Goal: Task Accomplishment & Management: Manage account settings

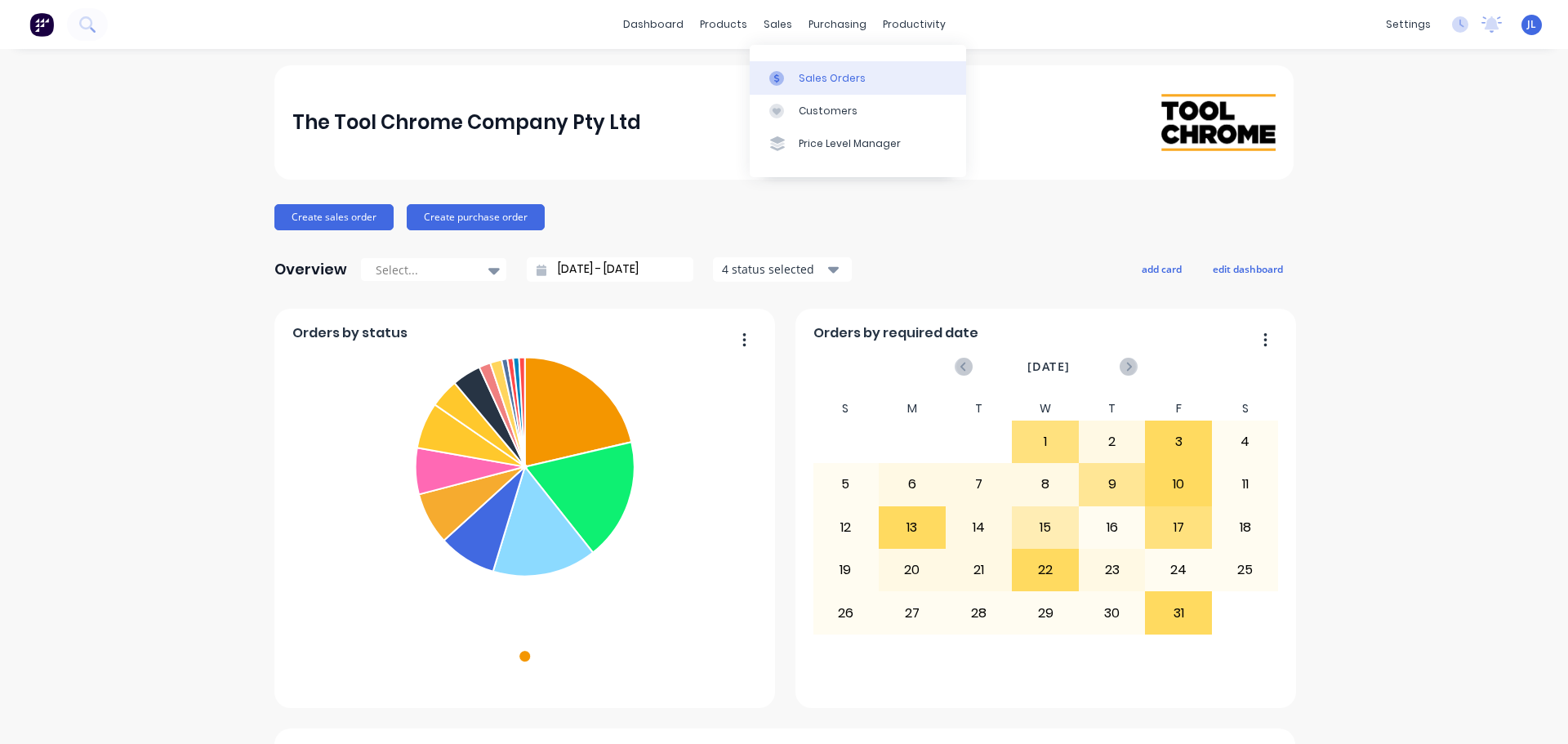
click at [787, 88] on link "Sales Orders" at bounding box center [858, 77] width 217 height 32
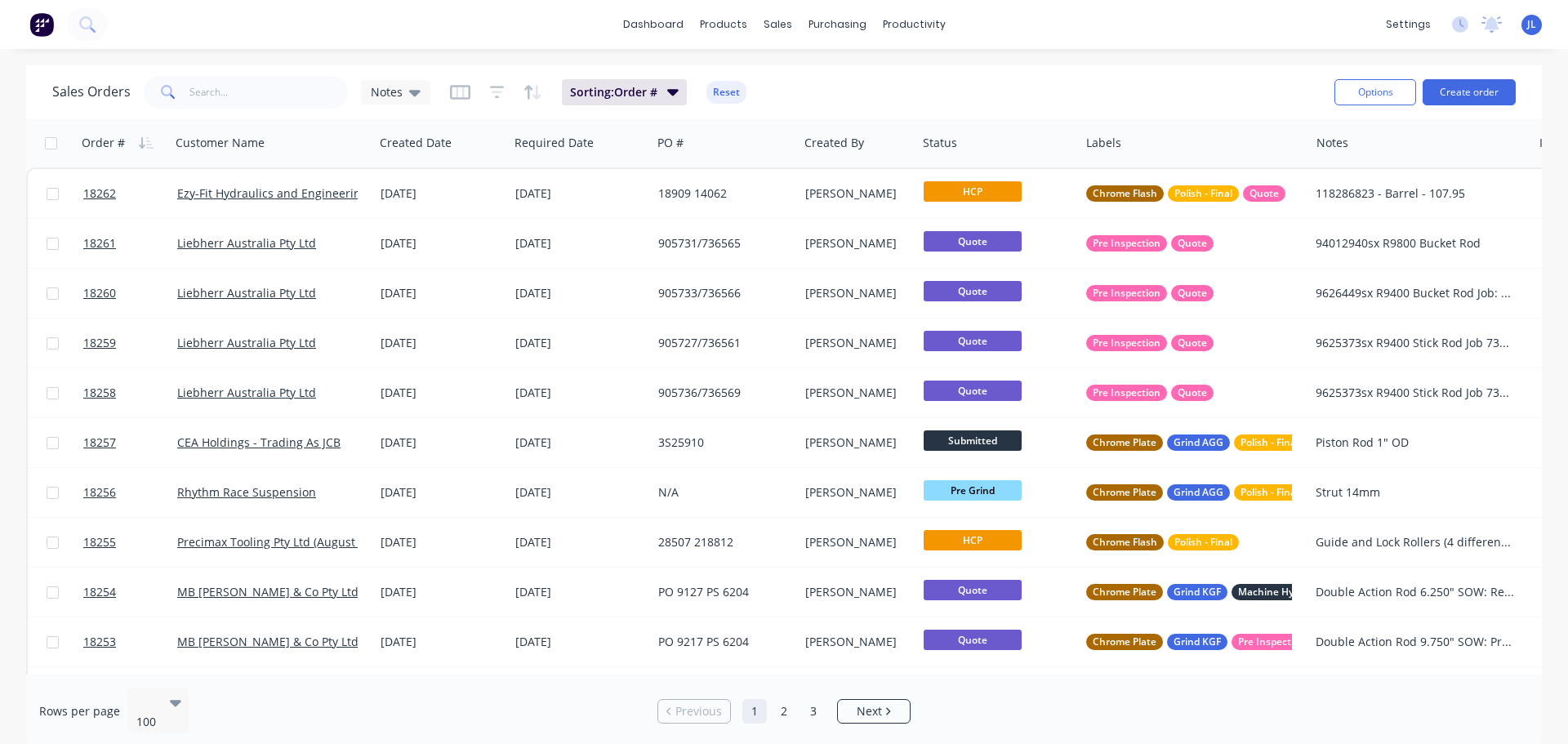
click at [209, 115] on div "Sales Orders Notes Sorting: Order # Reset Options Create order" at bounding box center [784, 92] width 1516 height 53
click at [213, 99] on input "text" at bounding box center [269, 92] width 159 height 32
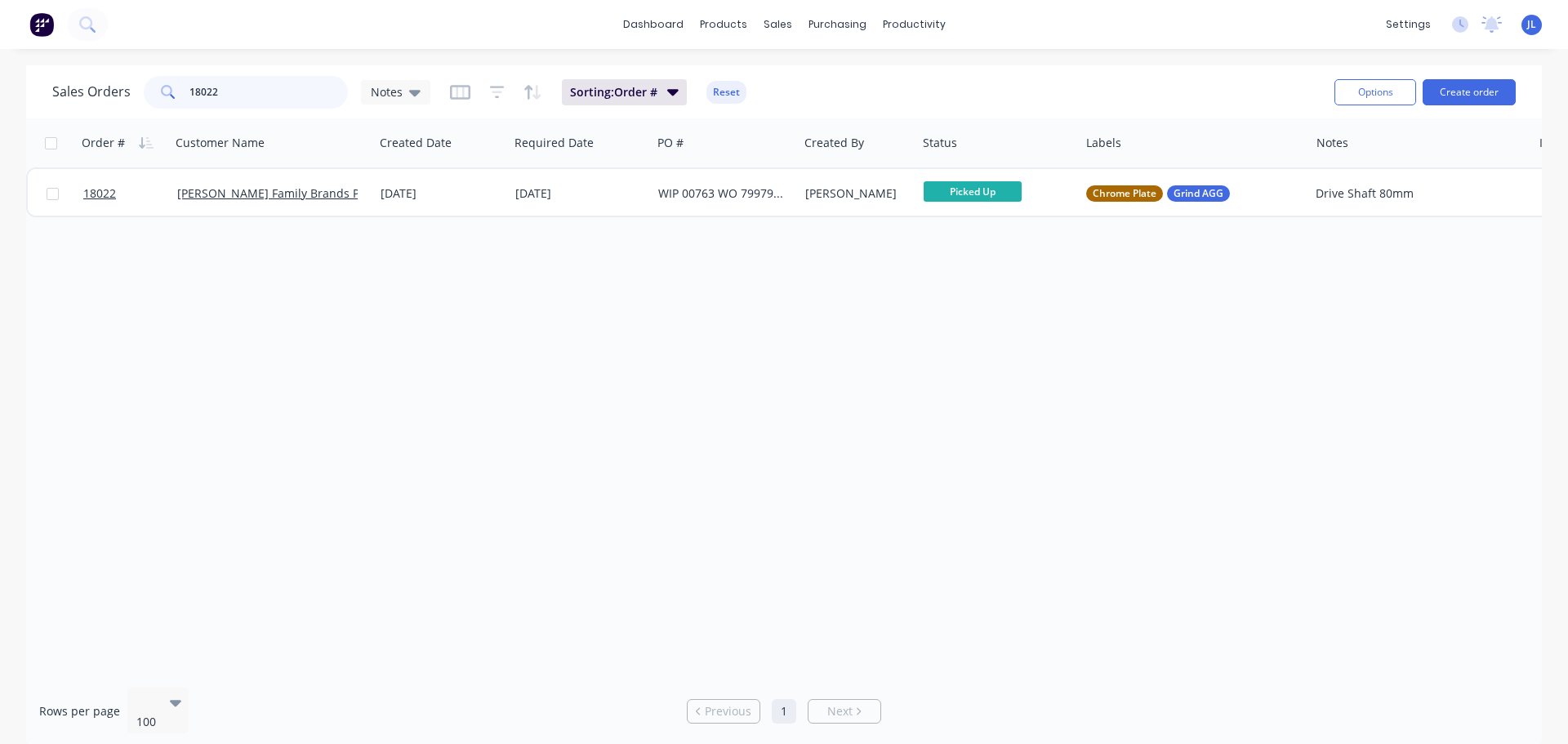
click at [217, 97] on input "18022" at bounding box center [269, 92] width 159 height 32
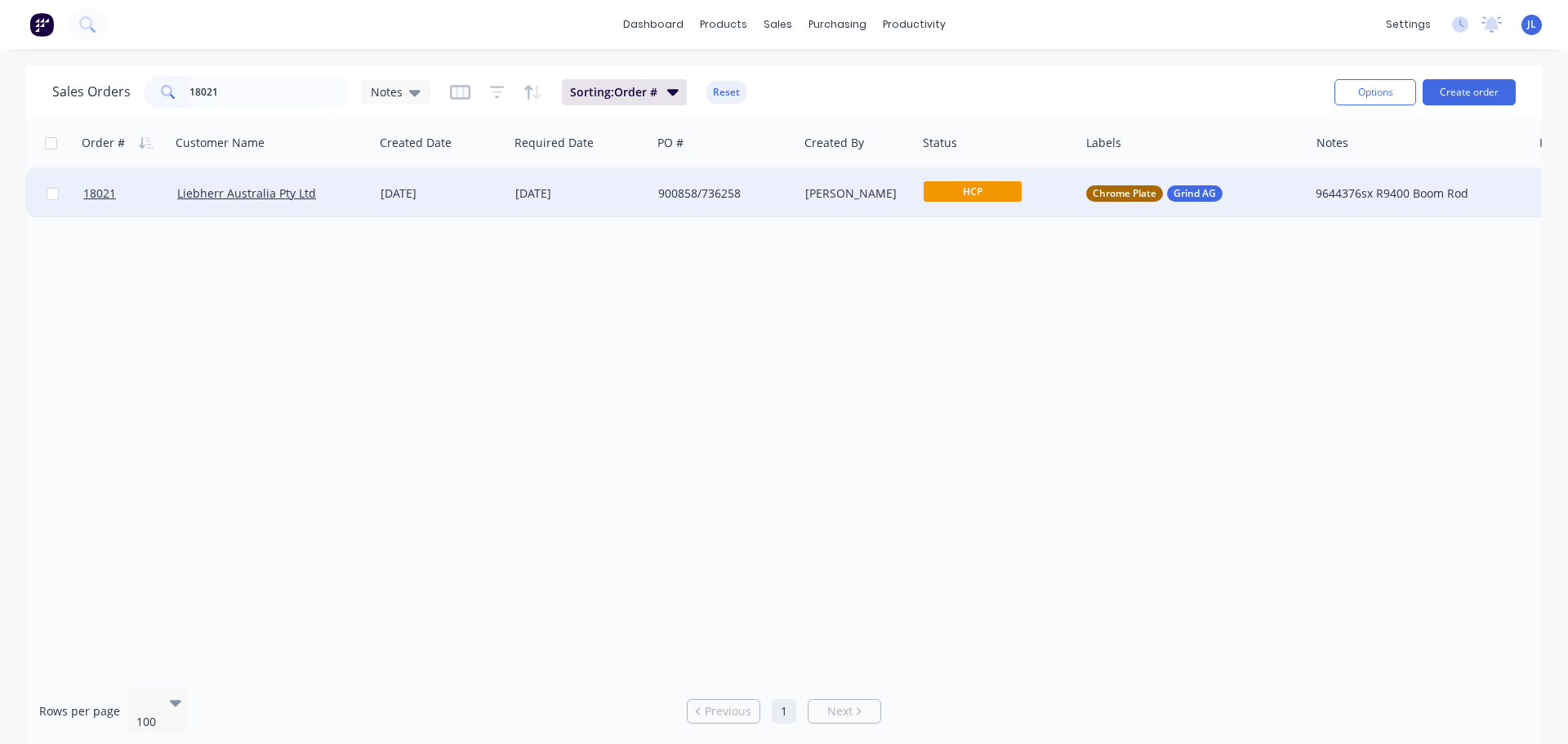
click at [955, 196] on span "HCP" at bounding box center [973, 192] width 98 height 20
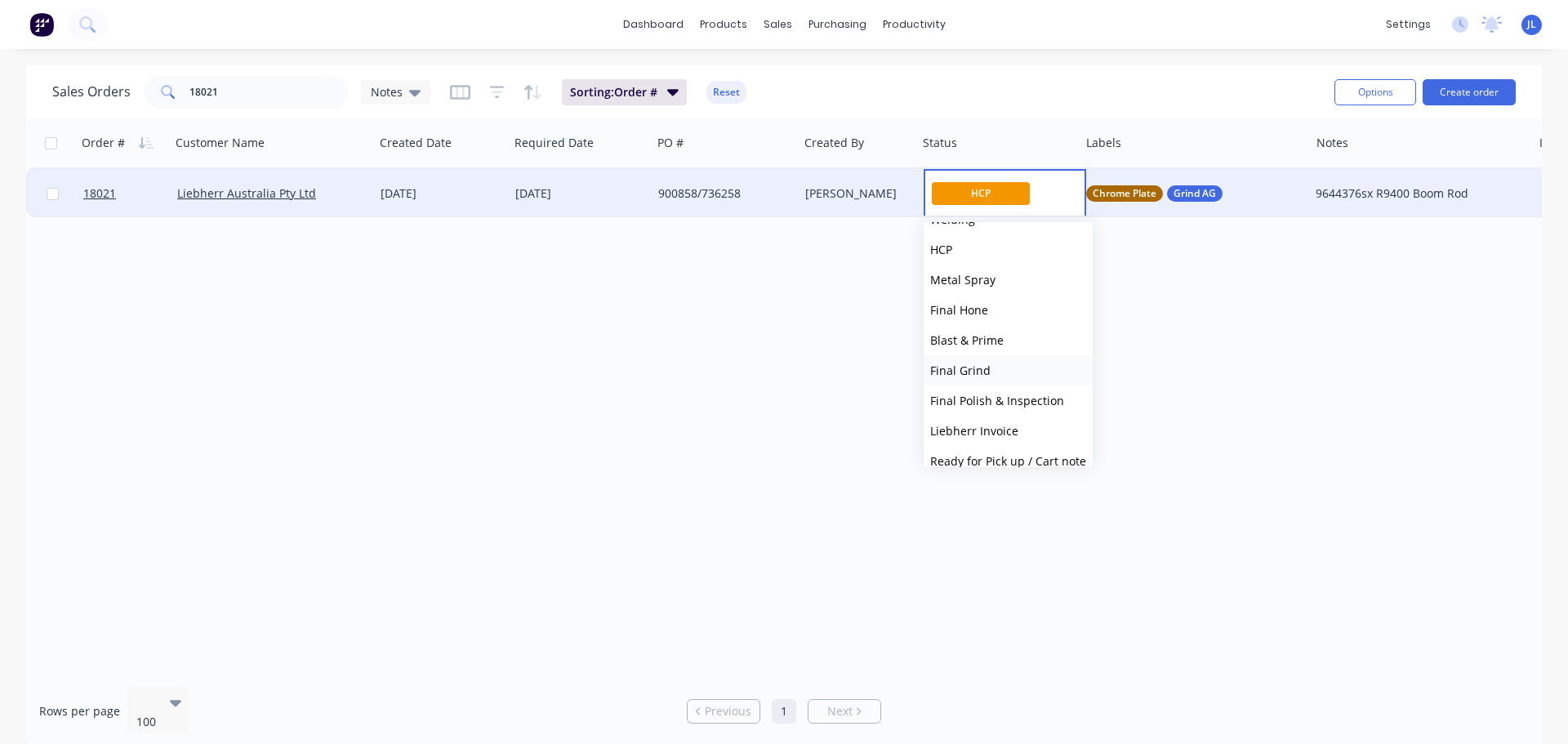
click at [995, 372] on button "Final Grind" at bounding box center [1008, 370] width 169 height 31
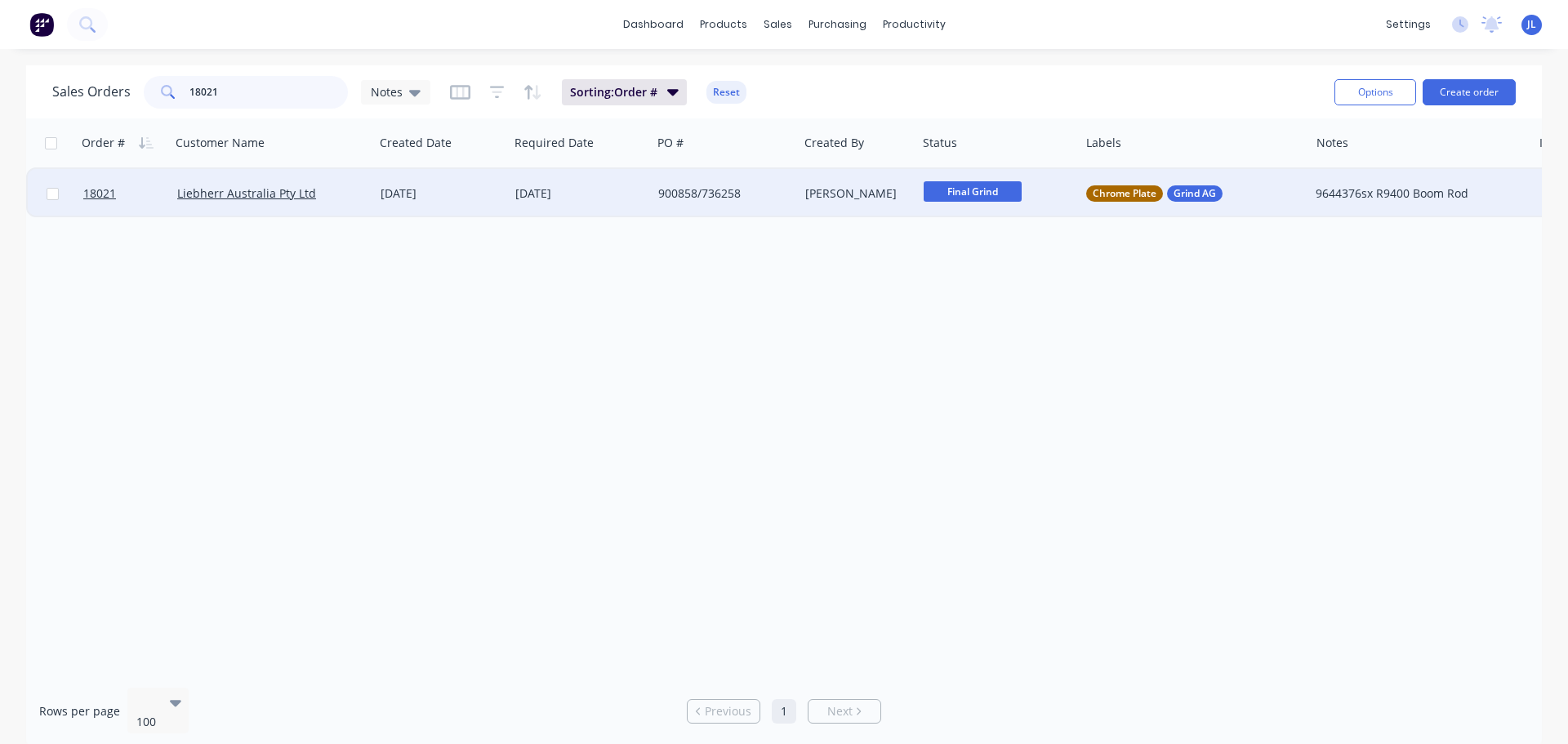
click at [237, 94] on input "18021" at bounding box center [269, 92] width 159 height 32
click at [986, 207] on div "HCP" at bounding box center [998, 193] width 162 height 49
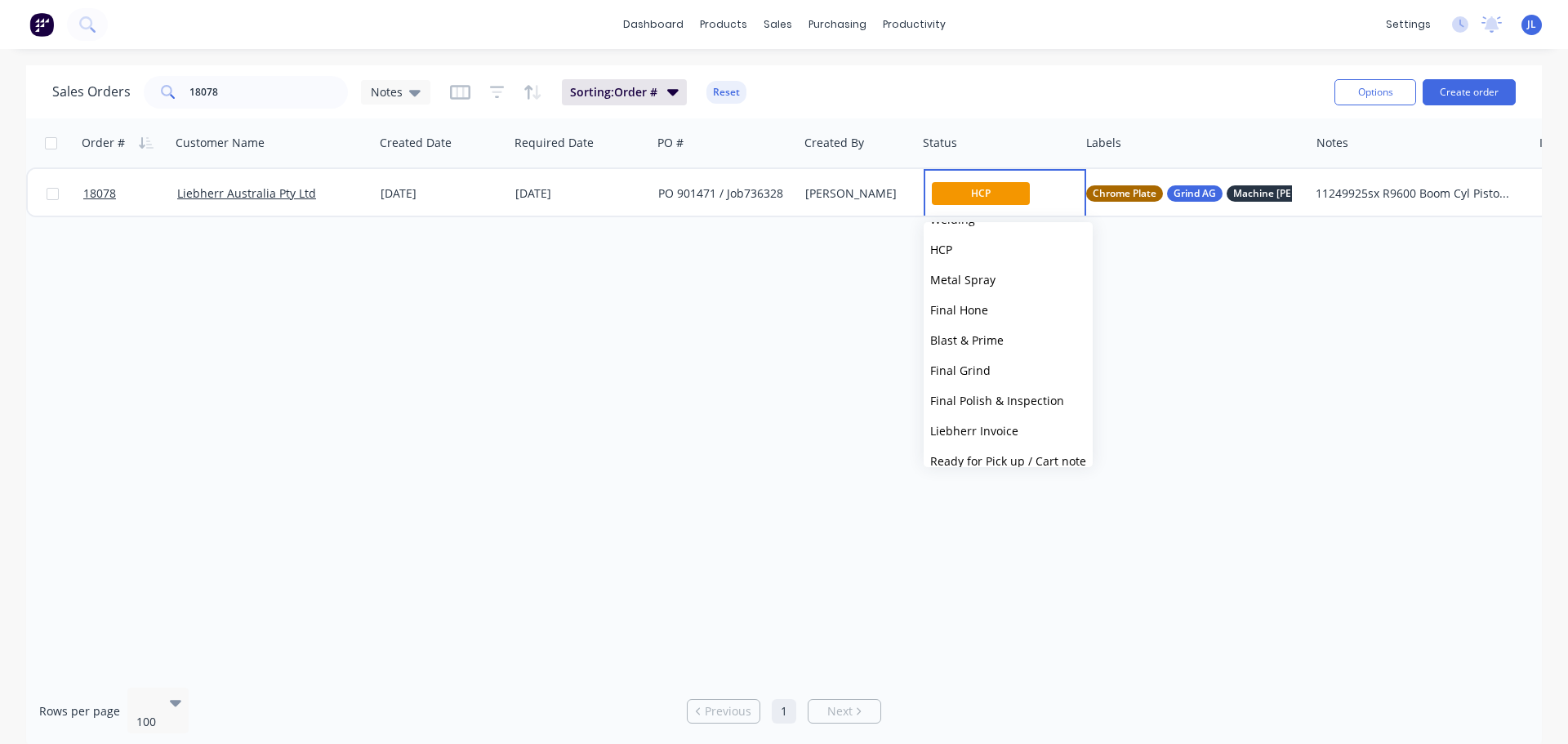
click at [988, 365] on button "Final Grind" at bounding box center [1008, 370] width 169 height 31
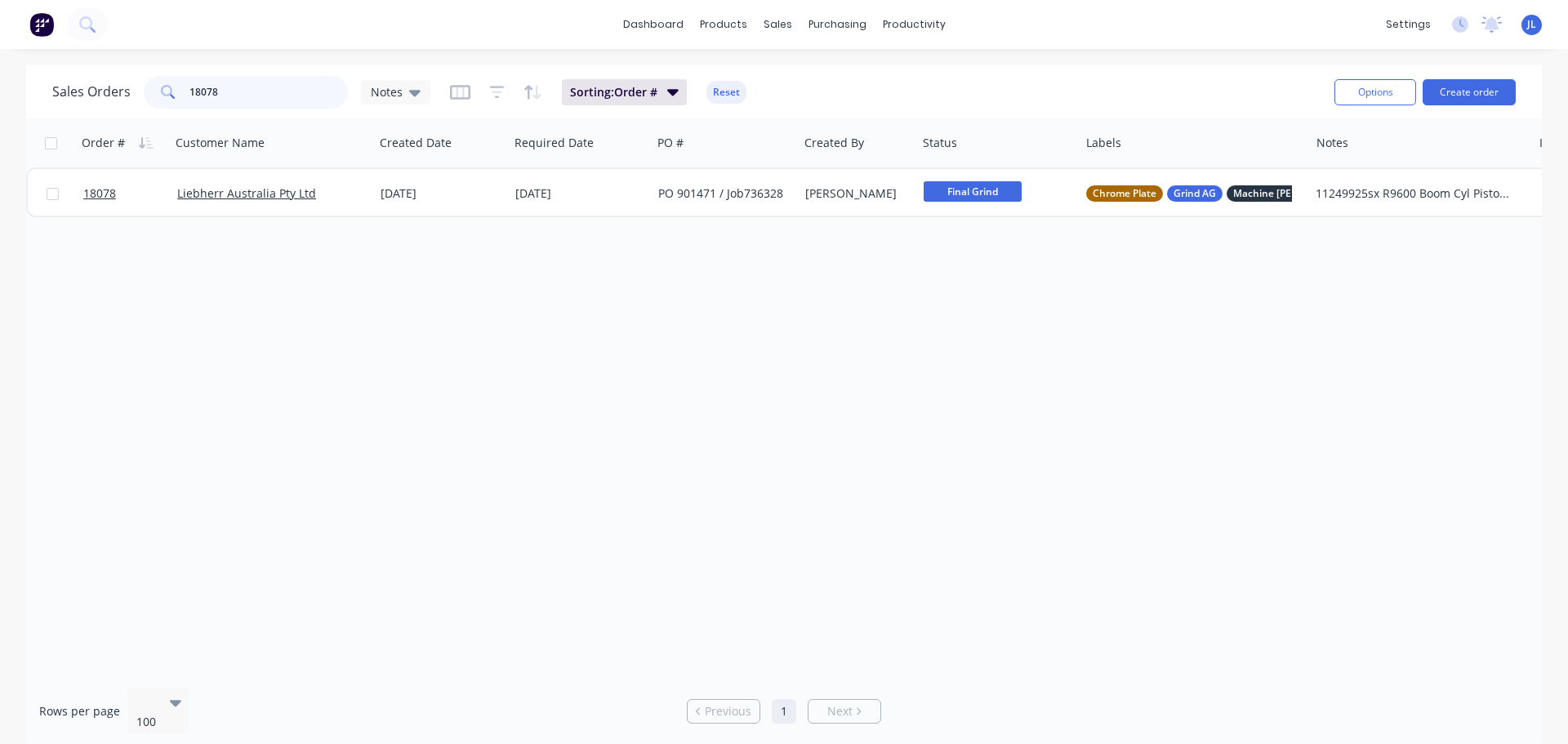
click at [234, 95] on input "18078" at bounding box center [269, 92] width 159 height 32
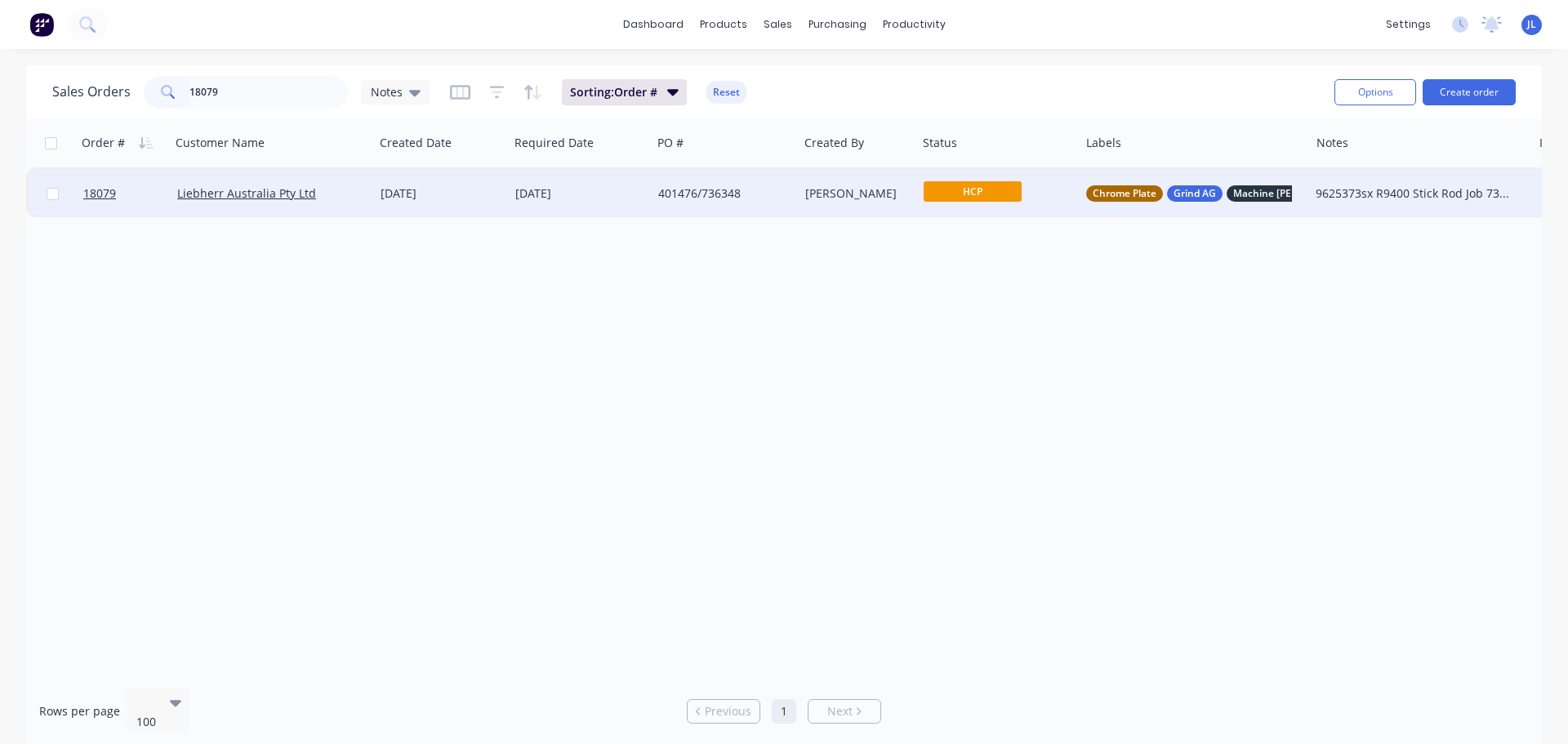
click at [944, 195] on span "HCP" at bounding box center [973, 192] width 98 height 20
click at [981, 450] on span "Final Grind" at bounding box center [960, 451] width 60 height 16
click at [259, 100] on input "18079" at bounding box center [269, 92] width 159 height 32
click at [948, 203] on div "Strip" at bounding box center [994, 194] width 142 height 24
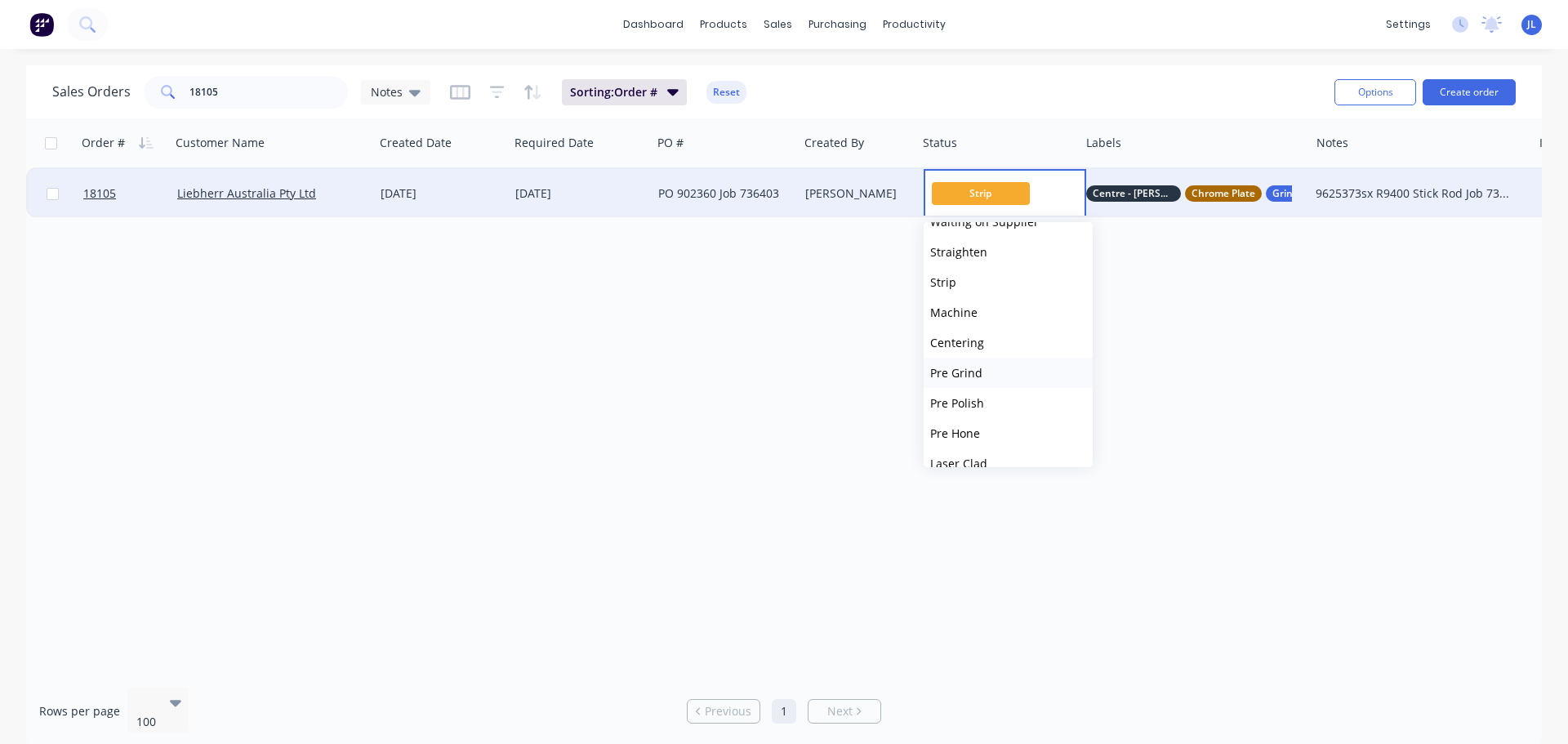
scroll to position [82, 0]
click at [987, 344] on button "Pre Grind" at bounding box center [1008, 343] width 169 height 31
click at [280, 99] on input "18105" at bounding box center [269, 92] width 159 height 32
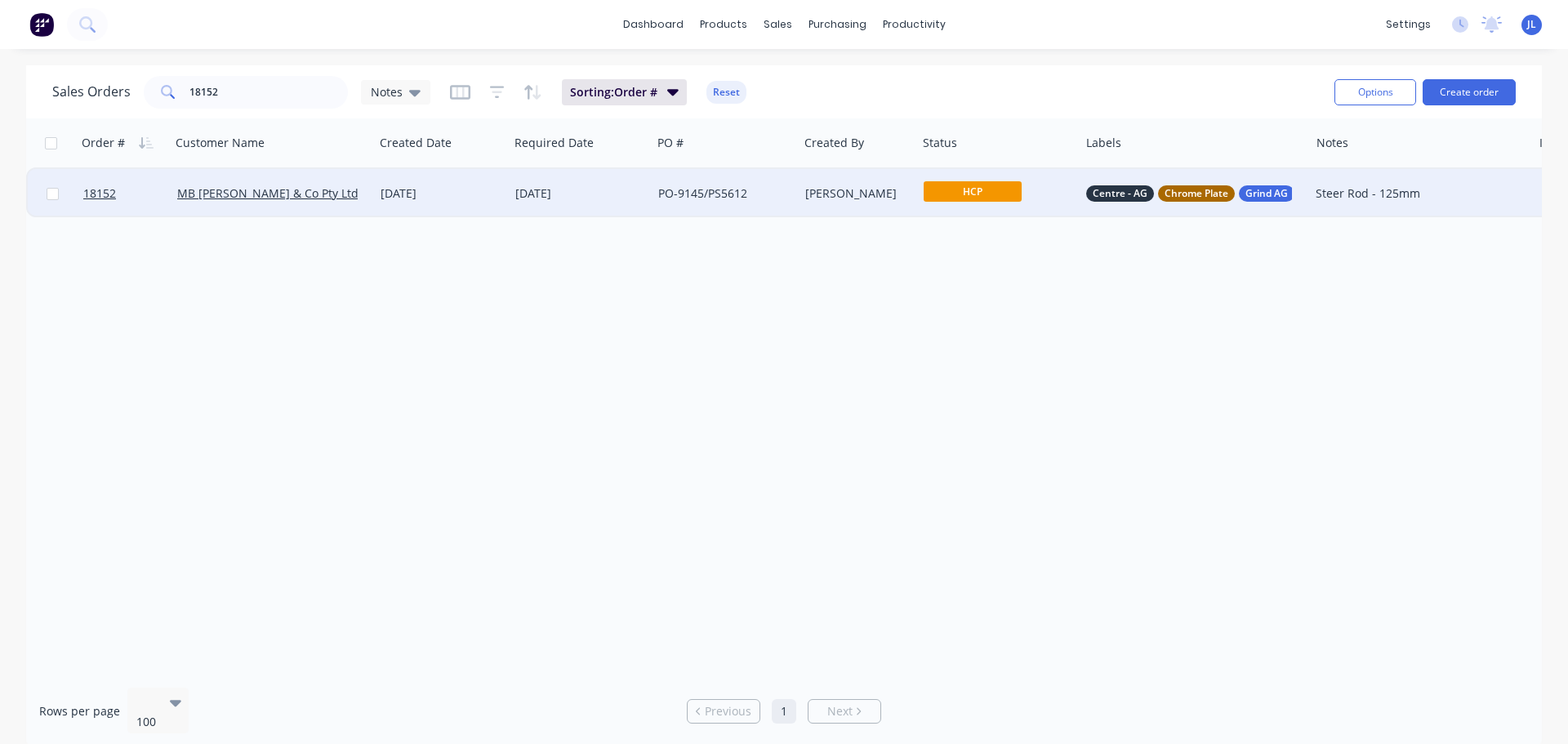
click at [948, 189] on span "HCP" at bounding box center [973, 192] width 98 height 20
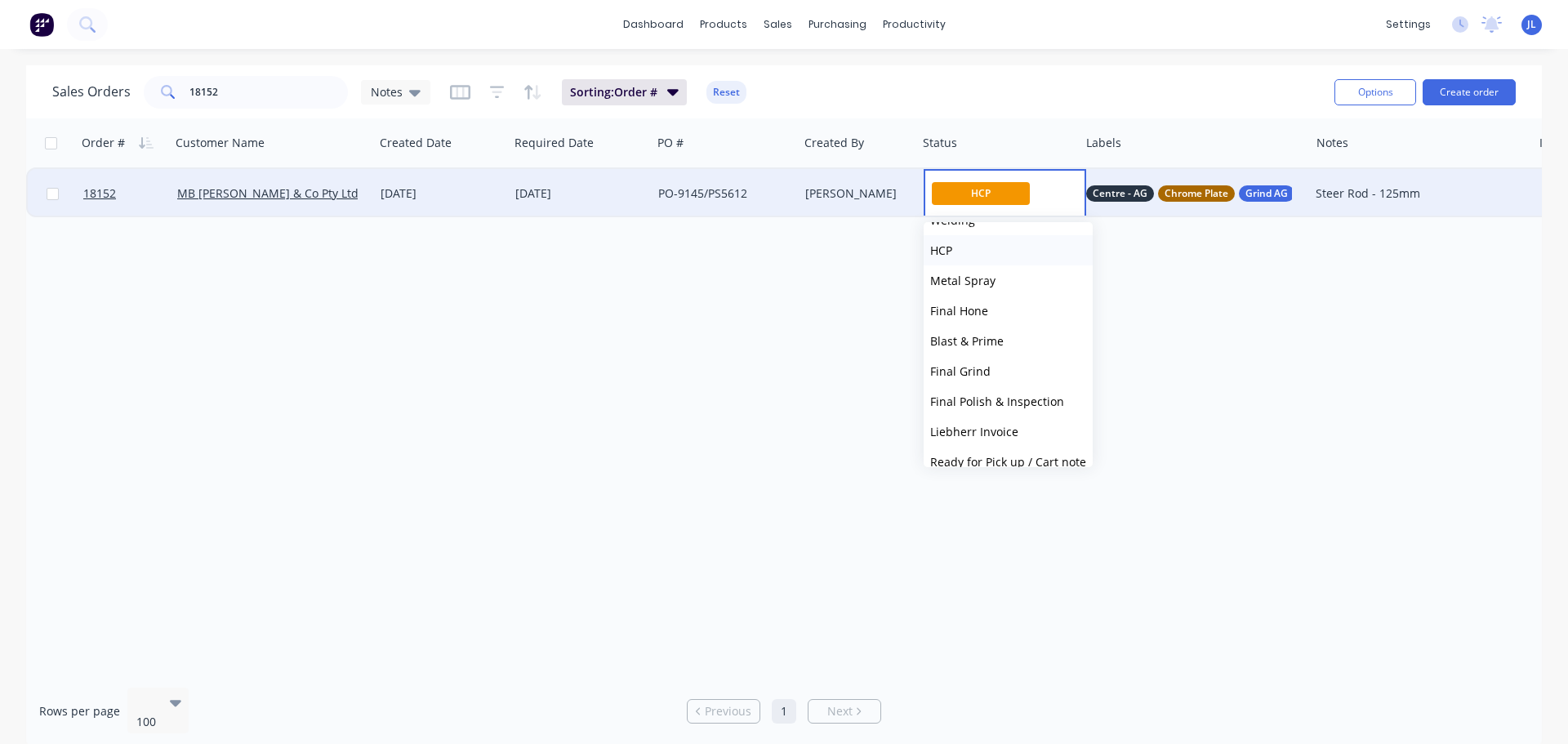
scroll to position [327, 0]
click at [984, 368] on span "Final Grind" at bounding box center [960, 370] width 60 height 16
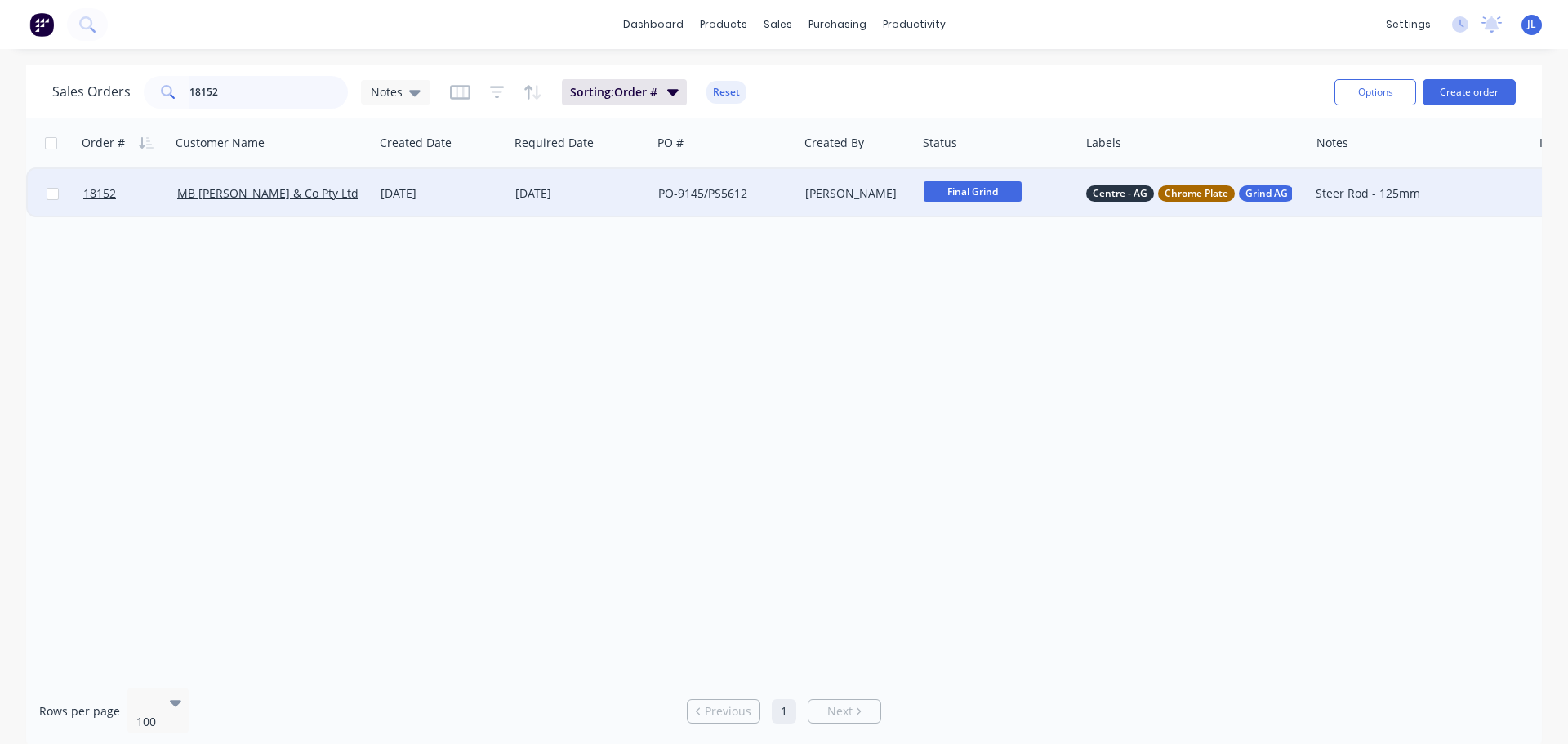
click at [259, 93] on input "18152" at bounding box center [269, 92] width 159 height 32
click at [967, 195] on span "Centering" at bounding box center [973, 192] width 98 height 20
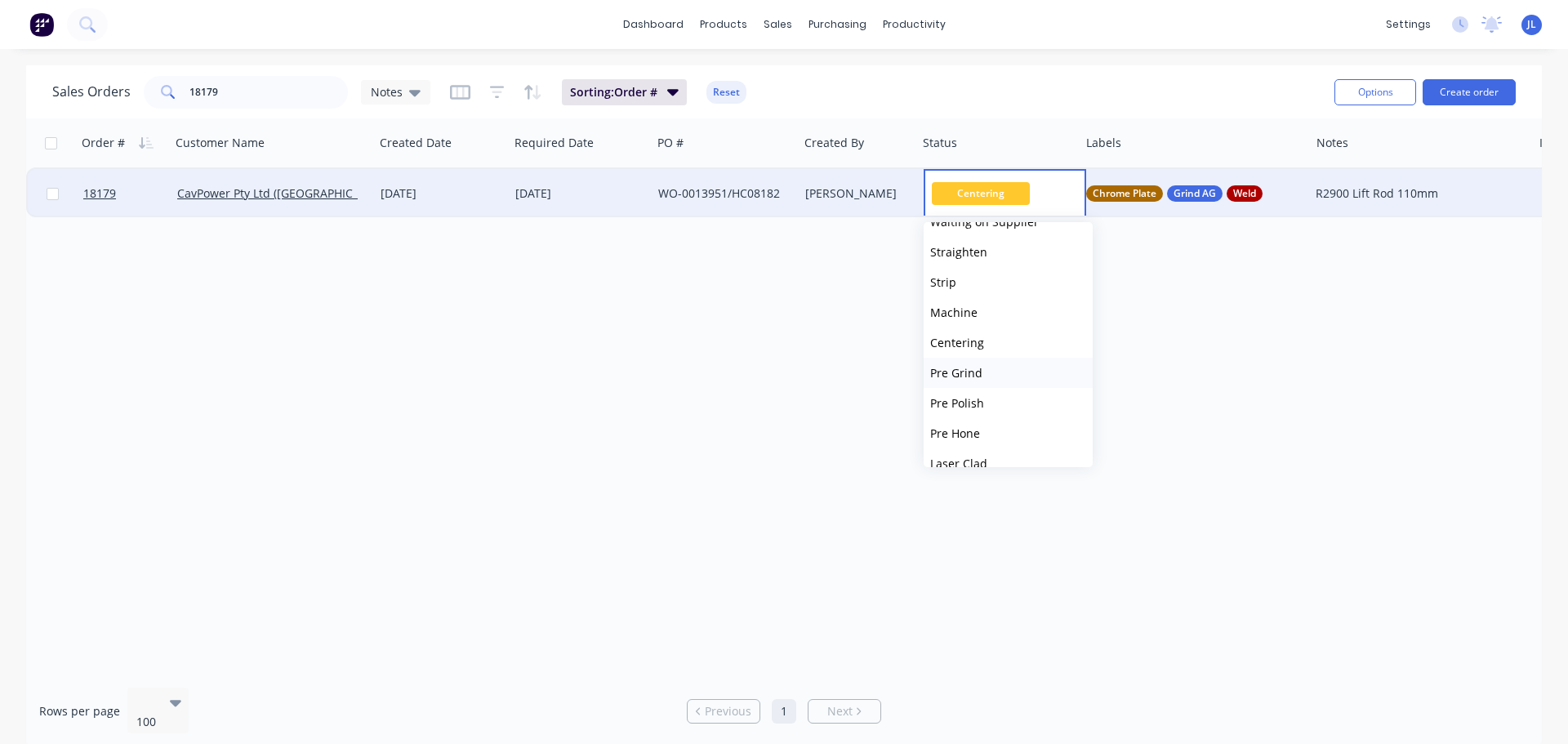
scroll to position [82, 0]
click at [988, 346] on button "Pre Grind" at bounding box center [1008, 343] width 169 height 31
click at [983, 196] on span "Pre Grind" at bounding box center [973, 192] width 98 height 20
click at [979, 408] on button "HCP" at bounding box center [1008, 412] width 169 height 31
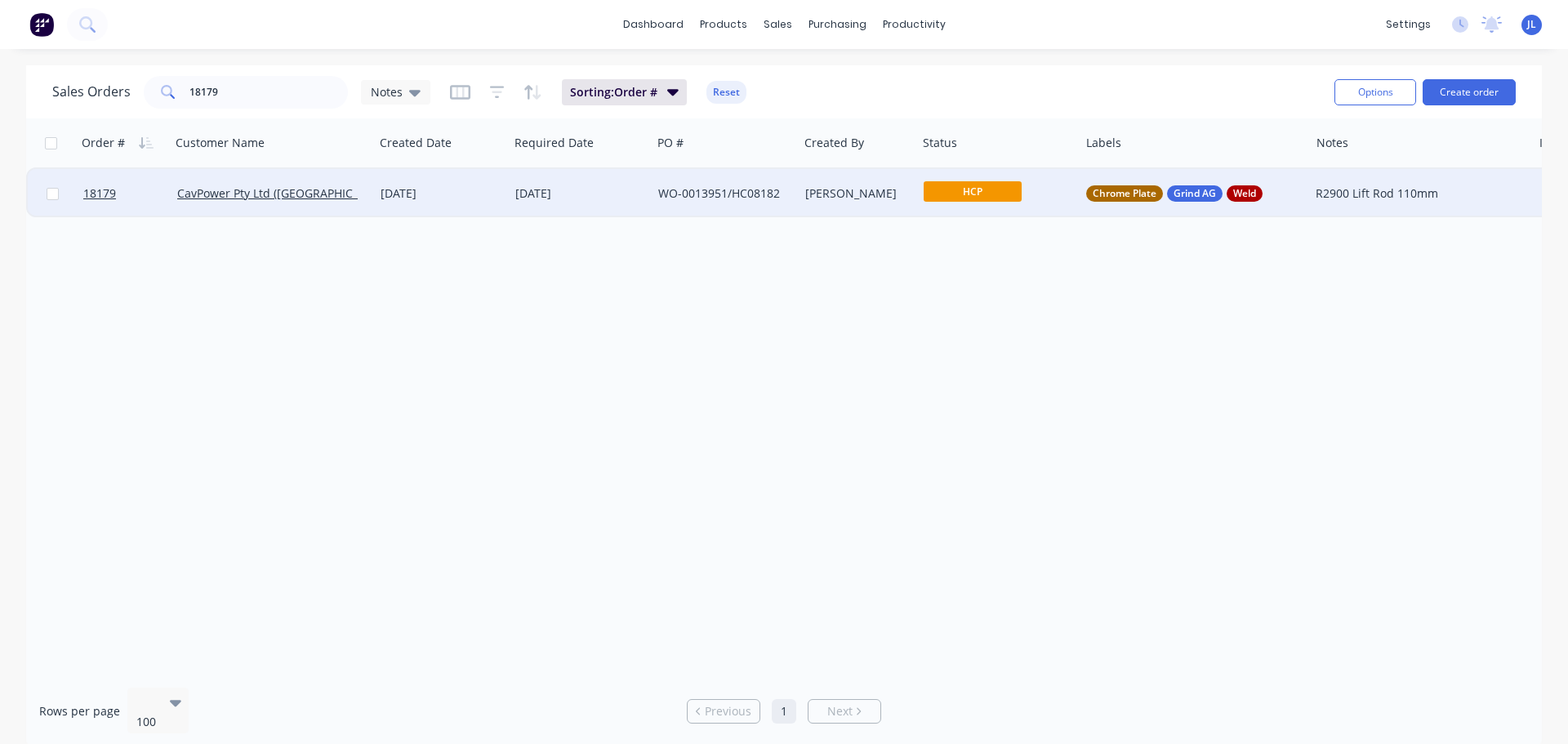
click at [1005, 203] on div "HCP" at bounding box center [994, 194] width 142 height 24
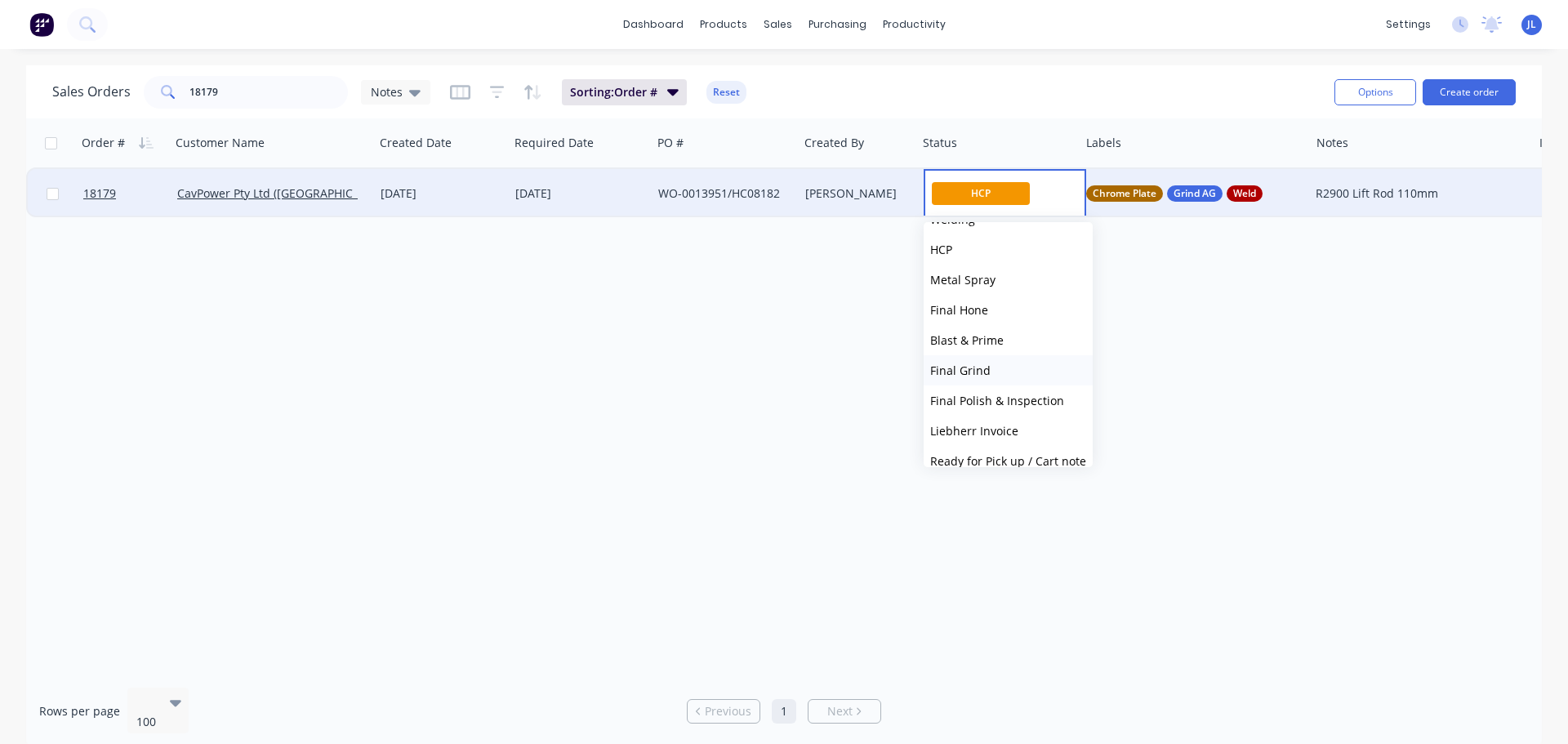
click at [1018, 368] on button "Final Grind" at bounding box center [1008, 370] width 169 height 31
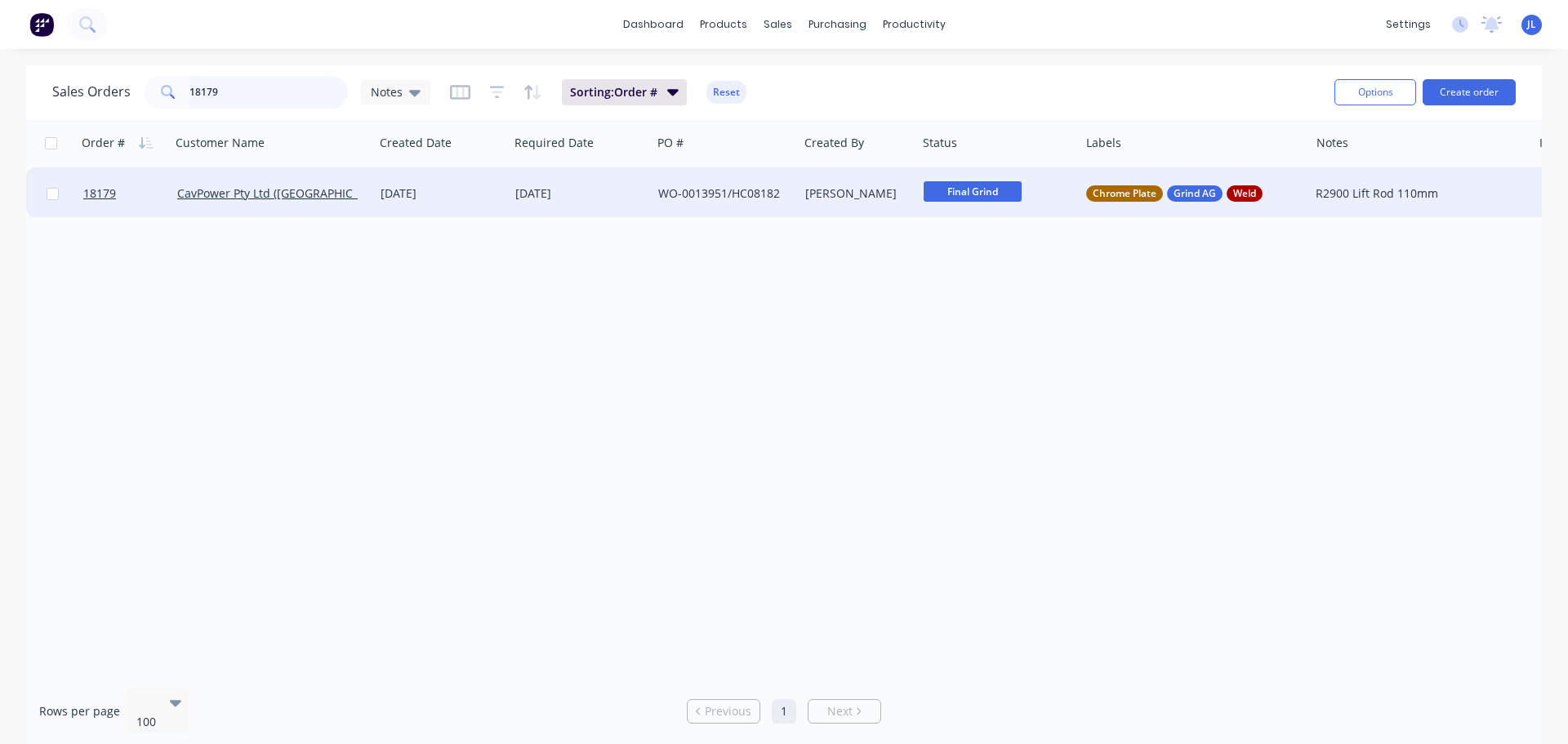
click at [227, 100] on input "18179" at bounding box center [269, 92] width 159 height 32
click at [1010, 185] on span "Strip" at bounding box center [973, 192] width 98 height 20
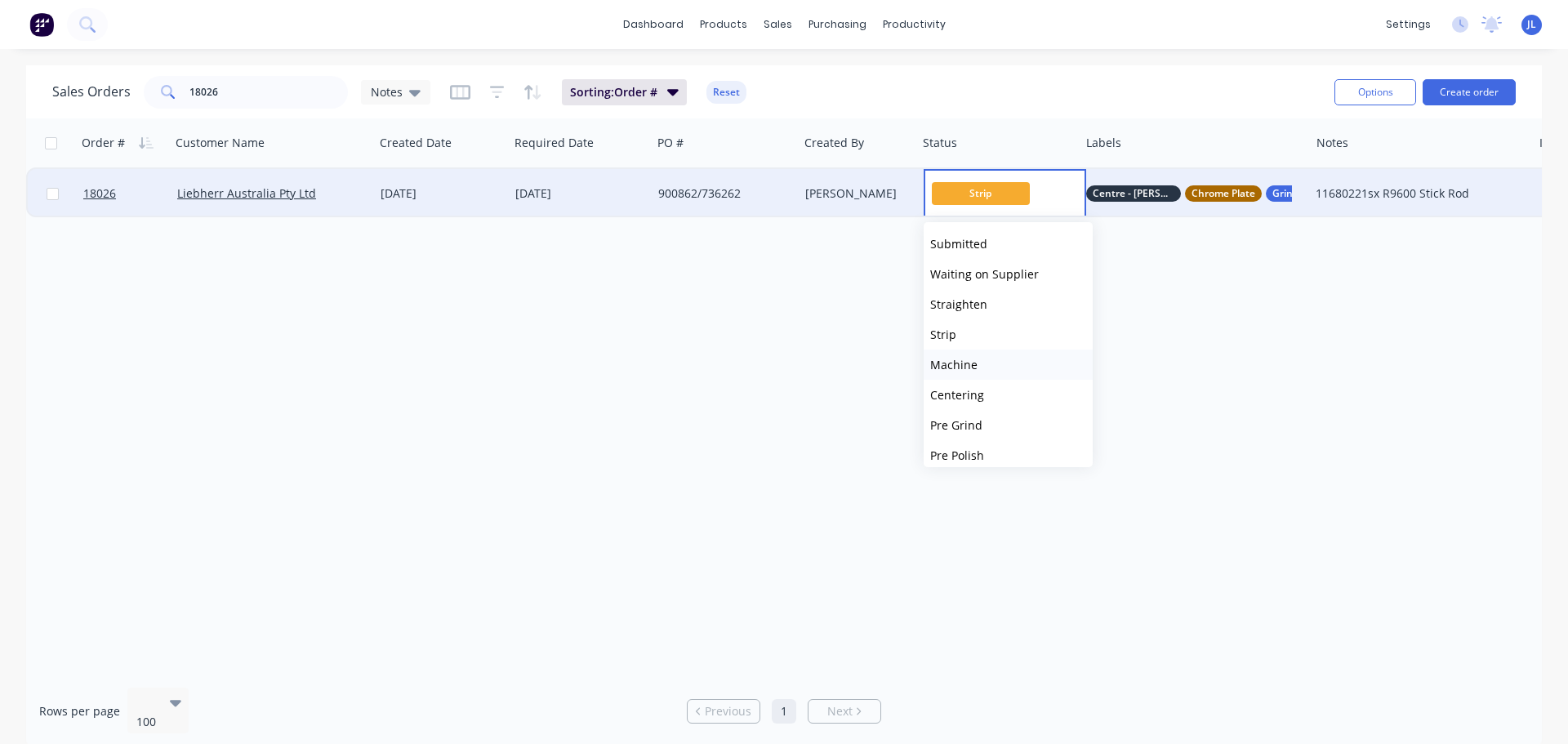
click at [999, 358] on button "Machine" at bounding box center [1008, 364] width 169 height 31
click at [245, 98] on input "18026" at bounding box center [269, 92] width 159 height 32
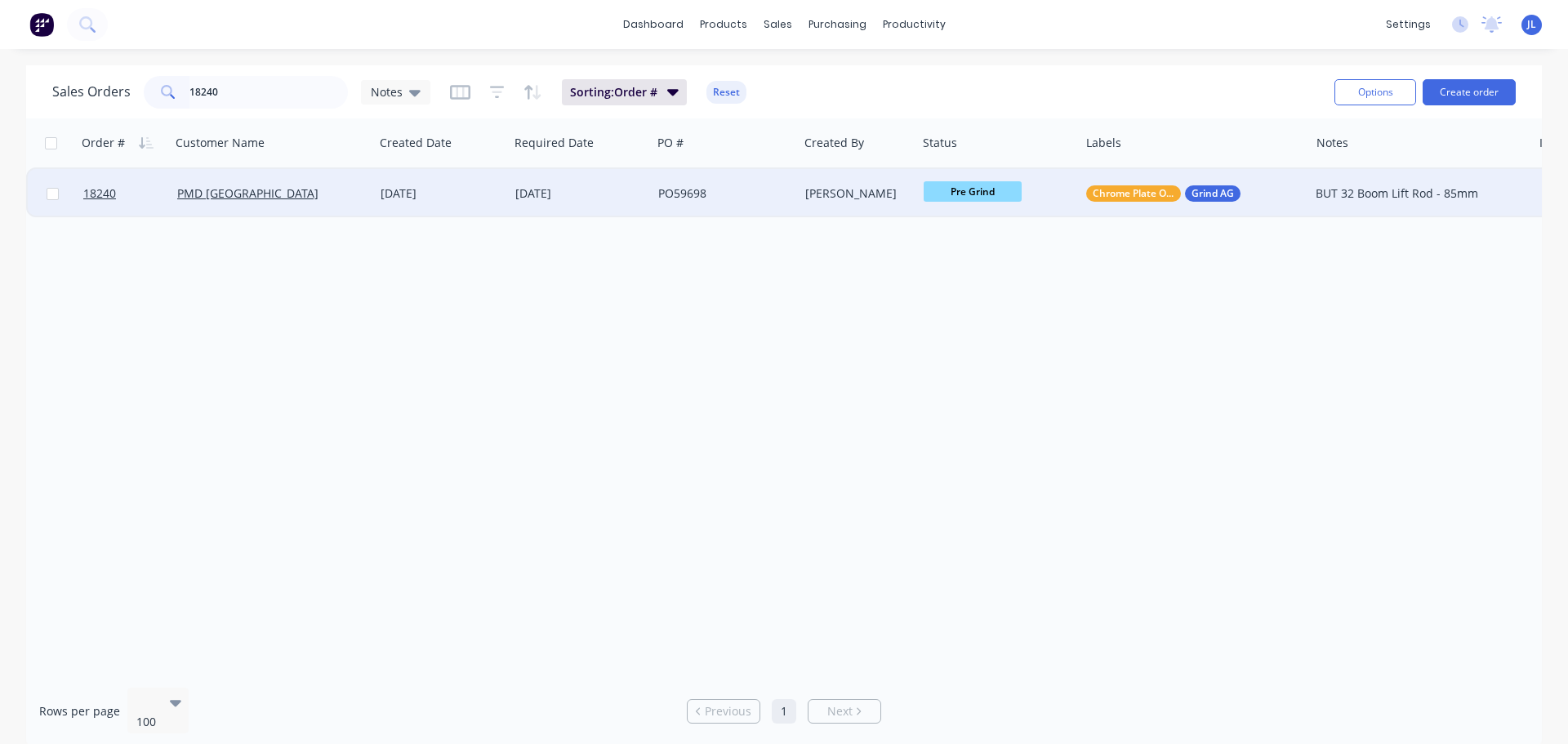
click at [933, 195] on span "Pre Grind" at bounding box center [973, 192] width 98 height 20
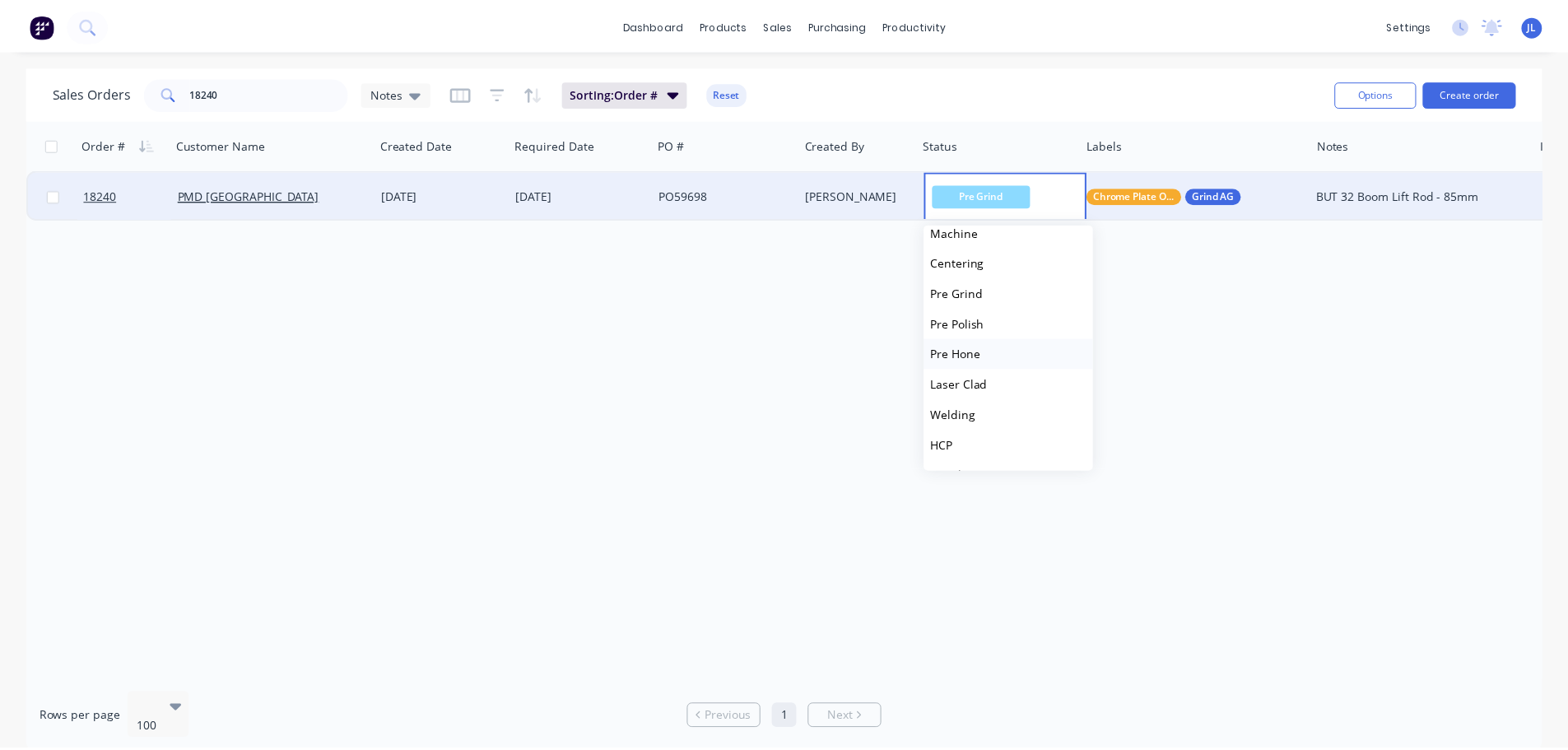
scroll to position [164, 0]
click at [987, 418] on button "HCP" at bounding box center [1016, 416] width 170 height 31
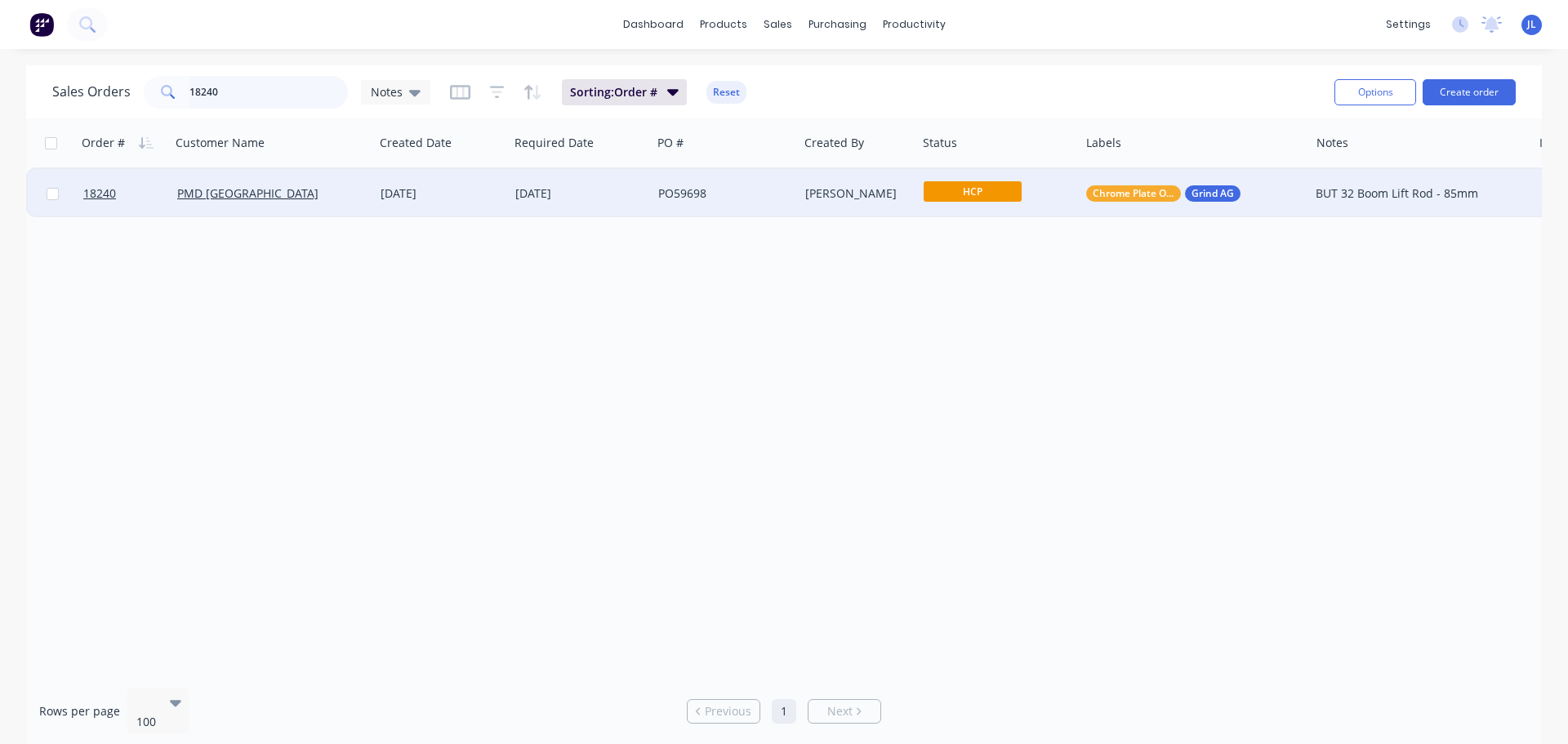
click at [237, 94] on input "18240" at bounding box center [269, 92] width 159 height 32
type input "18226"
click at [382, 206] on div "[DATE]" at bounding box center [441, 193] width 134 height 49
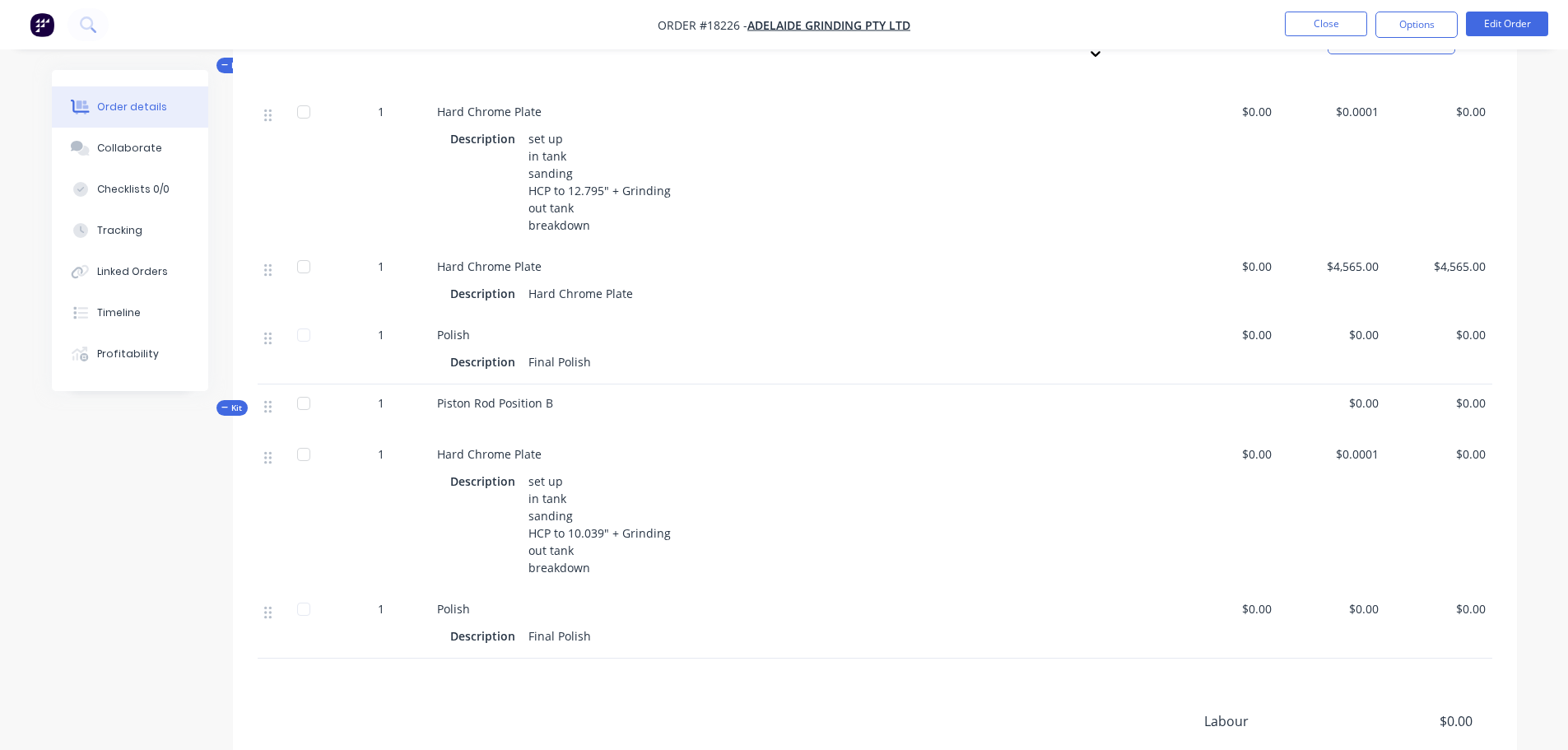
scroll to position [412, 0]
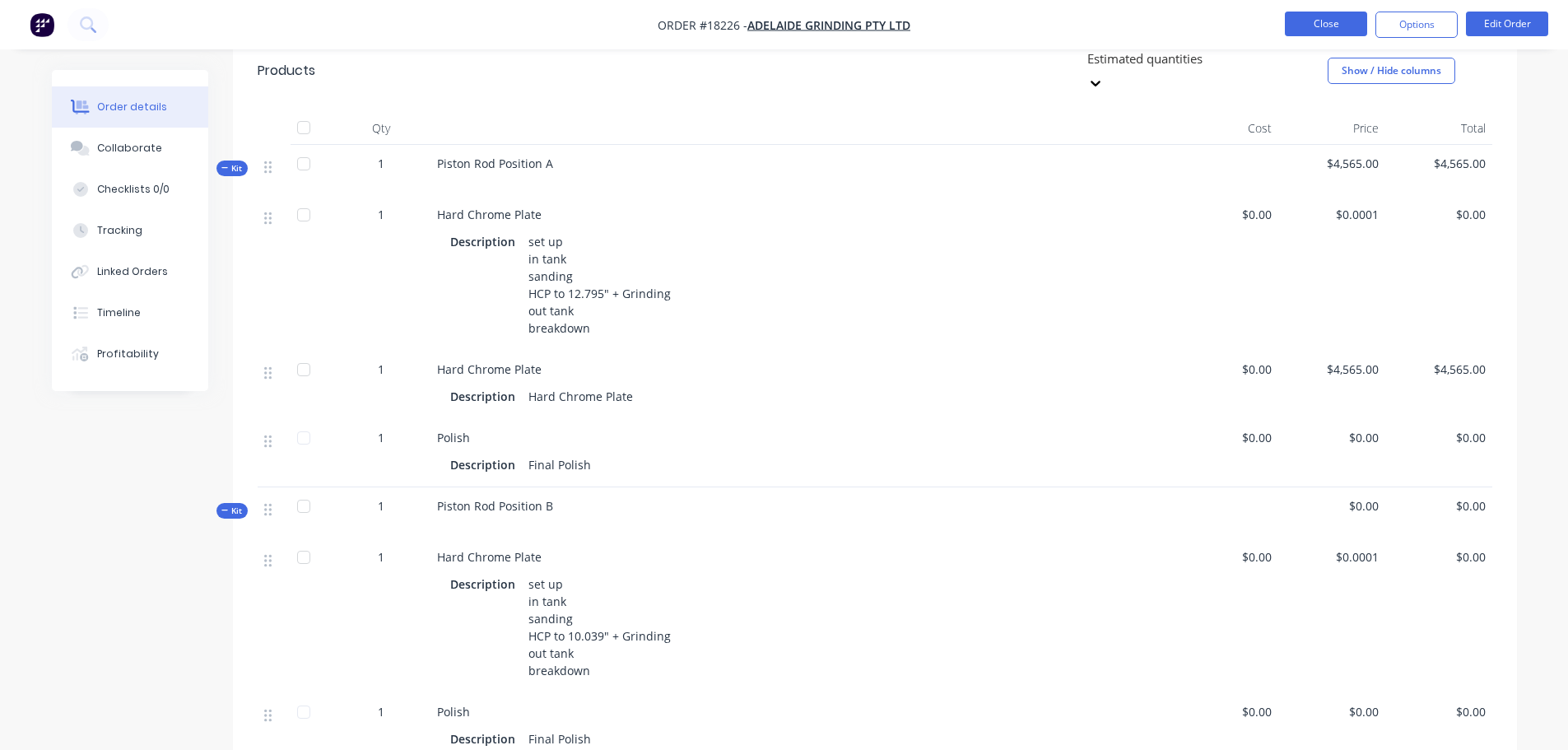
click at [1295, 25] on button "Close" at bounding box center [1326, 23] width 82 height 24
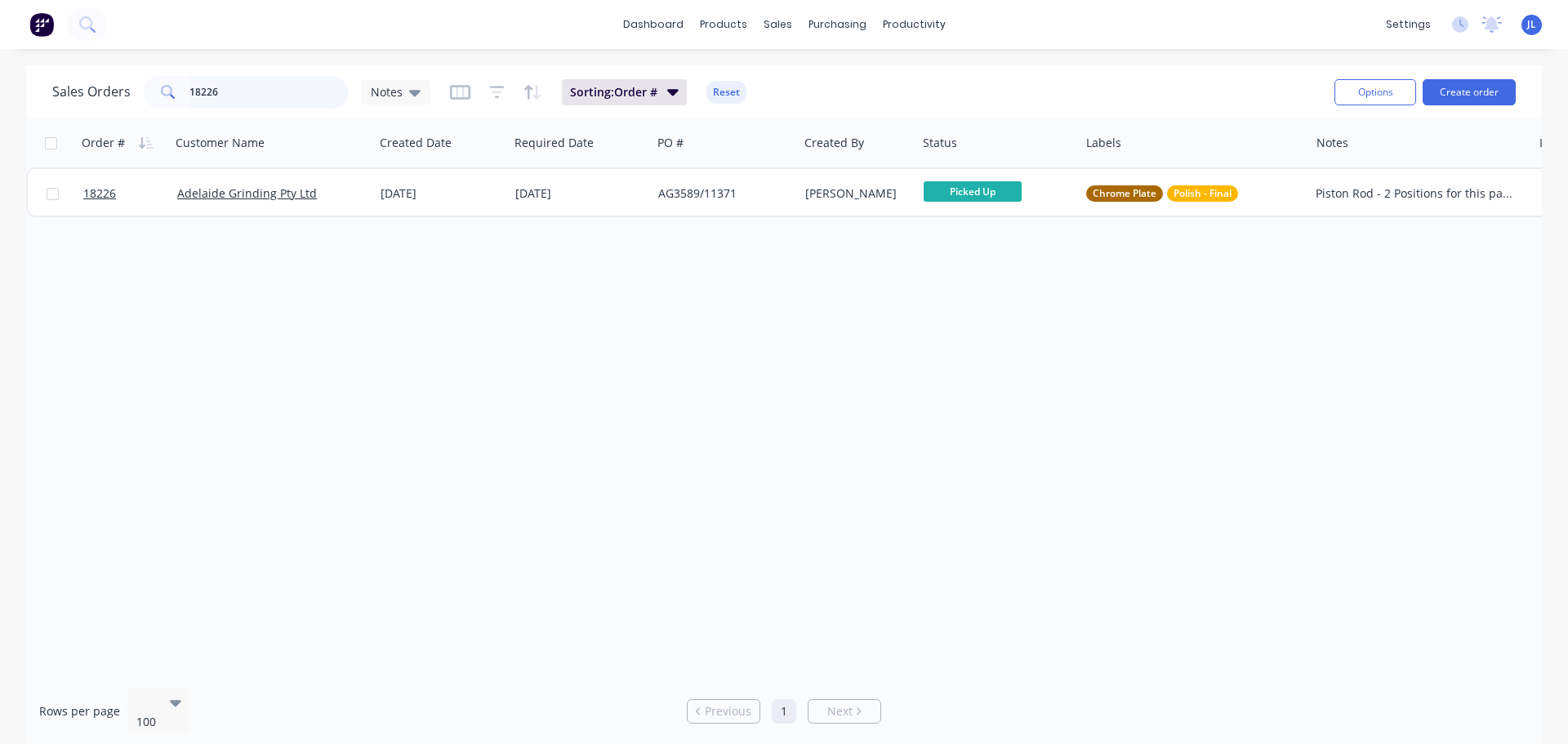
click at [231, 83] on input "18226" at bounding box center [269, 92] width 159 height 32
type input "18262"
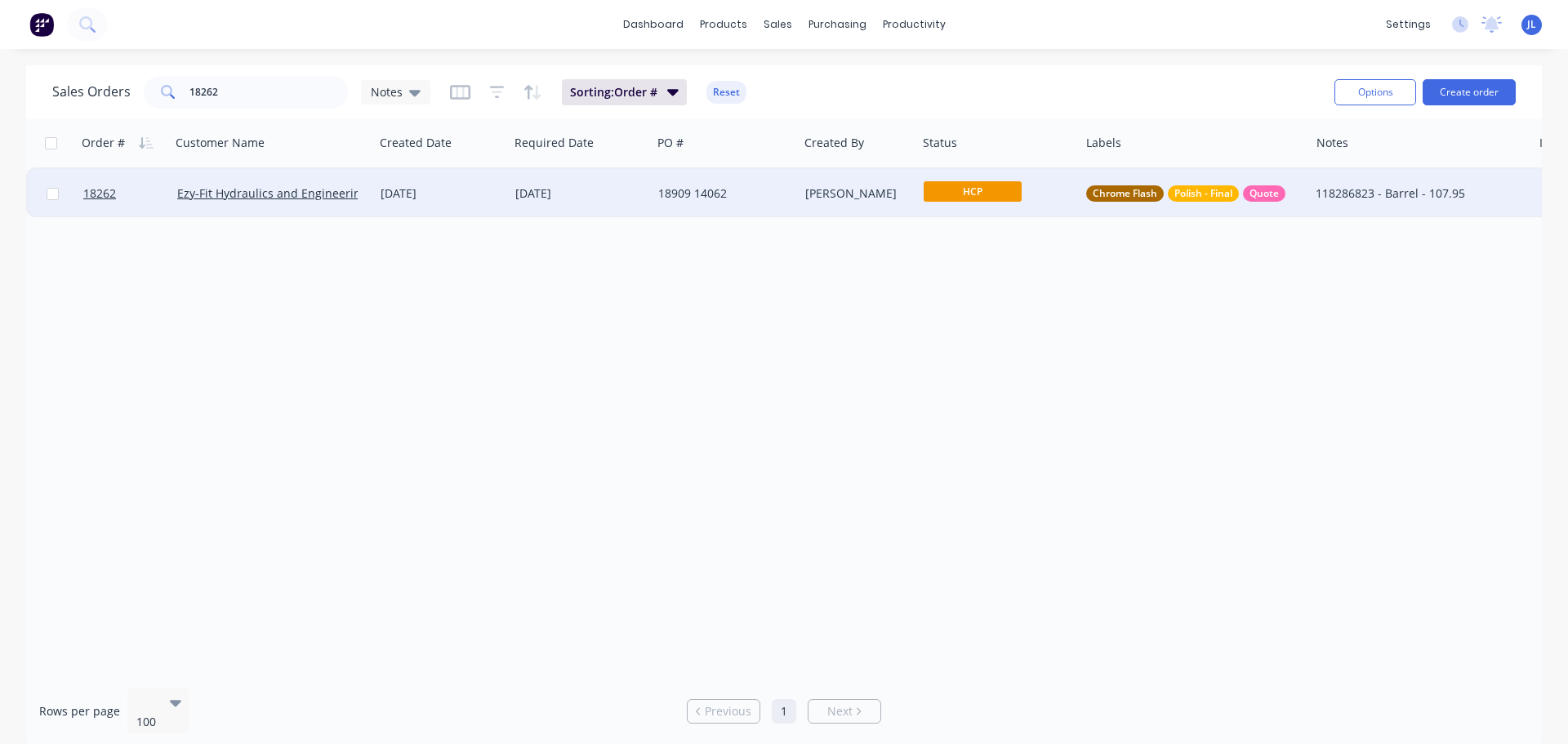
click at [878, 213] on div "[PERSON_NAME]" at bounding box center [858, 193] width 119 height 49
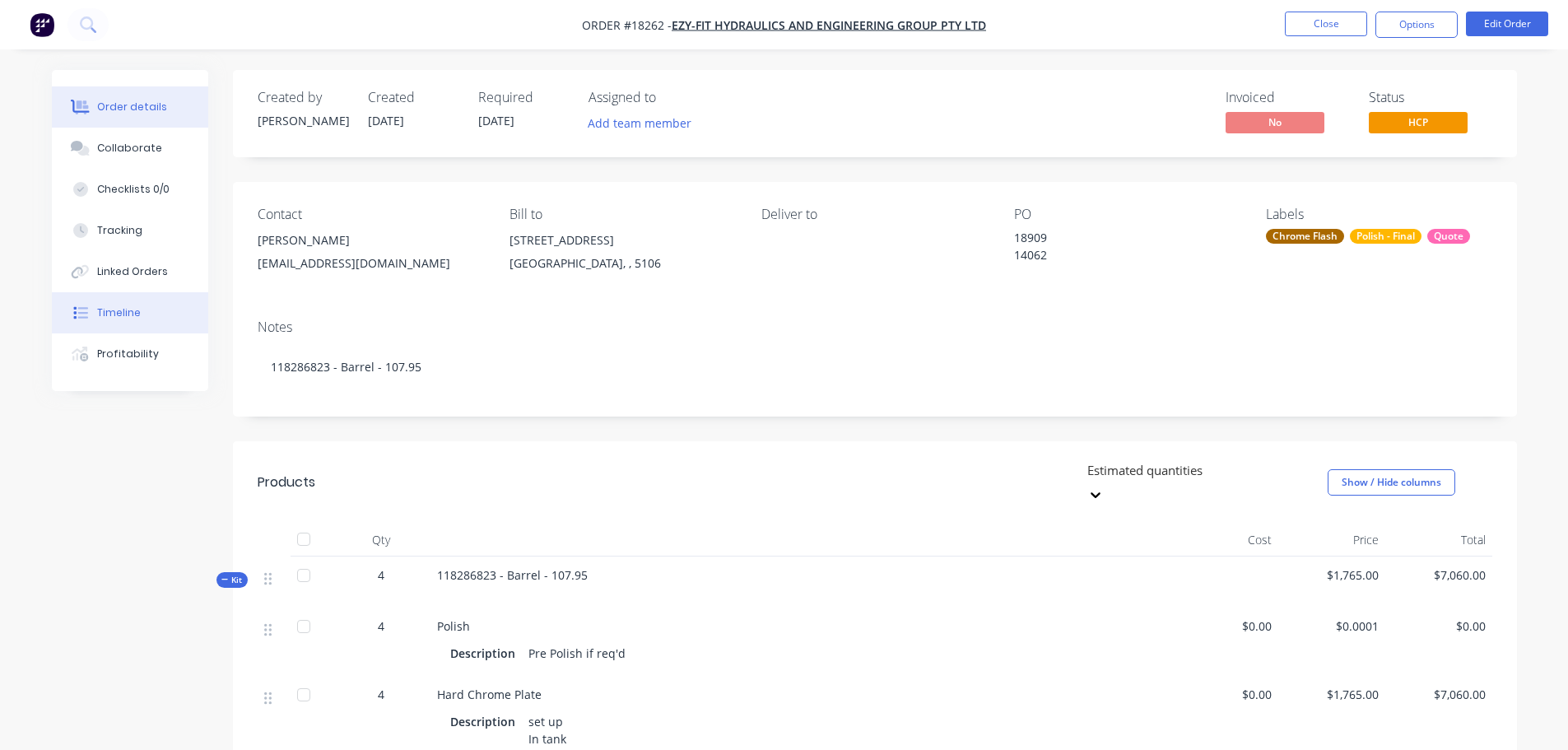
click at [141, 295] on button "Timeline" at bounding box center [130, 313] width 156 height 41
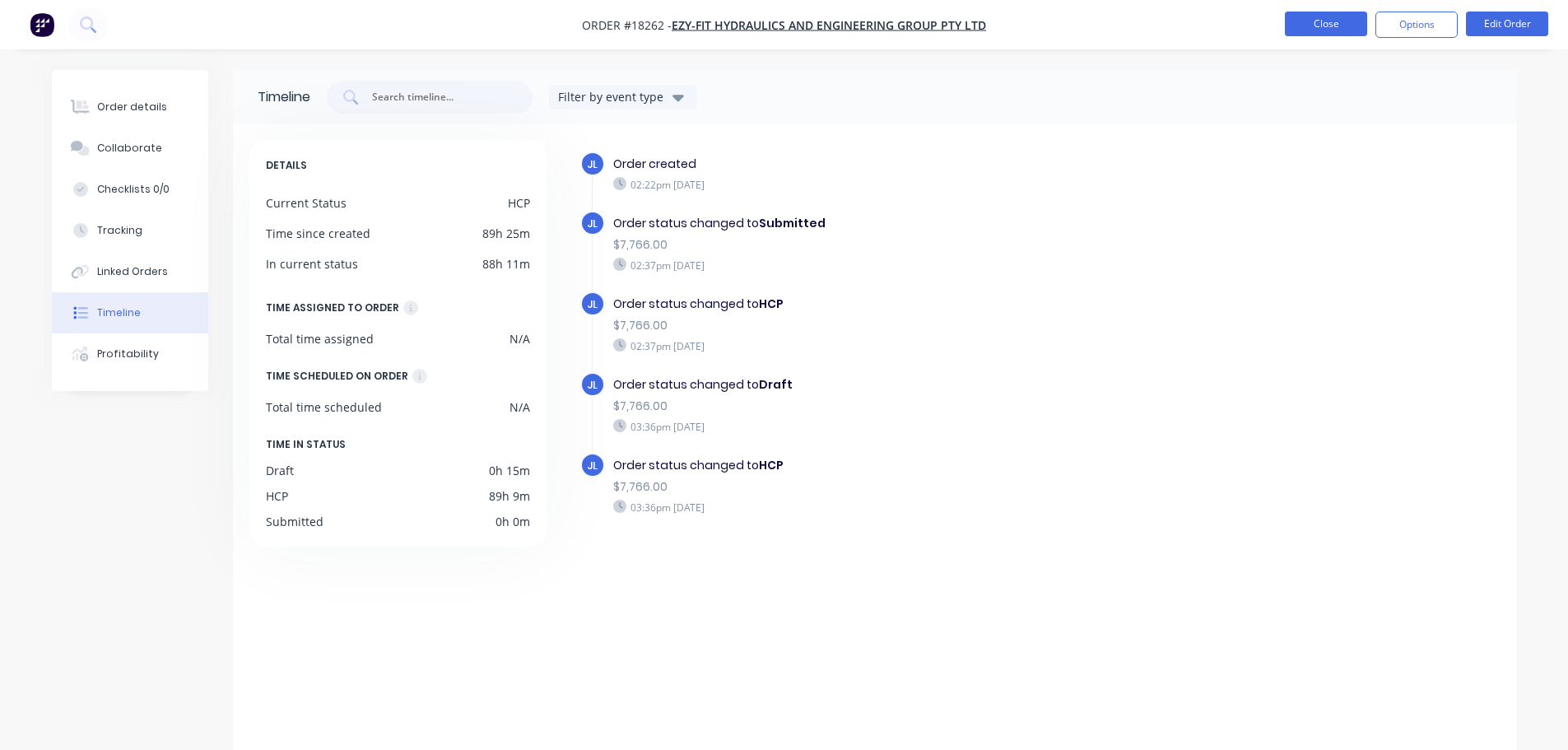
click at [1321, 31] on button "Close" at bounding box center [1326, 23] width 82 height 24
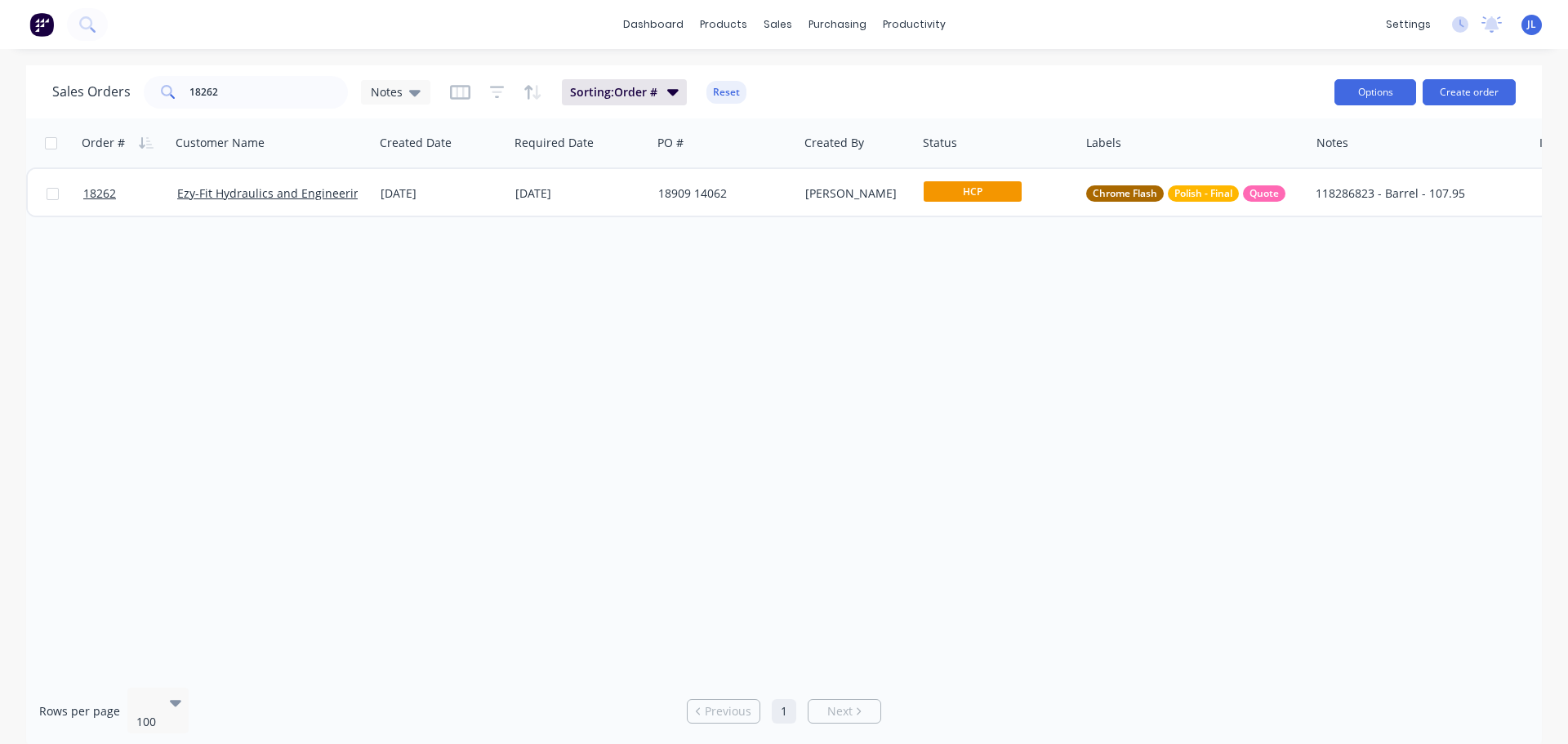
click at [1361, 93] on button "Options" at bounding box center [1375, 92] width 82 height 26
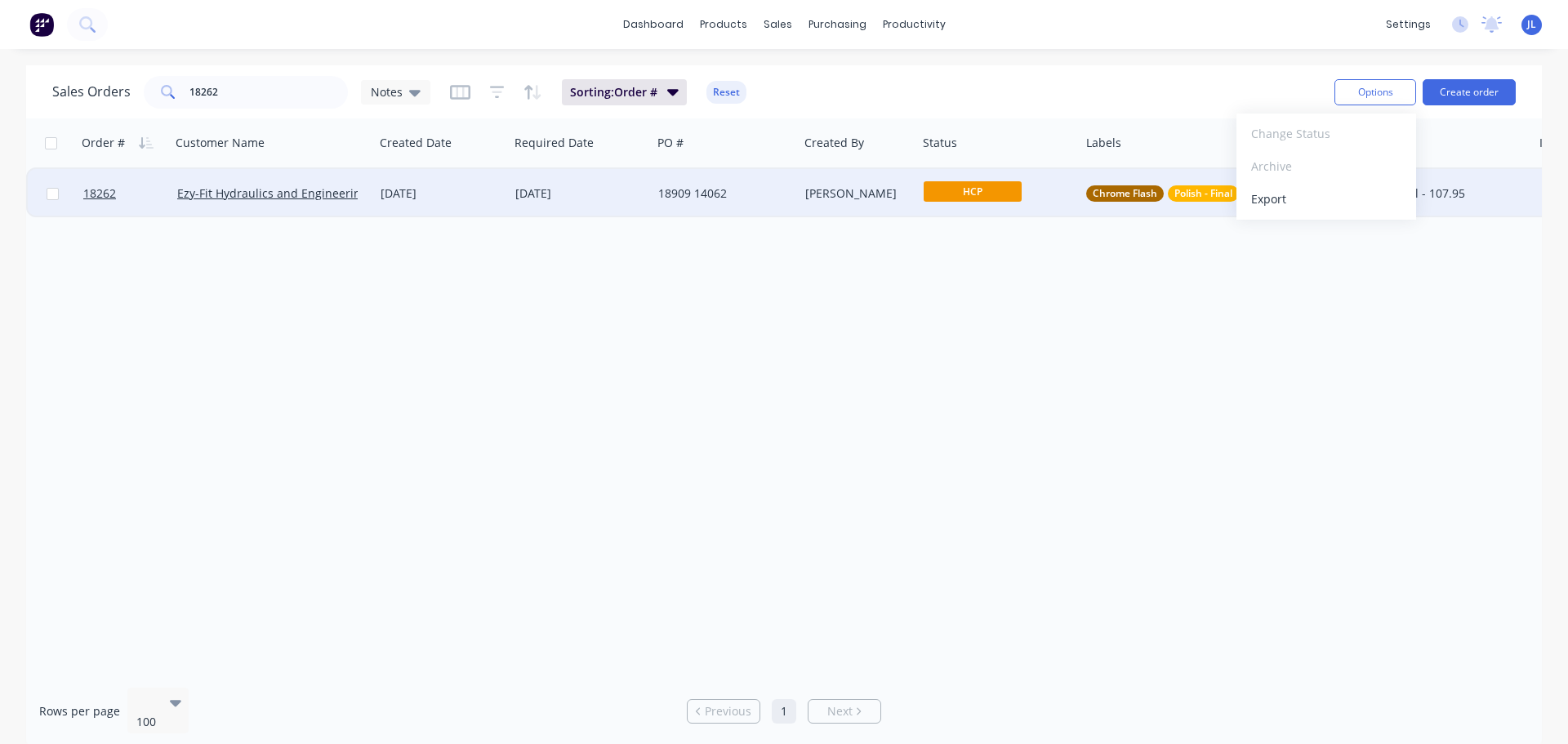
click at [831, 204] on div "[PERSON_NAME]" at bounding box center [858, 193] width 119 height 49
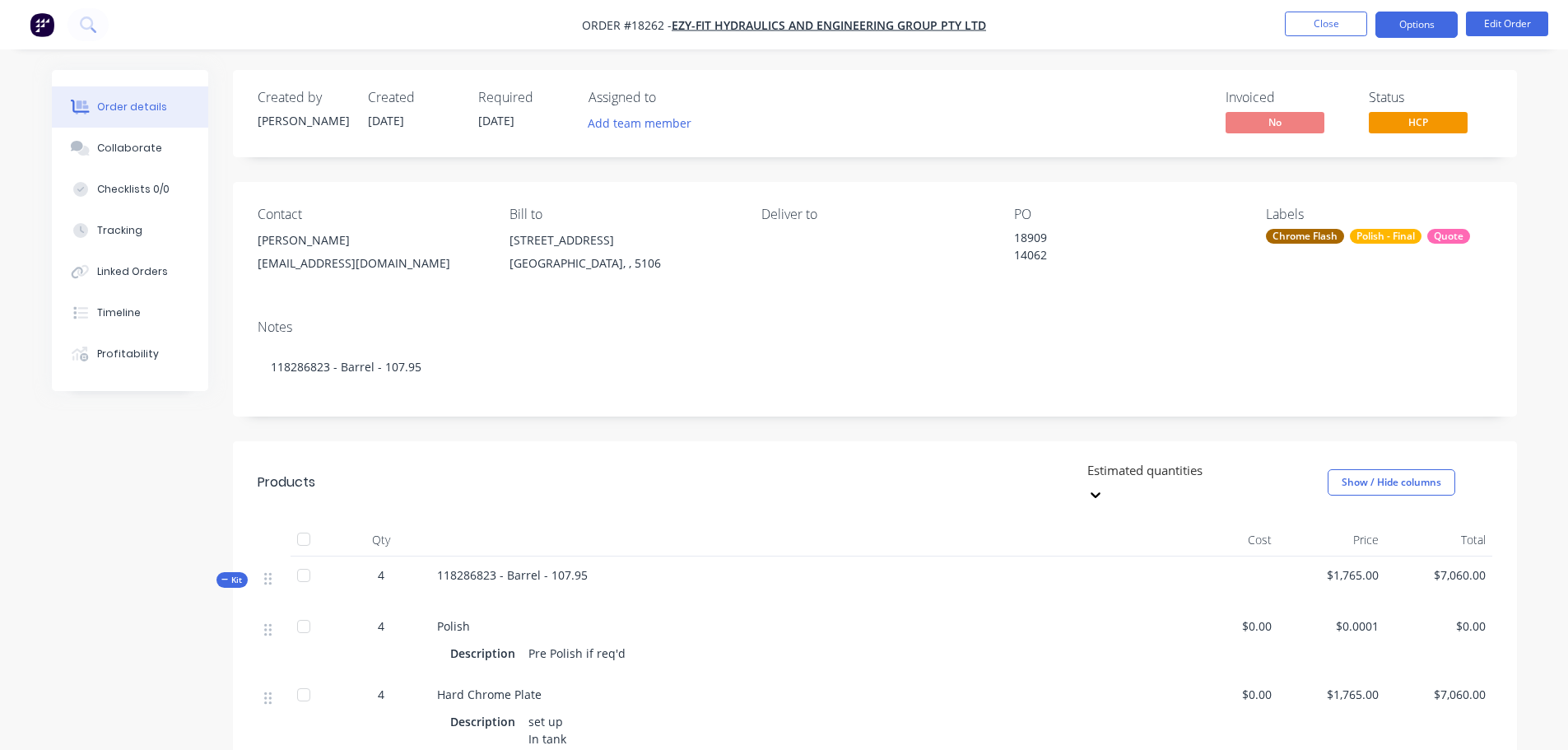
click at [1402, 31] on button "Options" at bounding box center [1417, 24] width 82 height 26
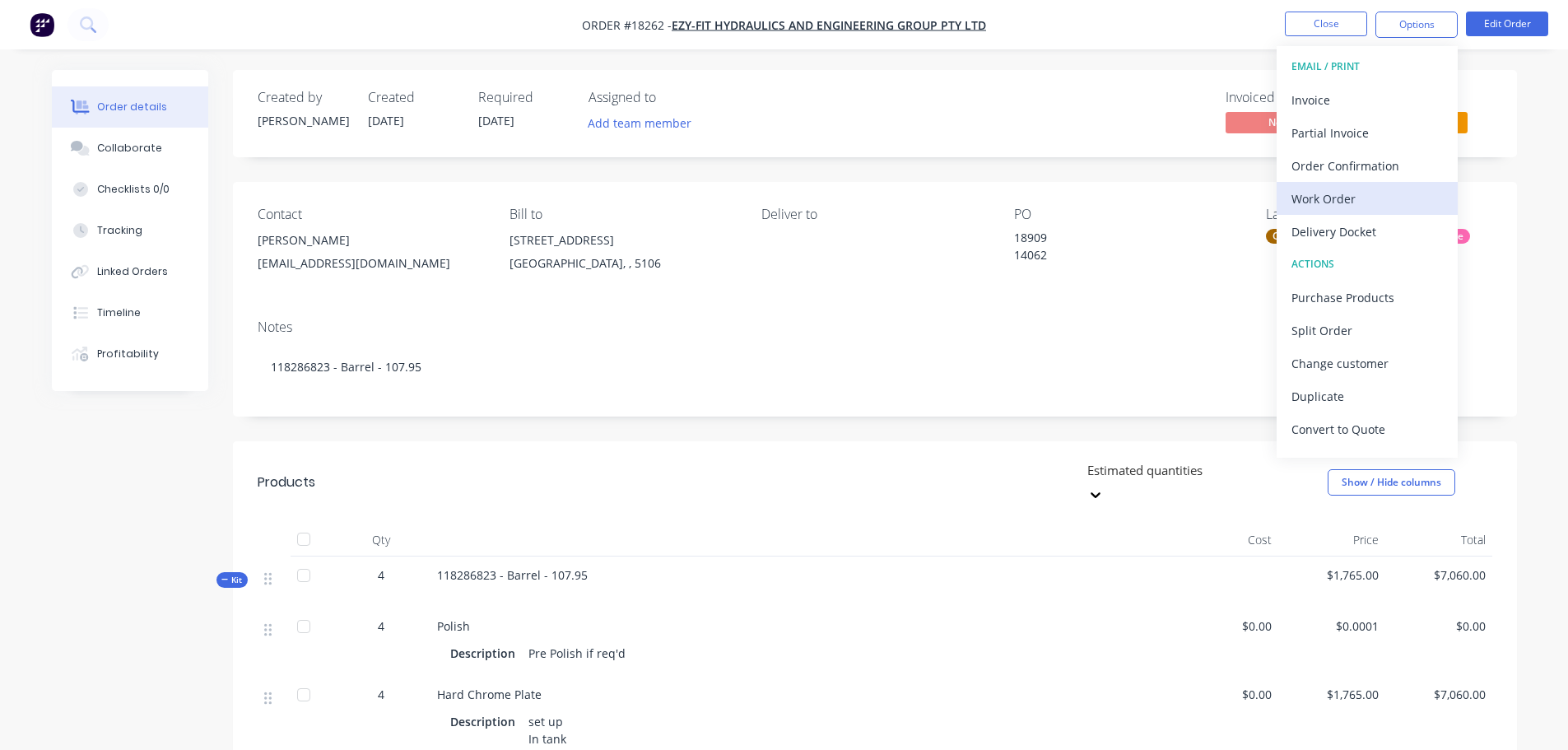
click at [1345, 204] on div "Work Order" at bounding box center [1367, 199] width 151 height 24
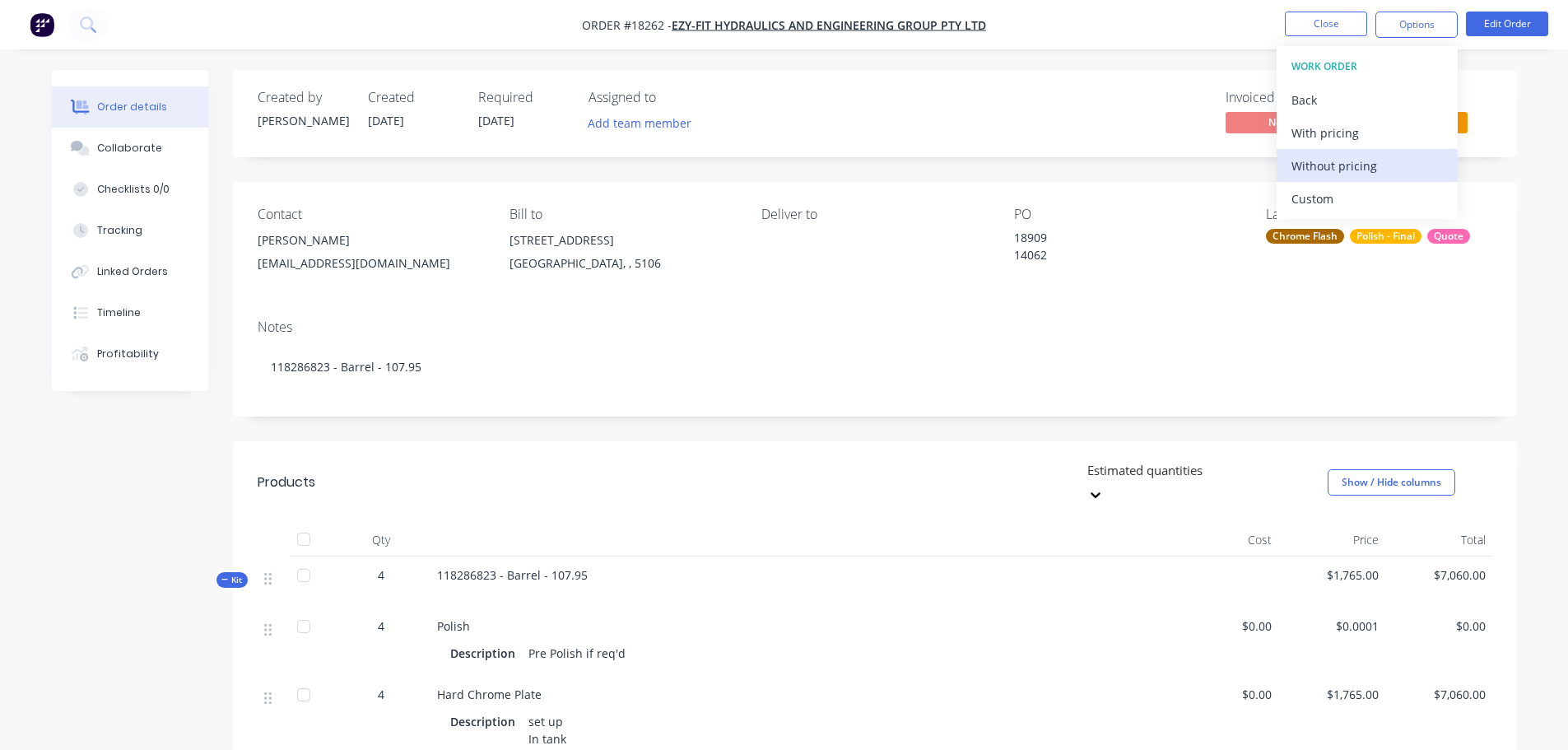
click at [1316, 173] on div "Without pricing" at bounding box center [1367, 166] width 151 height 24
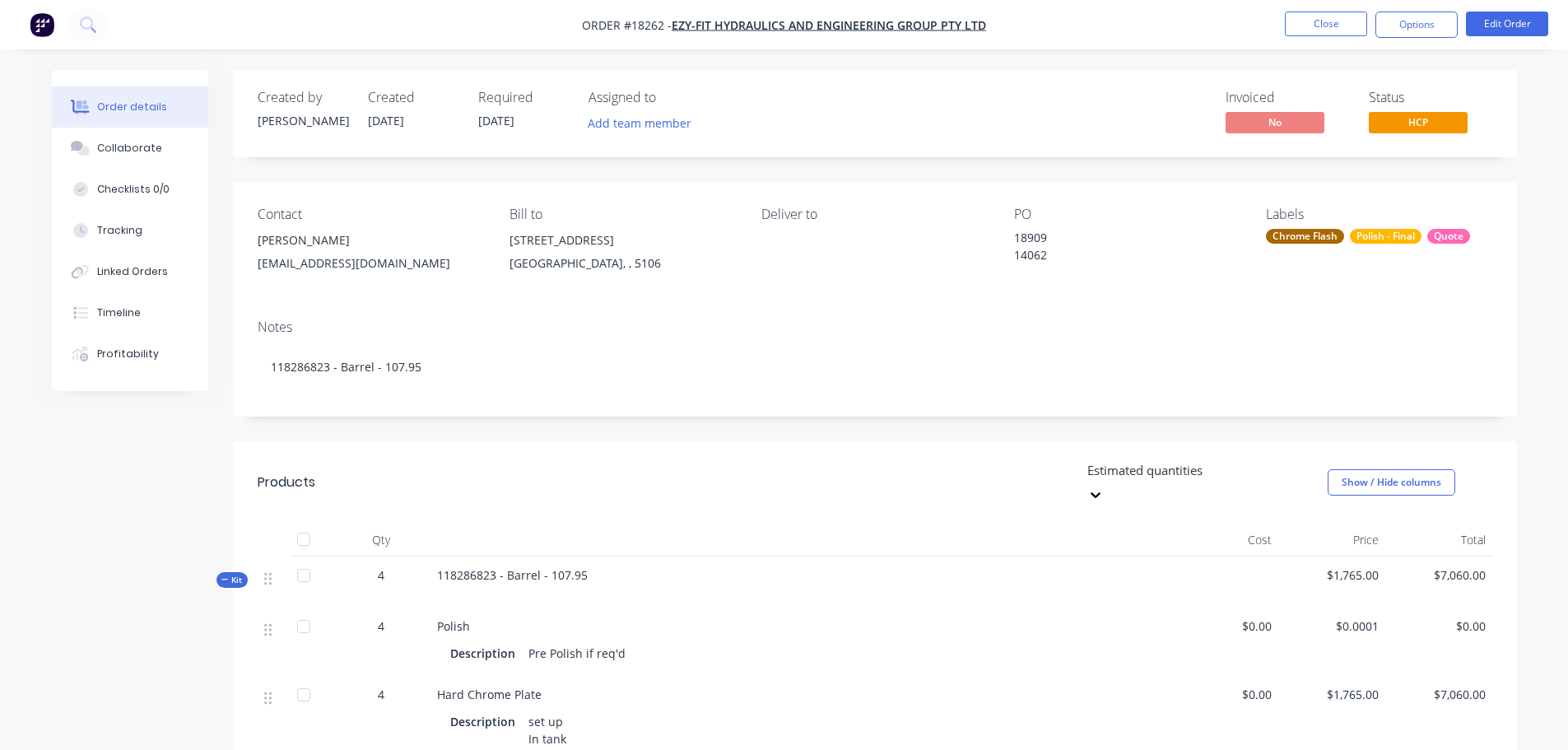
click at [1078, 4] on nav "Order #18262 - Ezy-Fit Hydraulics and Engineering Group Pty Ltd Close Options E…" at bounding box center [784, 24] width 1568 height 50
click at [1321, 31] on button "Close" at bounding box center [1326, 23] width 82 height 24
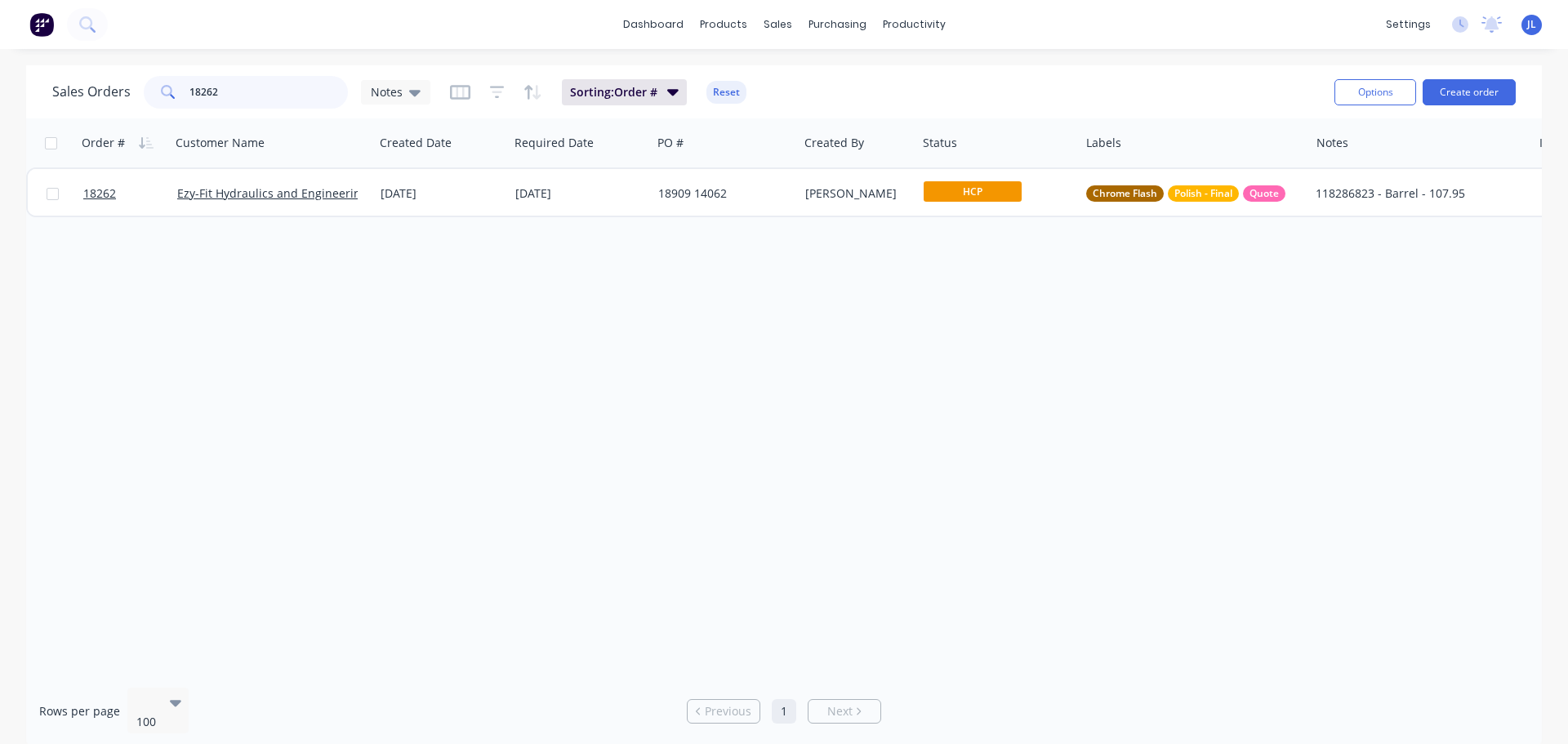
click at [273, 82] on input "18262" at bounding box center [269, 92] width 159 height 32
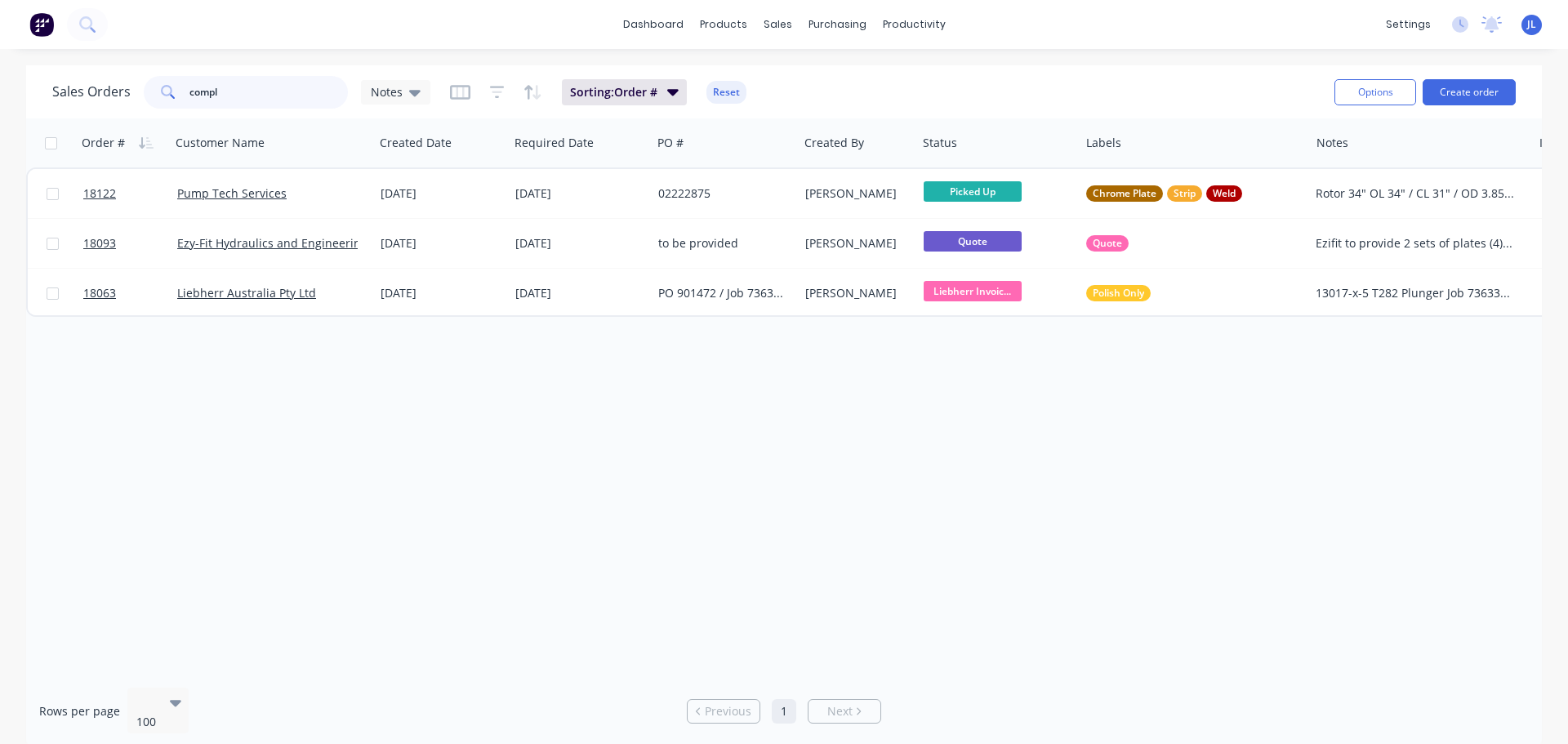
type input "compl"
click at [822, 120] on link "Customers" at bounding box center [864, 110] width 217 height 32
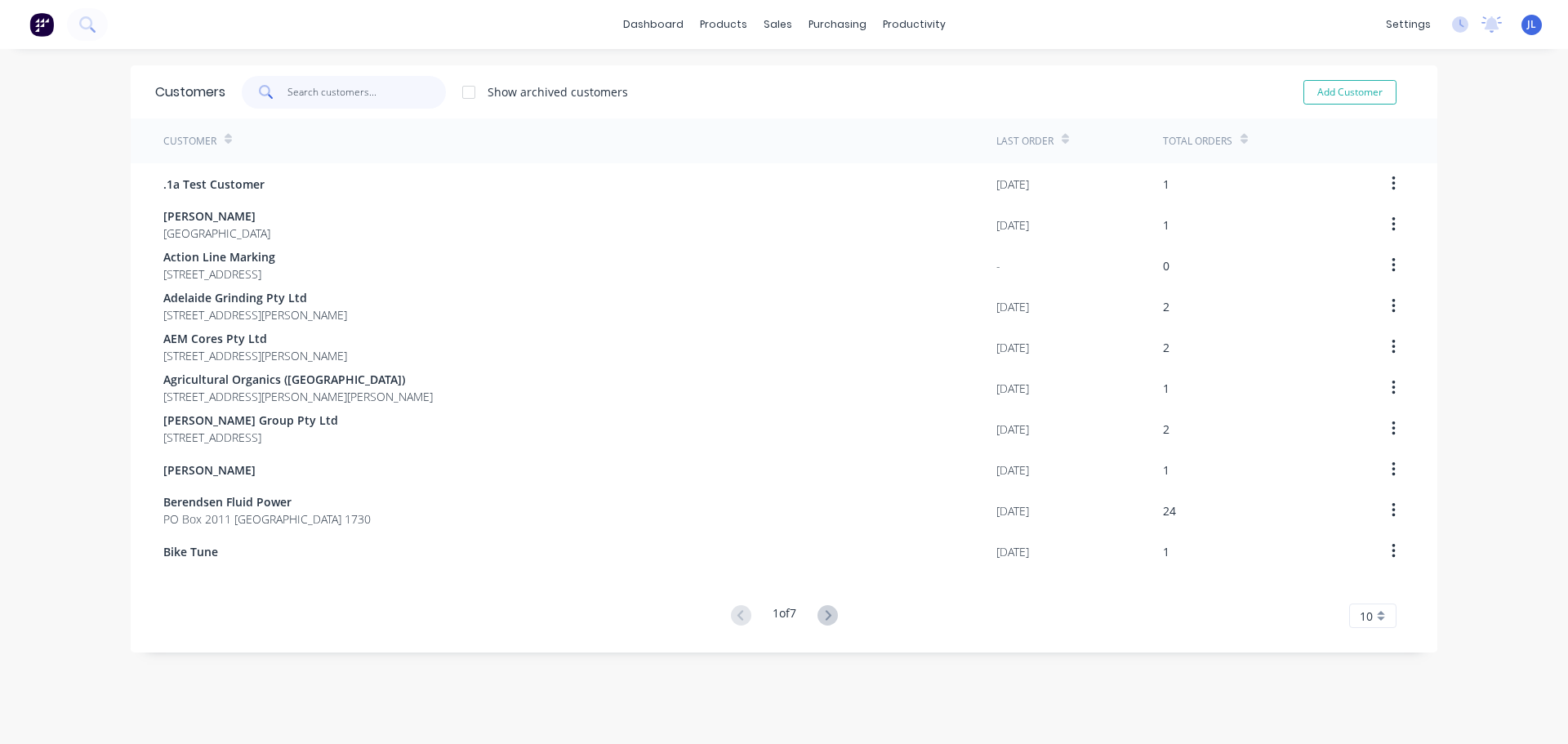
click at [294, 94] on input "text" at bounding box center [367, 92] width 159 height 32
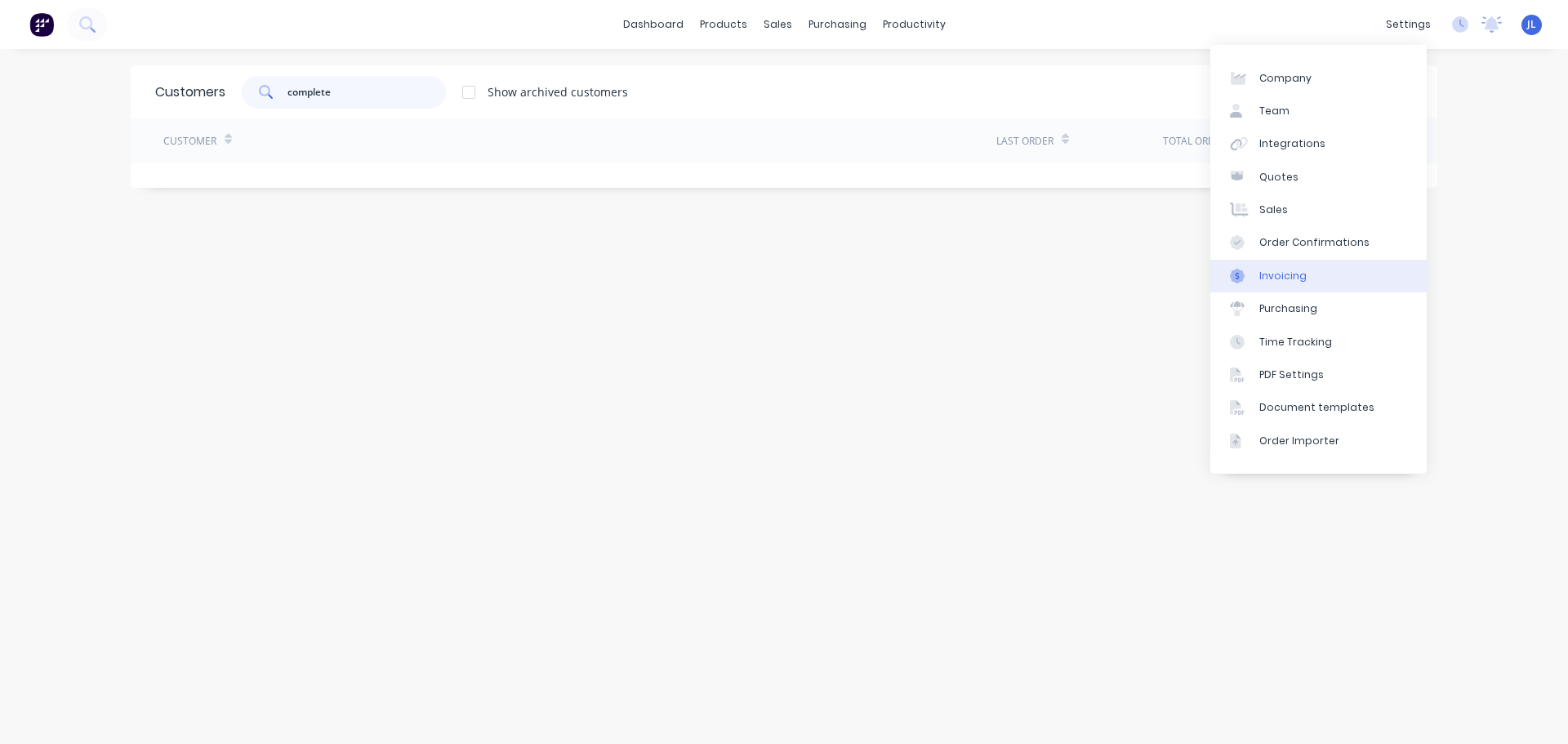
type input "complete"
click at [1293, 143] on div "Integrations" at bounding box center [1292, 144] width 66 height 15
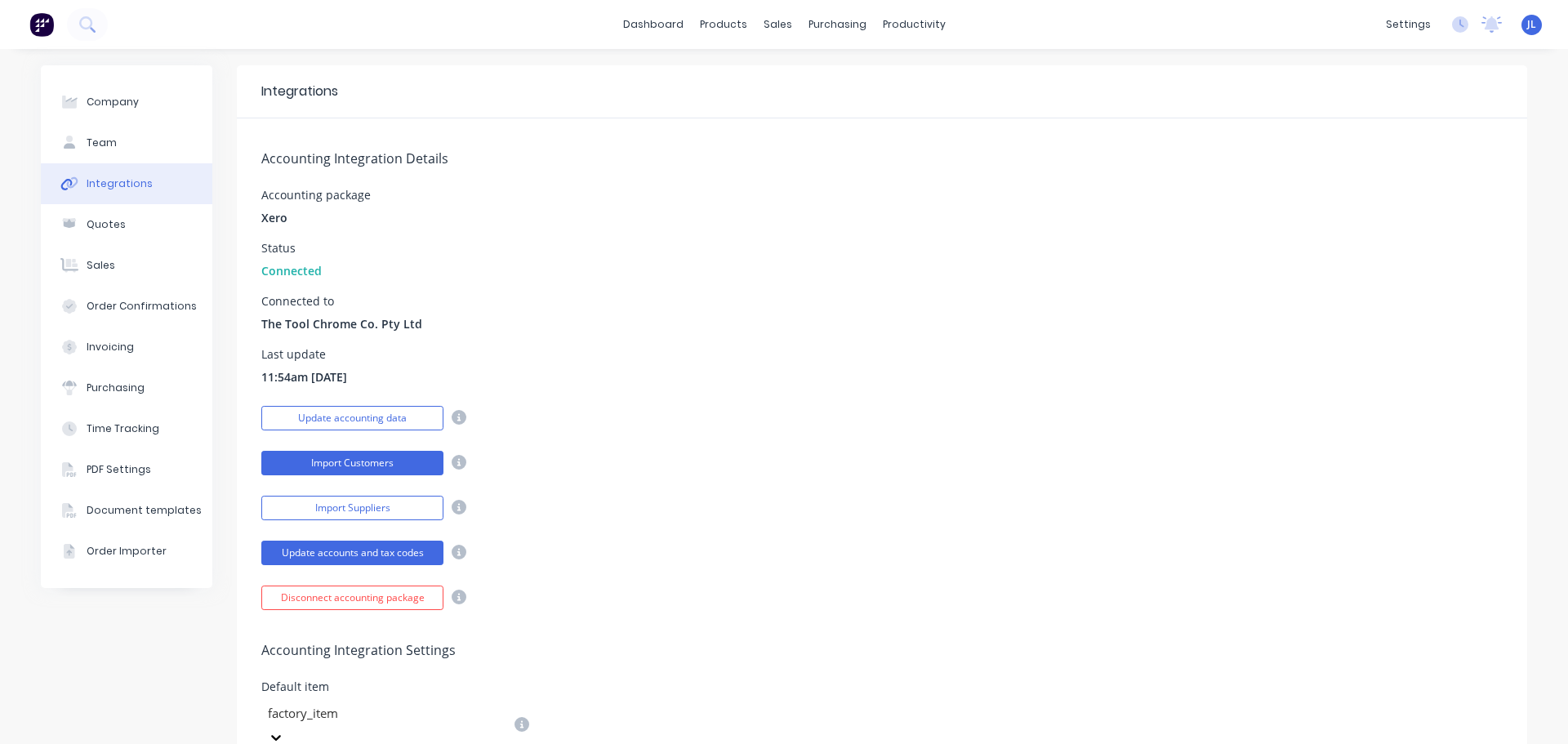
click at [402, 460] on button "Import Customers" at bounding box center [352, 463] width 183 height 24
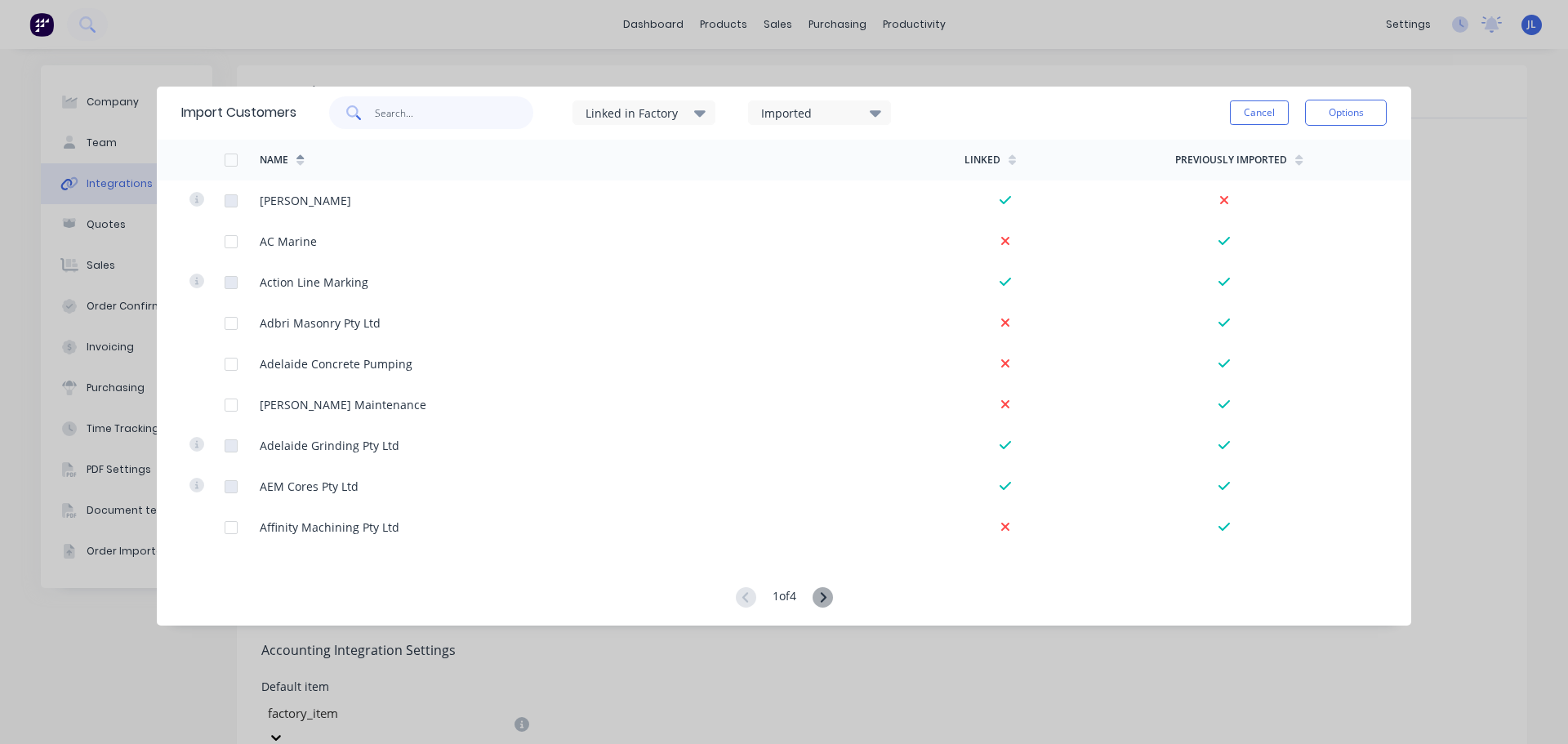
click at [410, 118] on input "text" at bounding box center [455, 112] width 159 height 32
type input "complete"
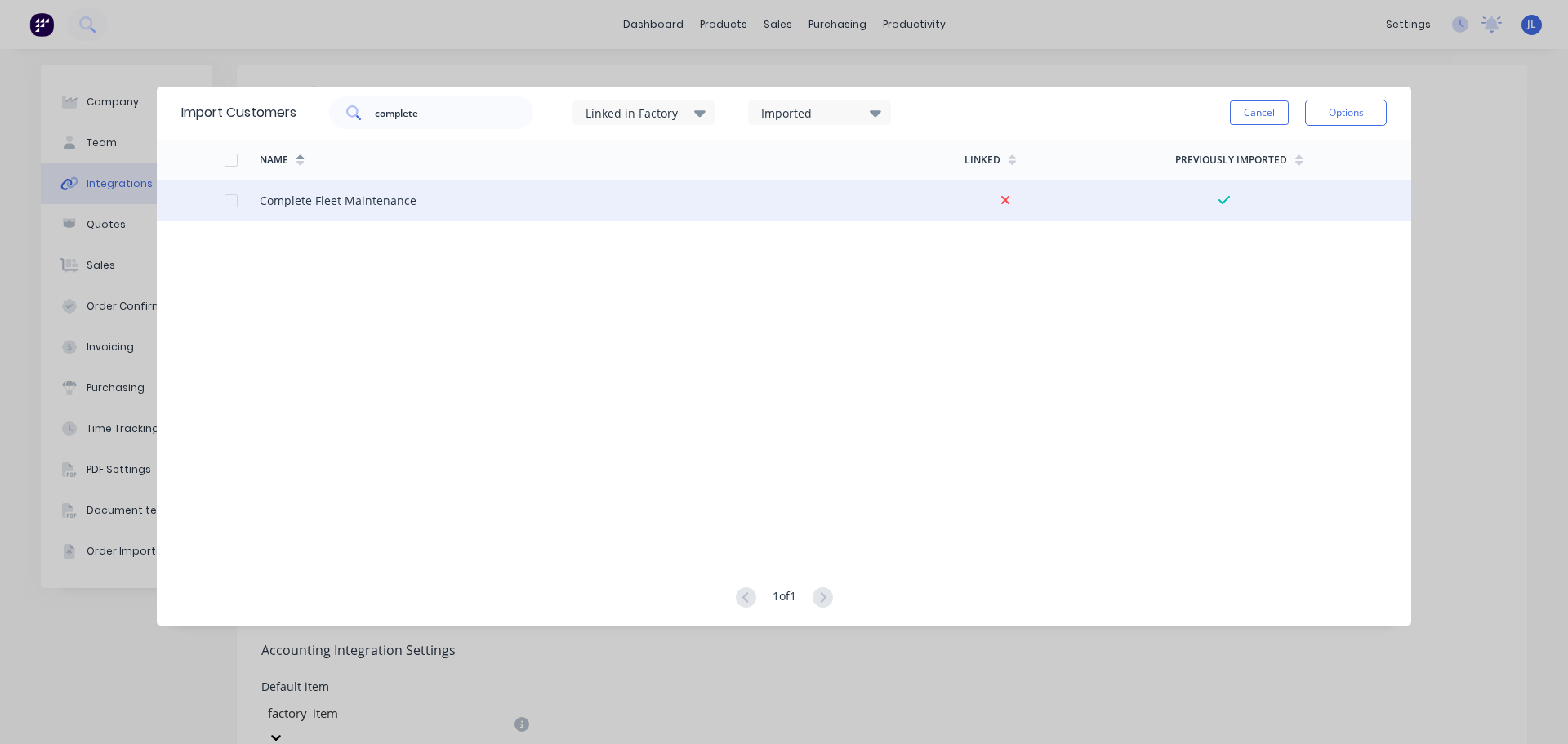
click at [231, 203] on div at bounding box center [231, 200] width 32 height 32
click at [1347, 105] on button "Options" at bounding box center [1346, 113] width 82 height 26
click at [1297, 155] on div "Import selected customers" at bounding box center [1309, 158] width 126 height 41
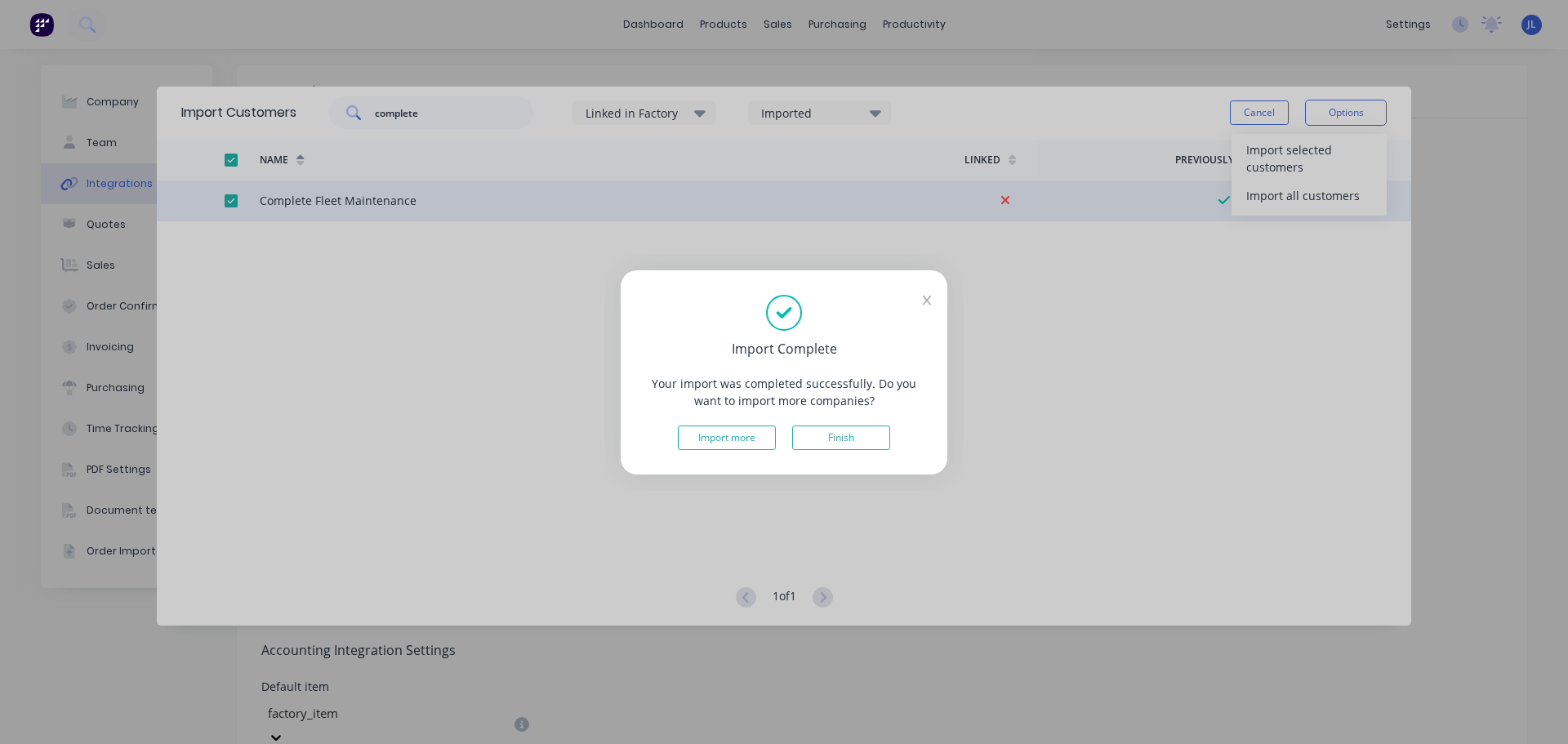
click at [891, 429] on div "Import more Finish" at bounding box center [784, 437] width 278 height 24
click at [886, 437] on button "Finish" at bounding box center [841, 437] width 98 height 24
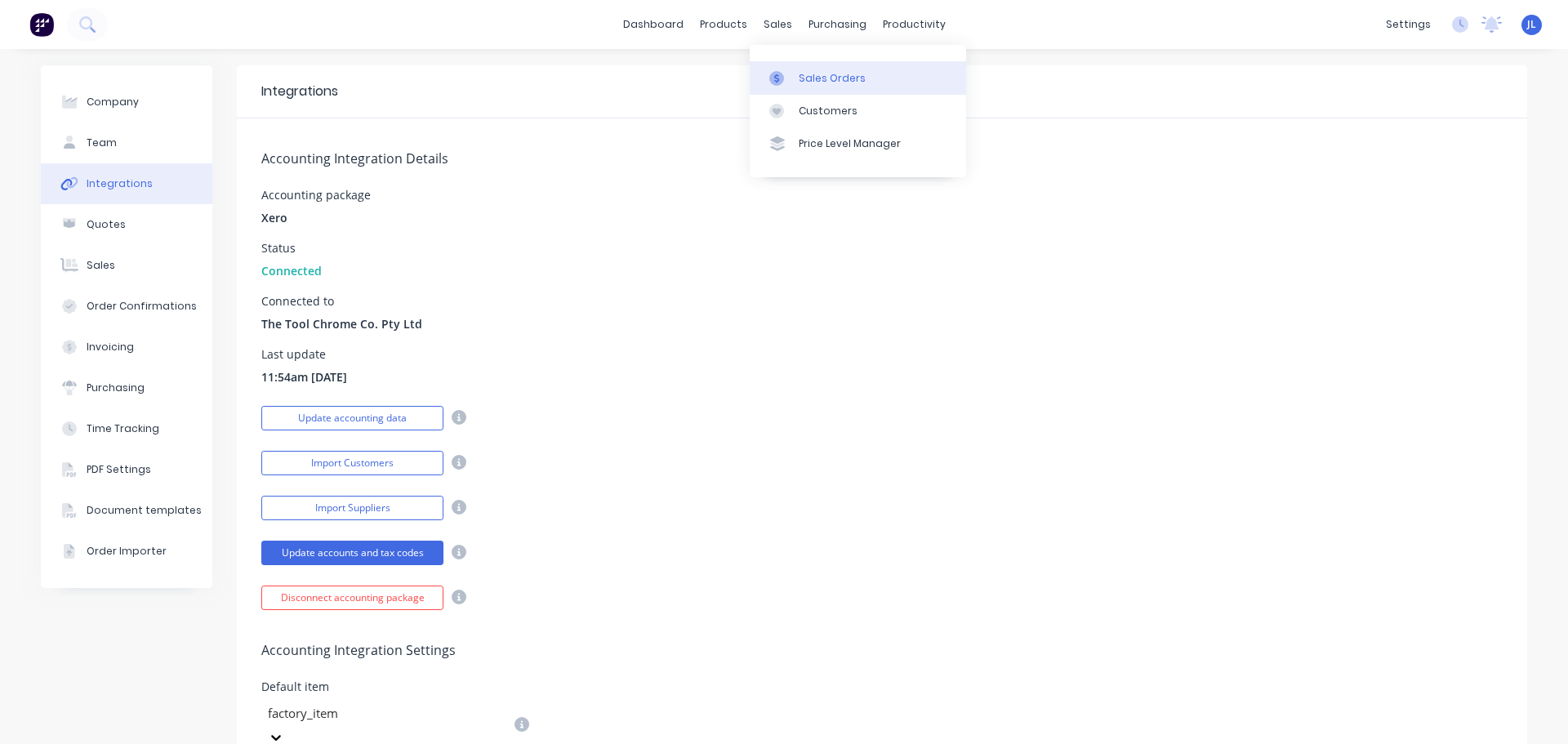
click at [803, 73] on div "Sales Orders" at bounding box center [832, 79] width 67 height 15
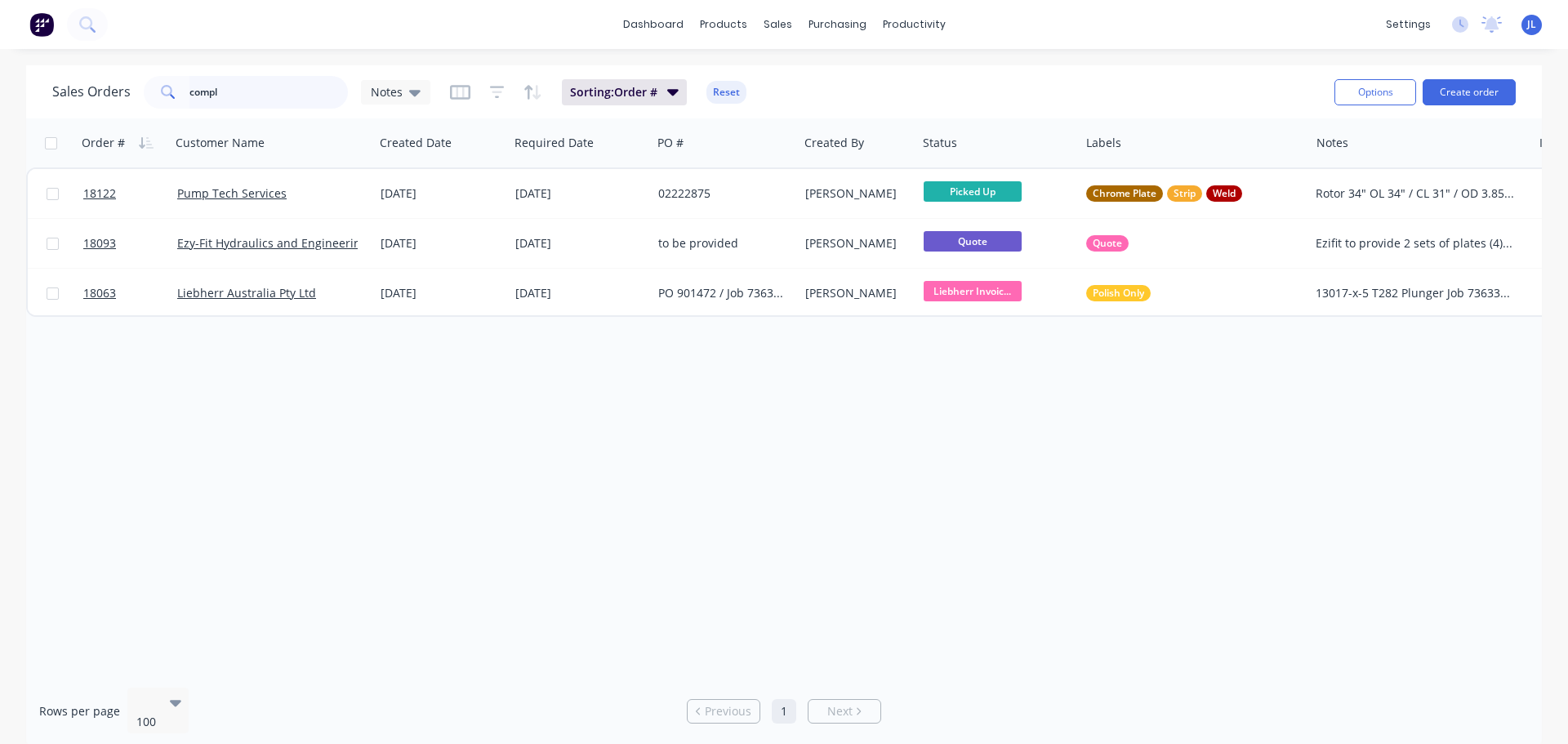
click at [244, 93] on input "compl" at bounding box center [269, 92] width 159 height 32
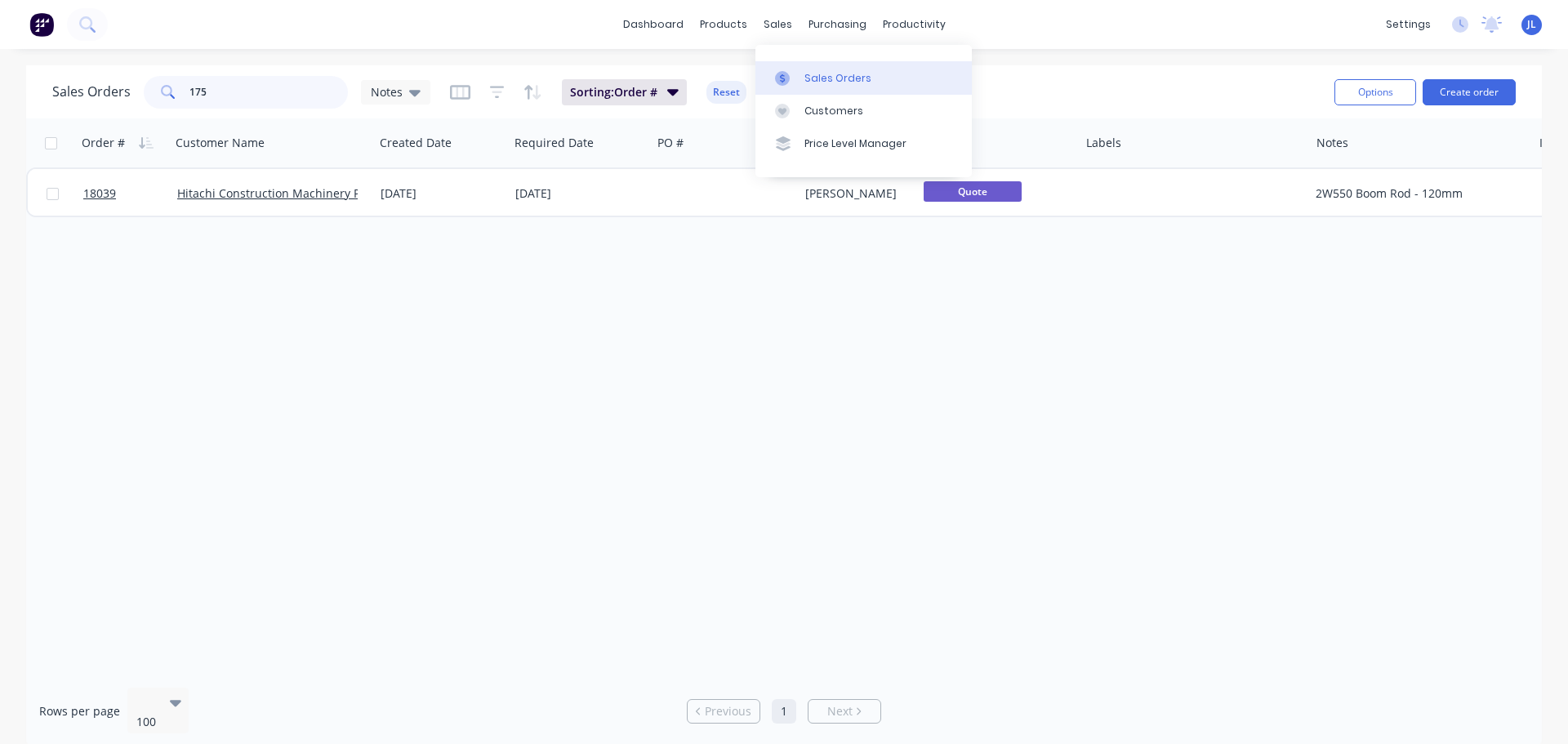
type input "175"
click at [786, 73] on icon at bounding box center [782, 79] width 15 height 15
click at [1494, 93] on button "Create order" at bounding box center [1469, 92] width 93 height 26
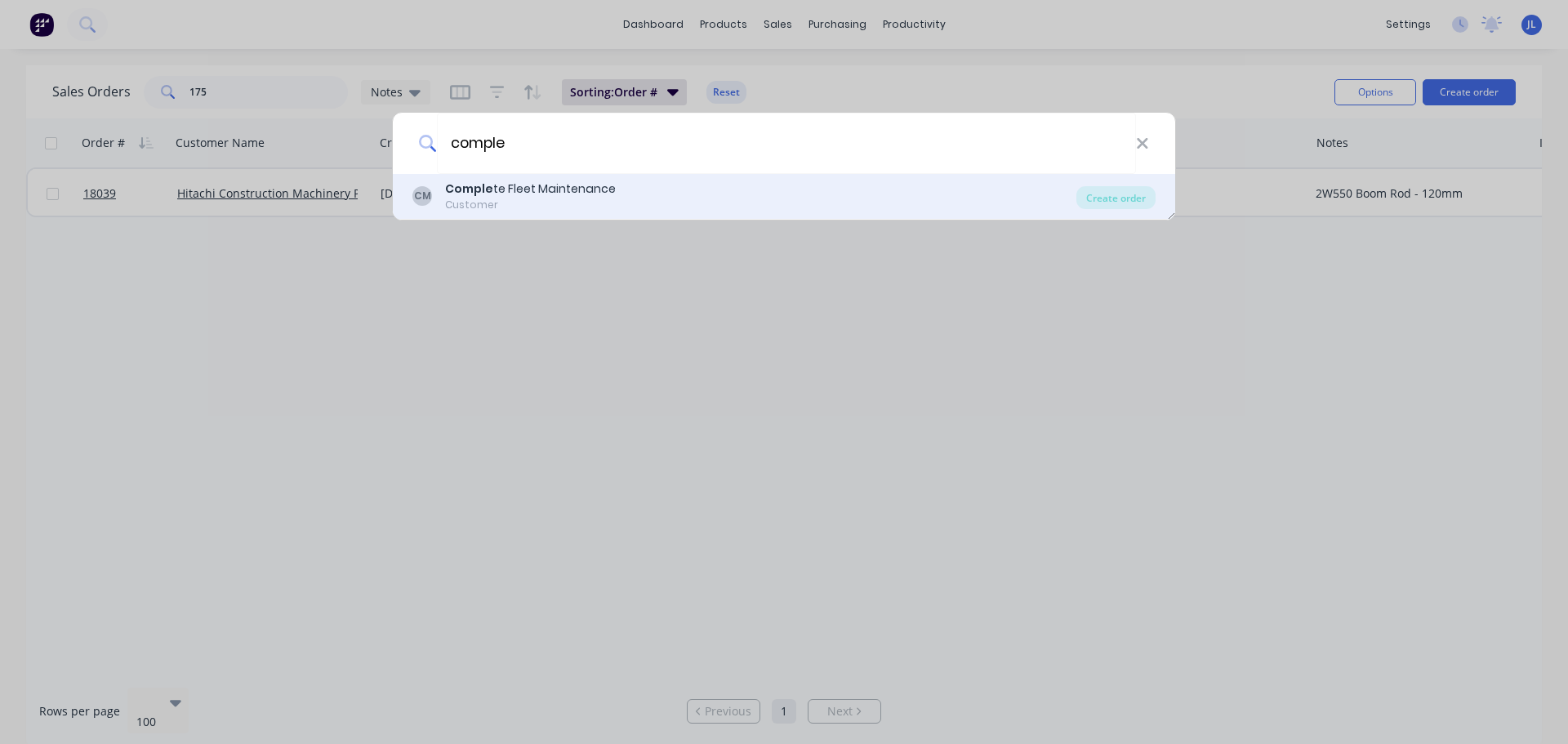
type input "comple"
click at [631, 195] on div "CM Comple te Fleet Maintenance Customer" at bounding box center [744, 196] width 664 height 32
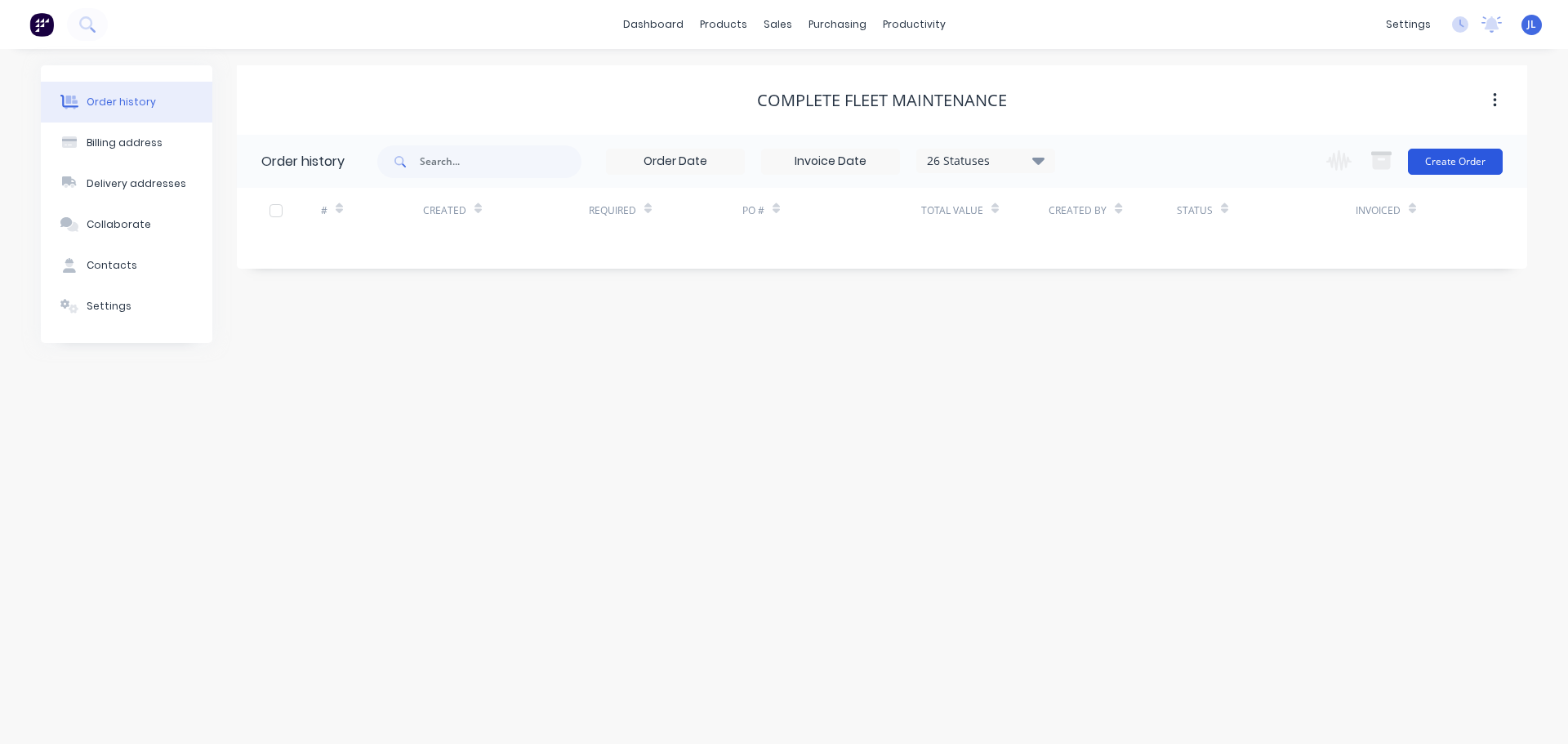
click at [1466, 169] on button "Create Order" at bounding box center [1455, 161] width 95 height 26
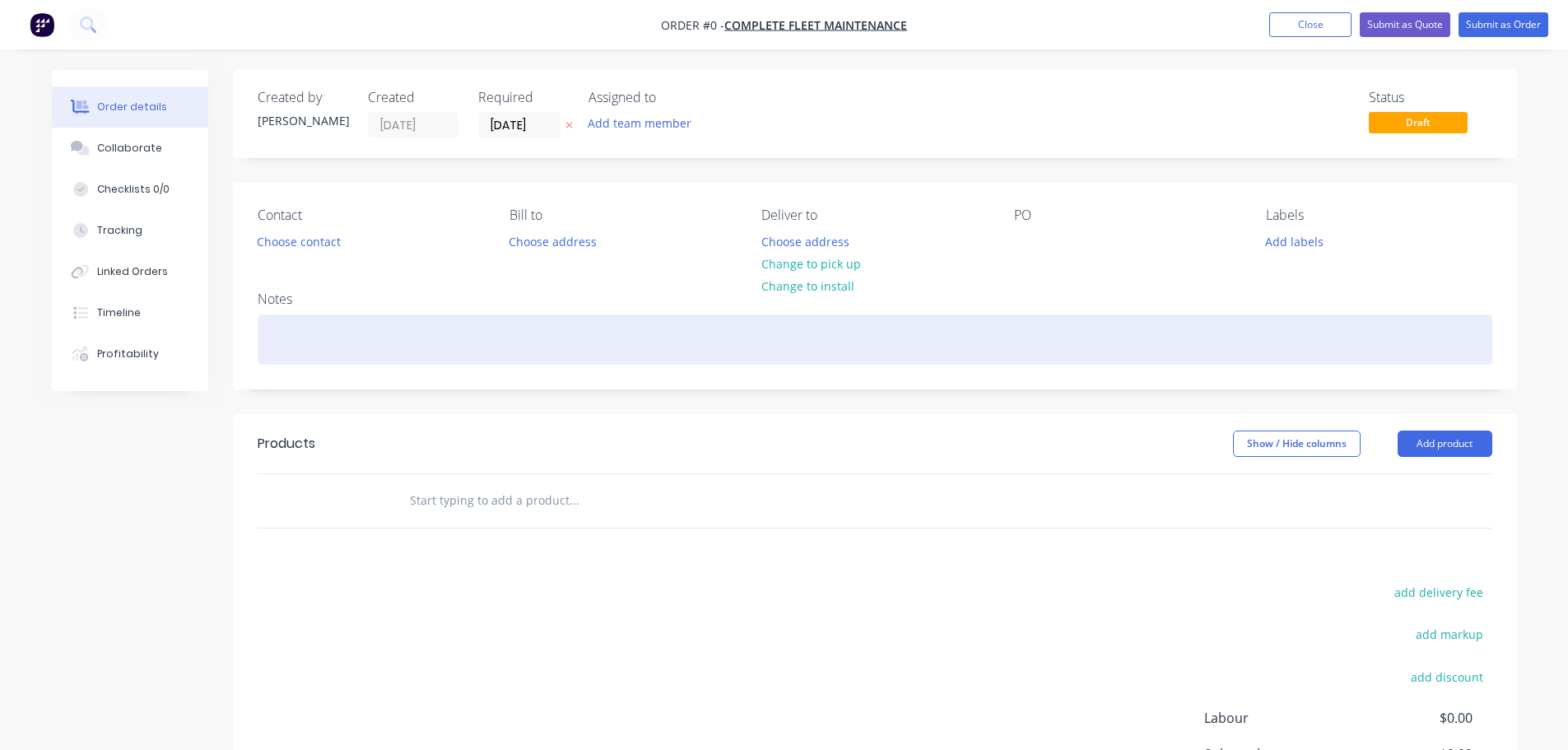
click at [541, 332] on div at bounding box center [875, 340] width 1235 height 50
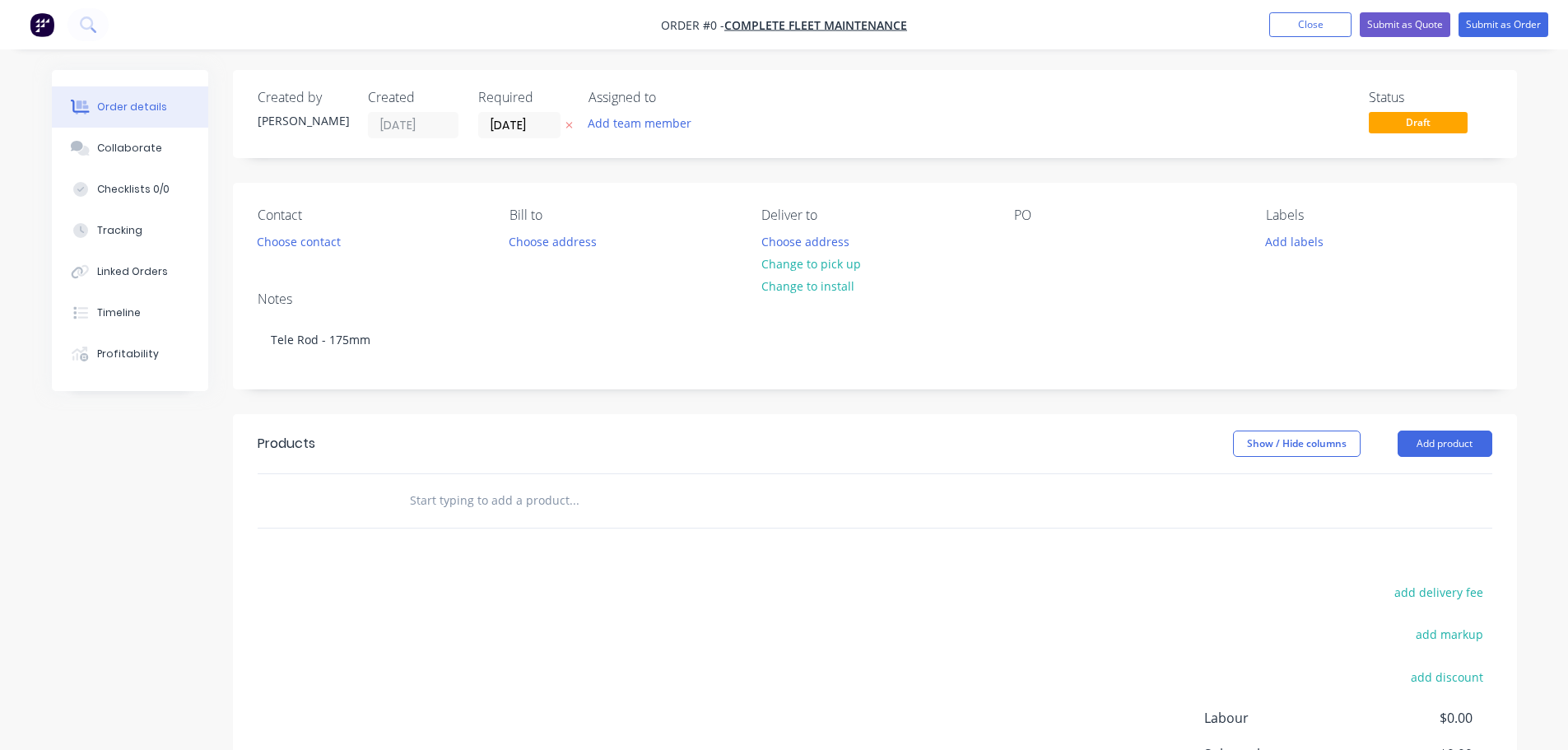
click at [1041, 248] on div "Order details Collaborate Checklists 0/0 Tracking Linked Orders Timeline Profit…" at bounding box center [784, 509] width 1498 height 878
click at [1299, 247] on button "Add labels" at bounding box center [1294, 241] width 76 height 22
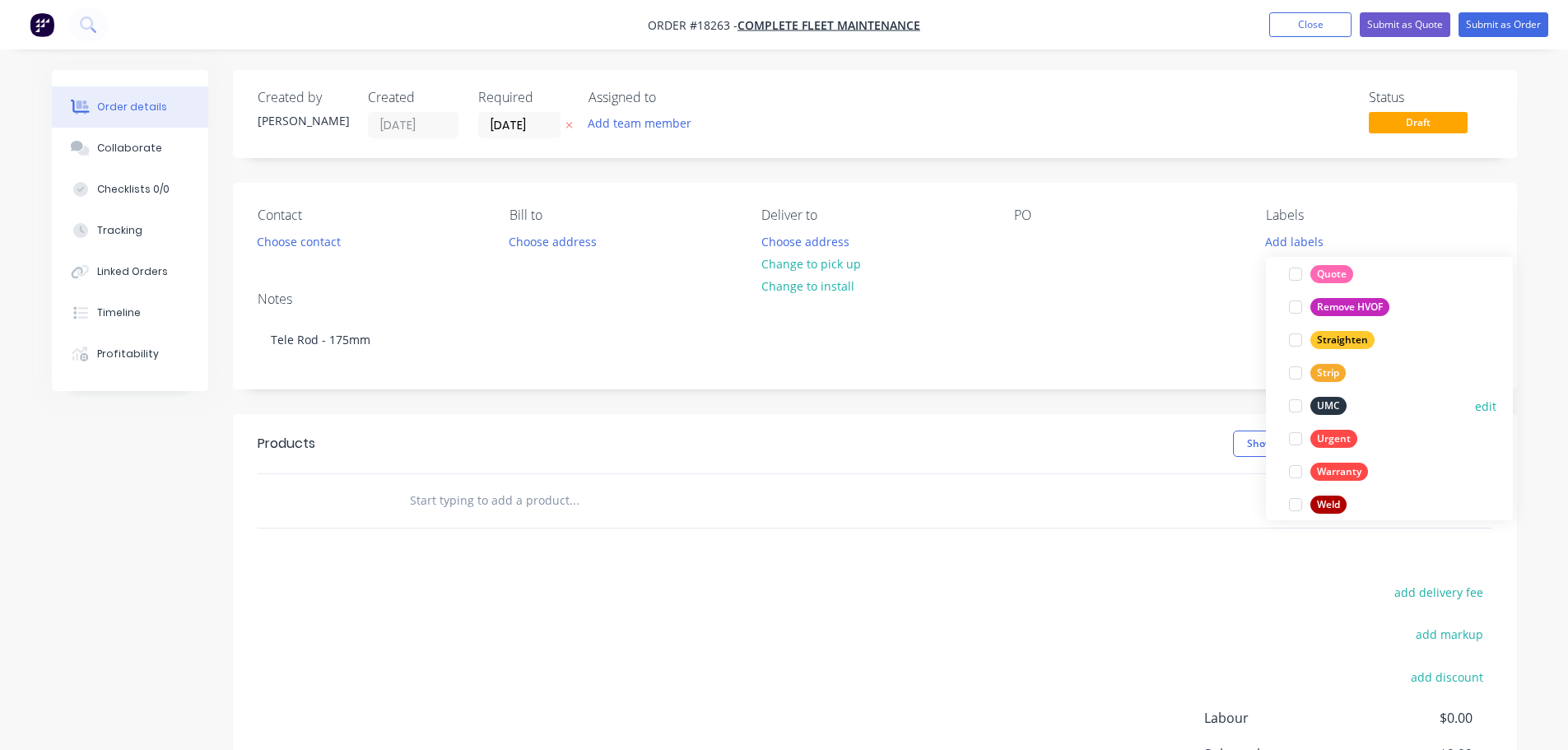
scroll to position [955, 0]
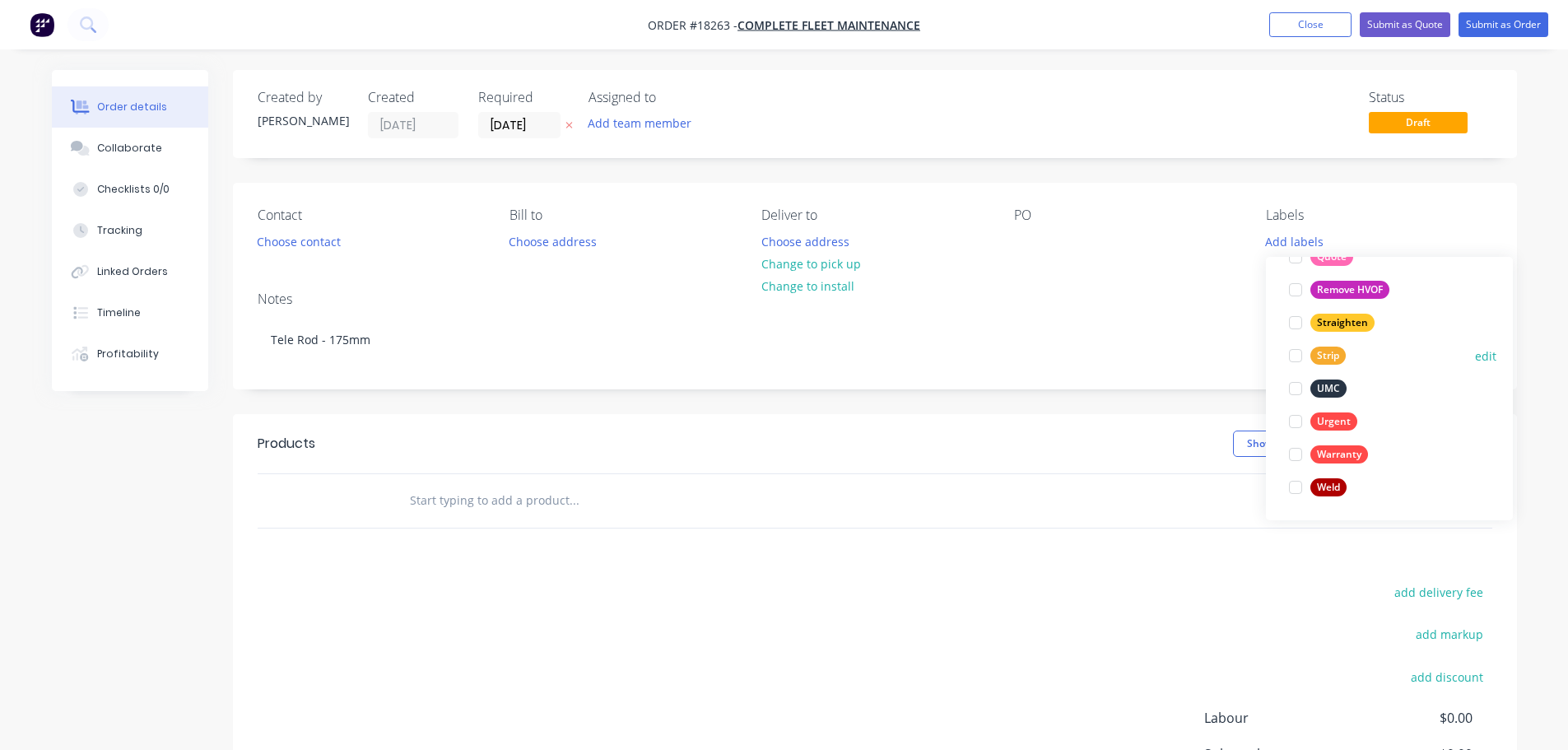
click at [1295, 358] on div at bounding box center [1295, 355] width 33 height 33
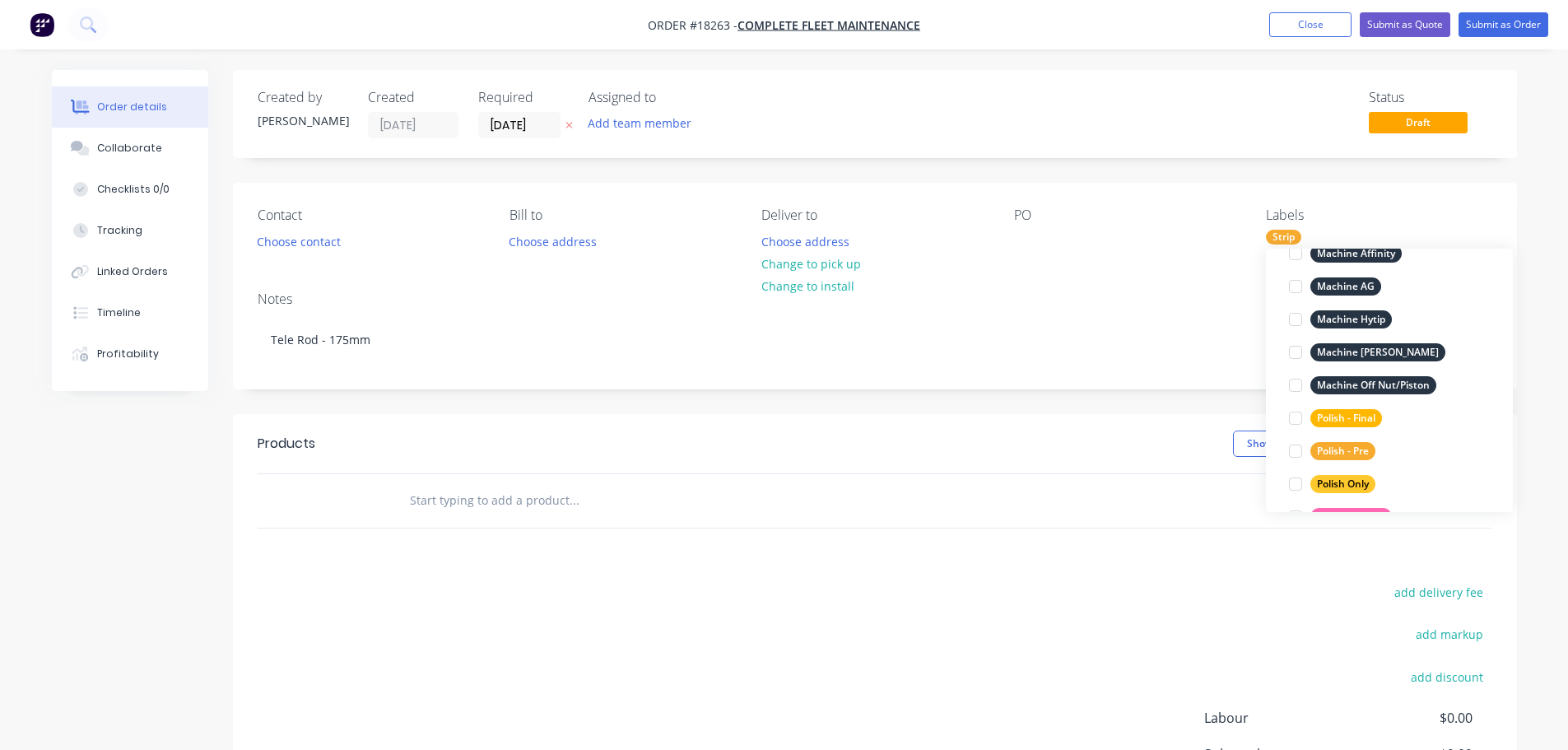
scroll to position [773, 0]
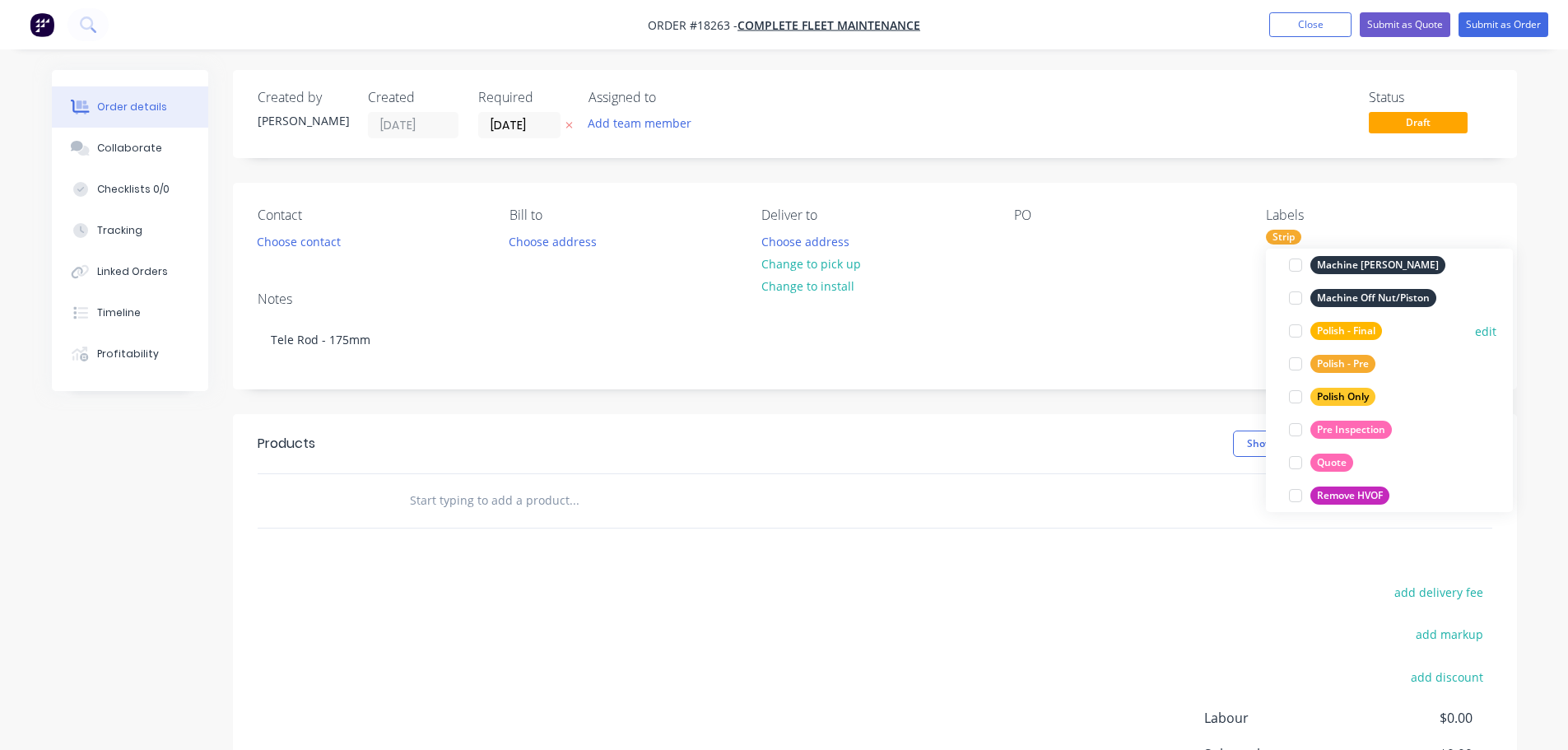
click at [1290, 333] on div at bounding box center [1295, 331] width 33 height 33
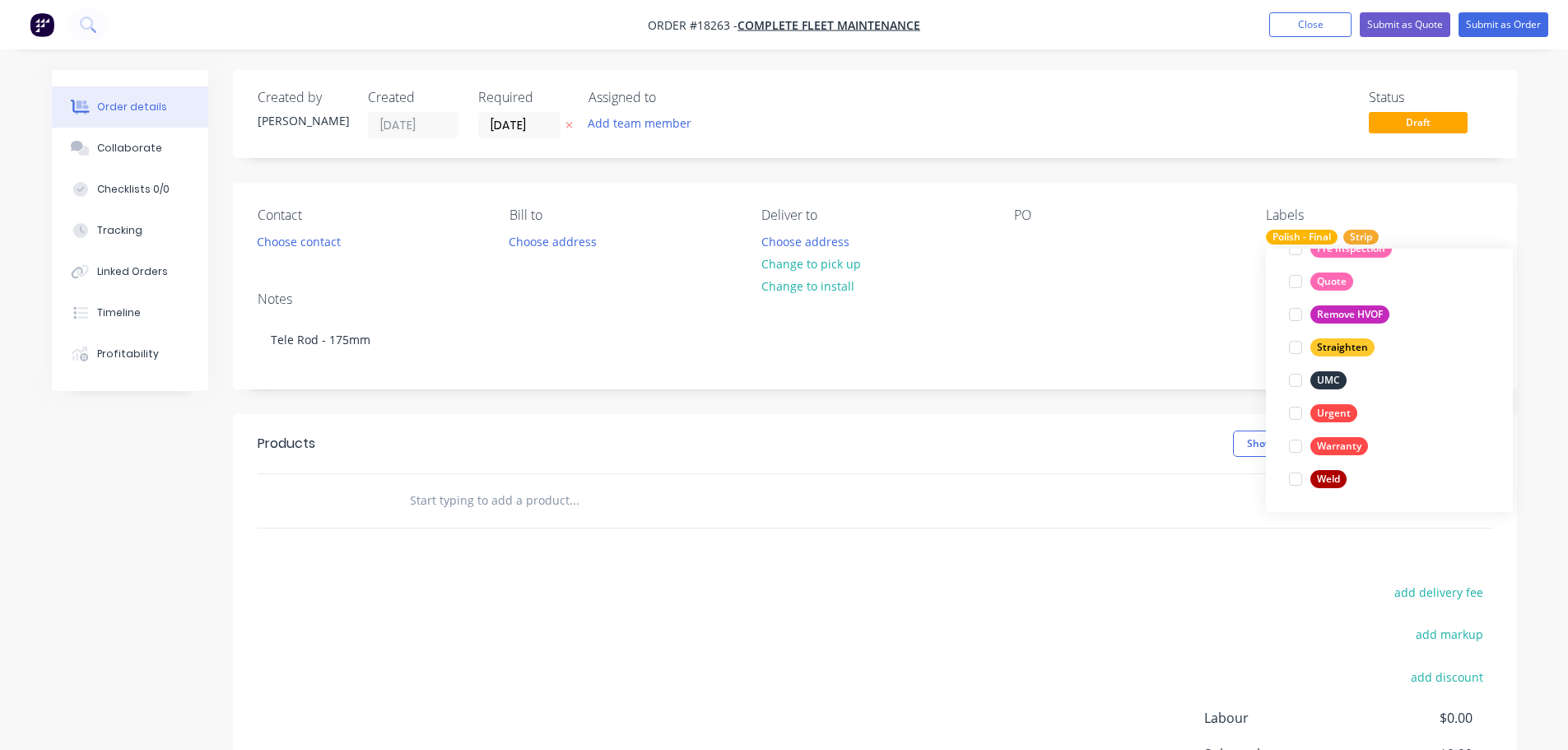
scroll to position [872, 0]
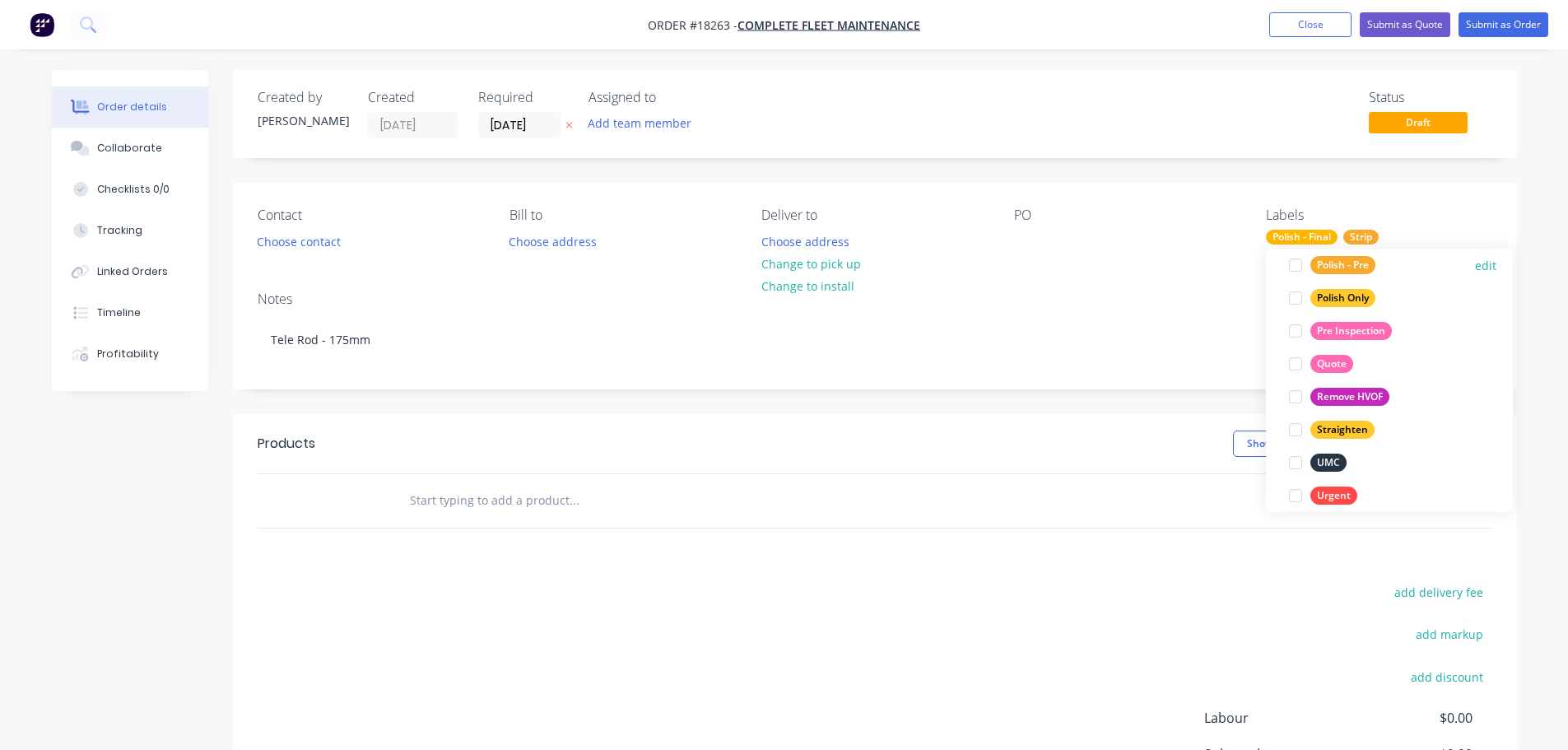
click at [1296, 267] on div at bounding box center [1295, 264] width 33 height 33
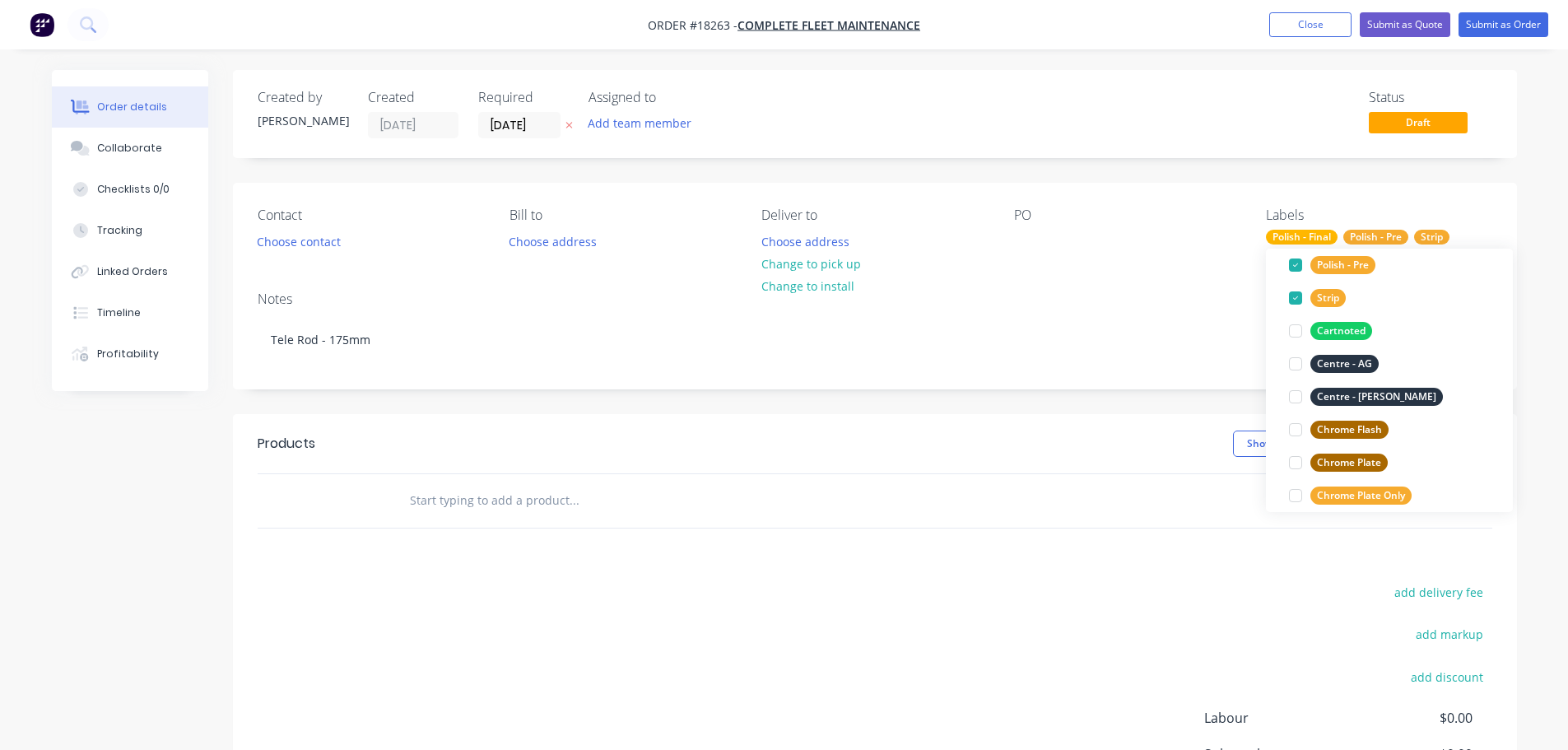
click at [1093, 391] on div "Created by [PERSON_NAME] Created [DATE] Required [DATE] Assigned to Add team me…" at bounding box center [874, 497] width 1284 height 854
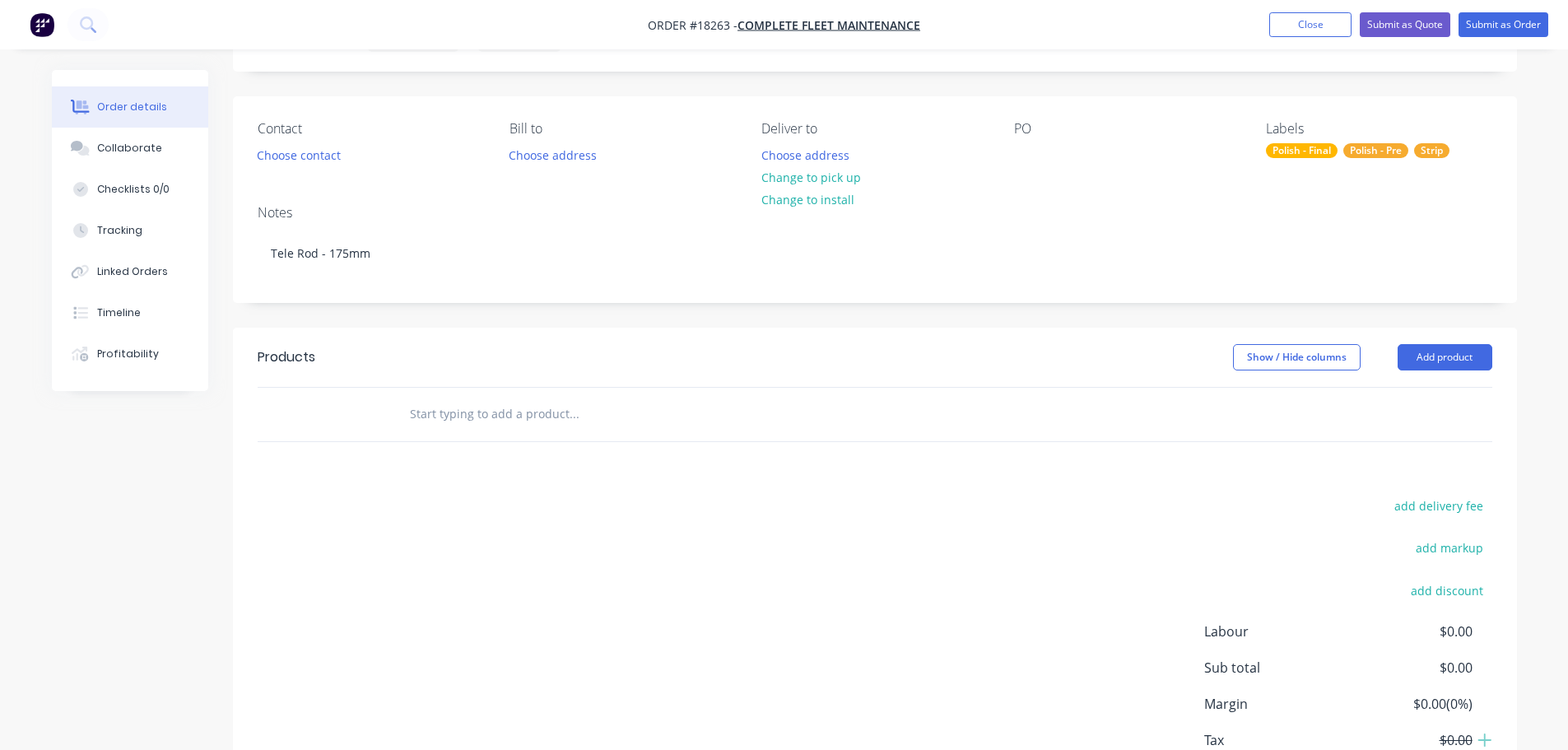
scroll to position [198, 0]
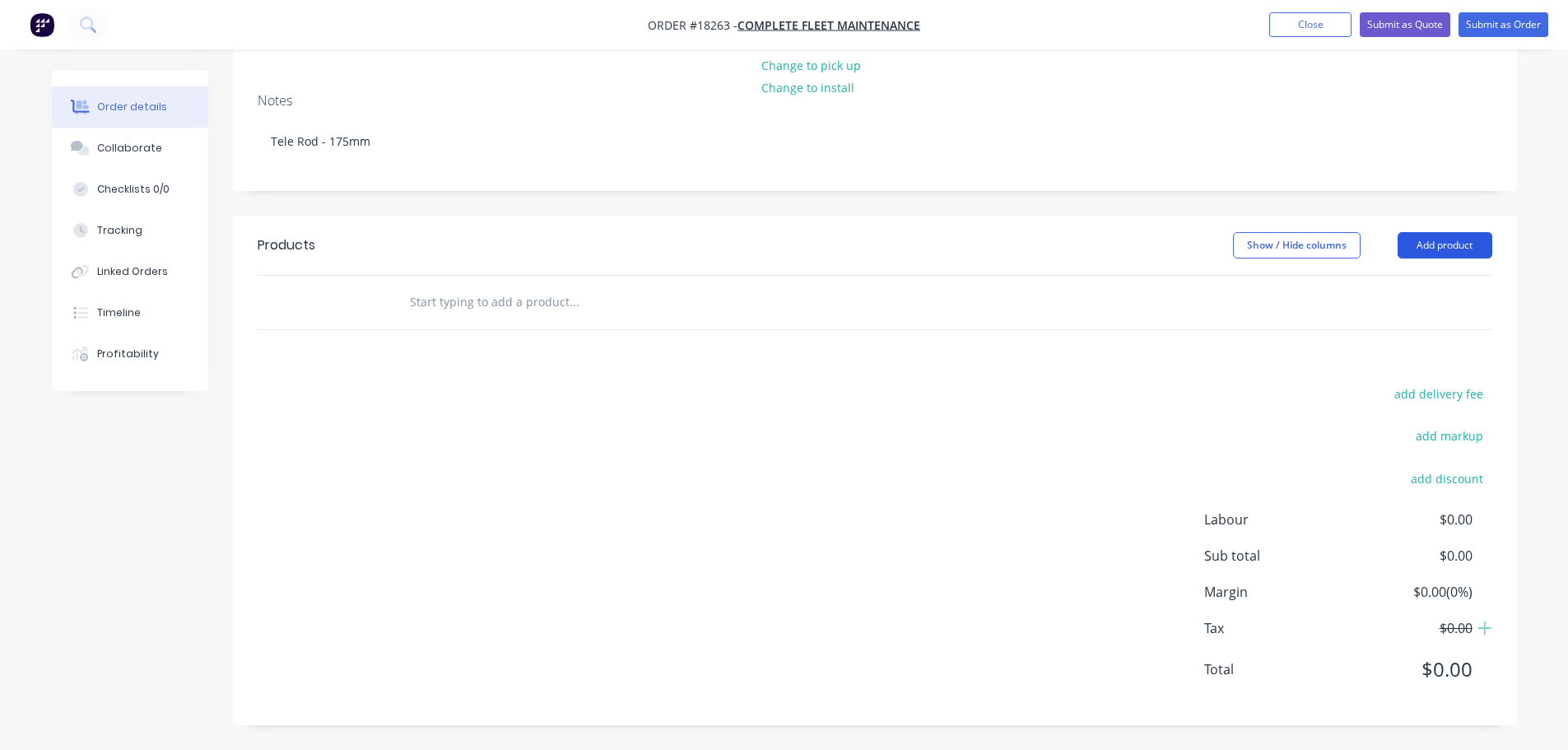
click at [1414, 249] on button "Add product" at bounding box center [1445, 246] width 94 height 26
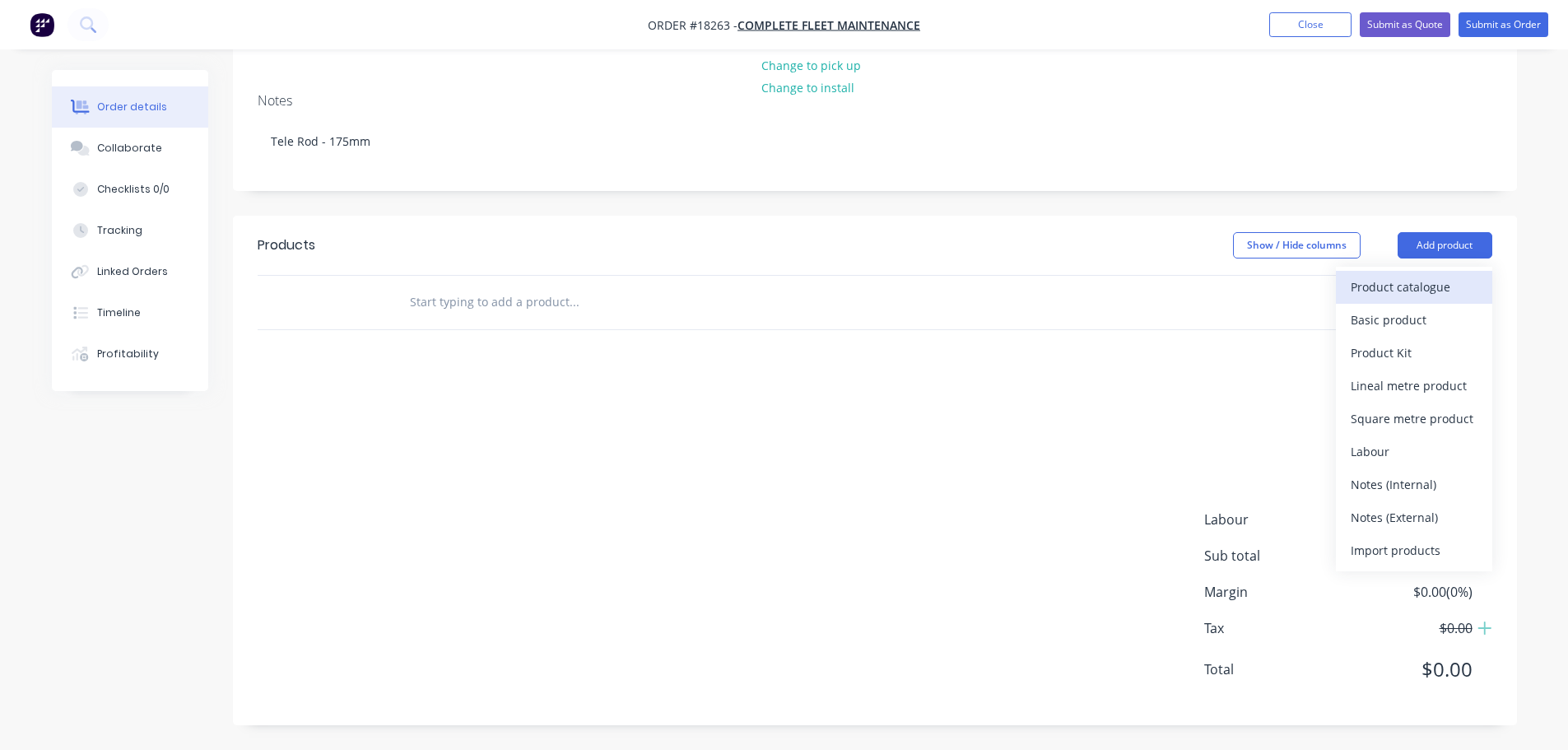
click at [1390, 293] on div "Product catalogue" at bounding box center [1414, 287] width 127 height 24
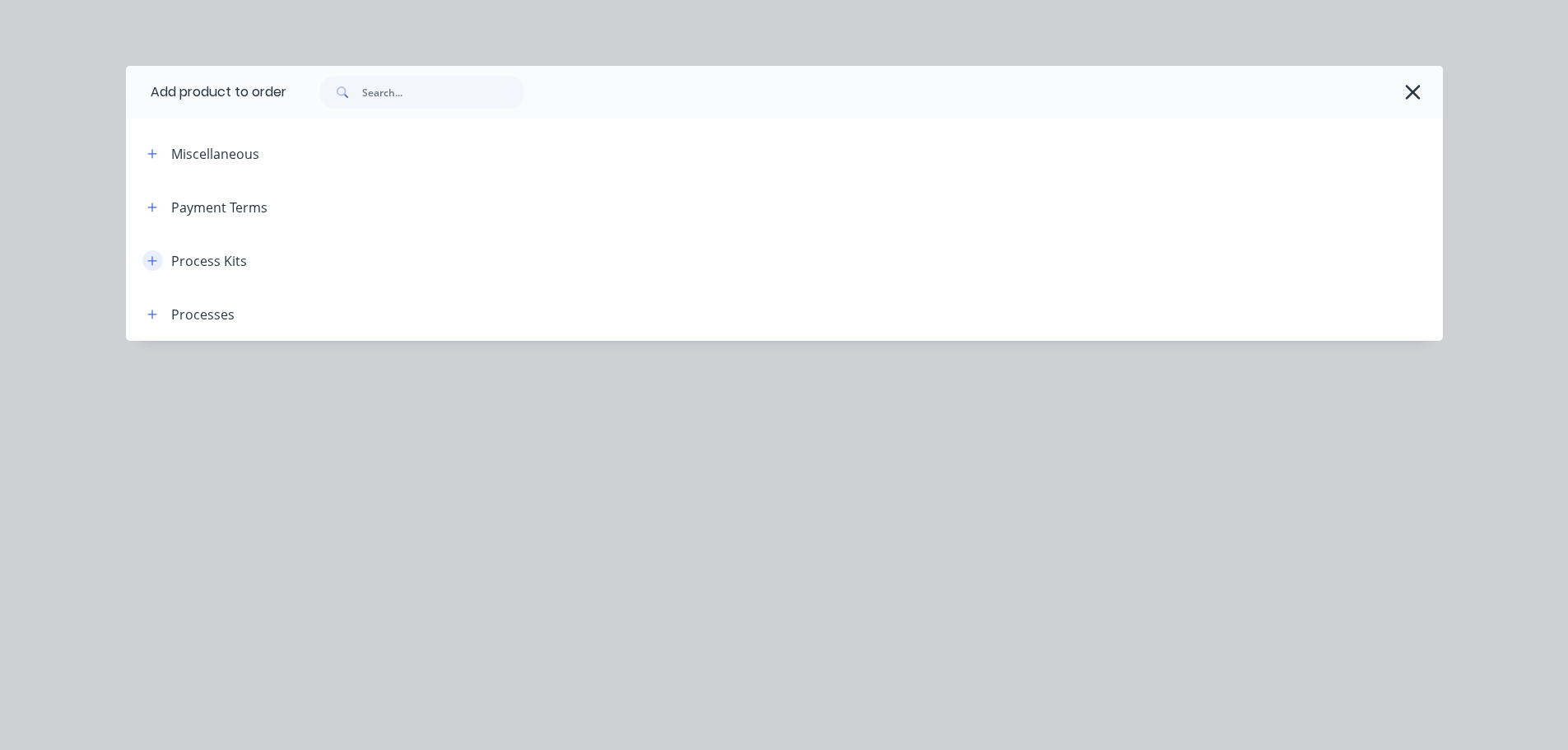
click at [158, 262] on button "button" at bounding box center [152, 261] width 21 height 21
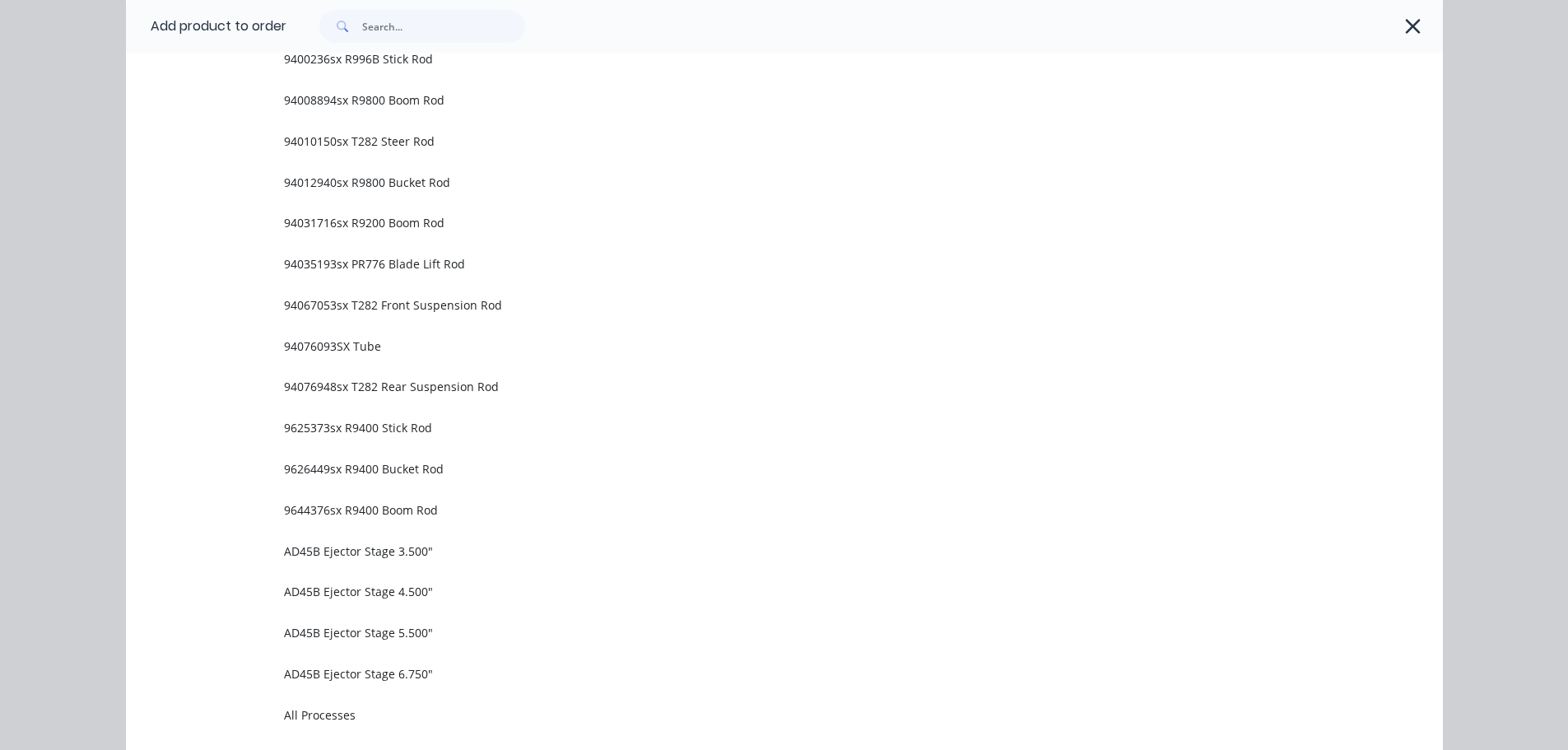
scroll to position [1070, 0]
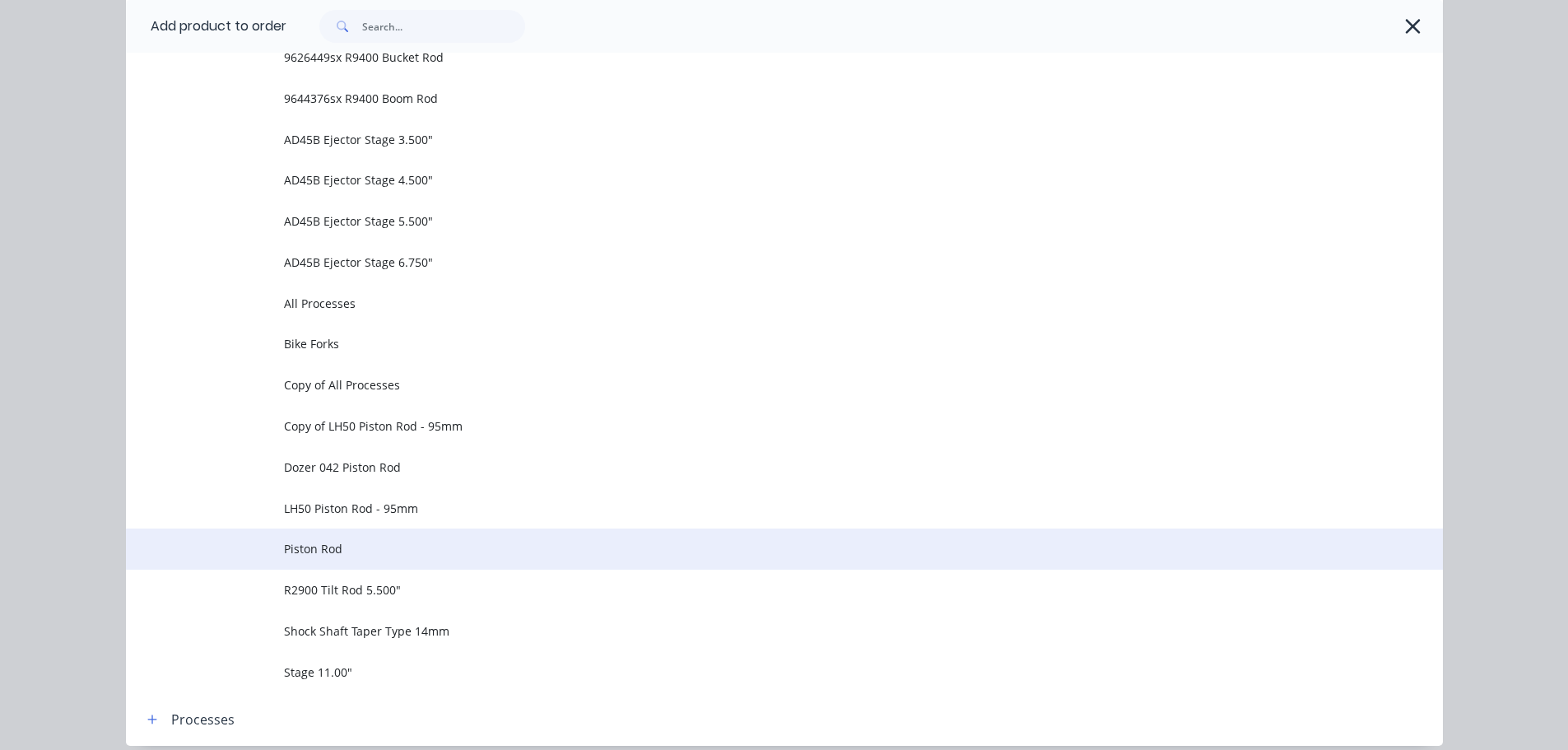
click at [454, 542] on span "Piston Rod" at bounding box center [747, 548] width 926 height 18
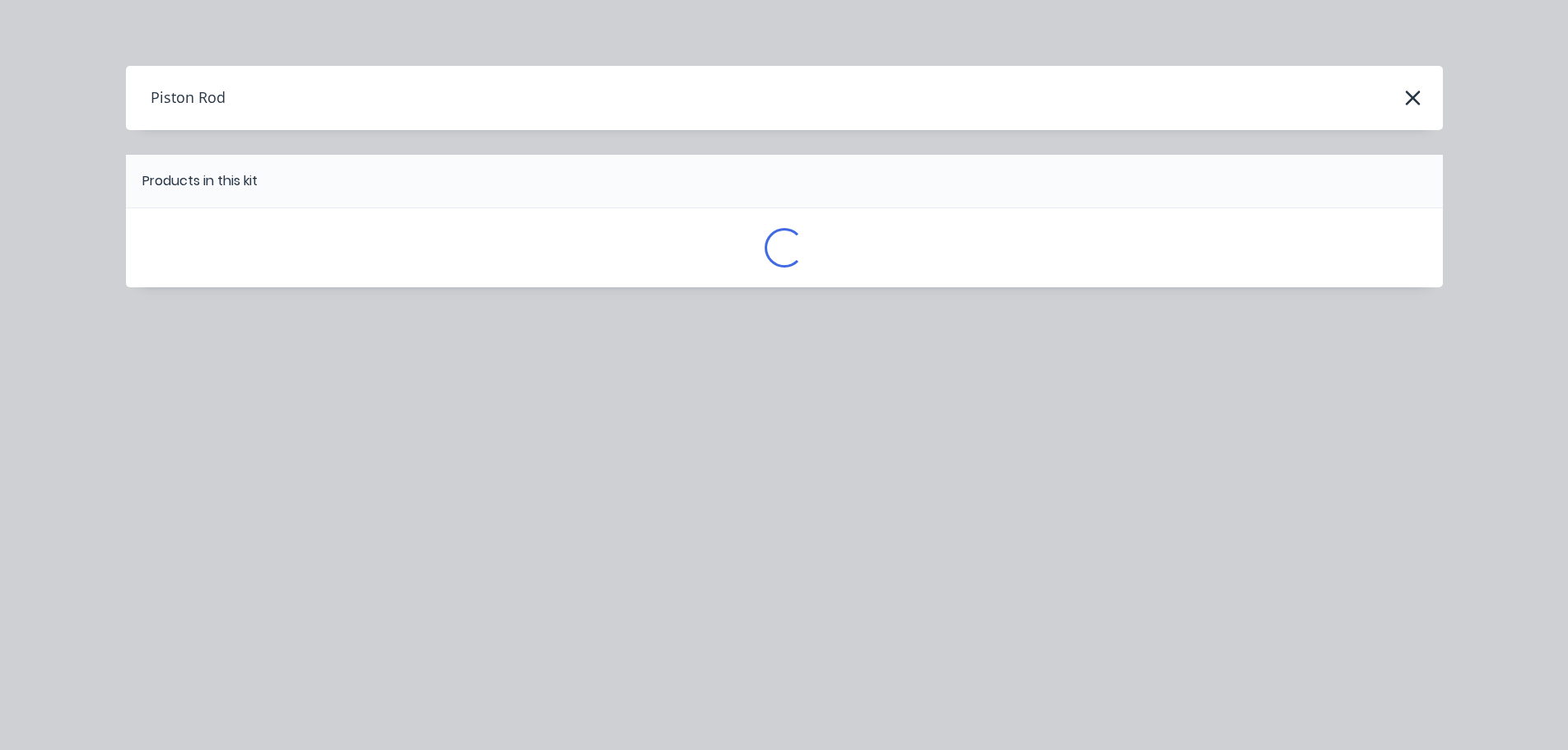
scroll to position [0, 0]
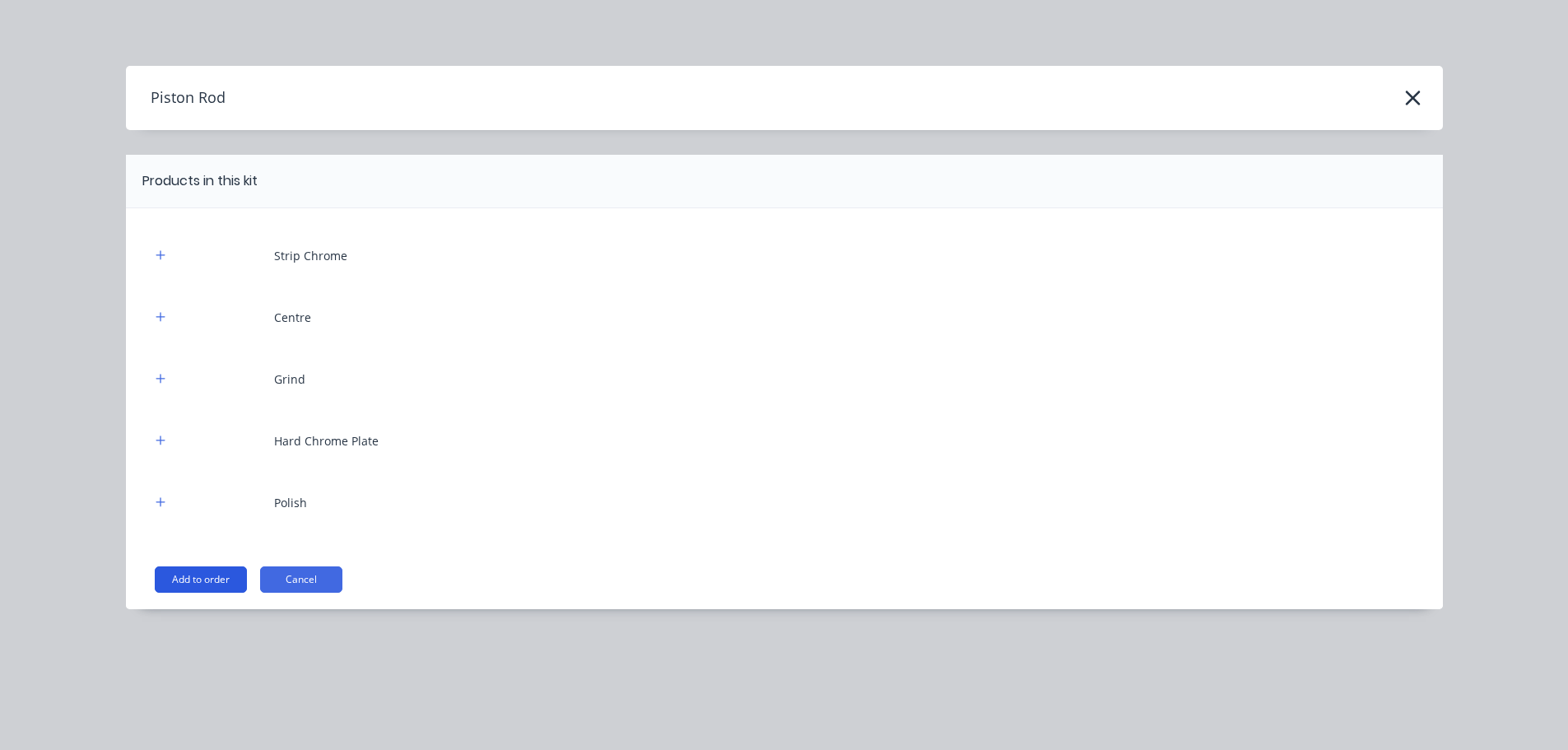
click at [210, 582] on button "Add to order" at bounding box center [201, 579] width 92 height 26
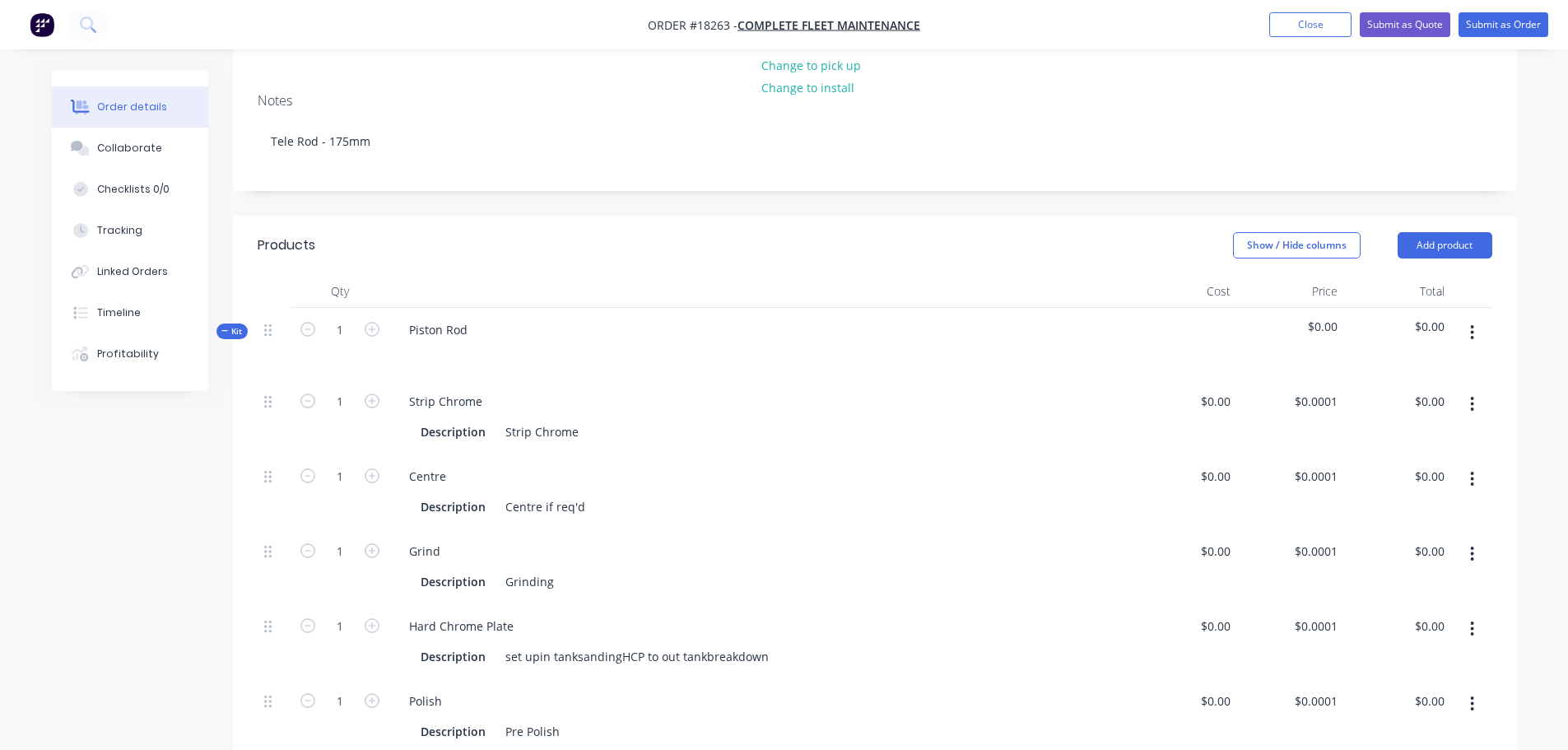
click at [1480, 478] on button "button" at bounding box center [1472, 479] width 38 height 30
click at [1429, 578] on div "Delete" at bounding box center [1414, 588] width 127 height 24
click at [1467, 489] on button "button" at bounding box center [1472, 479] width 38 height 30
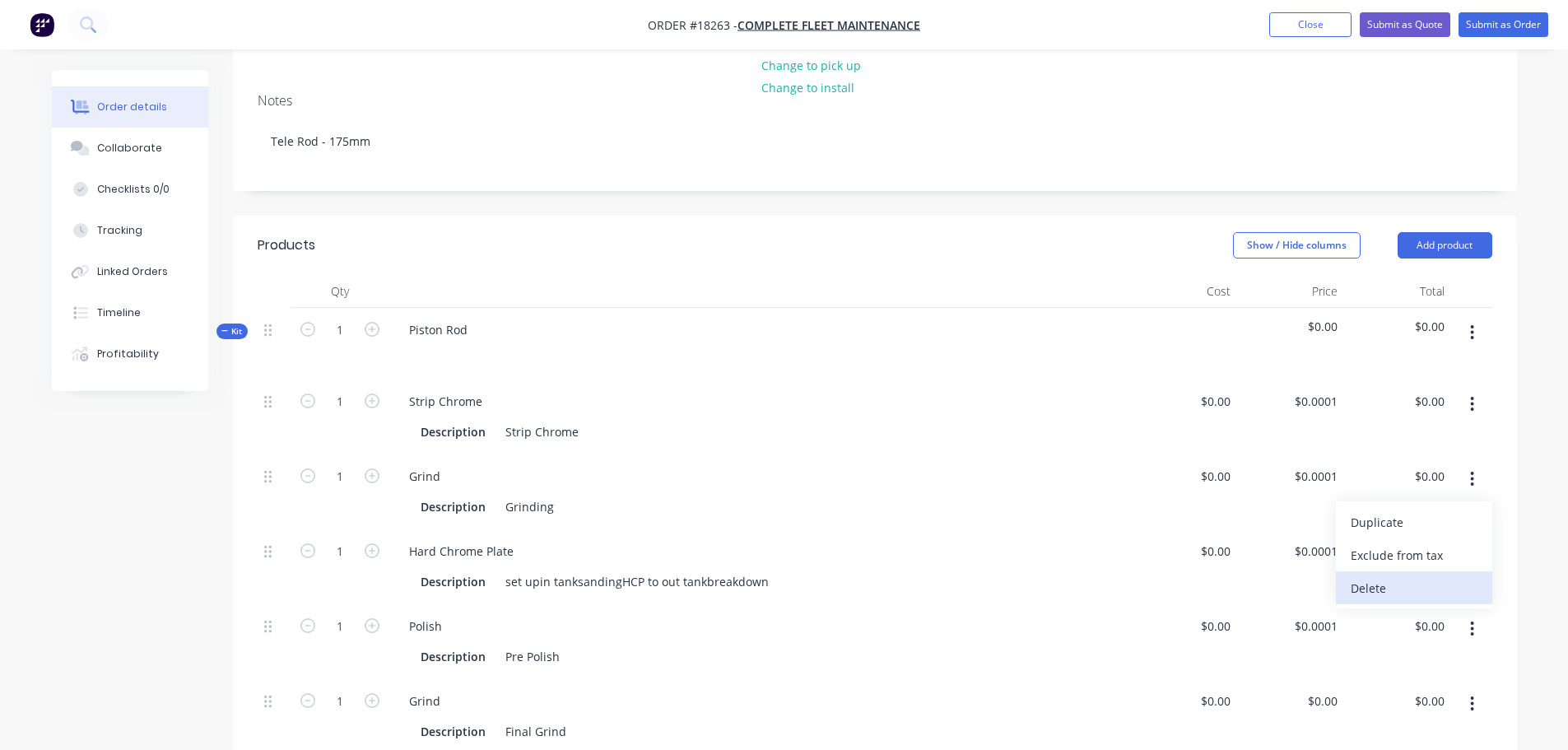
click at [1405, 580] on div "Delete" at bounding box center [1414, 588] width 127 height 24
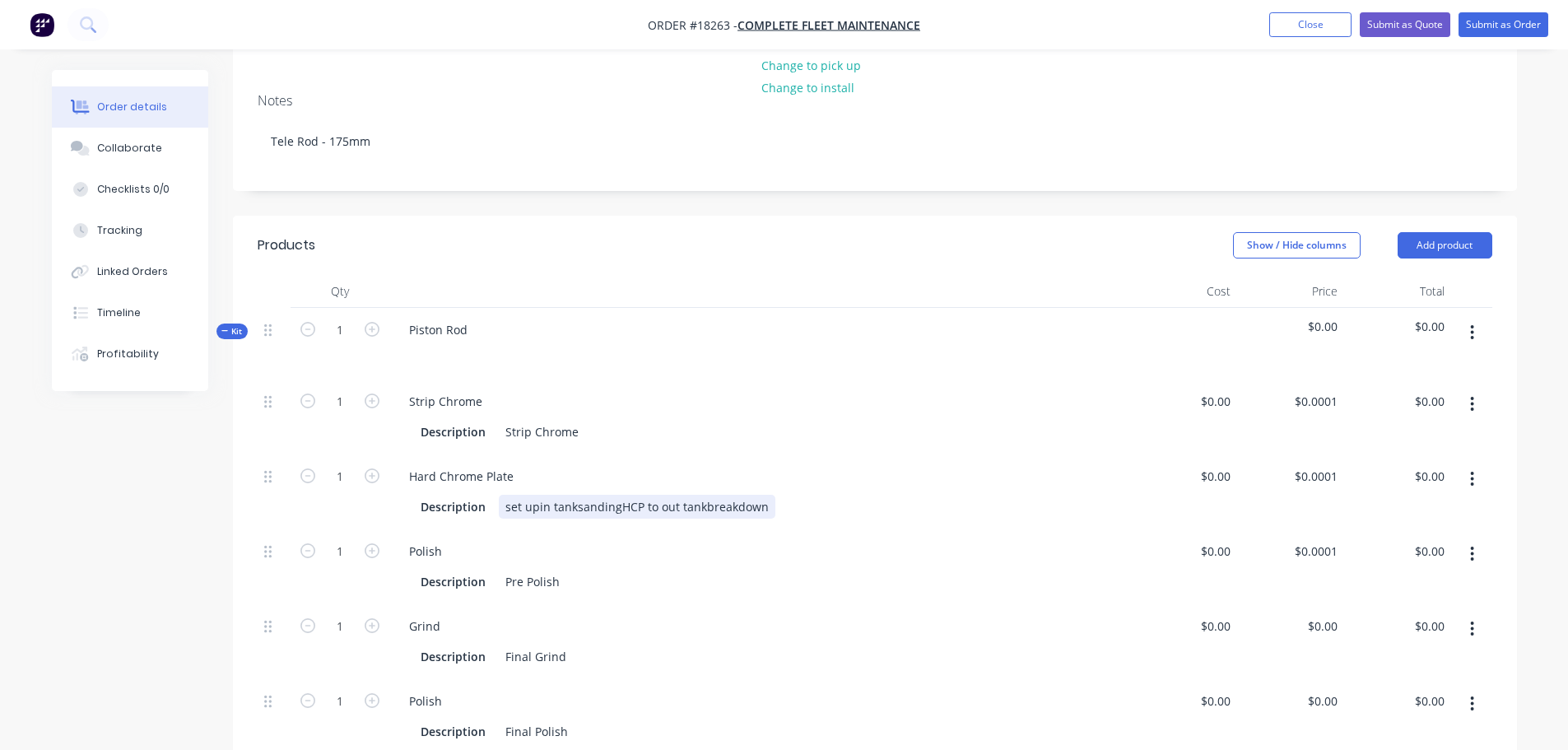
click at [536, 504] on div "set upin tanksandingHCP to out tankbreakdown" at bounding box center [637, 507] width 276 height 24
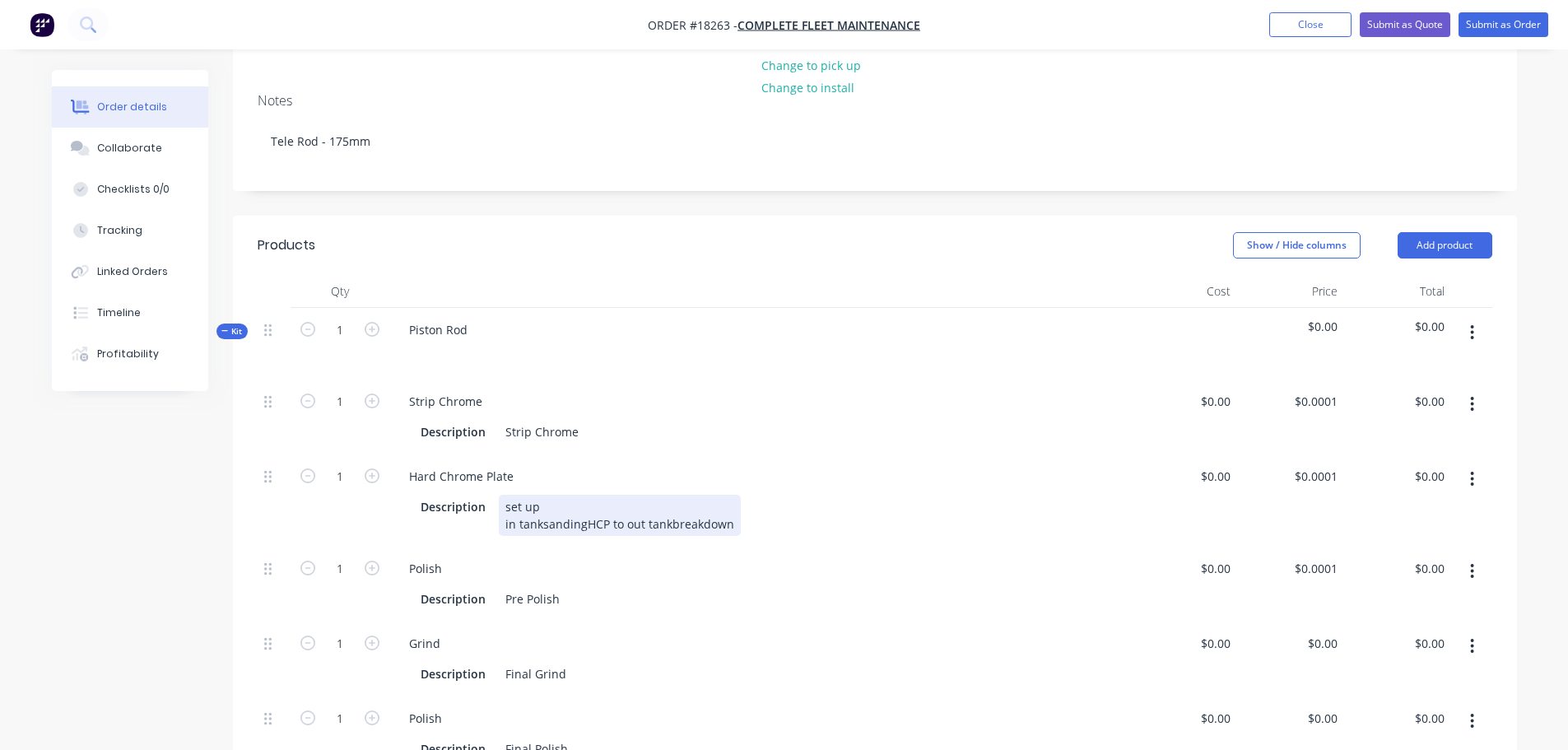
click at [539, 524] on div "set up in tanksandingHCP to out tankbreakdown" at bounding box center [619, 516] width 242 height 41
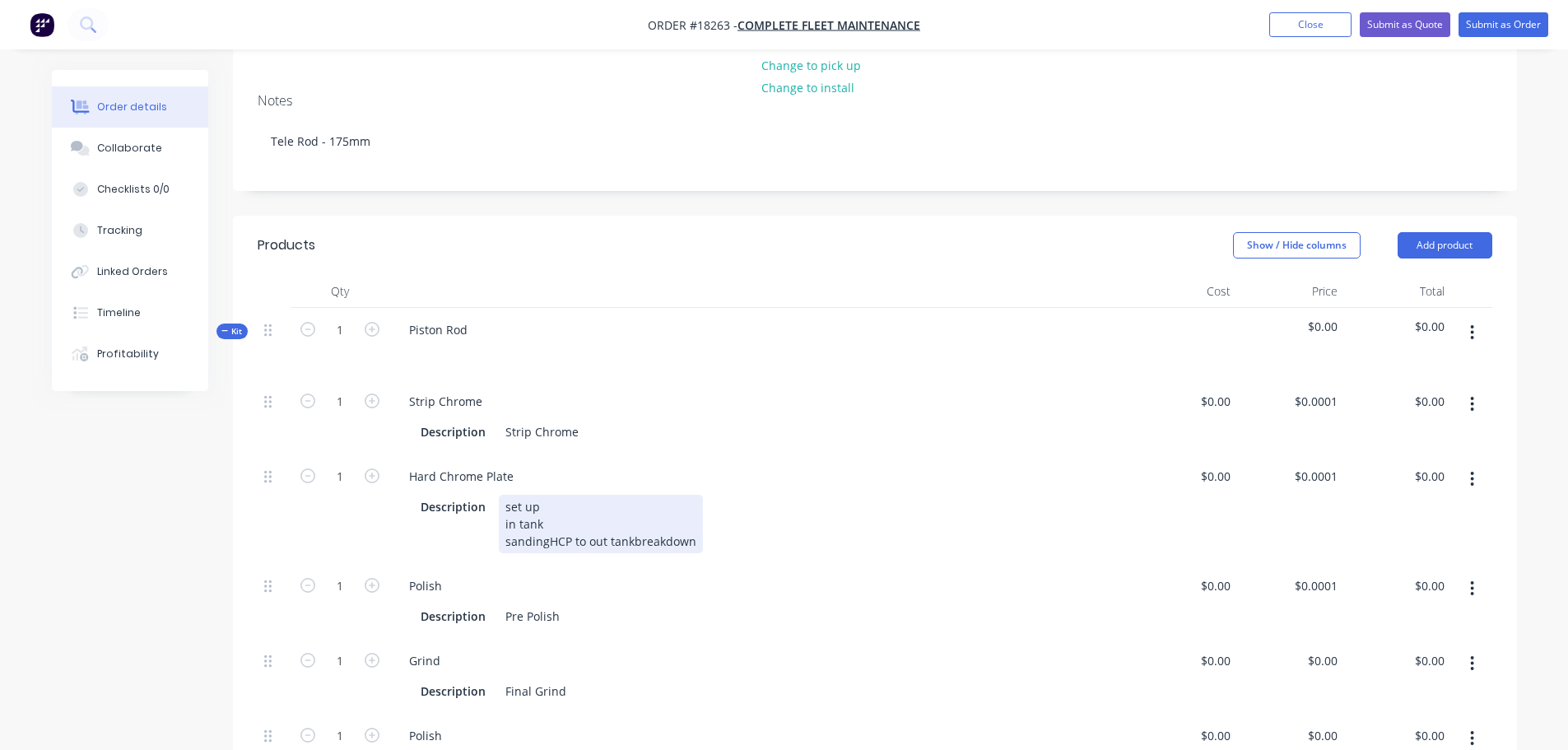
click at [544, 540] on div "set up in tank sandingHCP to out tankbreakdown" at bounding box center [600, 524] width 205 height 59
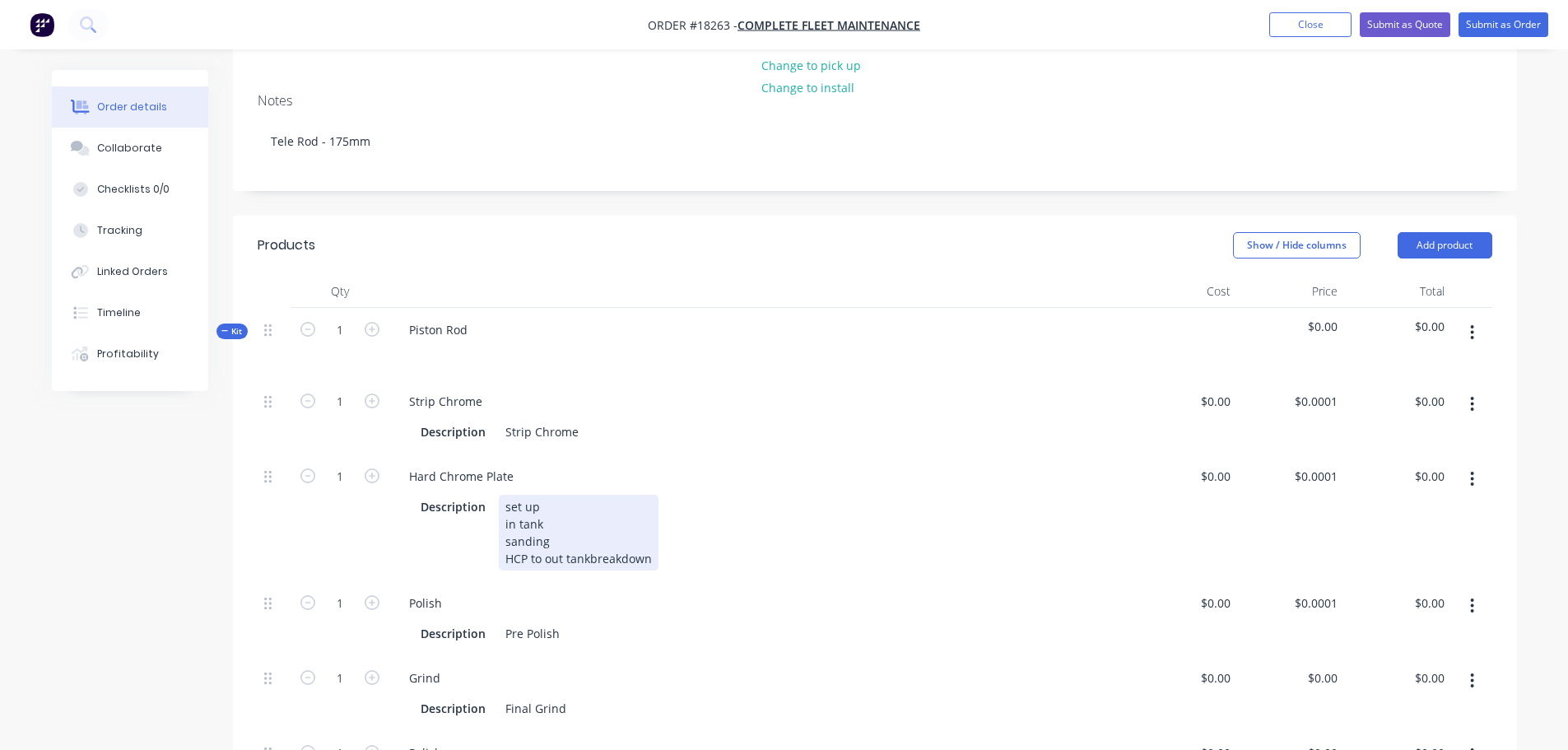
click at [544, 559] on div "set up in tank sanding HCP to out tankbreakdown" at bounding box center [578, 532] width 160 height 76
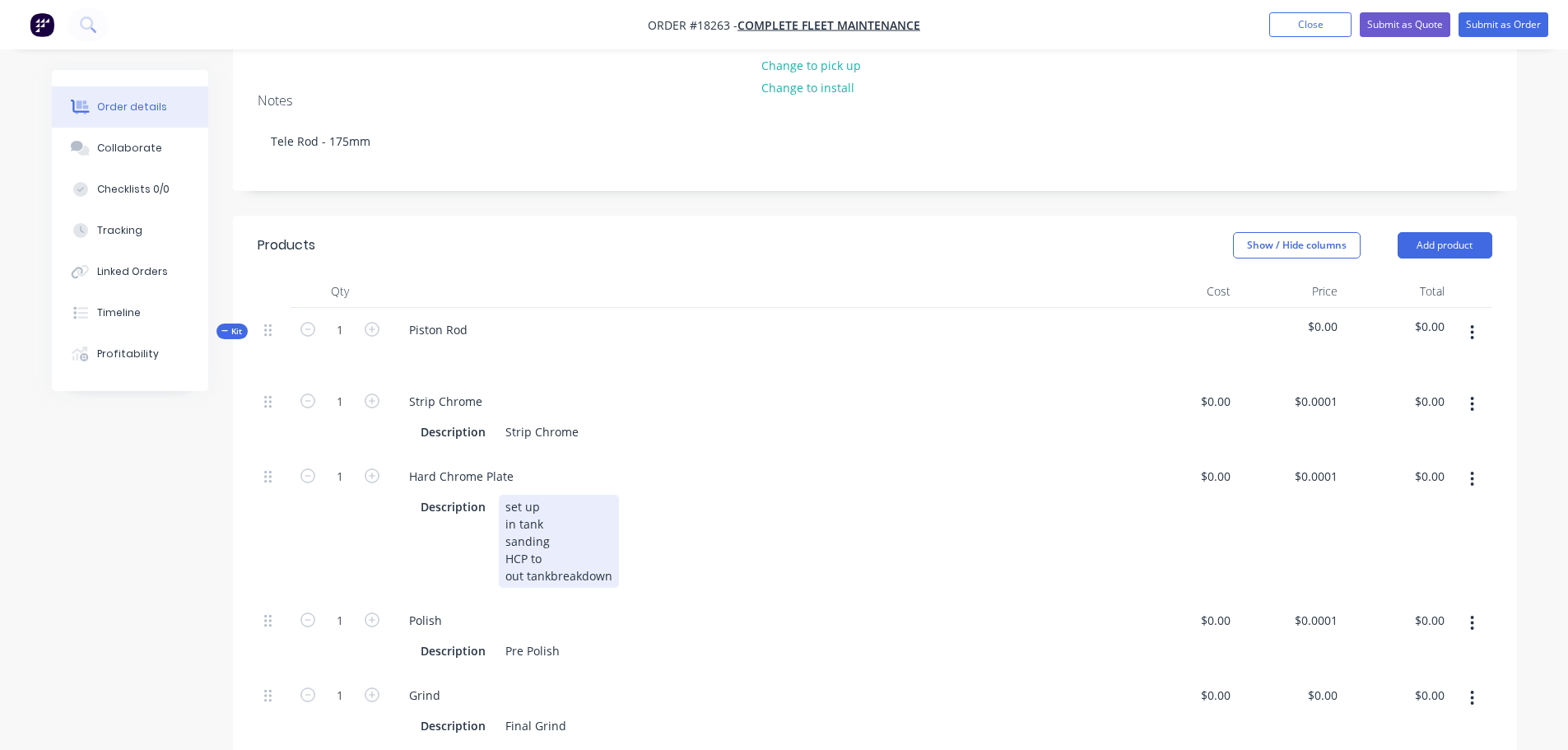
click at [547, 573] on div "set up in tank sanding HCP to out tankbreakdown" at bounding box center [558, 542] width 120 height 93
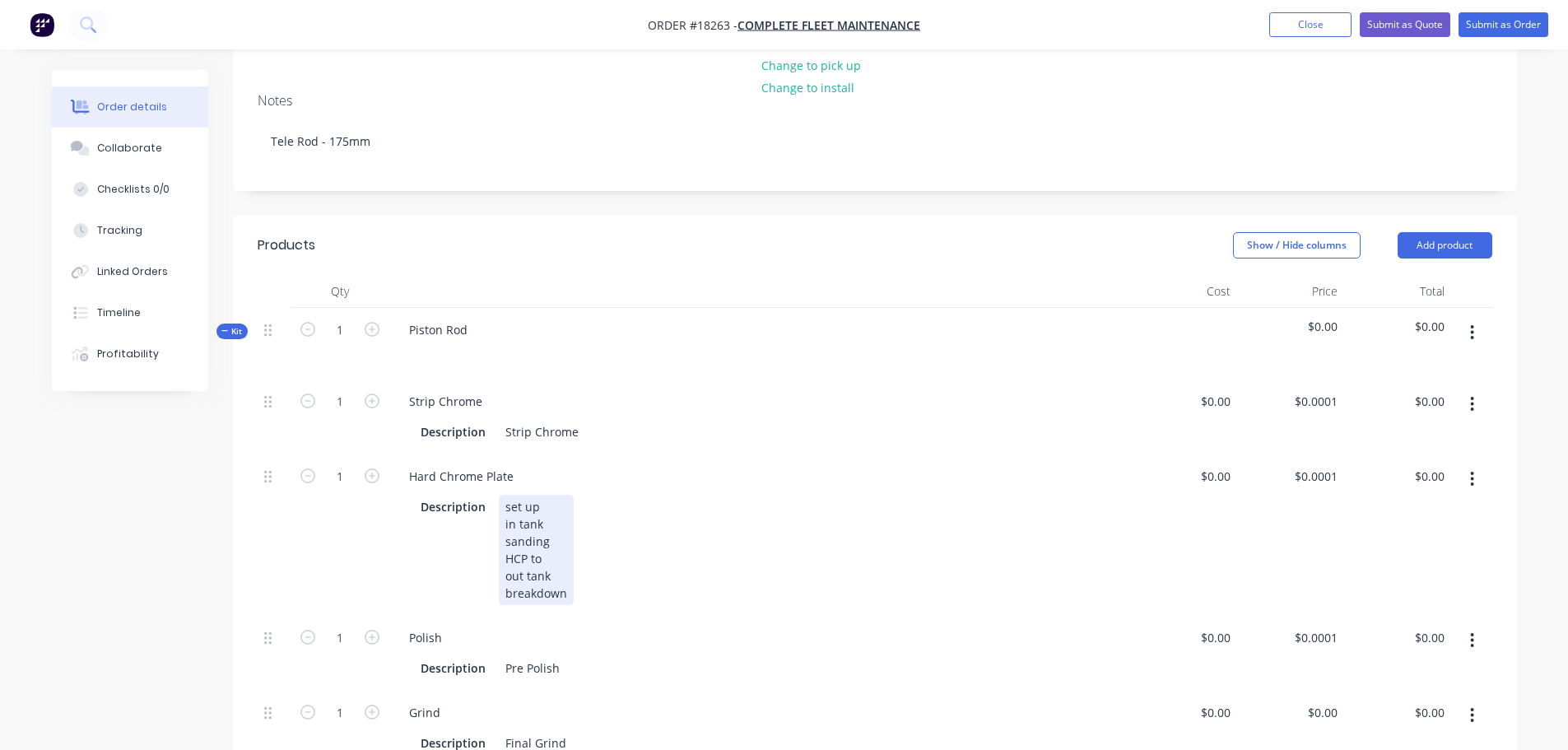
click at [549, 557] on div "set up in tank sanding HCP to out tank breakdown" at bounding box center [536, 550] width 75 height 110
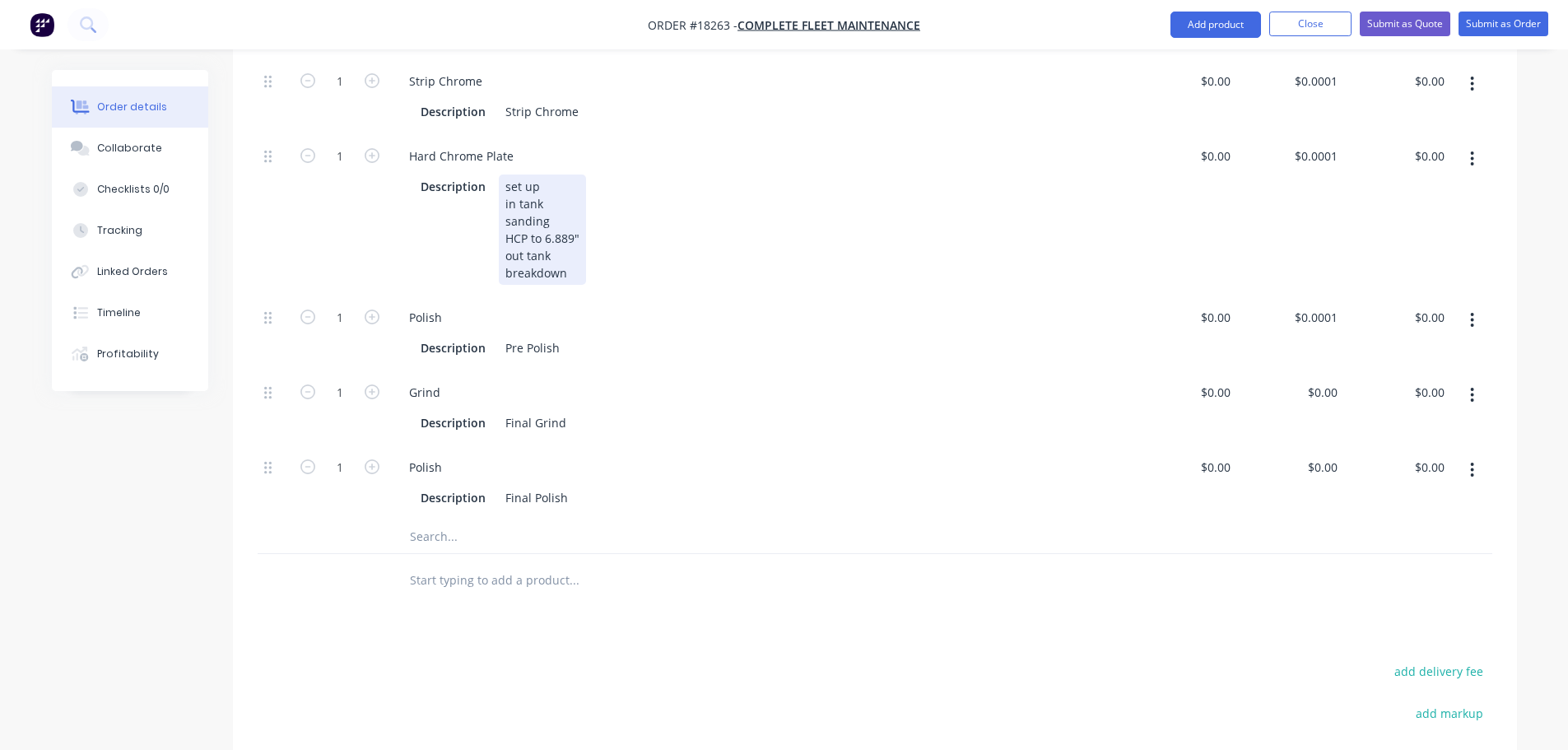
scroll to position [528, 0]
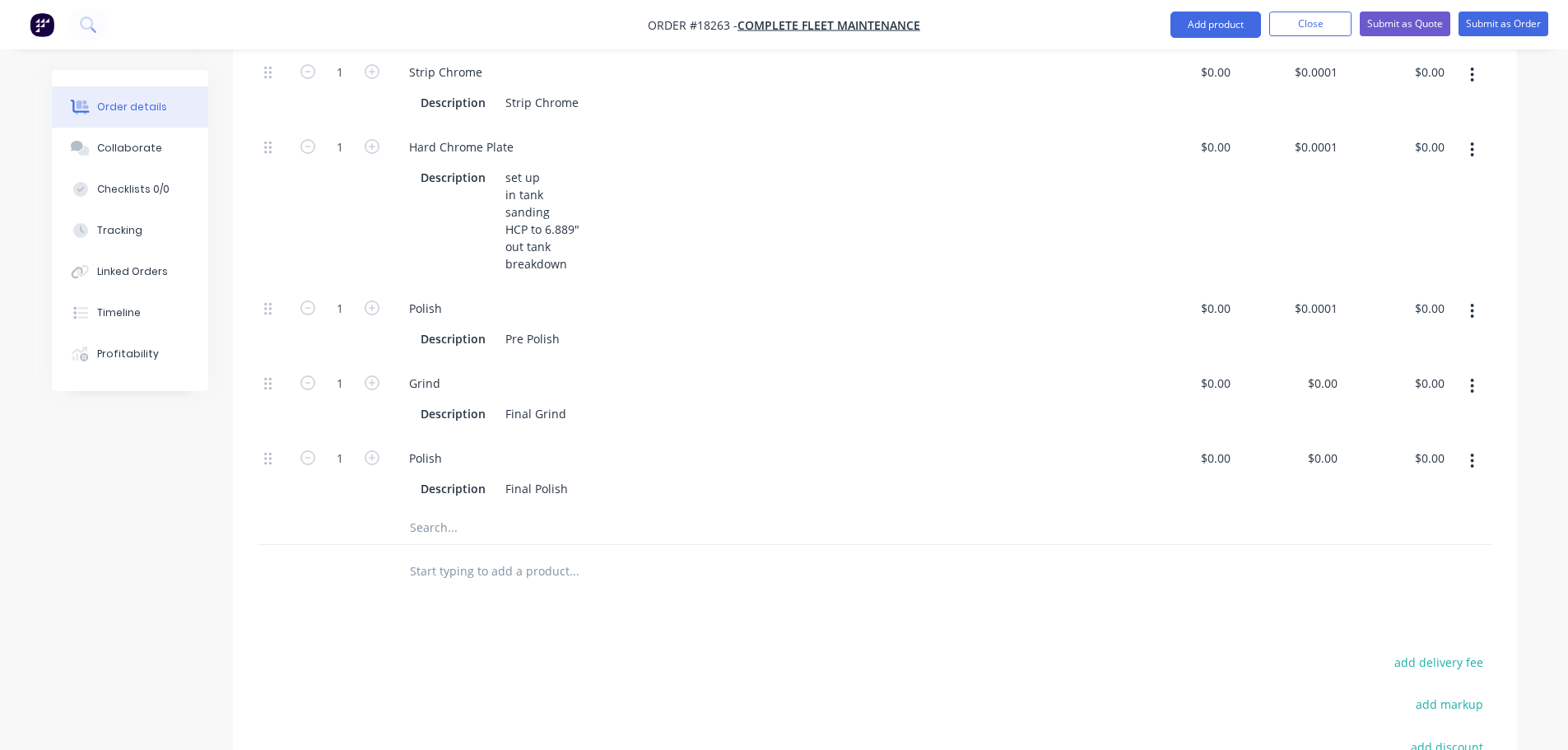
click at [469, 520] on input "text" at bounding box center [573, 527] width 330 height 33
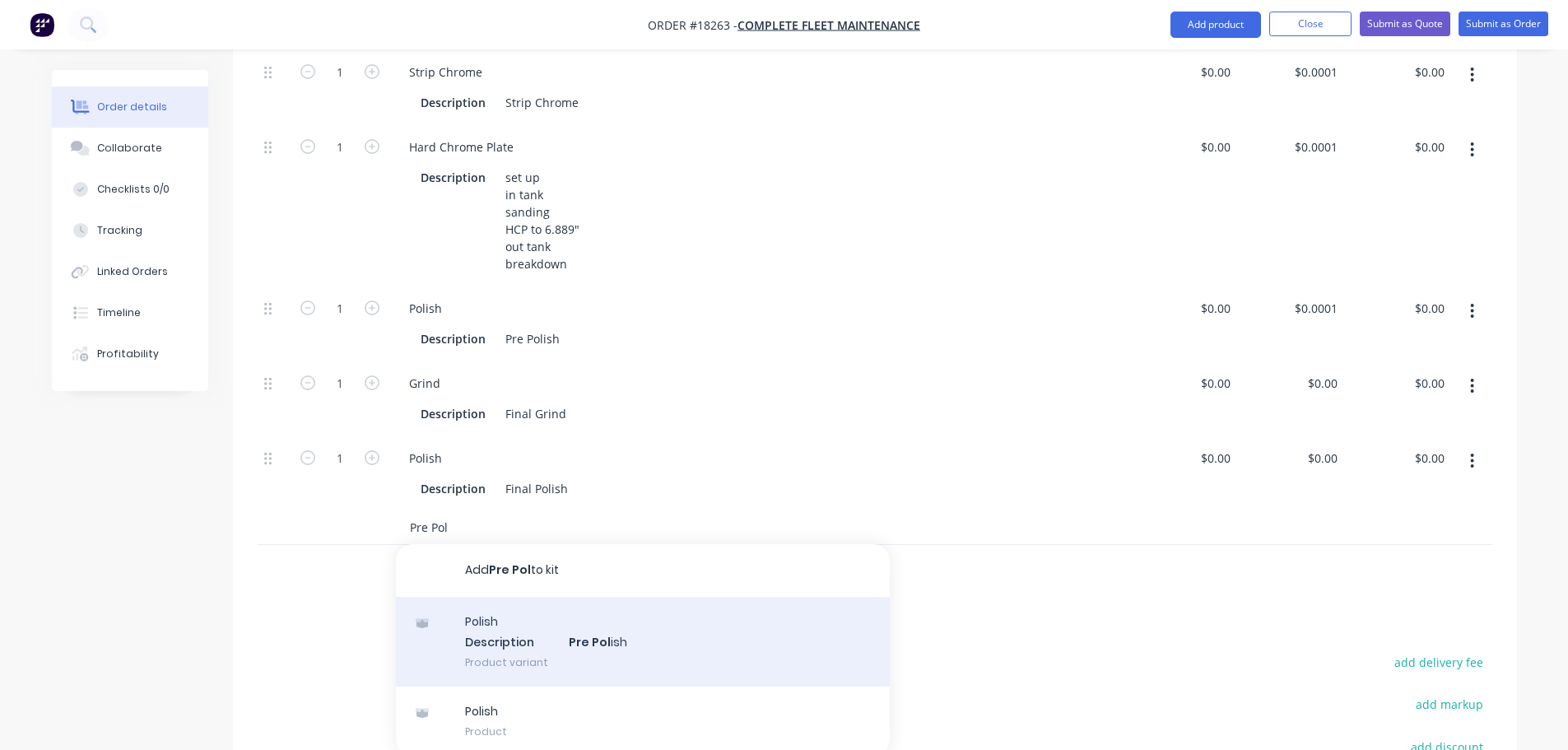
type input "Pre Pol"
click at [586, 630] on div "Polish Description Pre Pol ish Product variant" at bounding box center [643, 642] width 494 height 91
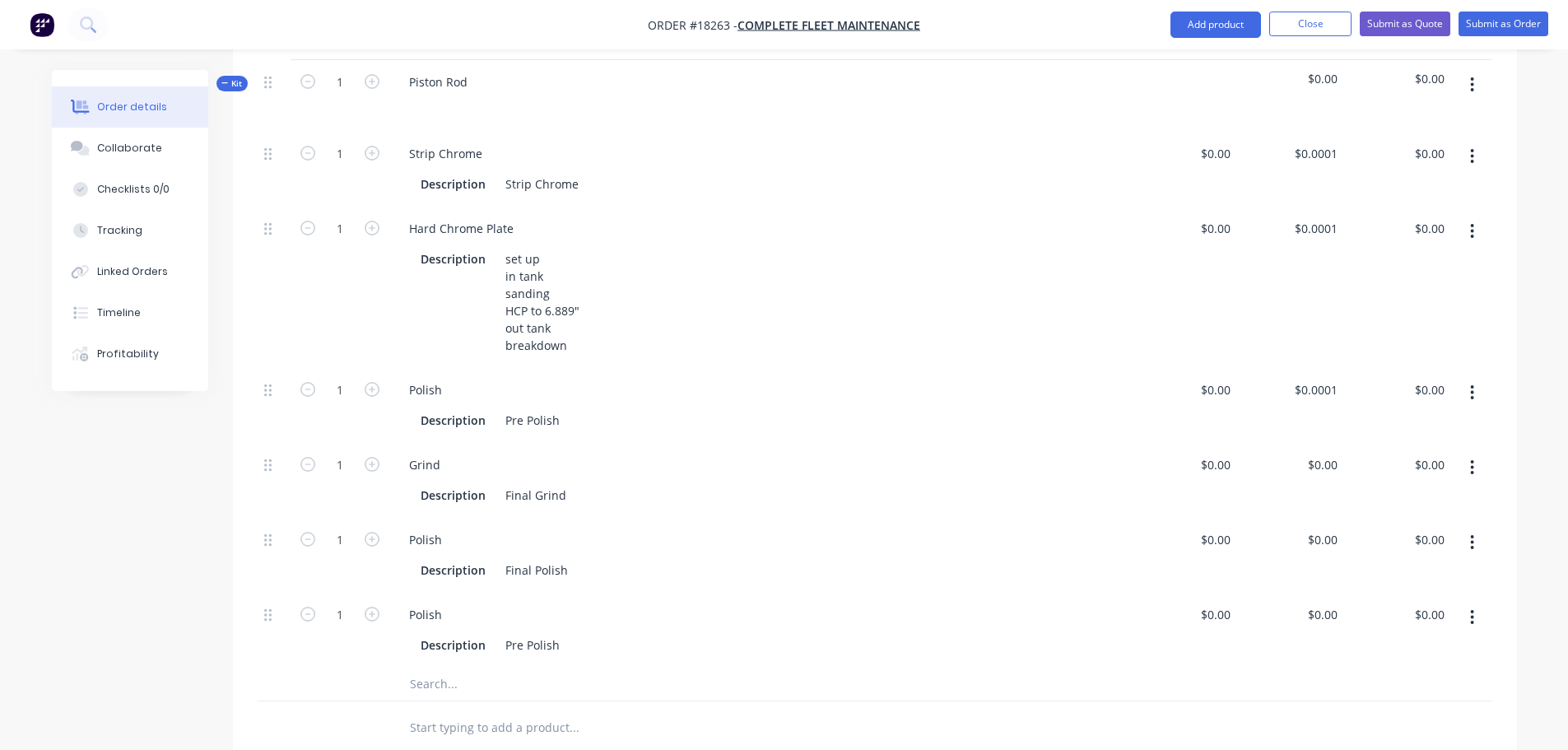
scroll to position [449, 0]
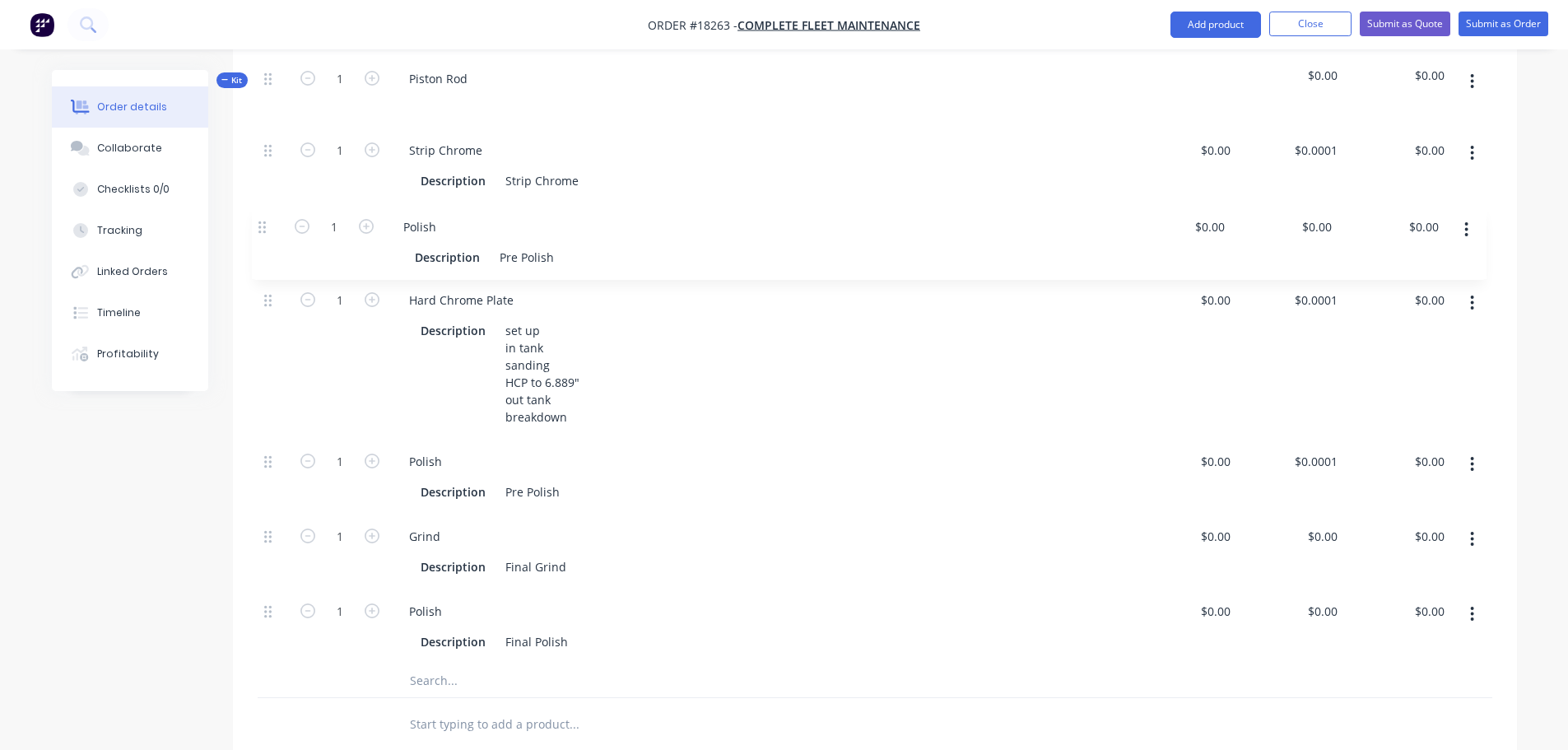
drag, startPoint x: 268, startPoint y: 619, endPoint x: 263, endPoint y: 224, distance: 395.0
click at [263, 224] on div "1 Strip Chrome Description Strip Chrome $0.00 $0.00 $0.0001 $0.0001 $0.00 $0.00…" at bounding box center [875, 396] width 1235 height 536
click at [561, 253] on div "Pre Polish" at bounding box center [532, 256] width 67 height 24
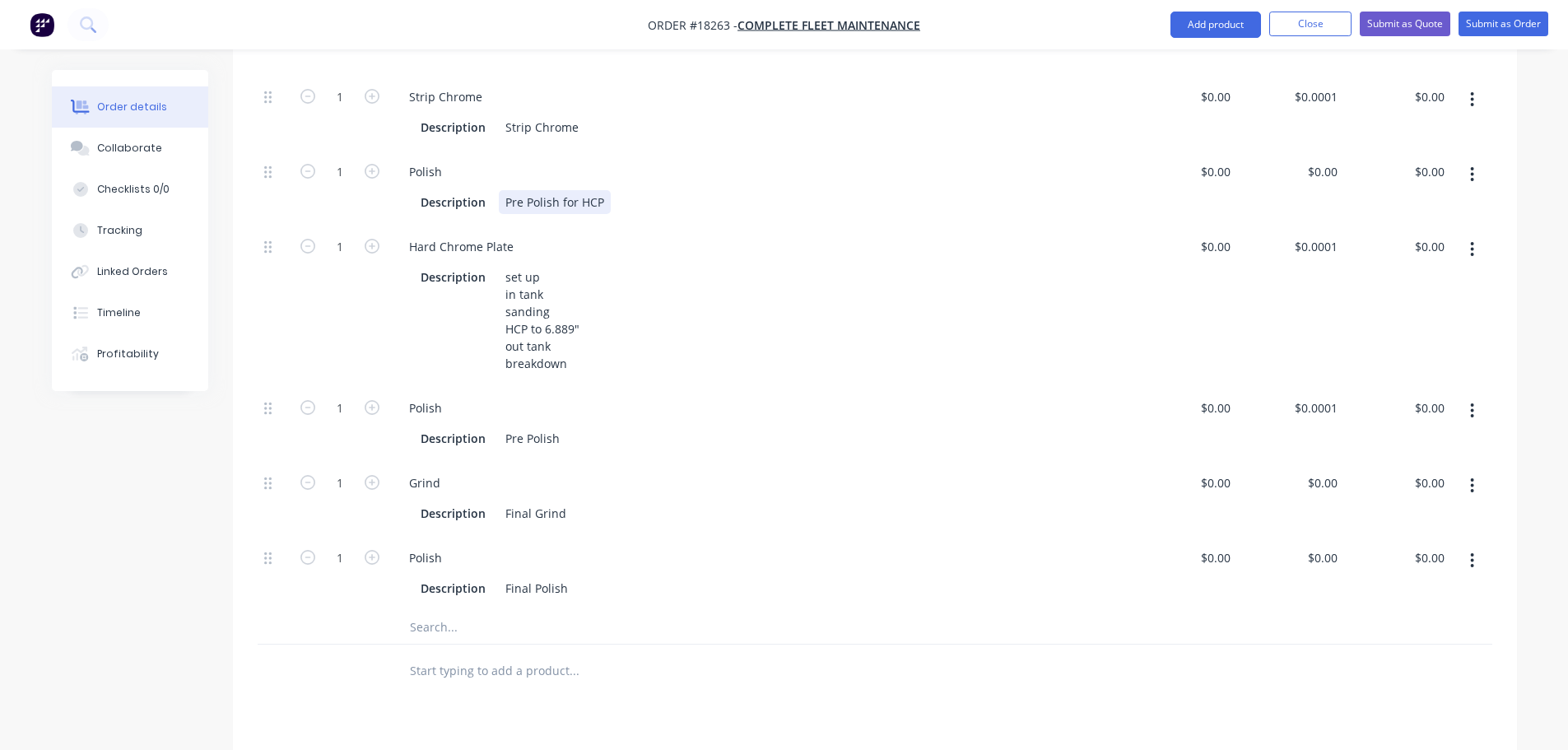
scroll to position [531, 0]
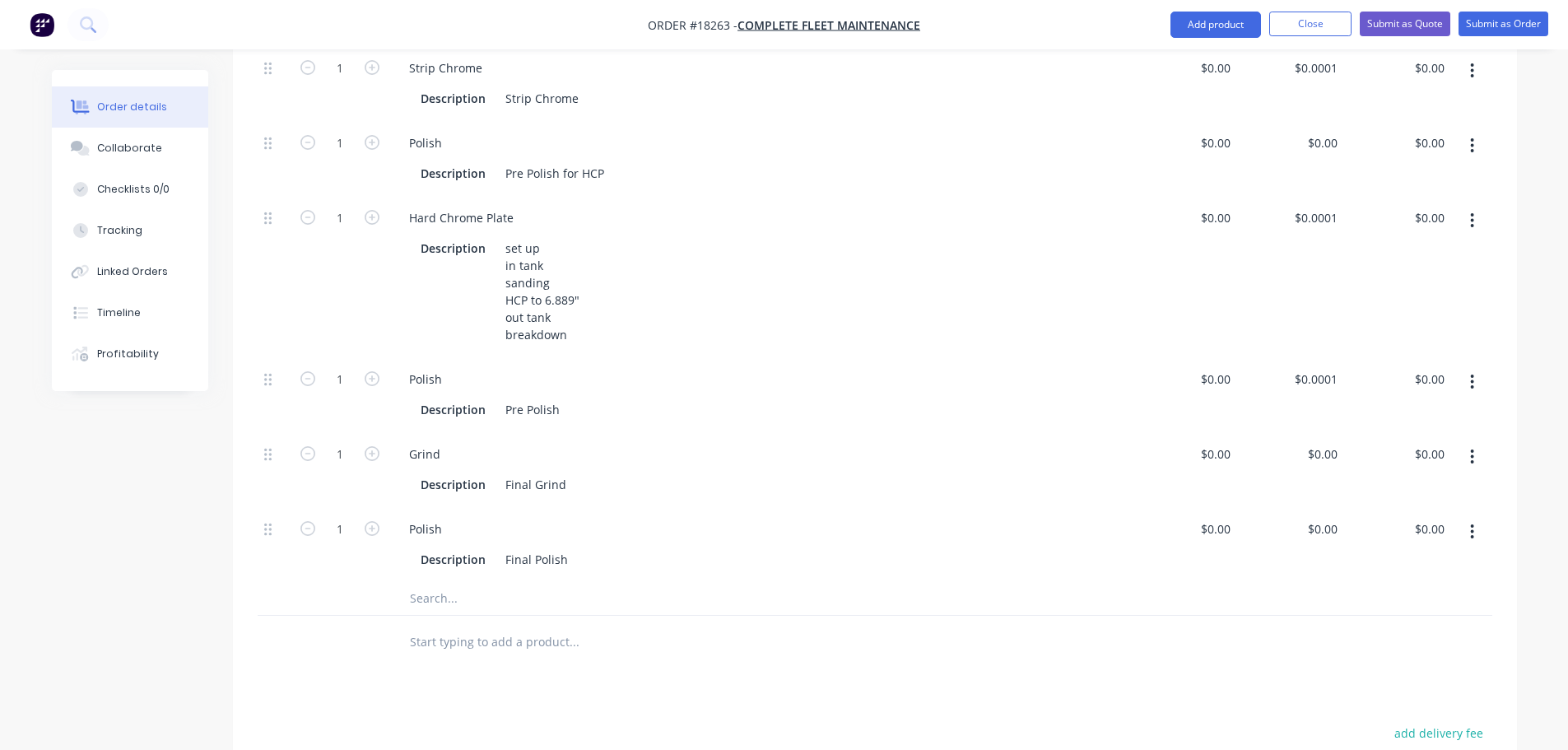
click at [1476, 385] on button "button" at bounding box center [1472, 382] width 38 height 30
click at [1407, 481] on div "Delete" at bounding box center [1414, 491] width 127 height 24
click at [1471, 388] on icon "button" at bounding box center [1473, 382] width 4 height 15
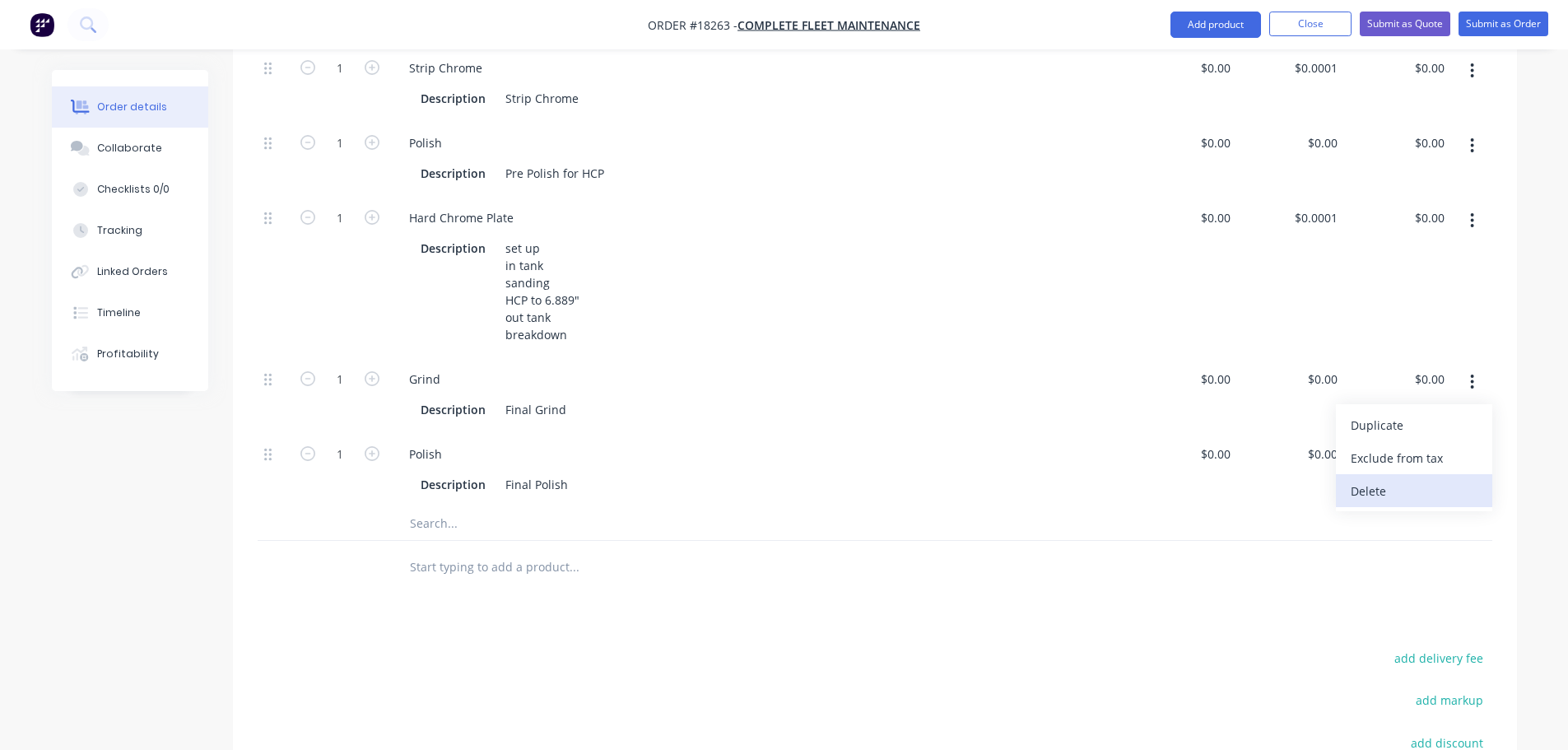
click at [1400, 479] on div "Delete" at bounding box center [1414, 491] width 127 height 24
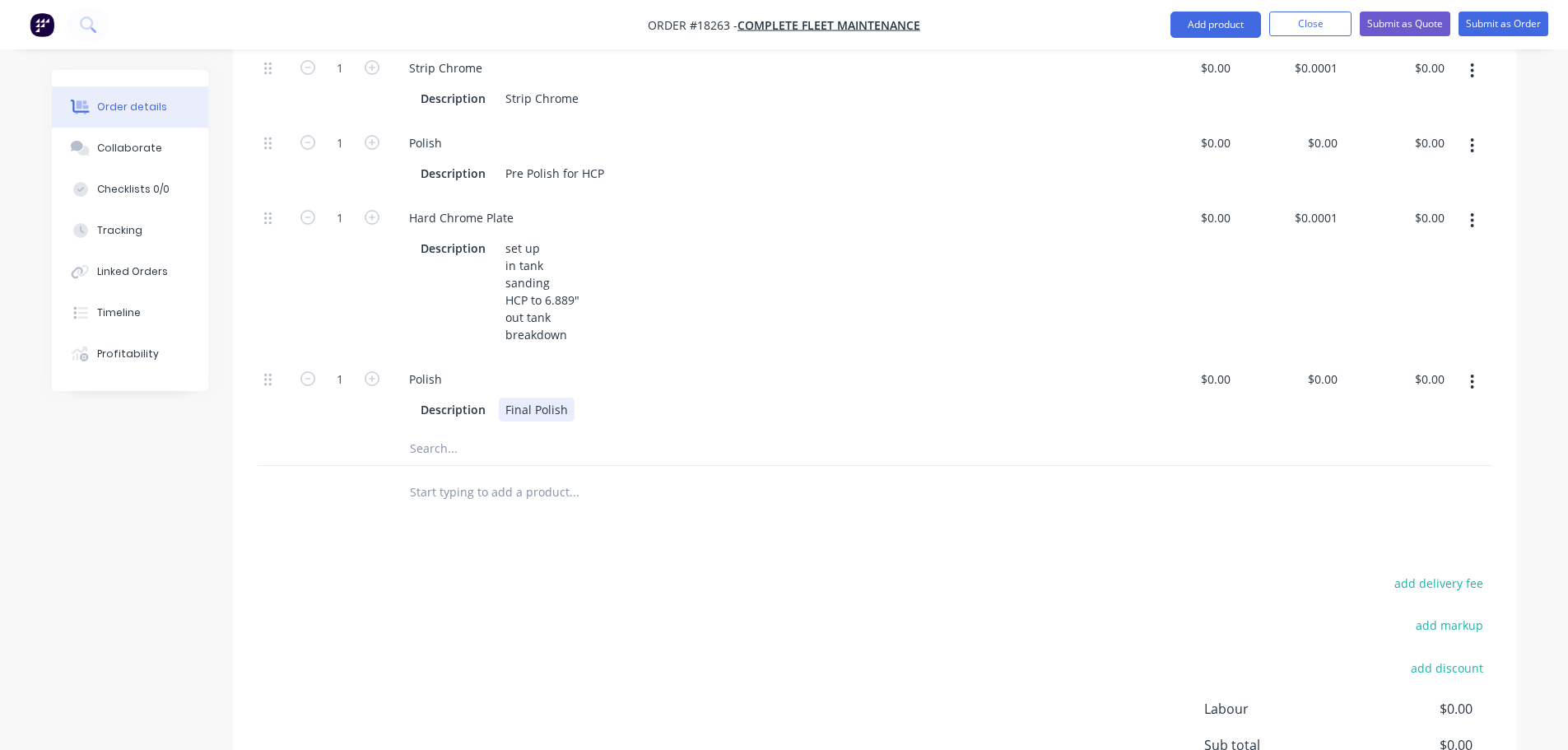
click at [569, 411] on div "Final Polish" at bounding box center [536, 410] width 76 height 24
click at [548, 540] on div "Products Show / Hide columns Add product Qty Cost Price Total Kit 1 Piston Rod …" at bounding box center [874, 398] width 1284 height 1032
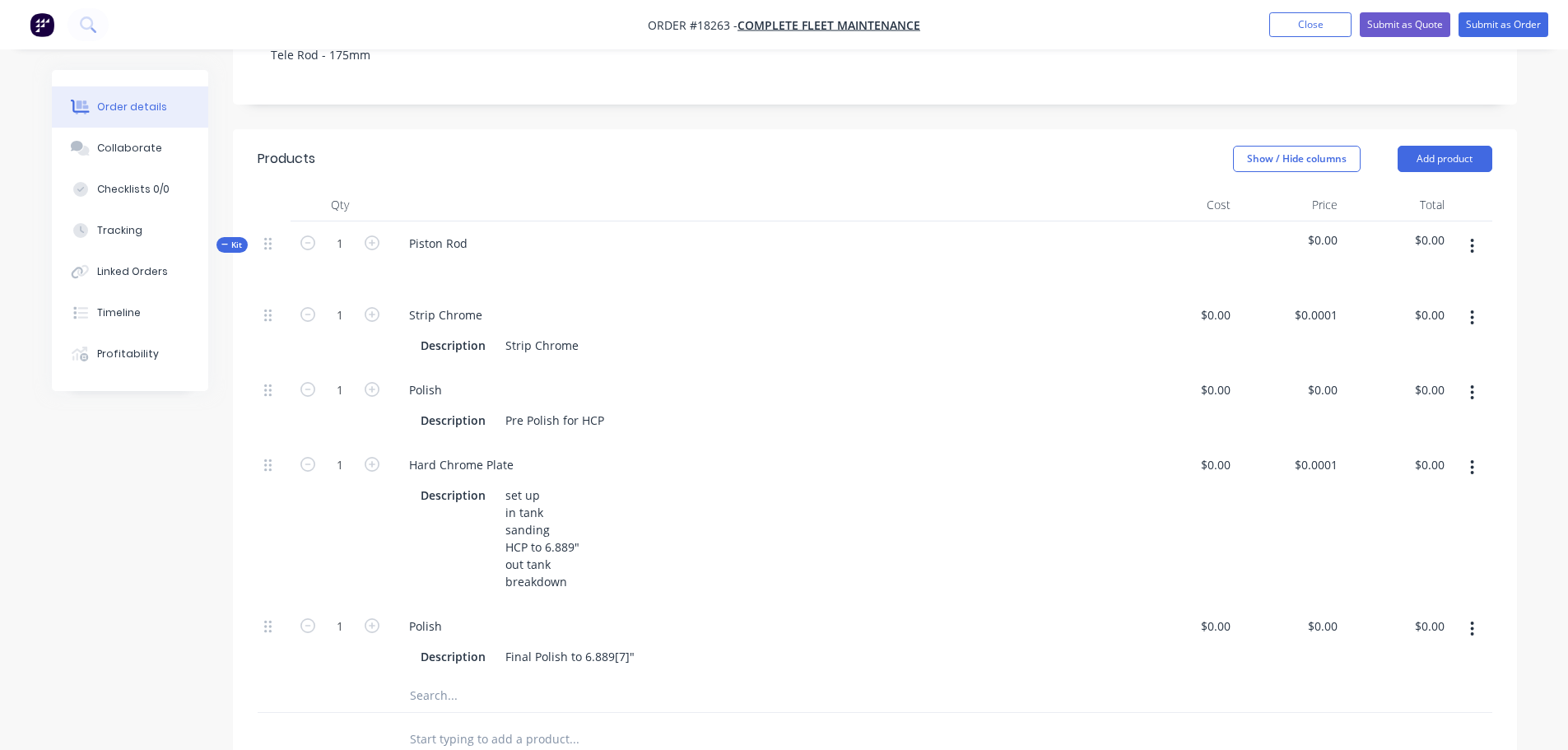
scroll to position [203, 0]
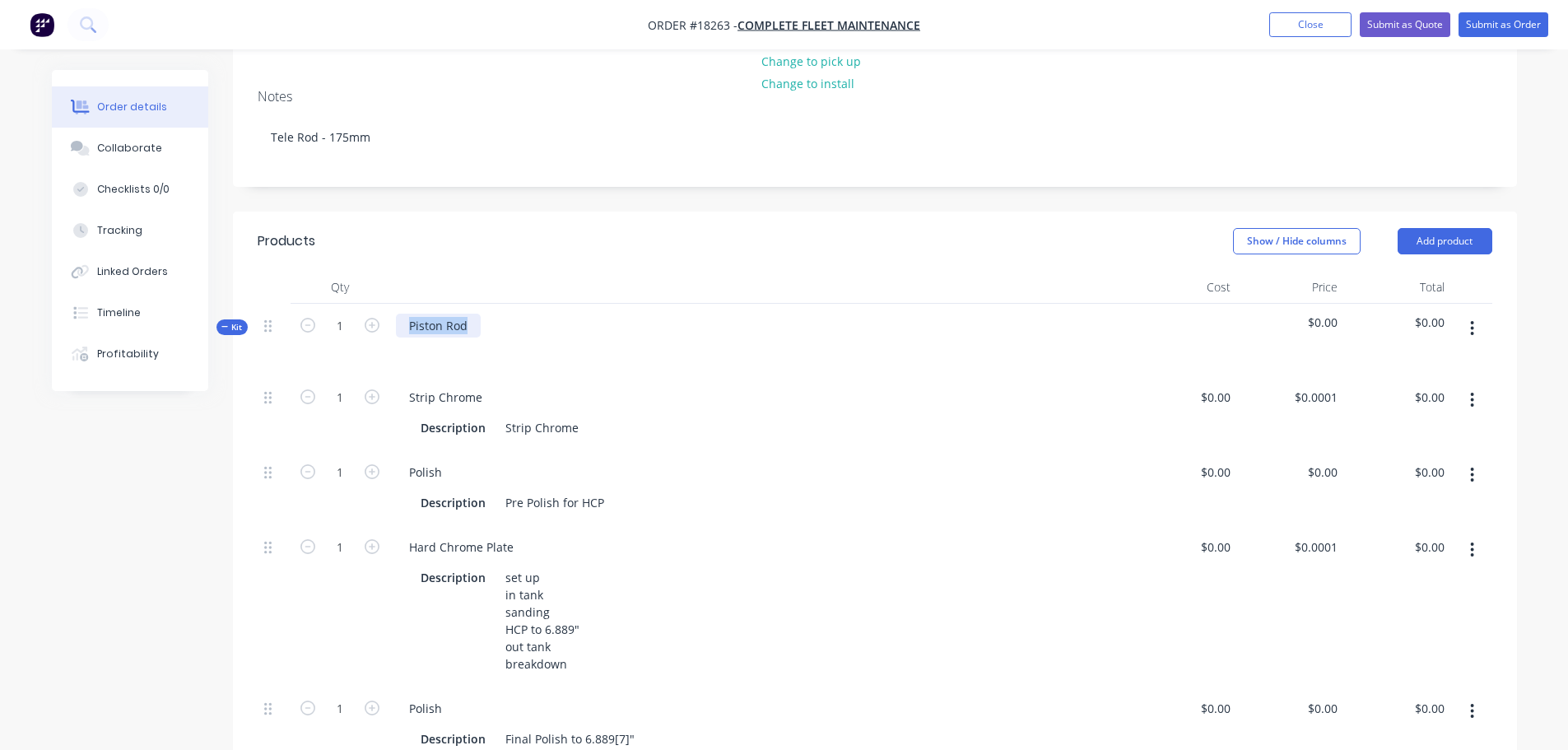
drag, startPoint x: 410, startPoint y: 319, endPoint x: 538, endPoint y: 316, distance: 128.0
click at [536, 317] on div "Piston Rod" at bounding box center [759, 339] width 741 height 72
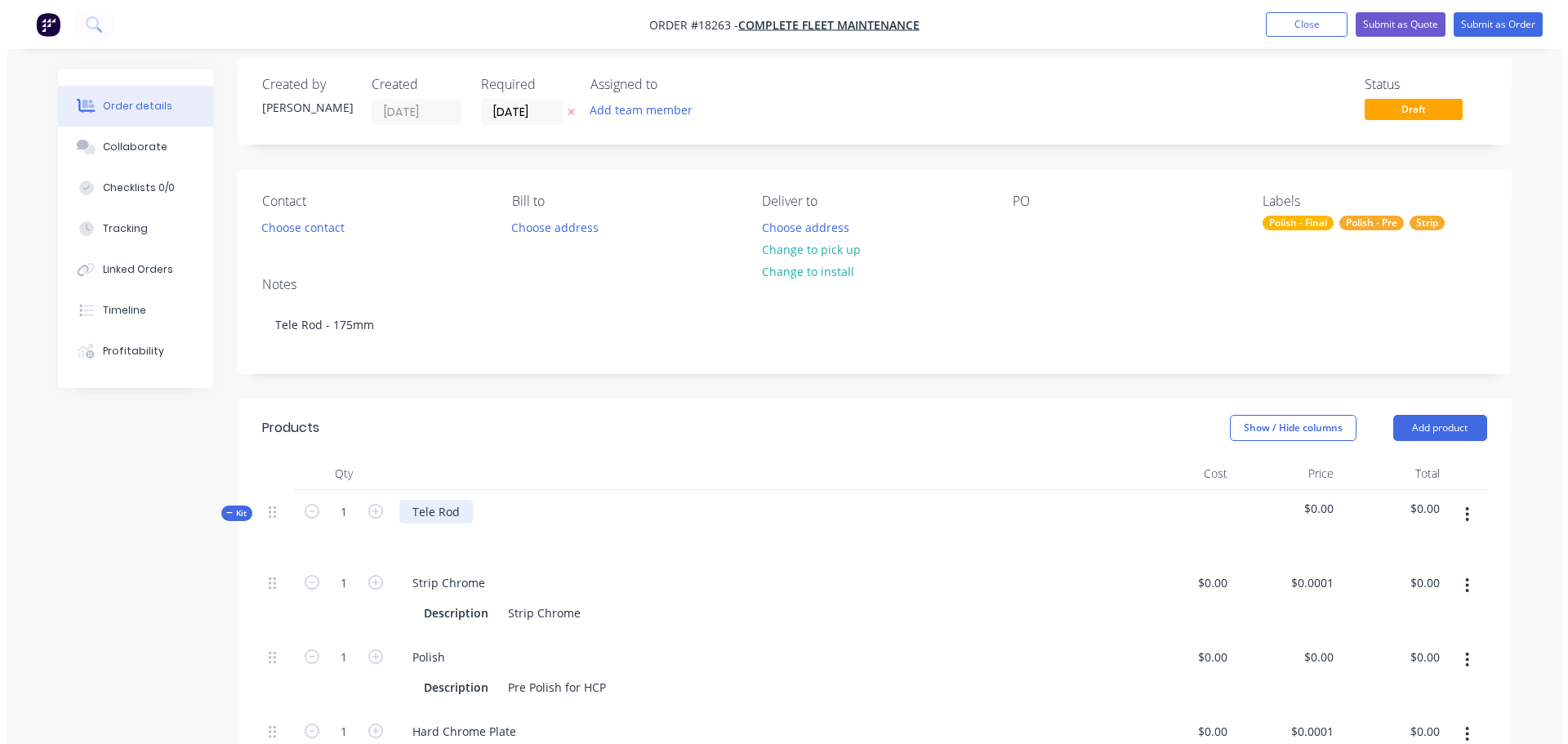
scroll to position [0, 0]
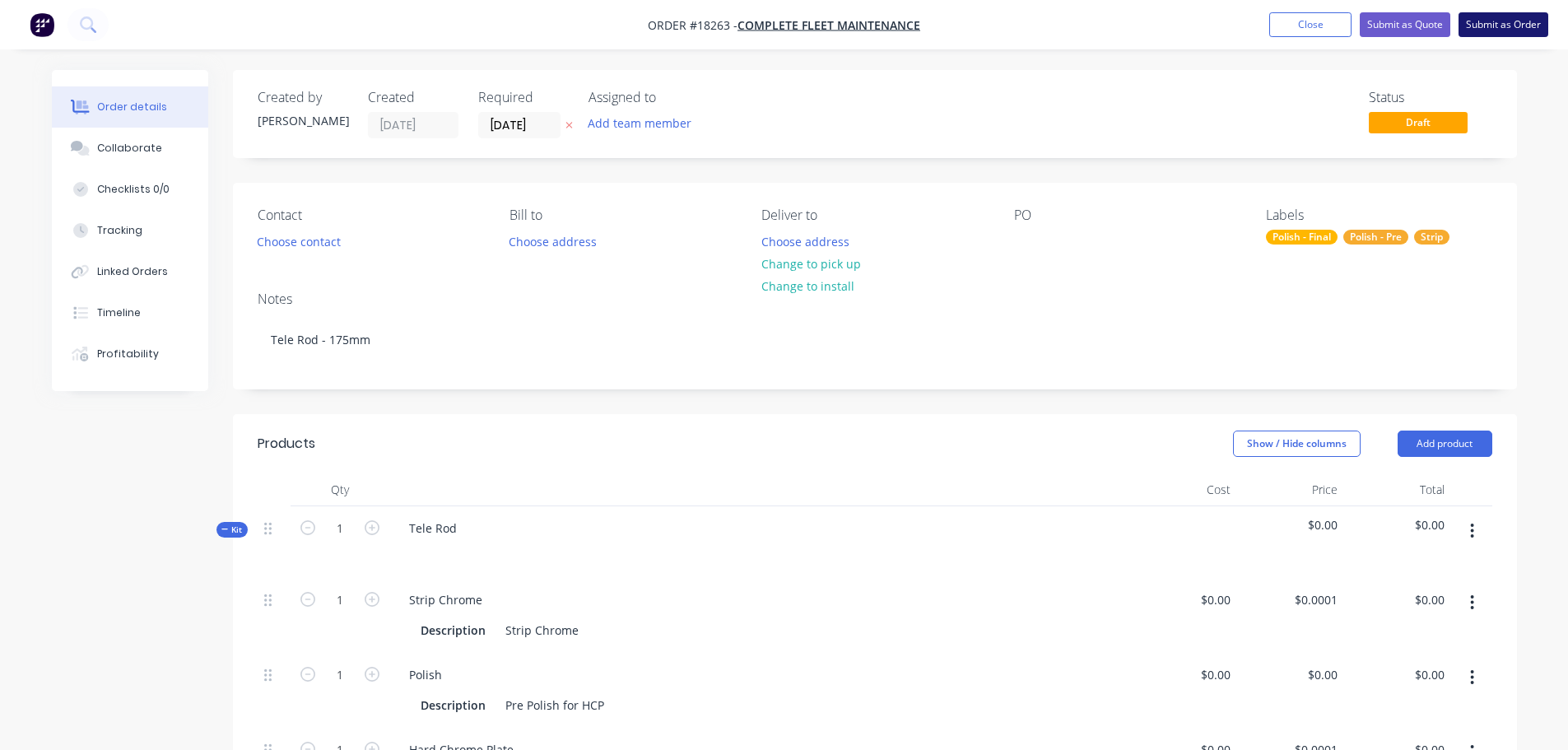
click at [1490, 28] on button "Submit as Order" at bounding box center [1504, 24] width 90 height 24
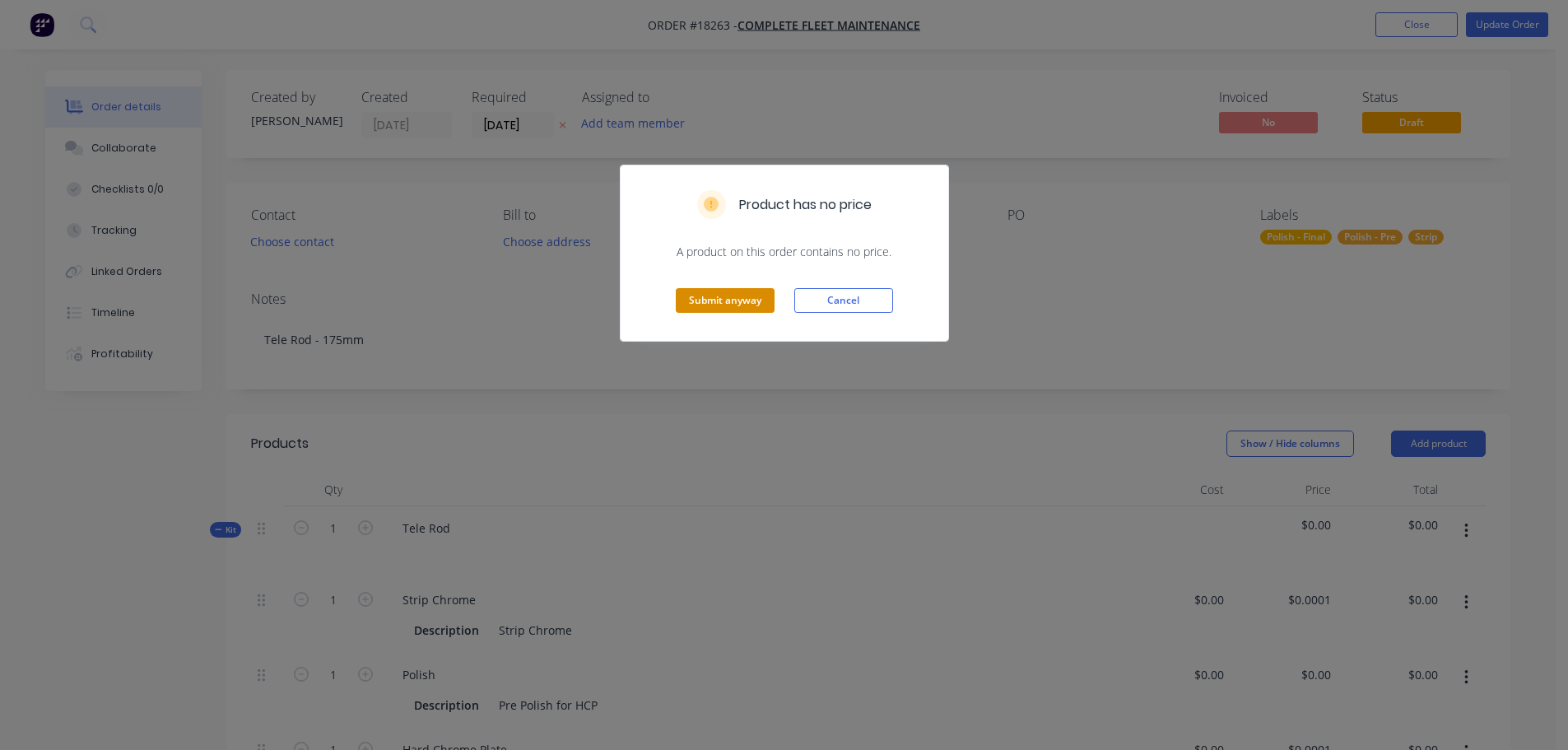
click at [710, 295] on button "Submit anyway" at bounding box center [726, 300] width 99 height 24
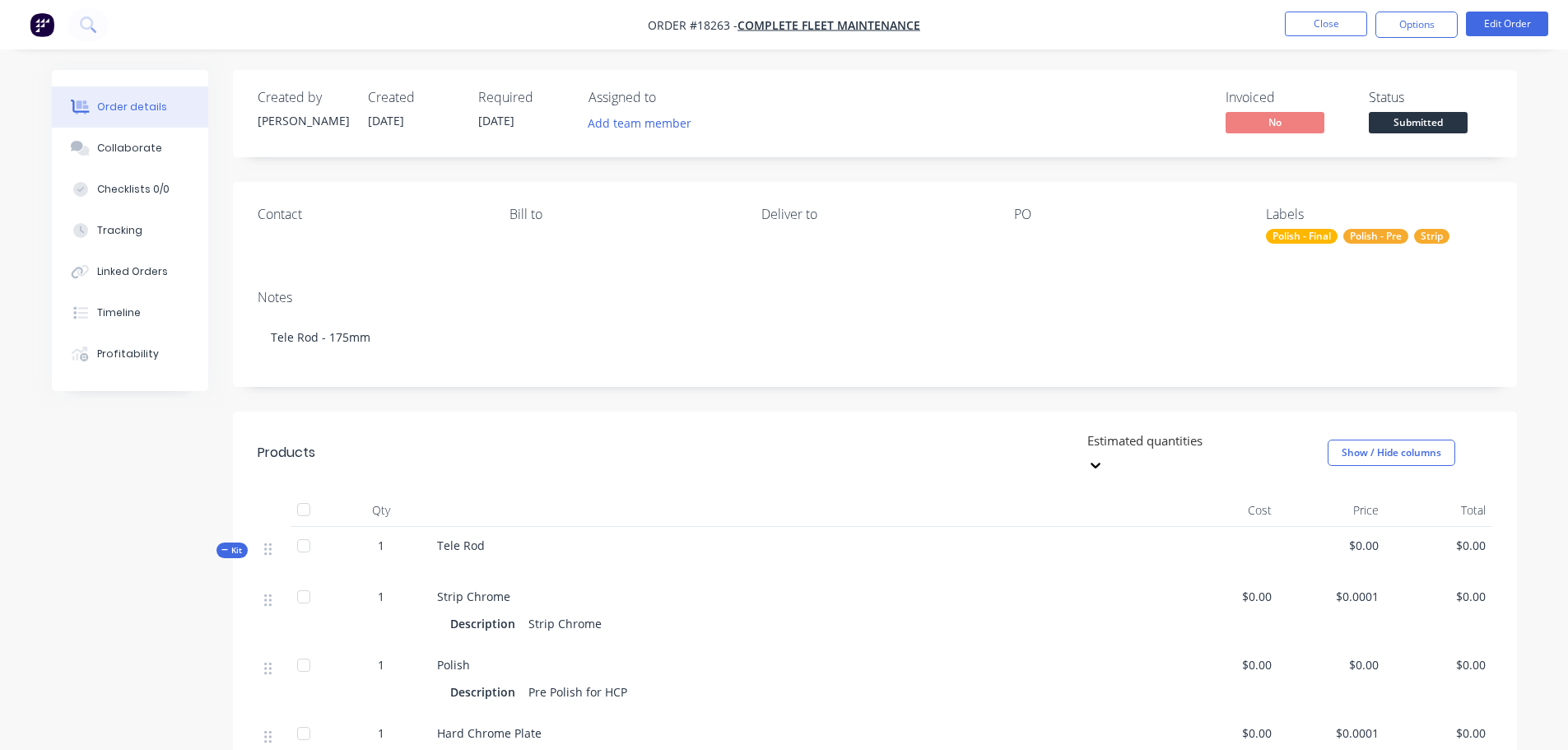
click at [1417, 45] on nav "Order #18263 - Complete Fleet Maintenance Close Options Edit Order" at bounding box center [784, 24] width 1568 height 50
click at [1418, 33] on button "Options" at bounding box center [1417, 24] width 82 height 26
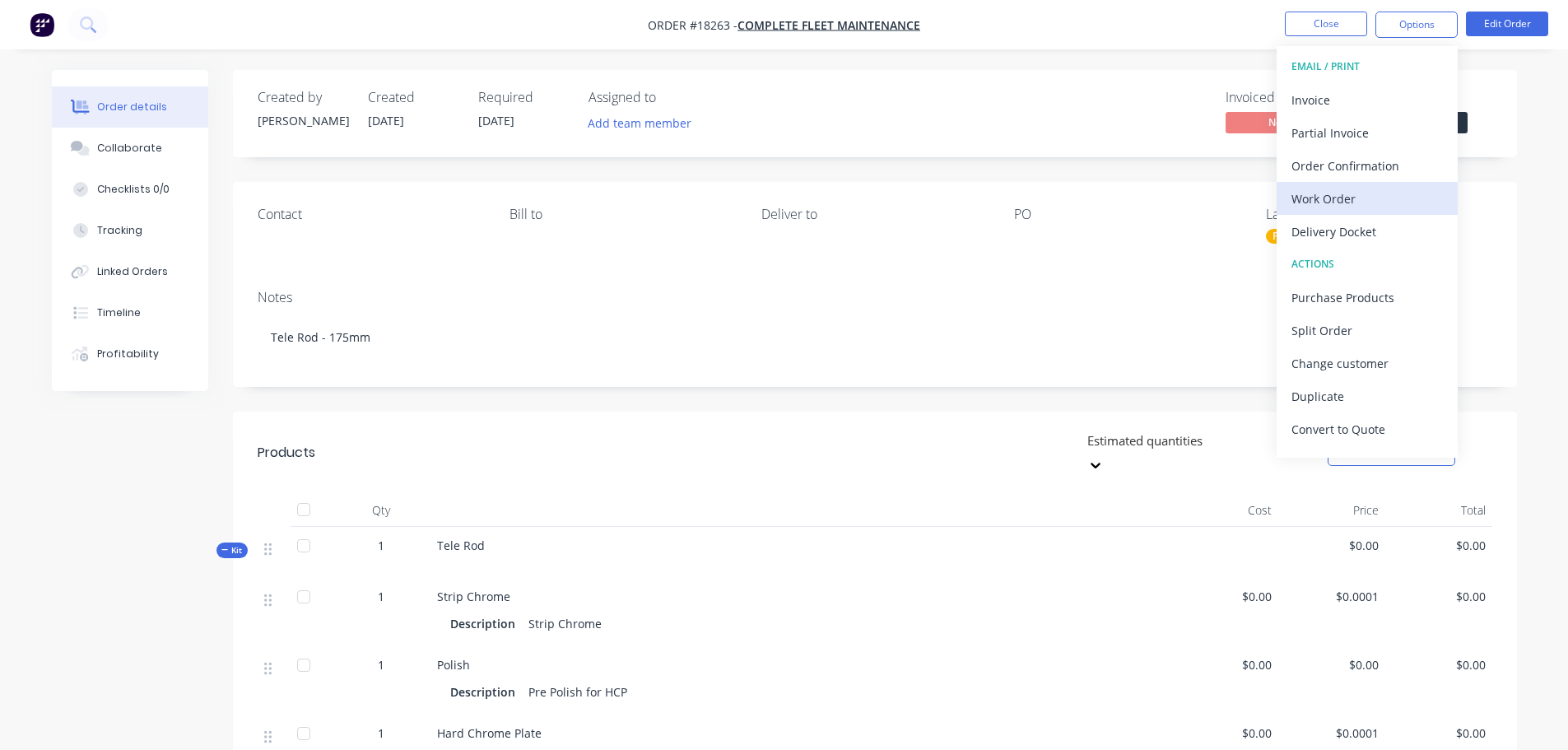
click at [1343, 205] on div "Work Order" at bounding box center [1367, 199] width 151 height 24
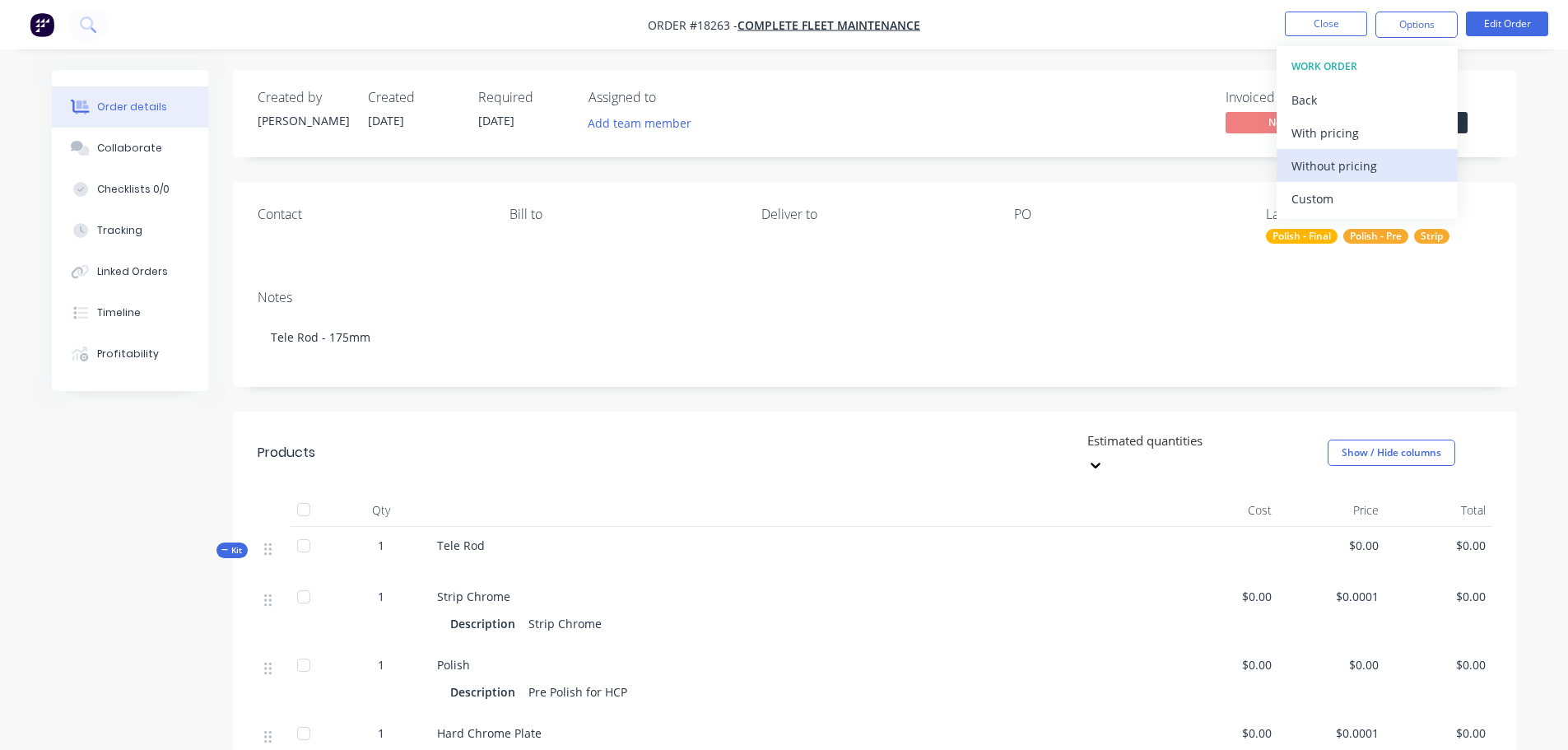
click at [1327, 169] on div "Without pricing" at bounding box center [1367, 166] width 151 height 24
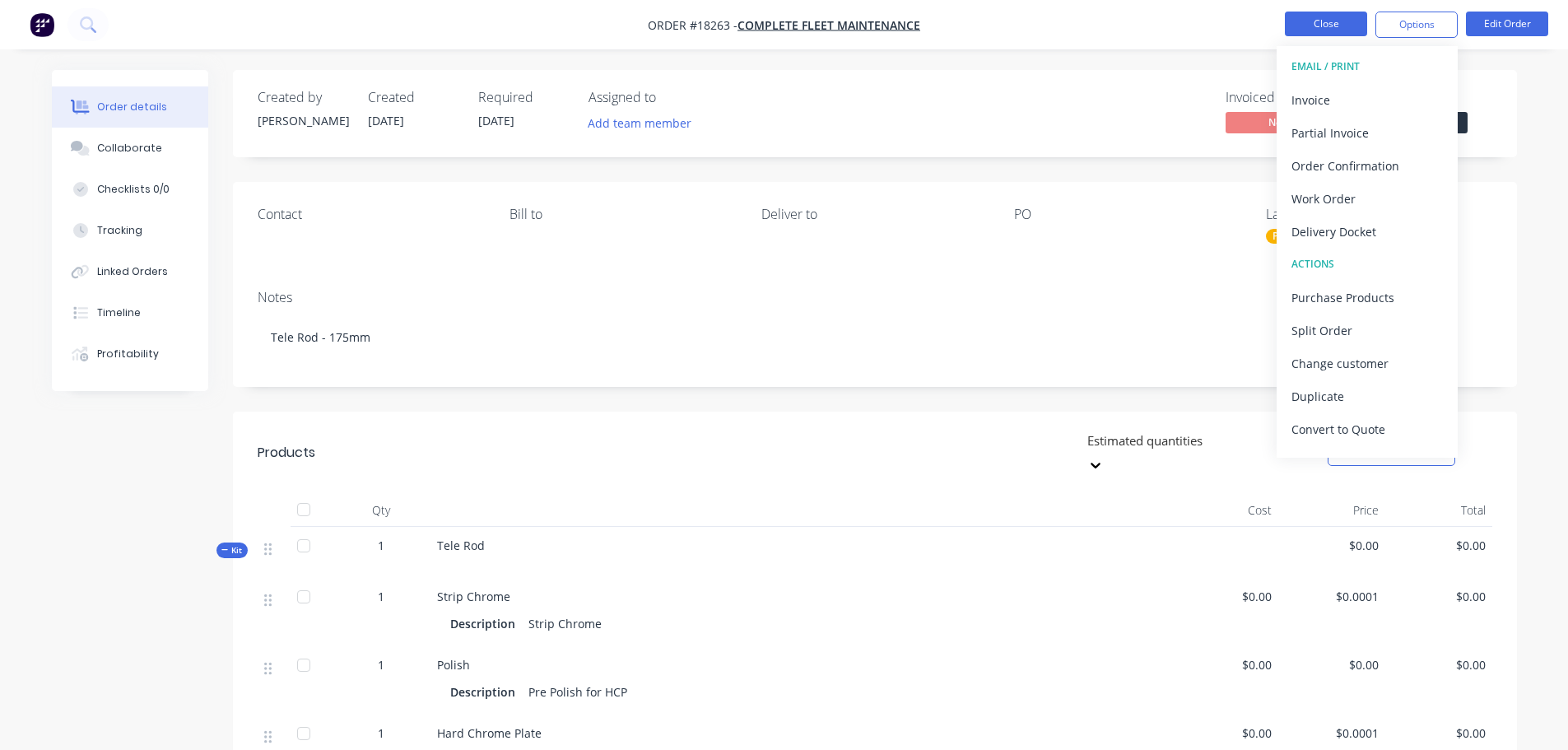
click at [1336, 29] on button "Close" at bounding box center [1326, 23] width 82 height 24
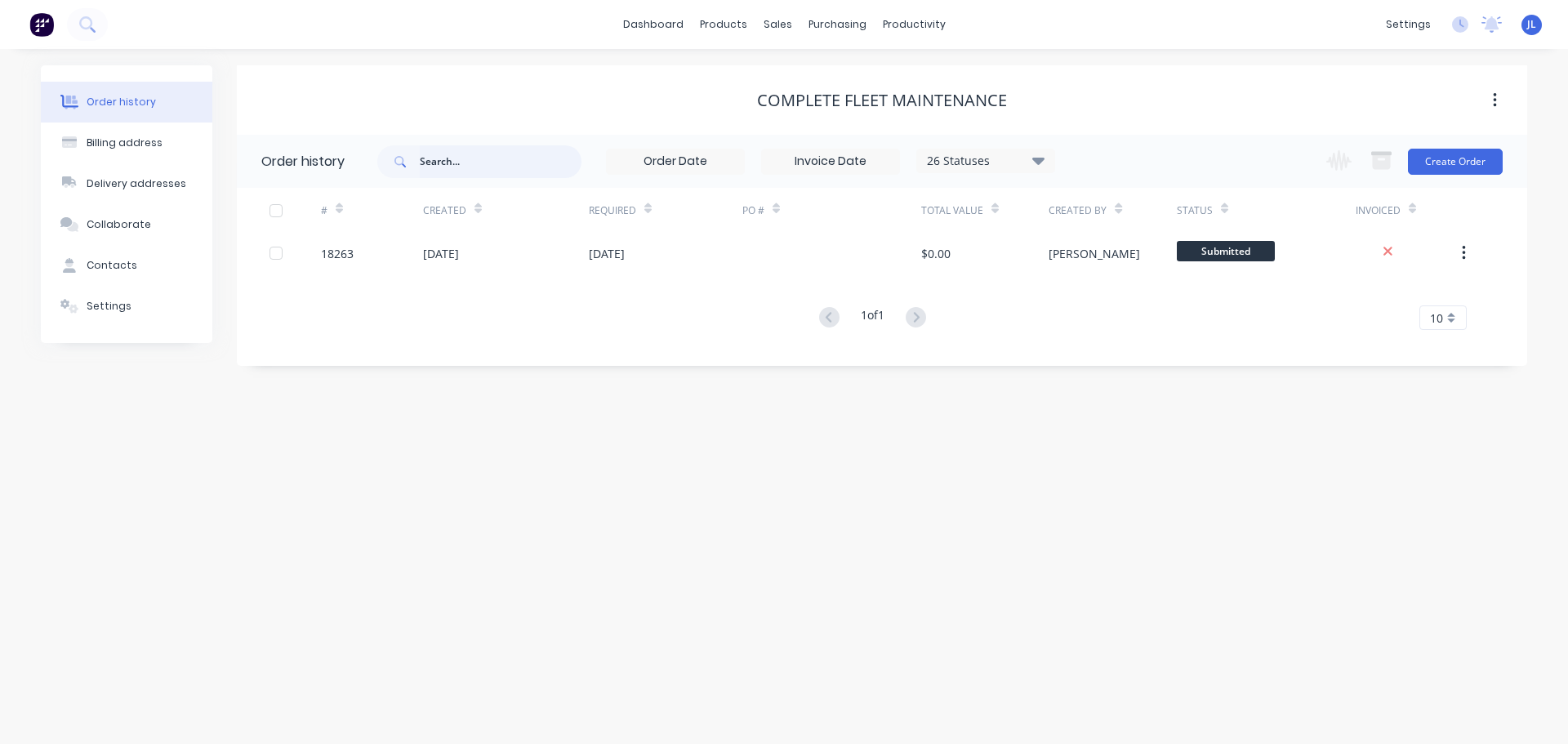
click at [468, 159] on input "text" at bounding box center [500, 161] width 162 height 32
click at [44, 32] on img at bounding box center [42, 24] width 24 height 24
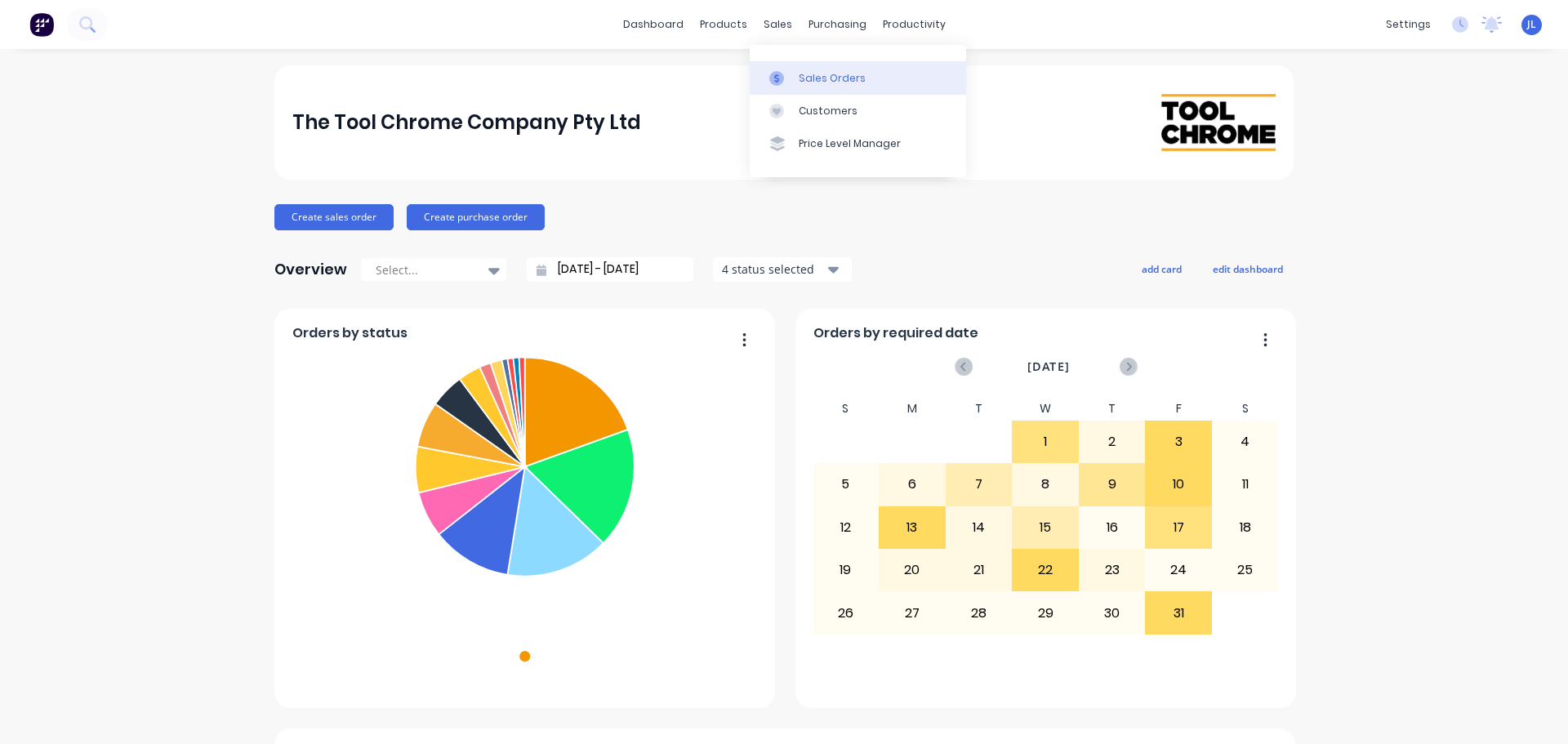
click at [785, 72] on div at bounding box center [781, 79] width 24 height 15
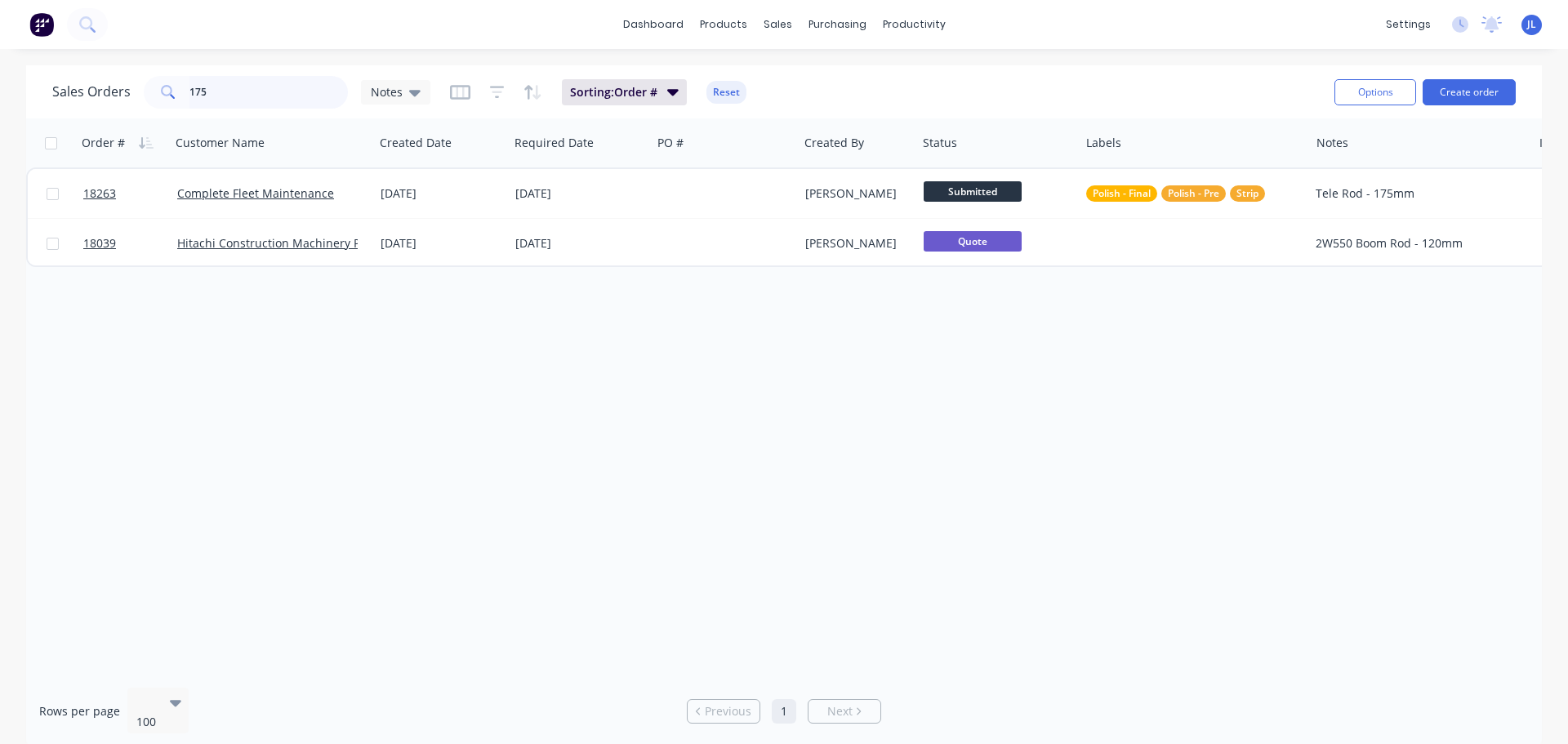
click at [297, 97] on input "175" at bounding box center [269, 92] width 159 height 32
type input "18233"
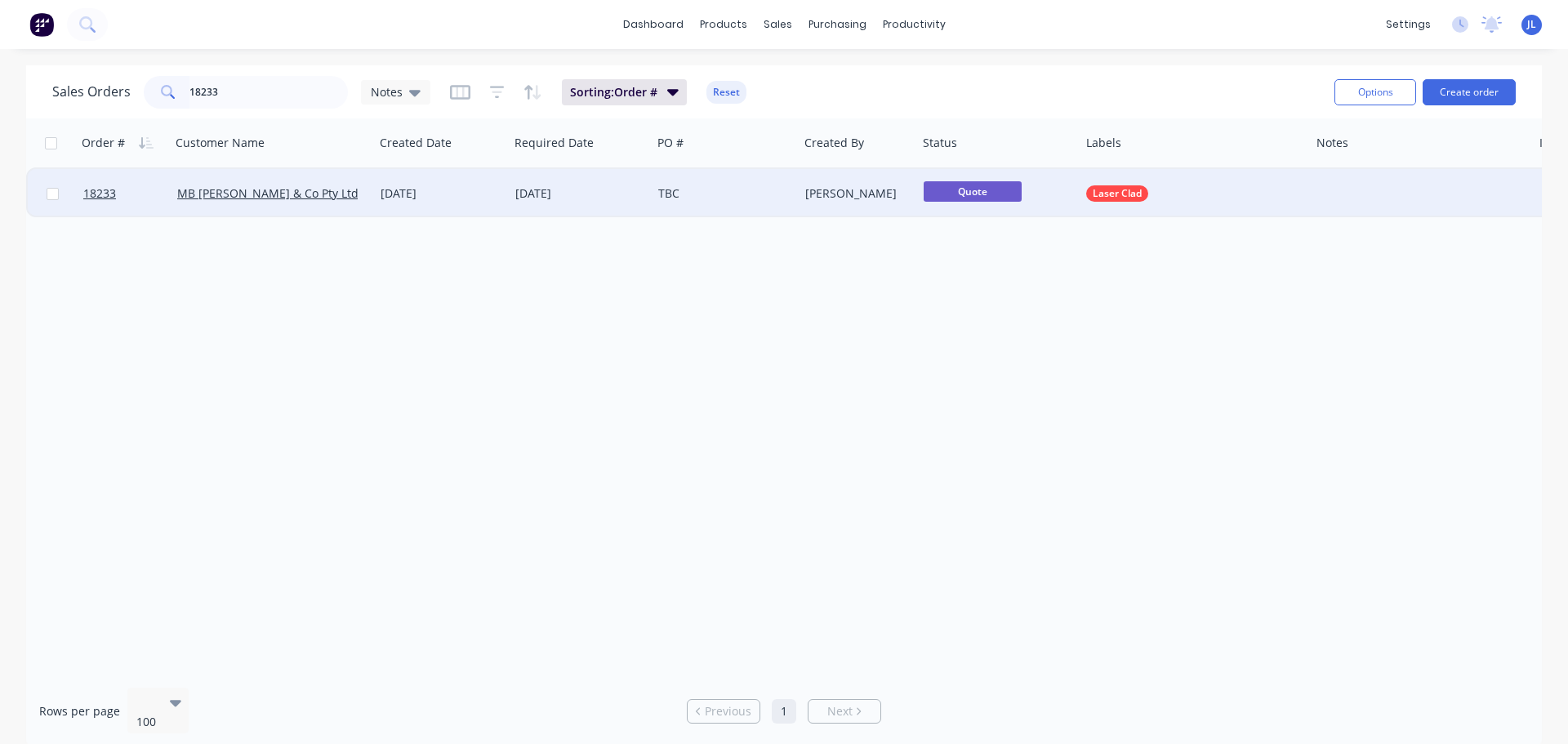
click at [677, 196] on div "TBC" at bounding box center [721, 194] width 127 height 17
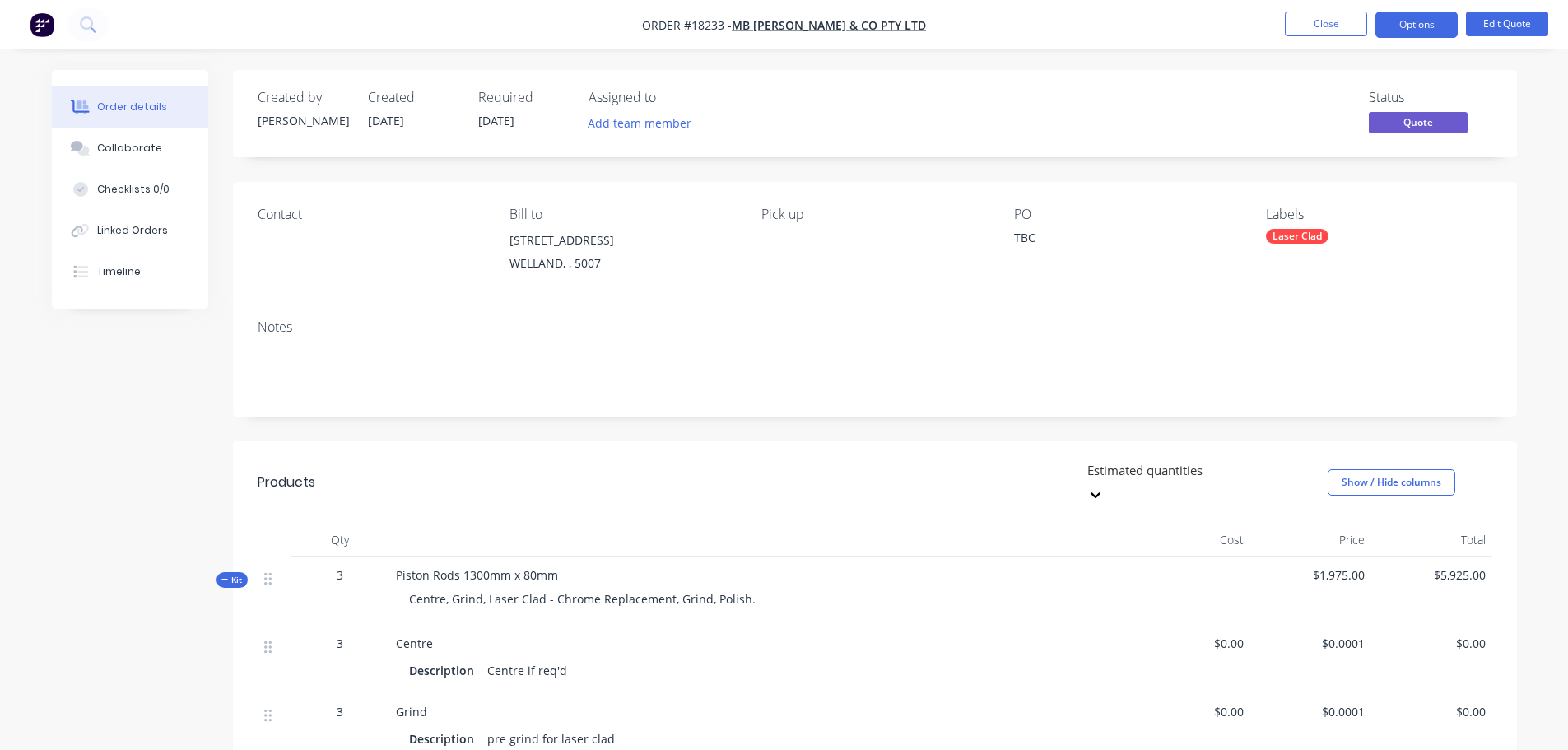
click at [1403, 41] on nav "Order #18233 - MB [PERSON_NAME] & Co Pty Ltd Close Options Edit Quote" at bounding box center [784, 24] width 1568 height 50
click at [1403, 33] on button "Options" at bounding box center [1417, 24] width 82 height 26
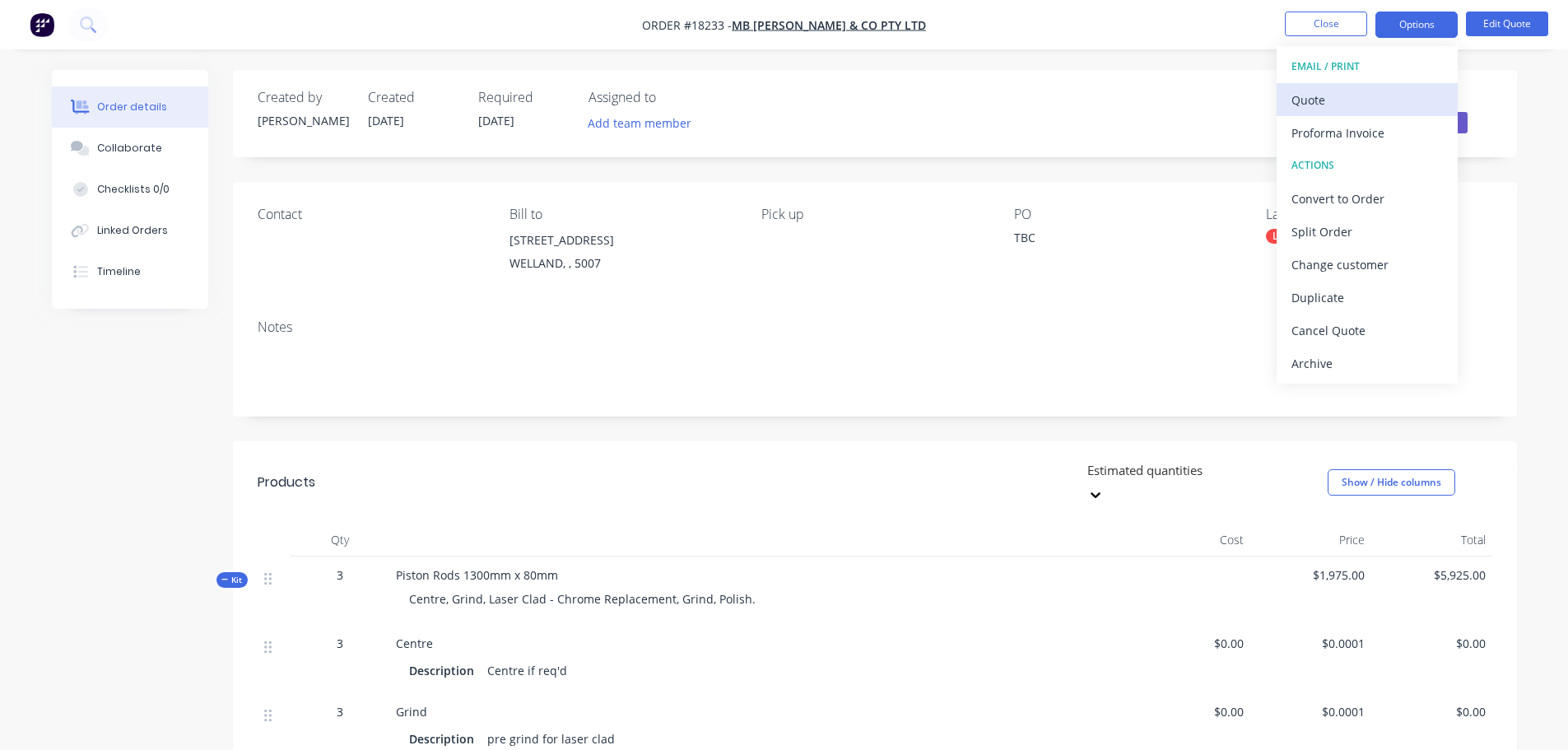
click at [1349, 85] on button "Quote" at bounding box center [1367, 99] width 181 height 33
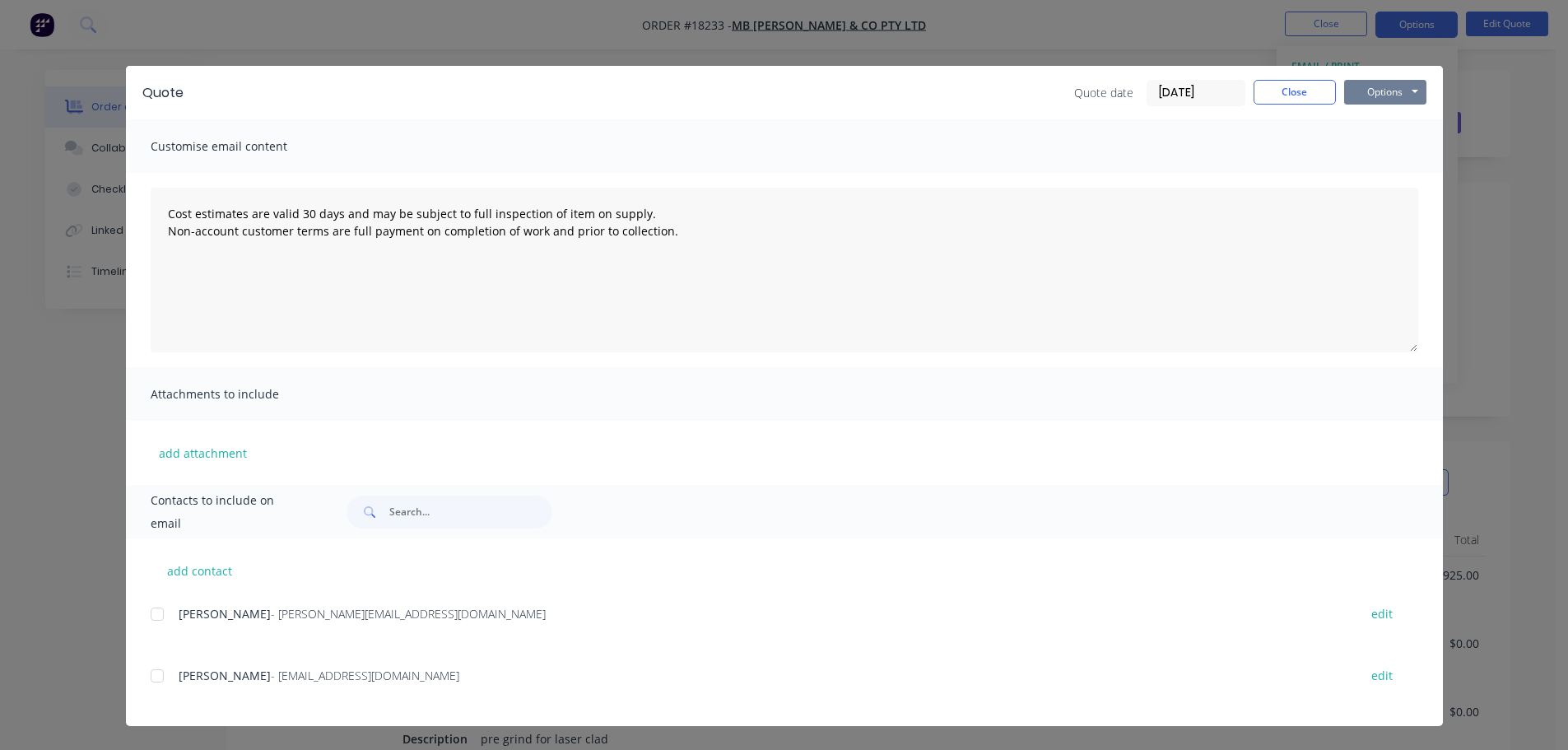
click at [1398, 92] on button "Options" at bounding box center [1385, 92] width 82 height 24
click at [1380, 119] on button "Preview" at bounding box center [1396, 120] width 106 height 27
click at [1260, 82] on button "Close" at bounding box center [1294, 92] width 82 height 24
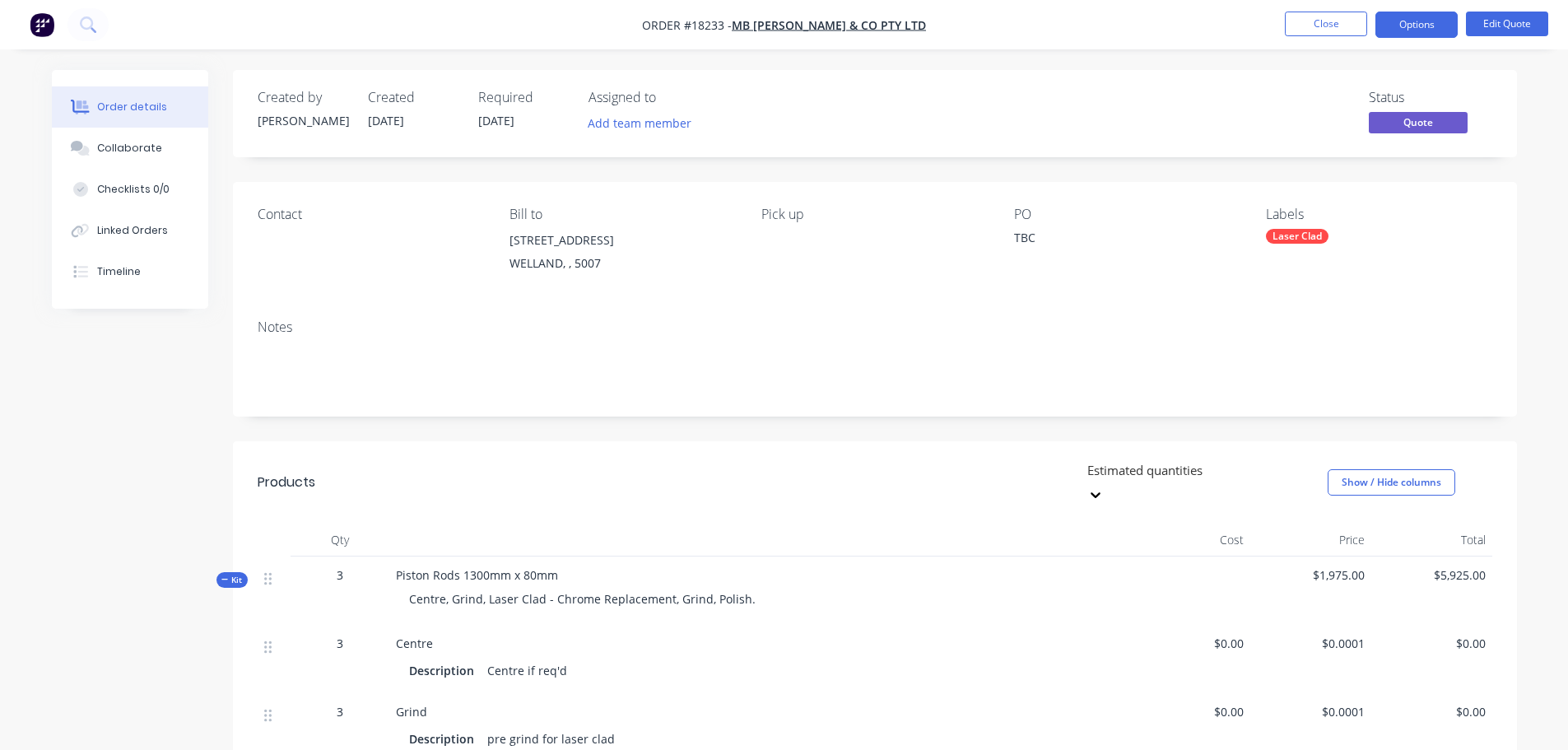
click at [52, 24] on img "button" at bounding box center [42, 24] width 24 height 24
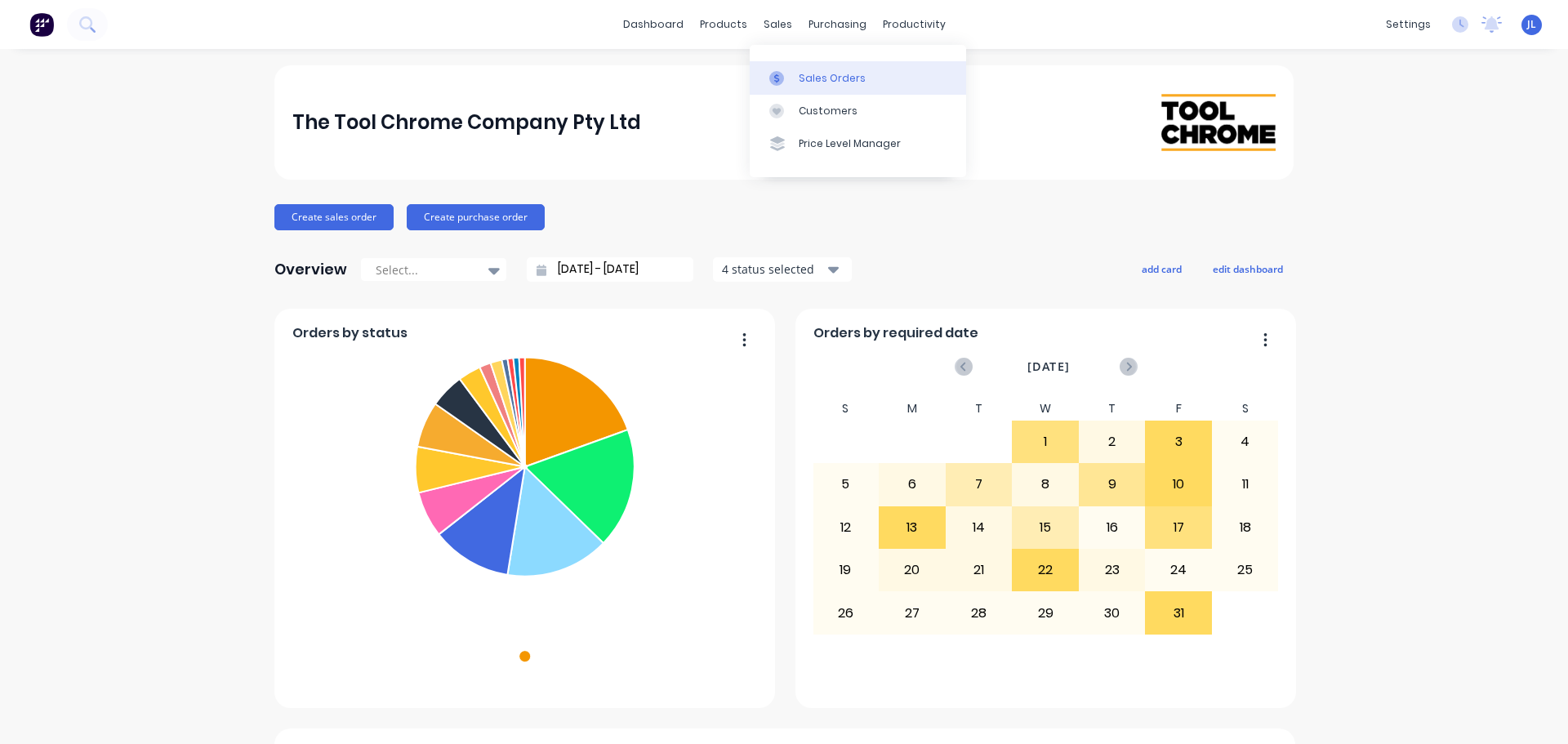
click at [803, 76] on div "Sales Orders" at bounding box center [832, 79] width 67 height 15
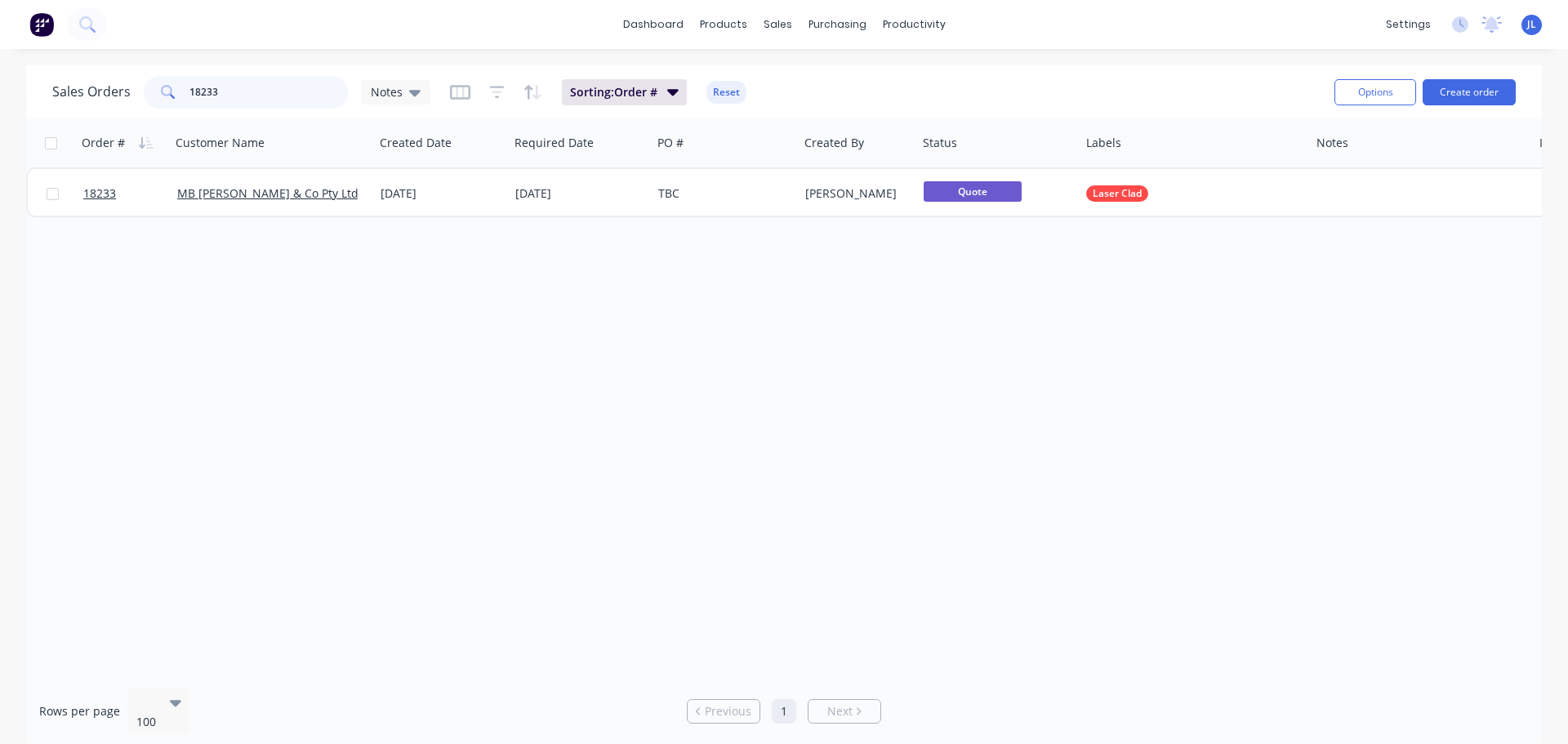
click at [236, 100] on input "18233" at bounding box center [269, 92] width 159 height 32
type input "1"
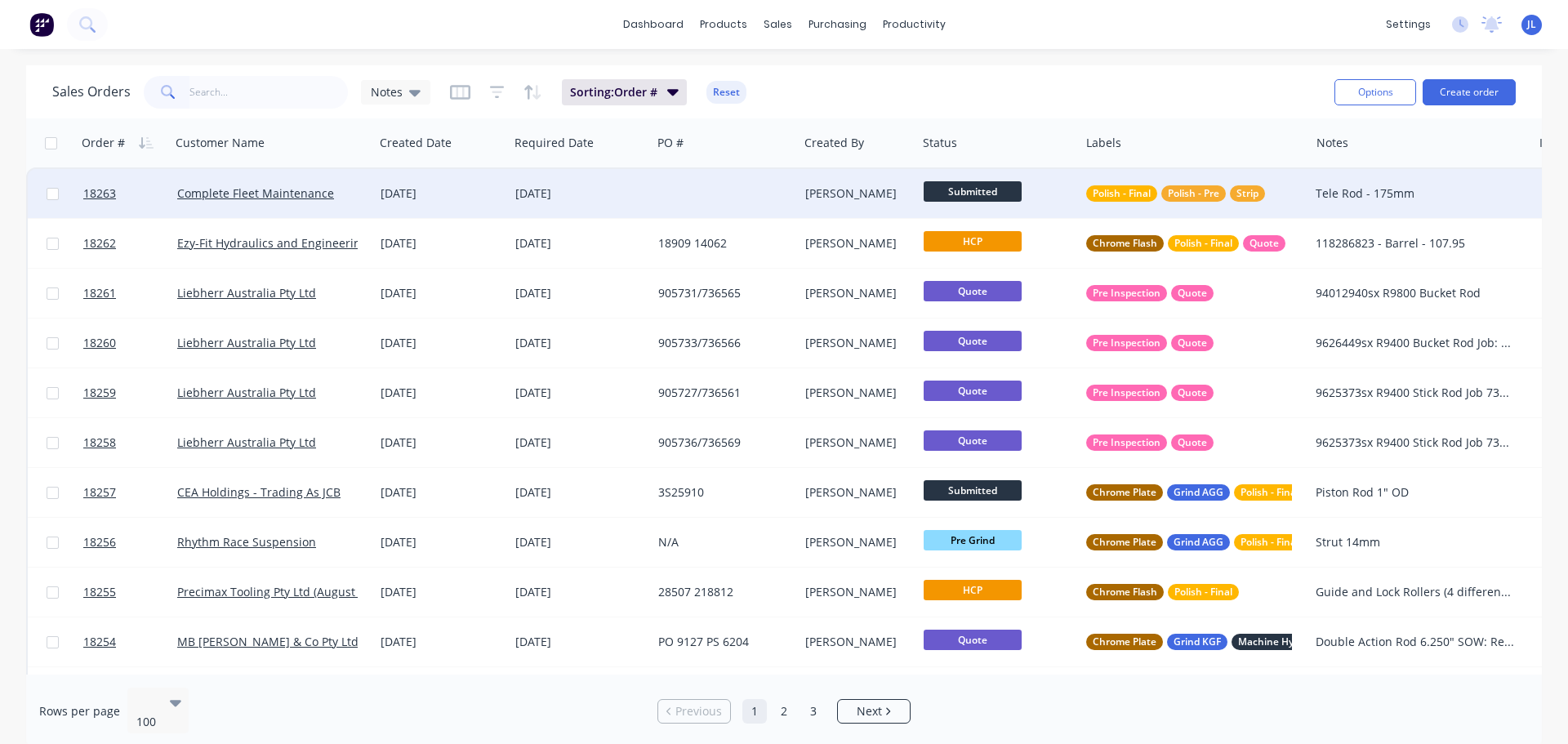
click at [1002, 200] on span "Submitted" at bounding box center [973, 192] width 98 height 20
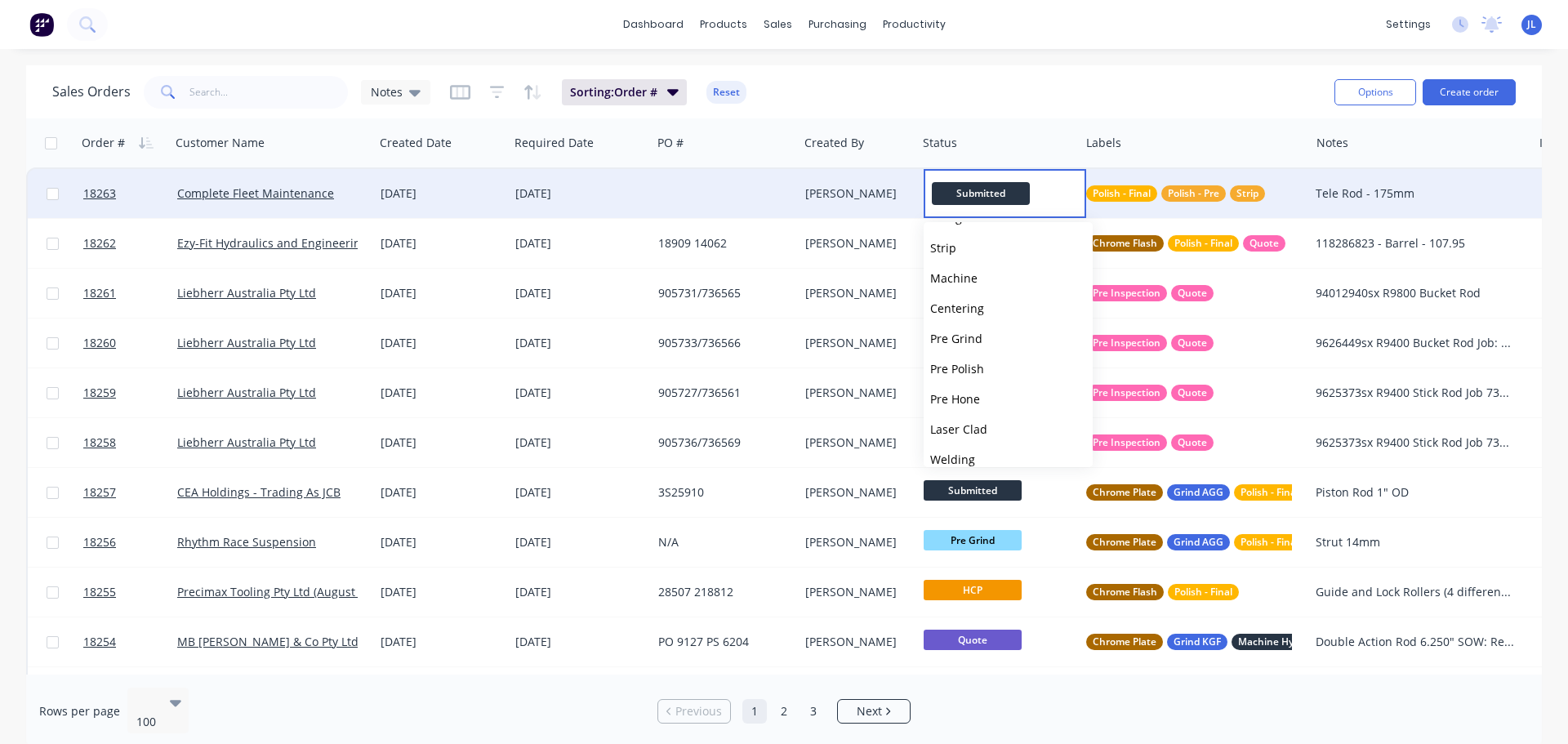
scroll to position [76, 0]
click at [973, 263] on button "Strip" at bounding box center [1008, 259] width 169 height 31
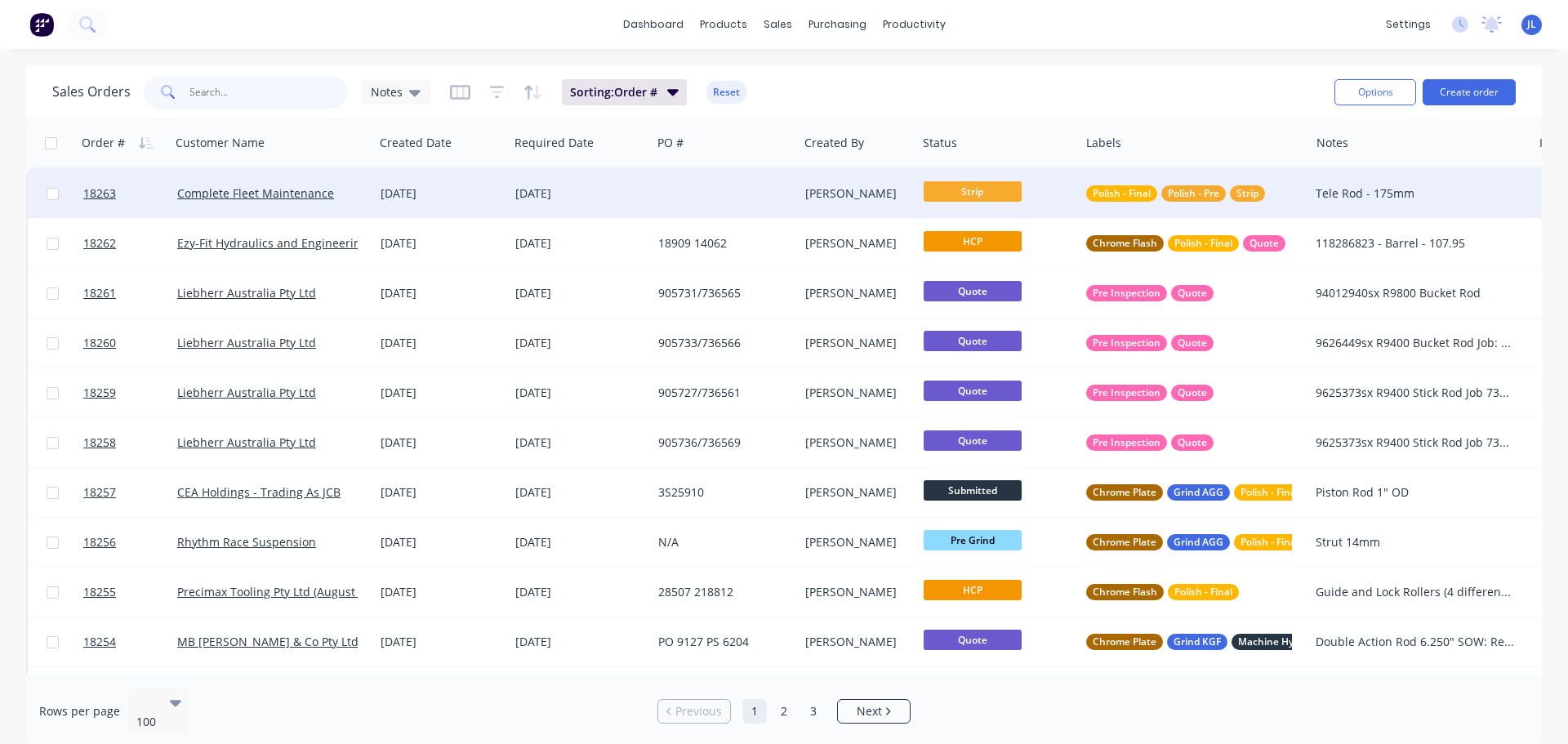
click at [271, 77] on input "text" at bounding box center [269, 92] width 159 height 32
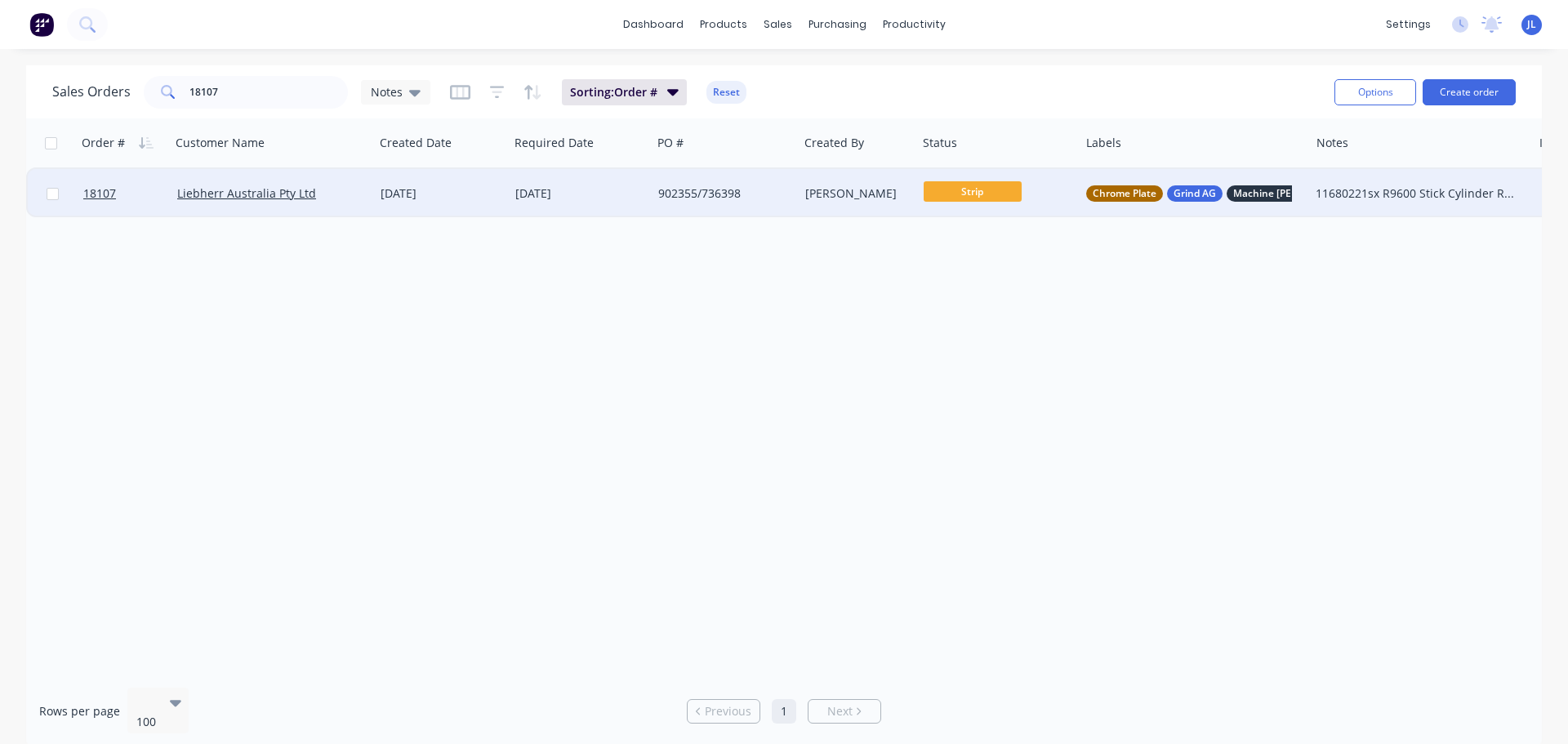
click at [1003, 191] on span "Strip" at bounding box center [973, 192] width 98 height 20
click at [989, 418] on button "Pre Grind" at bounding box center [1008, 424] width 169 height 31
click at [255, 88] on input "18107" at bounding box center [269, 92] width 159 height 32
click at [940, 201] on span "HCP" at bounding box center [973, 192] width 98 height 20
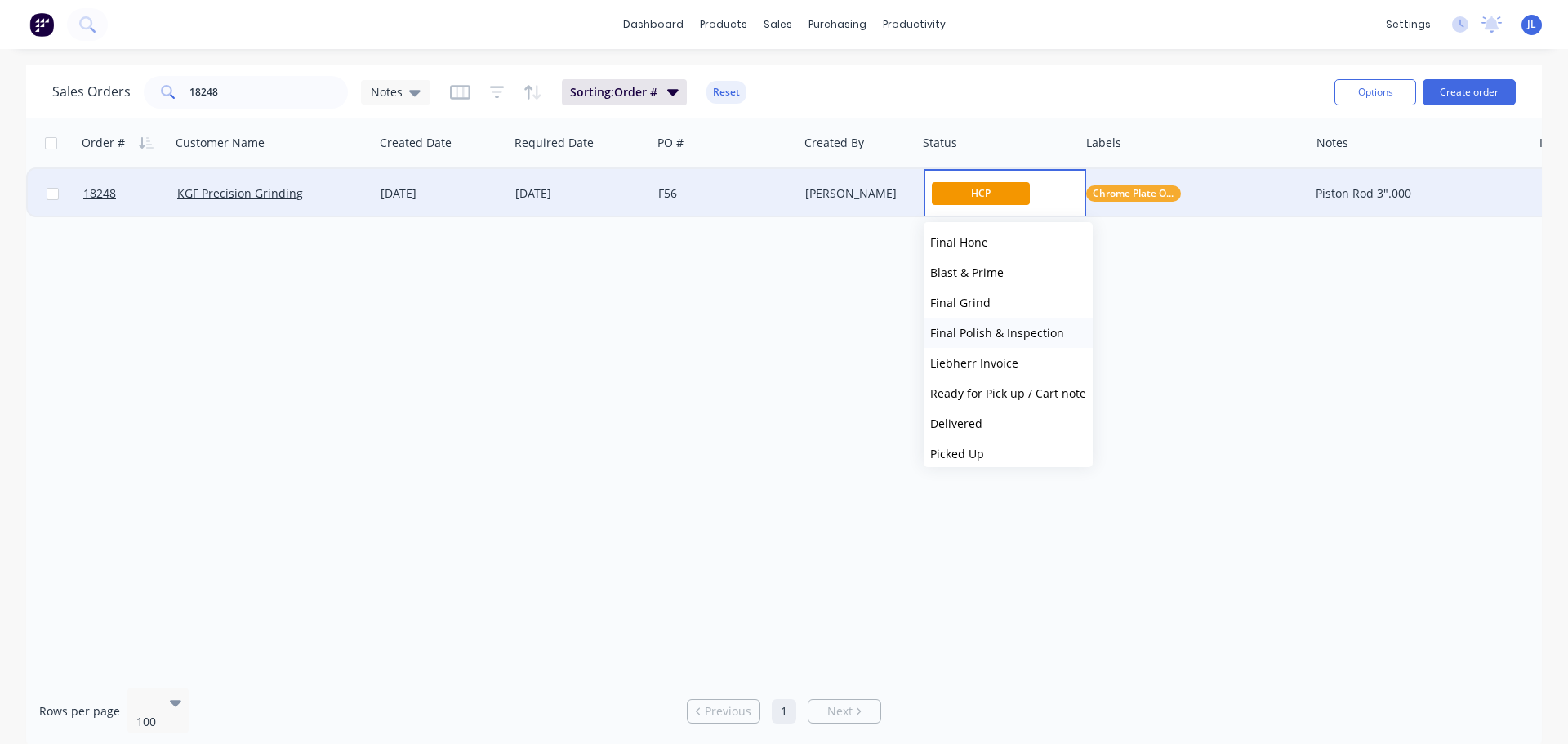
scroll to position [403, 0]
click at [1019, 380] on span "Ready for Pick up / Cart note" at bounding box center [1008, 385] width 156 height 16
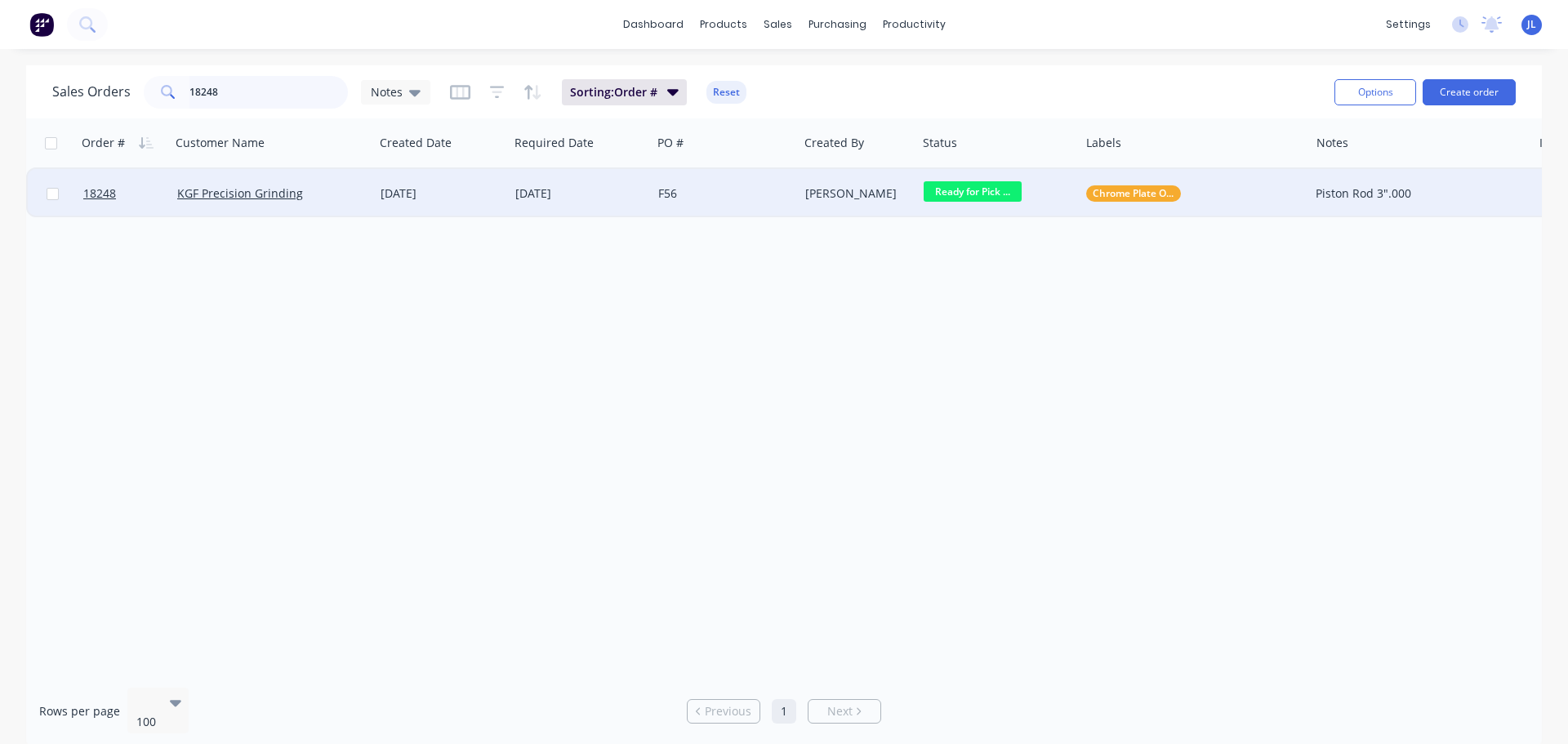
click at [227, 86] on input "18248" at bounding box center [269, 92] width 159 height 32
type input "15817"
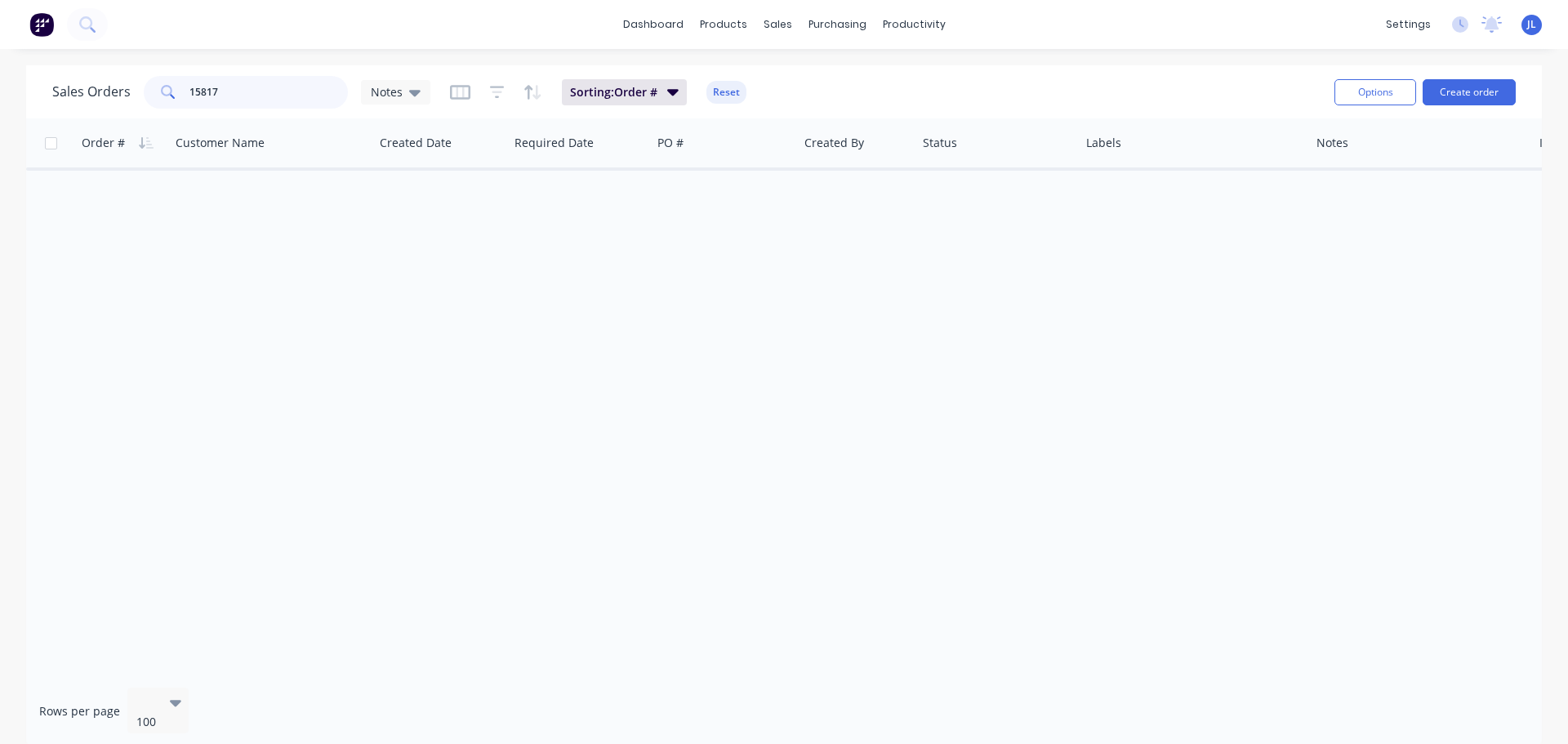
drag, startPoint x: 257, startPoint y: 100, endPoint x: 0, endPoint y: 96, distance: 257.0
click at [0, 96] on div "Sales Orders 15817 Notes Sorting: Order # Reset Options Create order Order # Cu…" at bounding box center [784, 407] width 1568 height 683
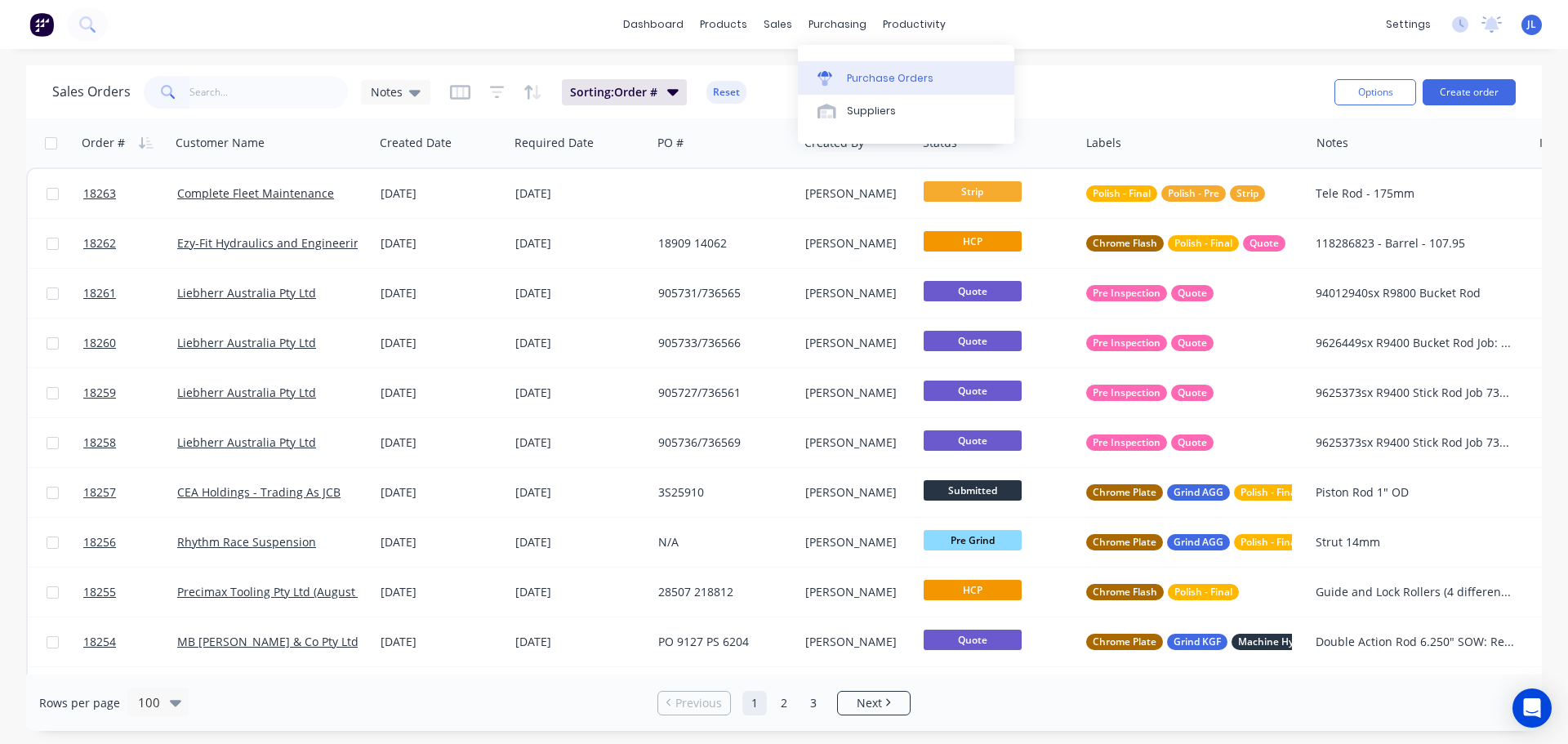
drag, startPoint x: 848, startPoint y: 74, endPoint x: 824, endPoint y: 72, distance: 24.1
click at [848, 74] on div "Purchase Orders" at bounding box center [890, 79] width 86 height 15
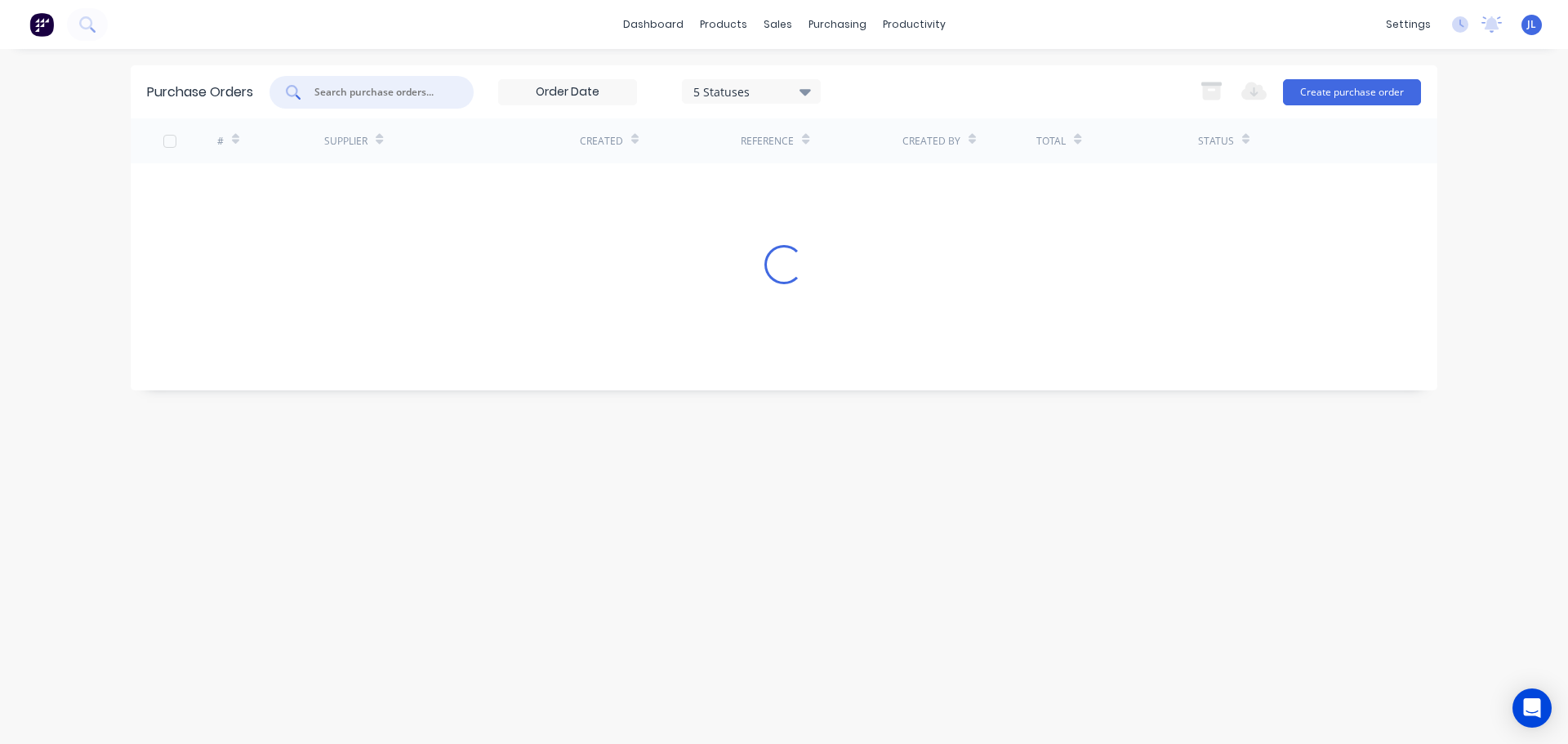
click at [341, 85] on input "text" at bounding box center [381, 93] width 135 height 17
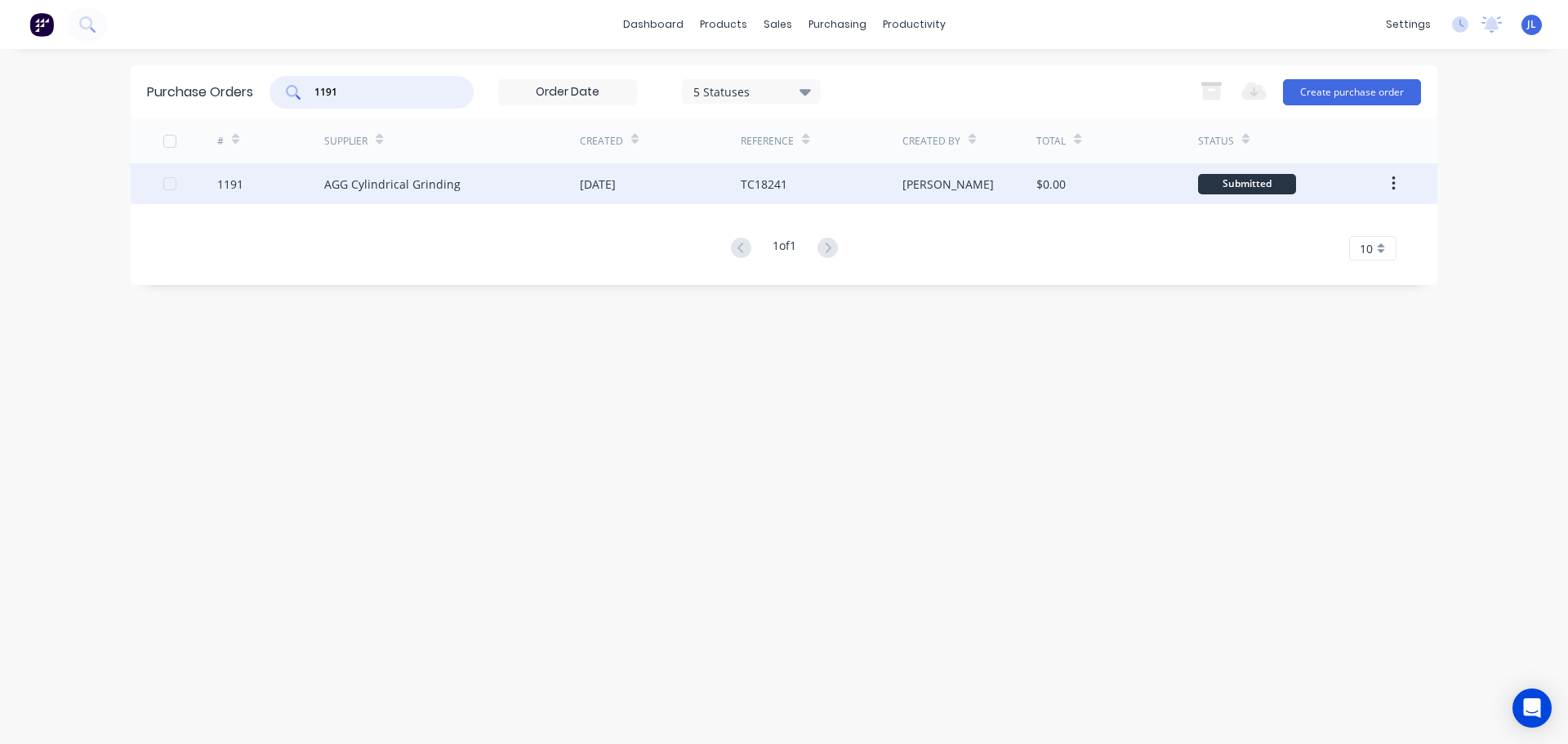
type input "1191"
click at [451, 177] on div "AGG Cylindrical Grinding" at bounding box center [392, 183] width 136 height 18
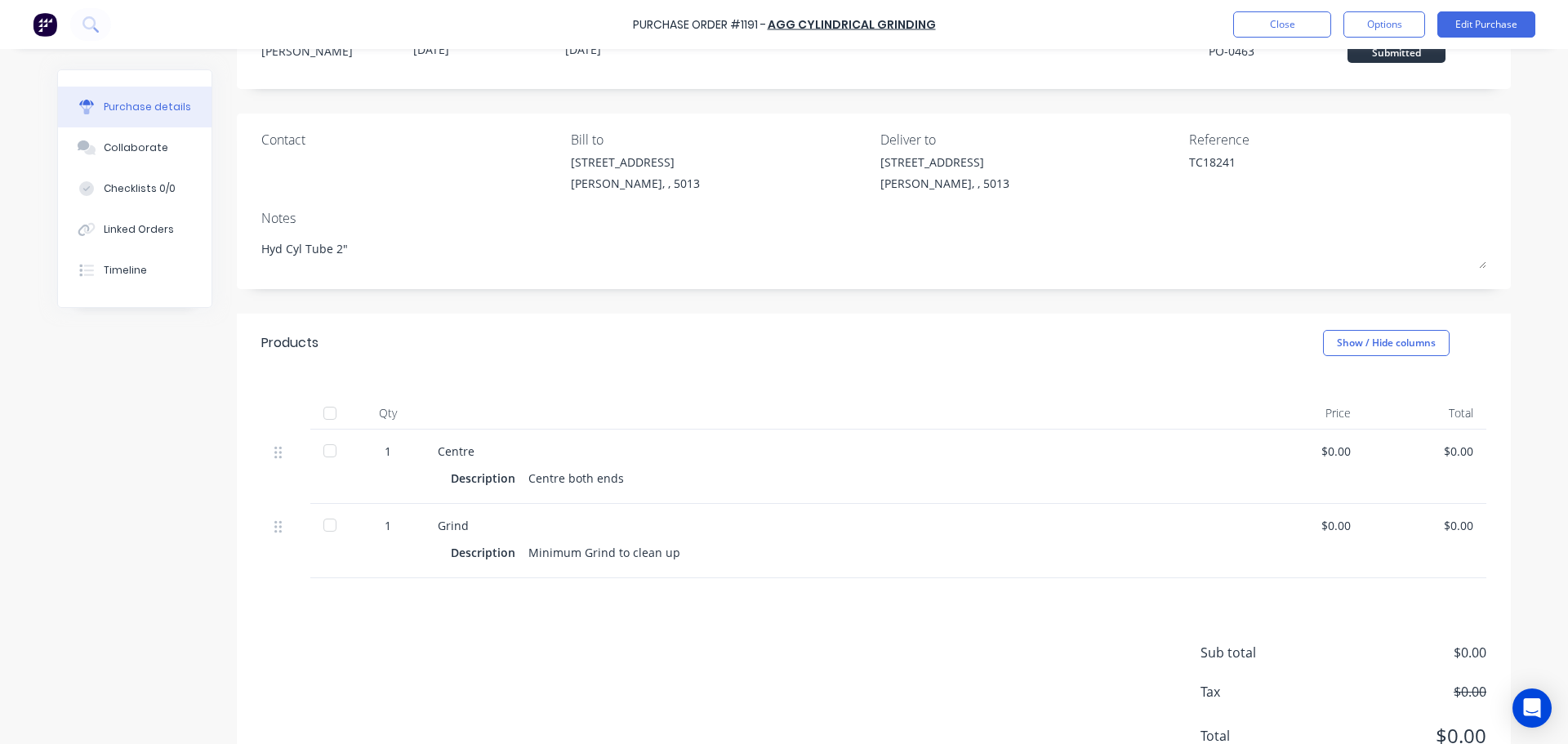
scroll to position [134, 0]
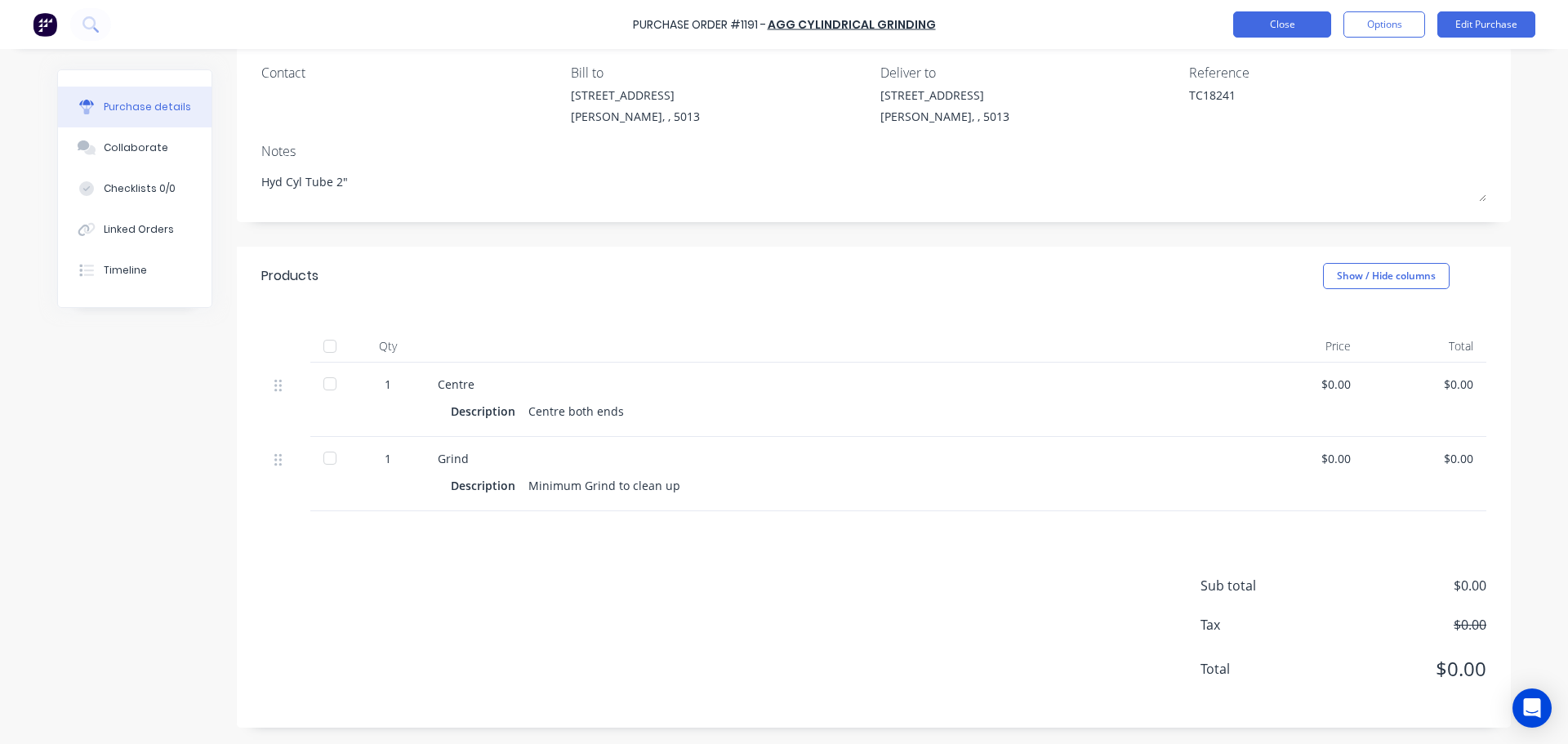
click at [1251, 30] on button "Close" at bounding box center [1283, 24] width 98 height 26
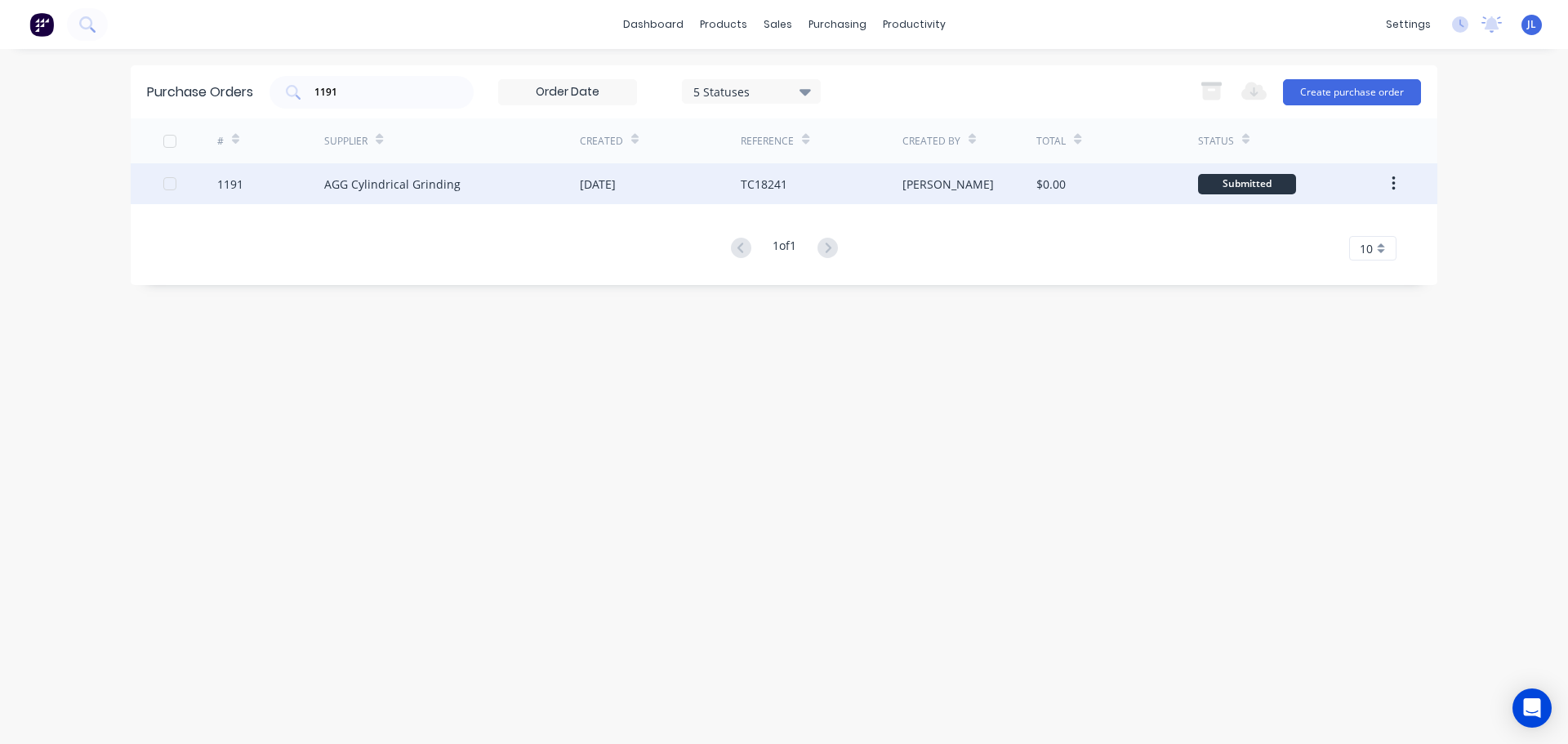
click at [498, 187] on div "AGG Cylindrical Grinding" at bounding box center [452, 183] width 256 height 41
type textarea "x"
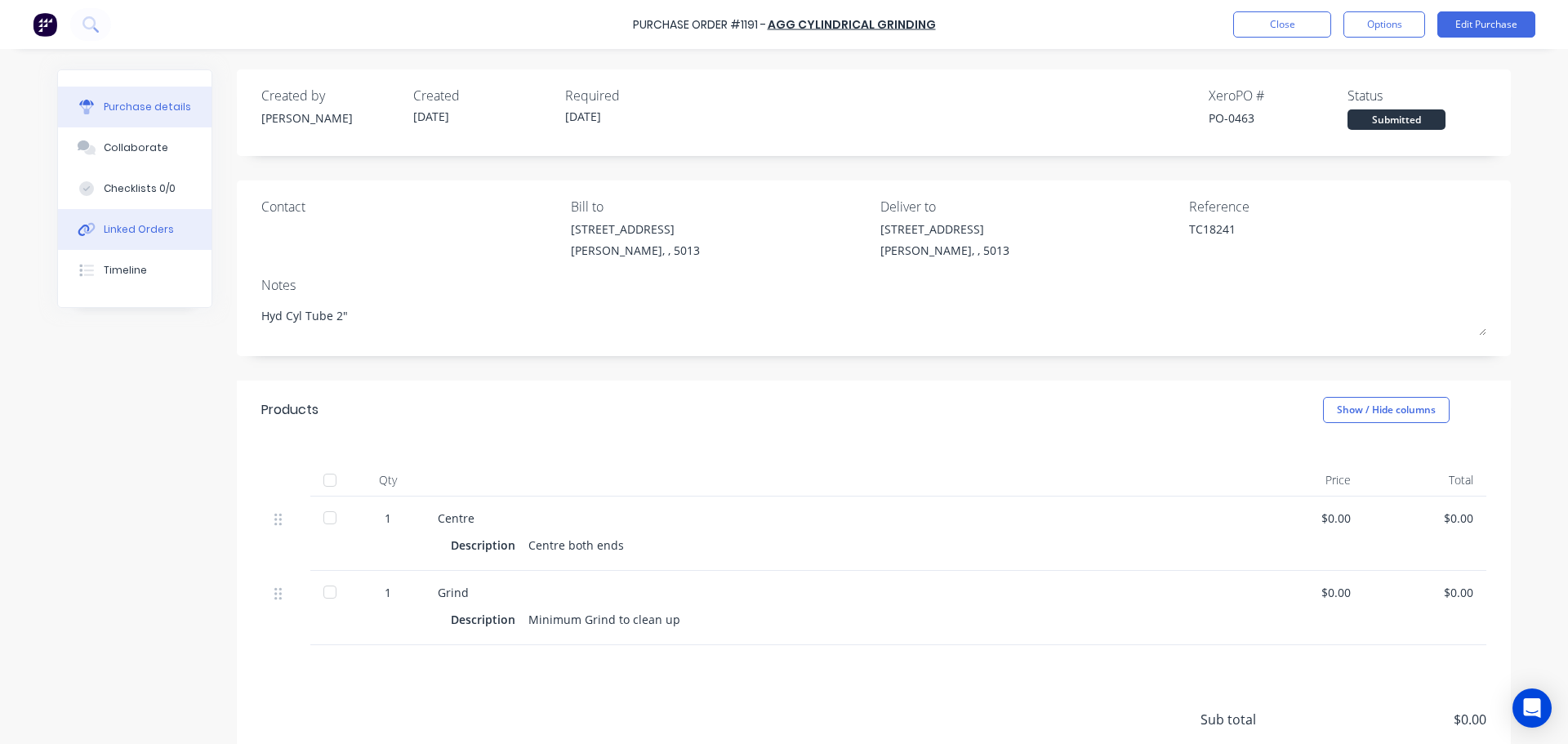
click at [175, 232] on button "Linked Orders" at bounding box center [135, 230] width 154 height 41
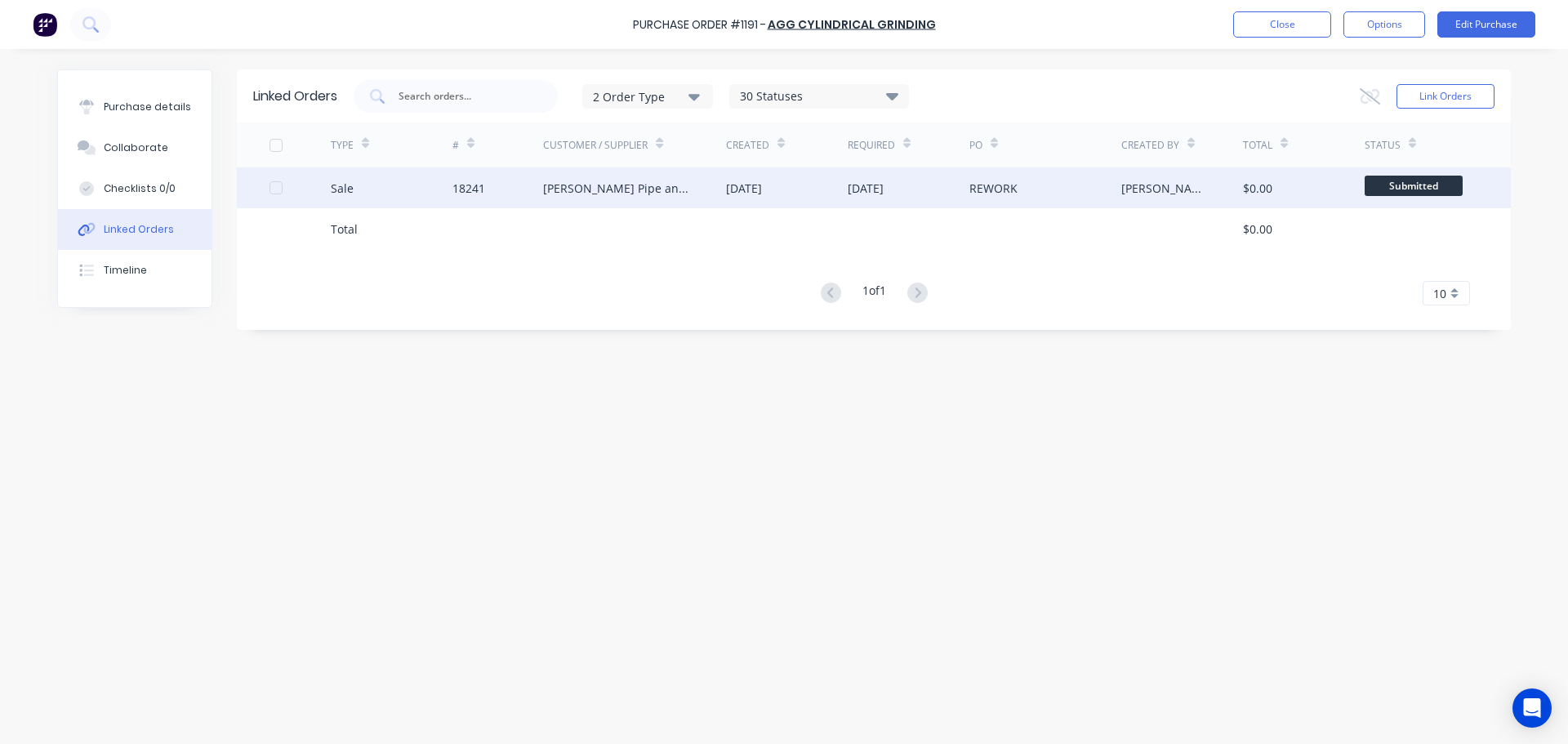
click at [598, 189] on div "[PERSON_NAME] Pipe and Tube Australia Pty Ltd" at bounding box center [618, 188] width 150 height 18
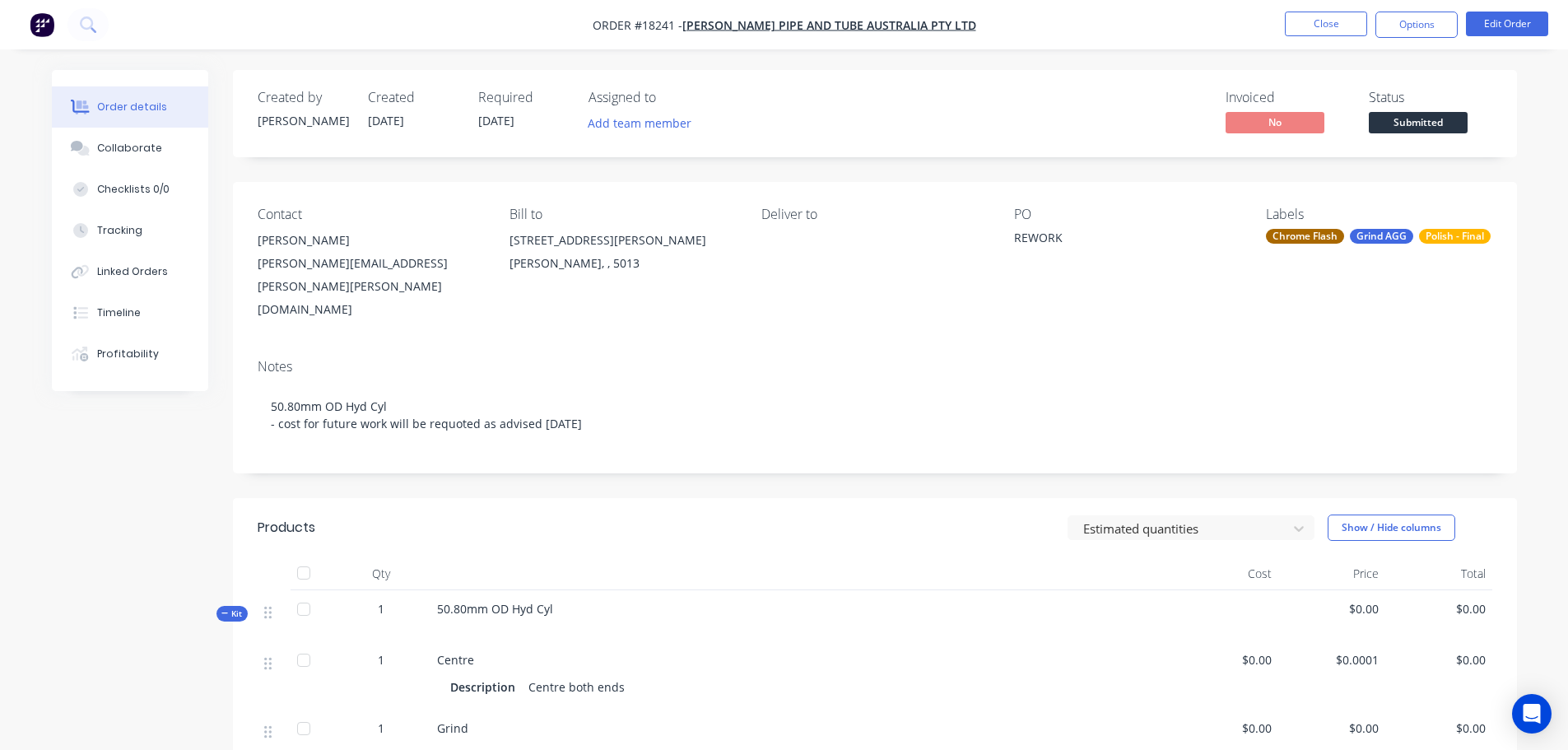
click at [1410, 139] on div "Created by Kevin Created 01/10/25 Required 01/10/25 Assigned to Add team member…" at bounding box center [874, 113] width 1284 height 87
click at [1411, 130] on span "Submitted" at bounding box center [1419, 122] width 99 height 21
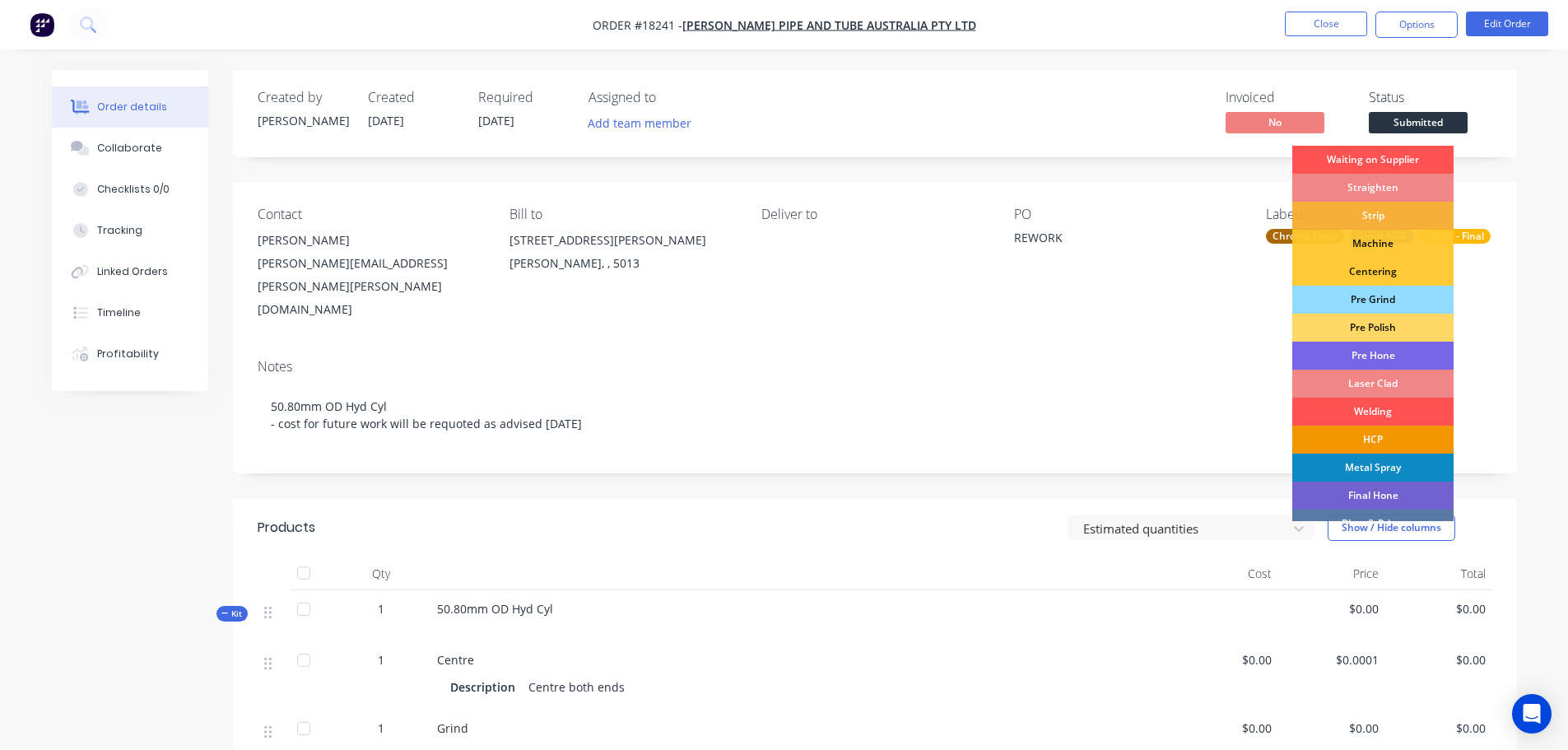
click at [1346, 433] on div "HCP" at bounding box center [1373, 440] width 162 height 28
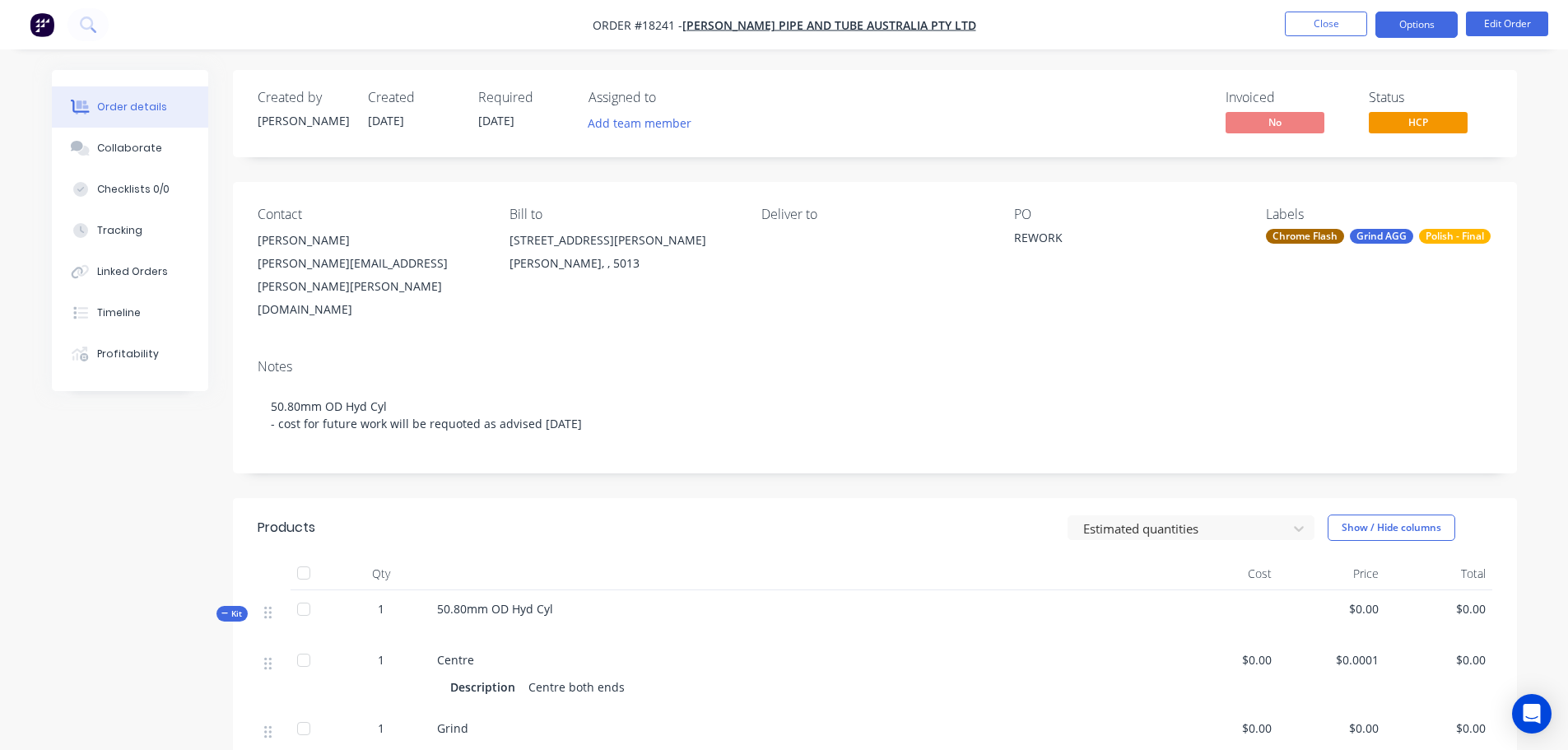
click at [1393, 21] on button "Options" at bounding box center [1417, 24] width 82 height 26
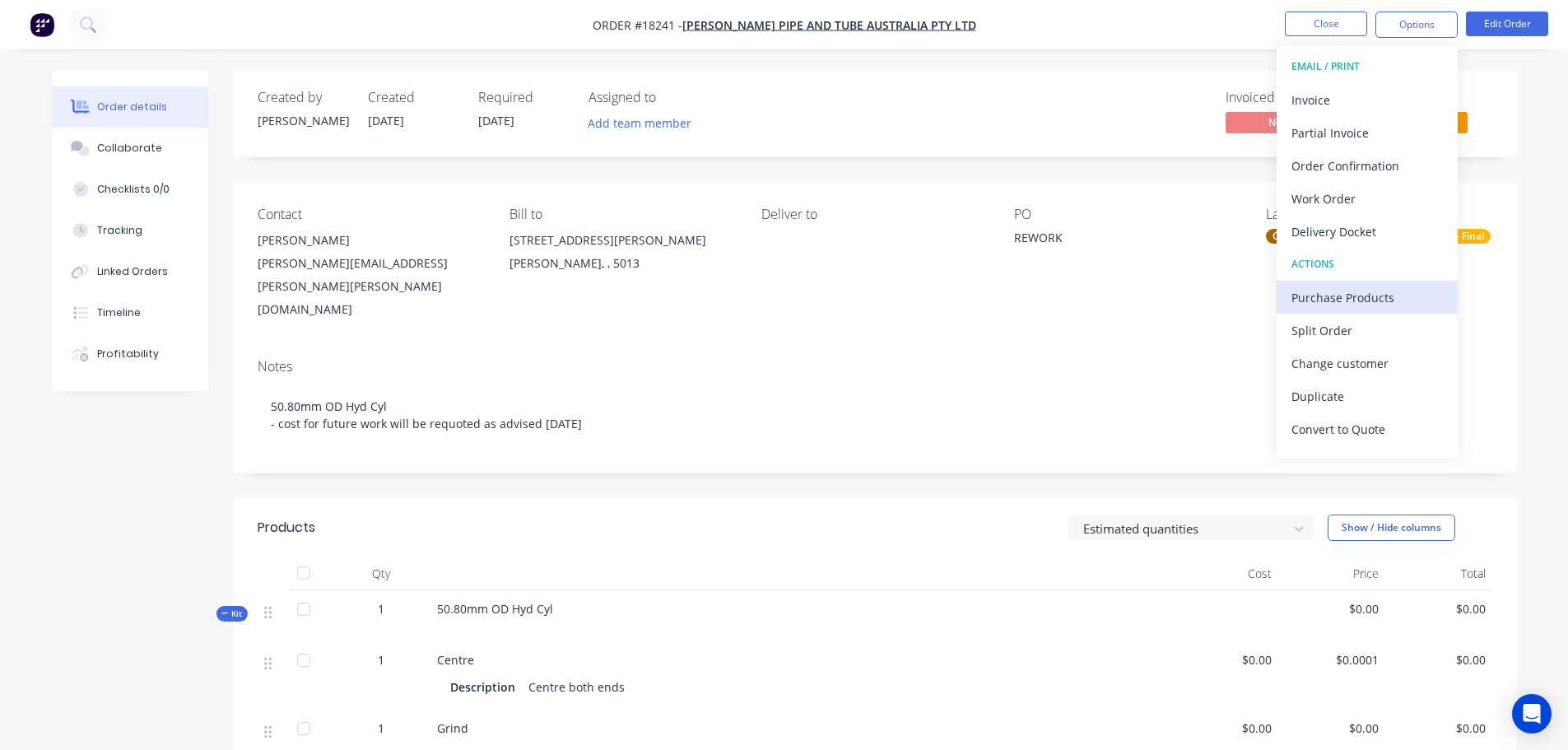
click at [1349, 294] on div "Purchase Products" at bounding box center [1367, 298] width 151 height 24
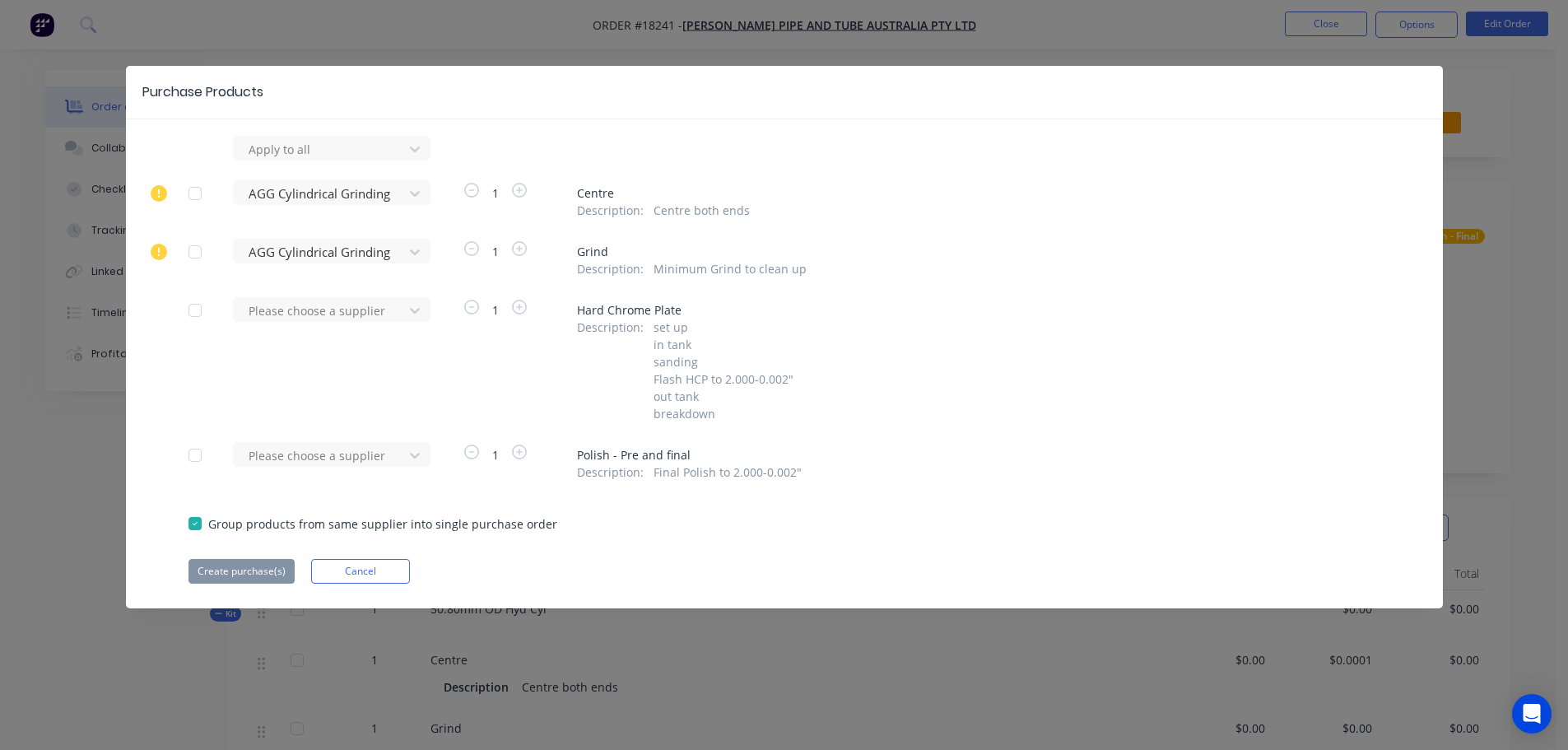
click at [199, 461] on div at bounding box center [194, 455] width 33 height 33
click at [290, 451] on div at bounding box center [320, 456] width 148 height 21
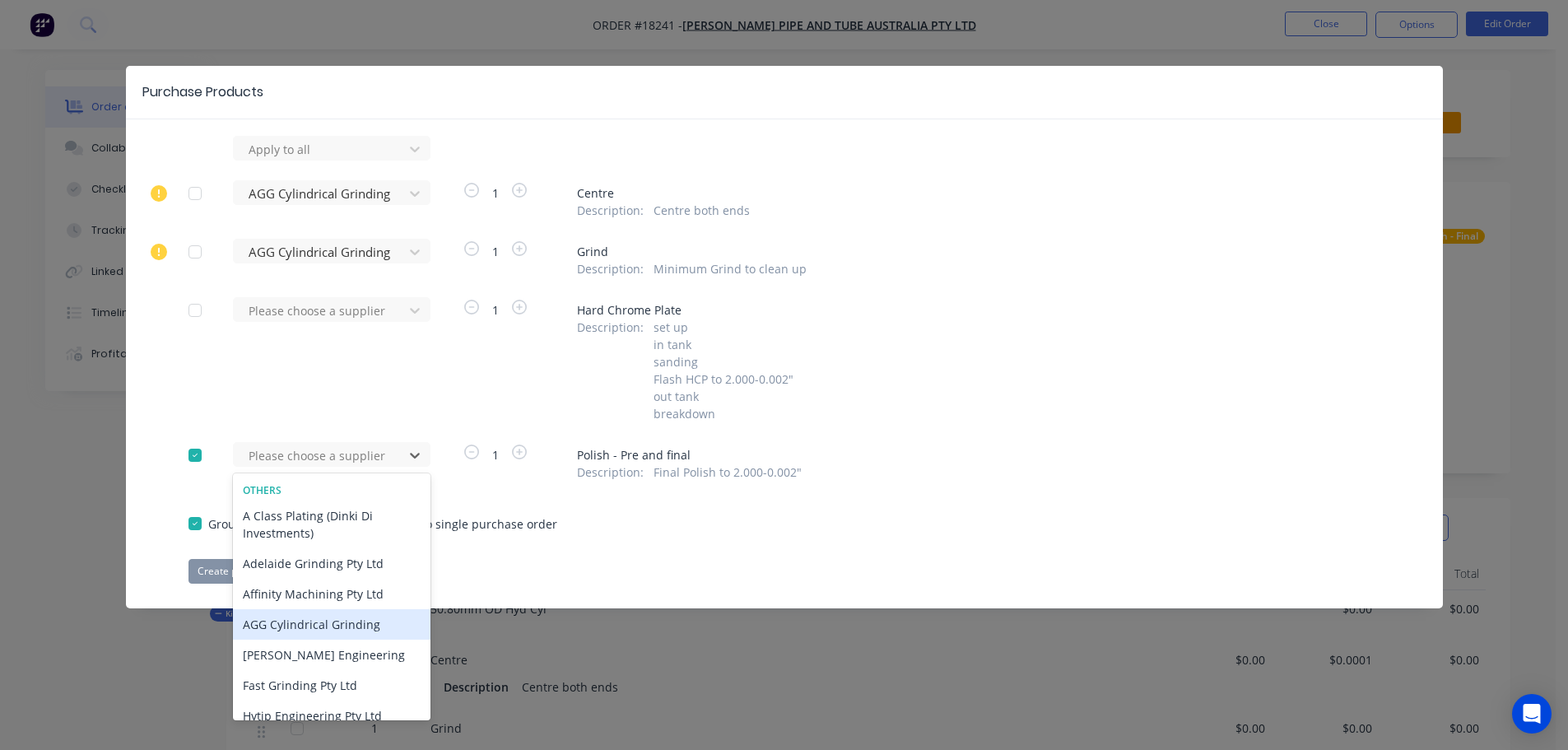
click at [304, 621] on div "AGG Cylindrical Grinding" at bounding box center [332, 624] width 198 height 31
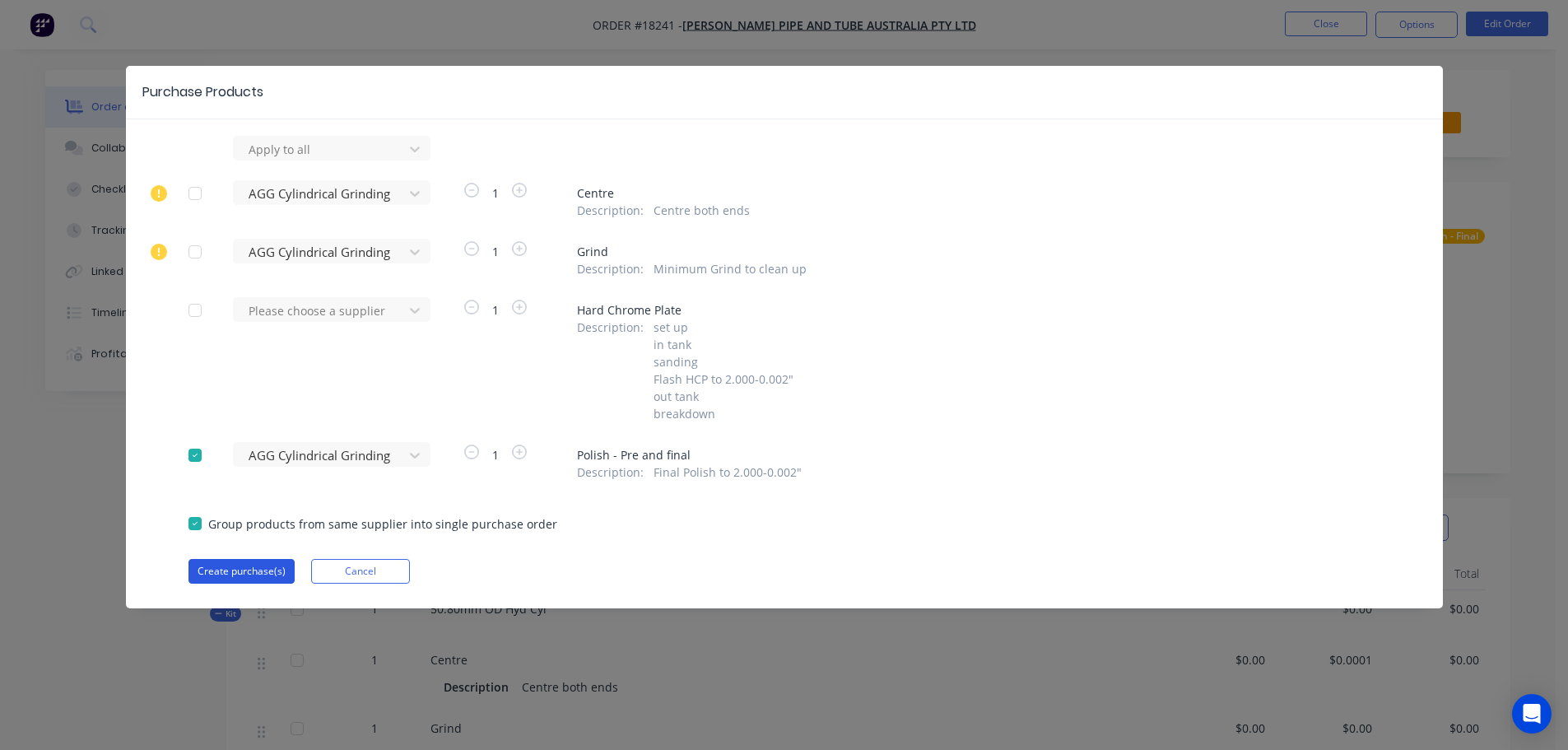
click at [265, 566] on button "Create purchase(s)" at bounding box center [242, 571] width 106 height 24
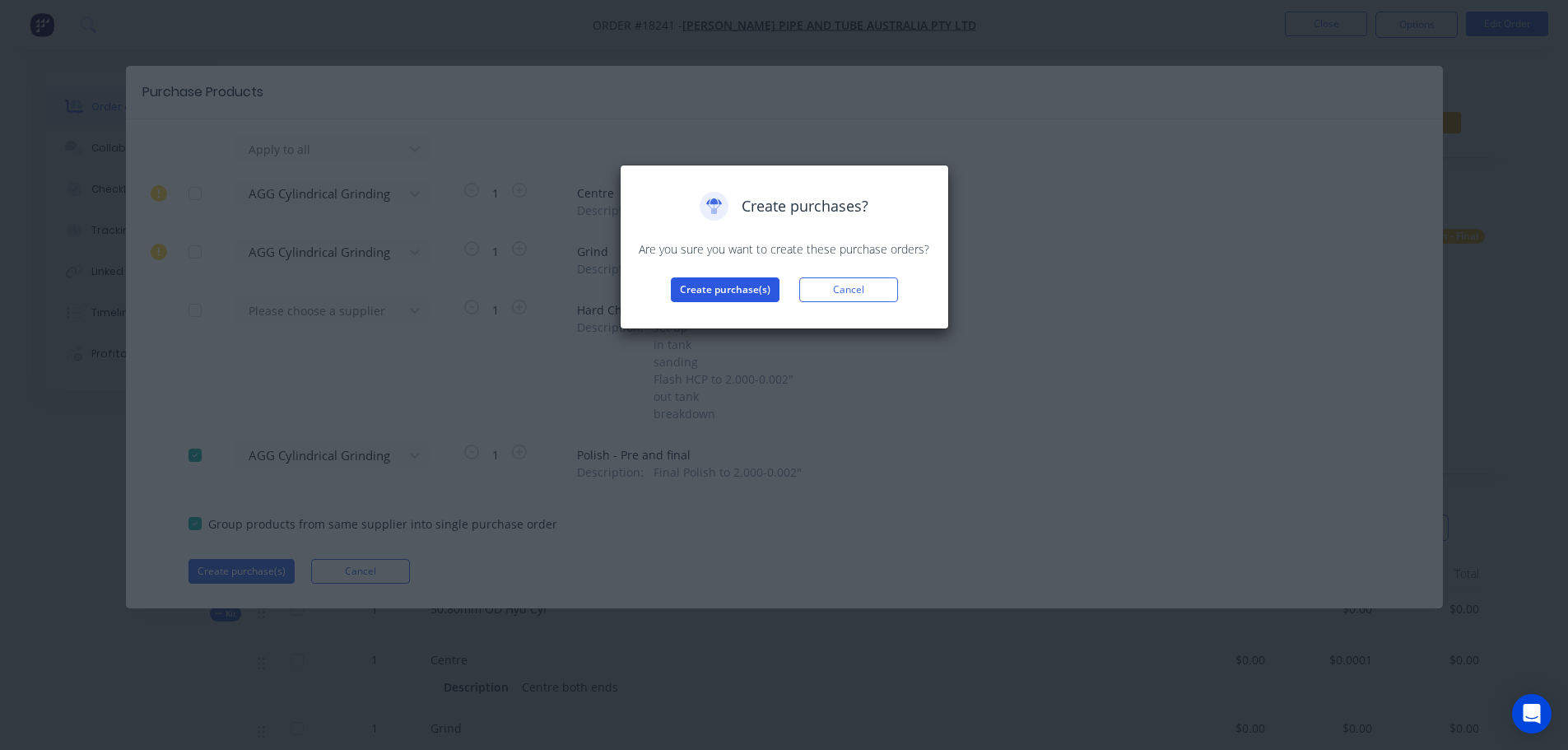
click at [731, 286] on button "Create purchase(s)" at bounding box center [725, 290] width 108 height 24
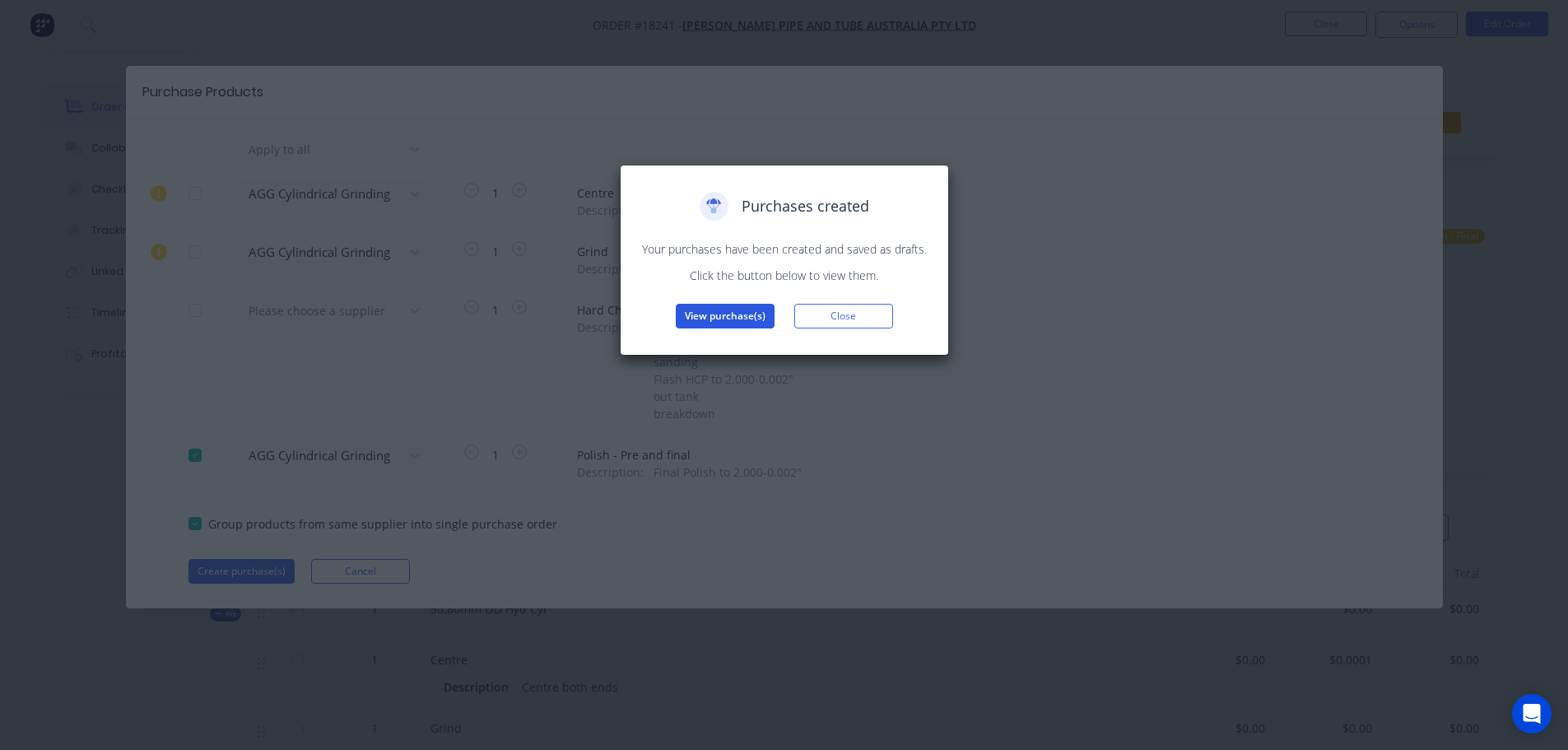
click at [694, 318] on button "View purchase(s)" at bounding box center [726, 316] width 99 height 24
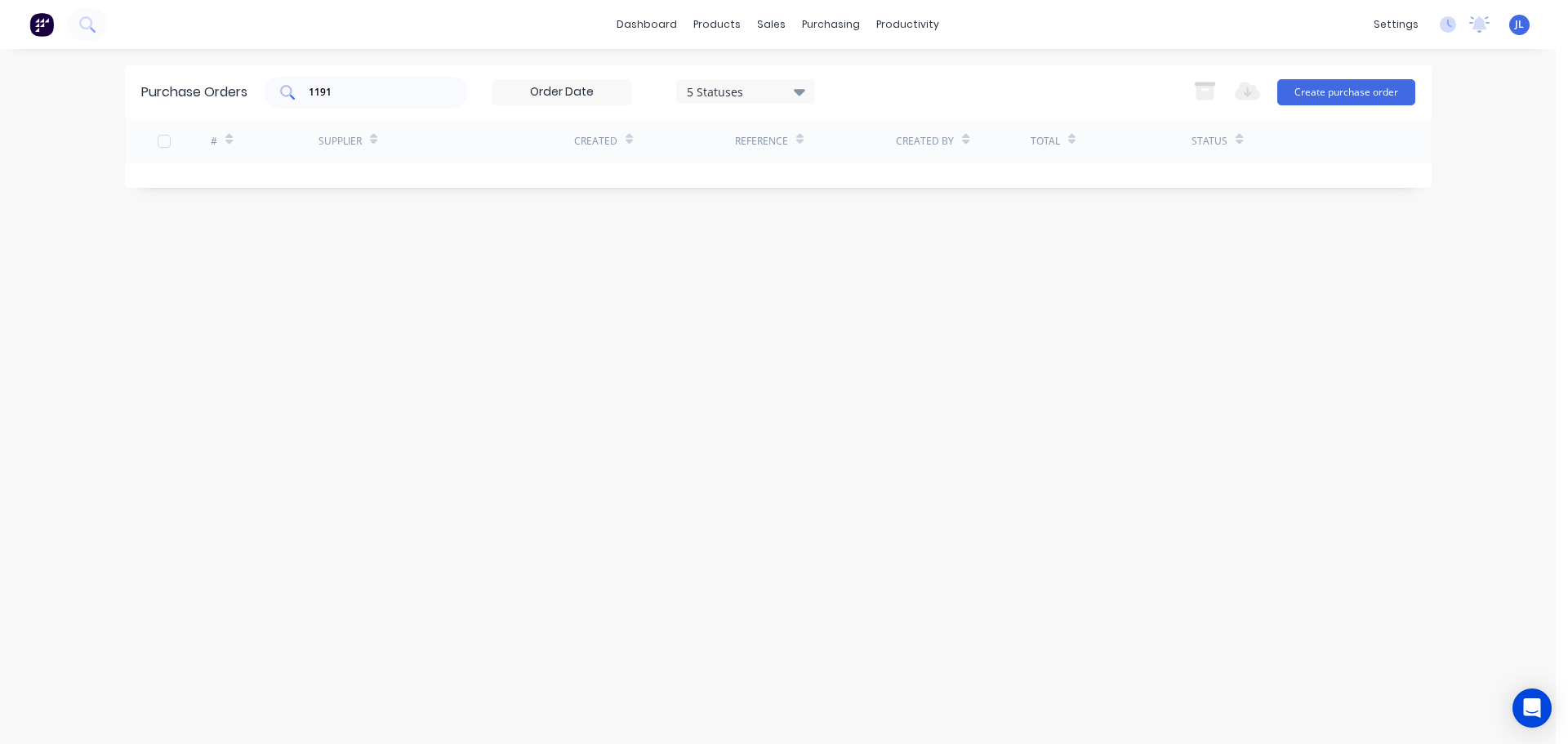
click at [415, 90] on input "1191" at bounding box center [374, 93] width 135 height 17
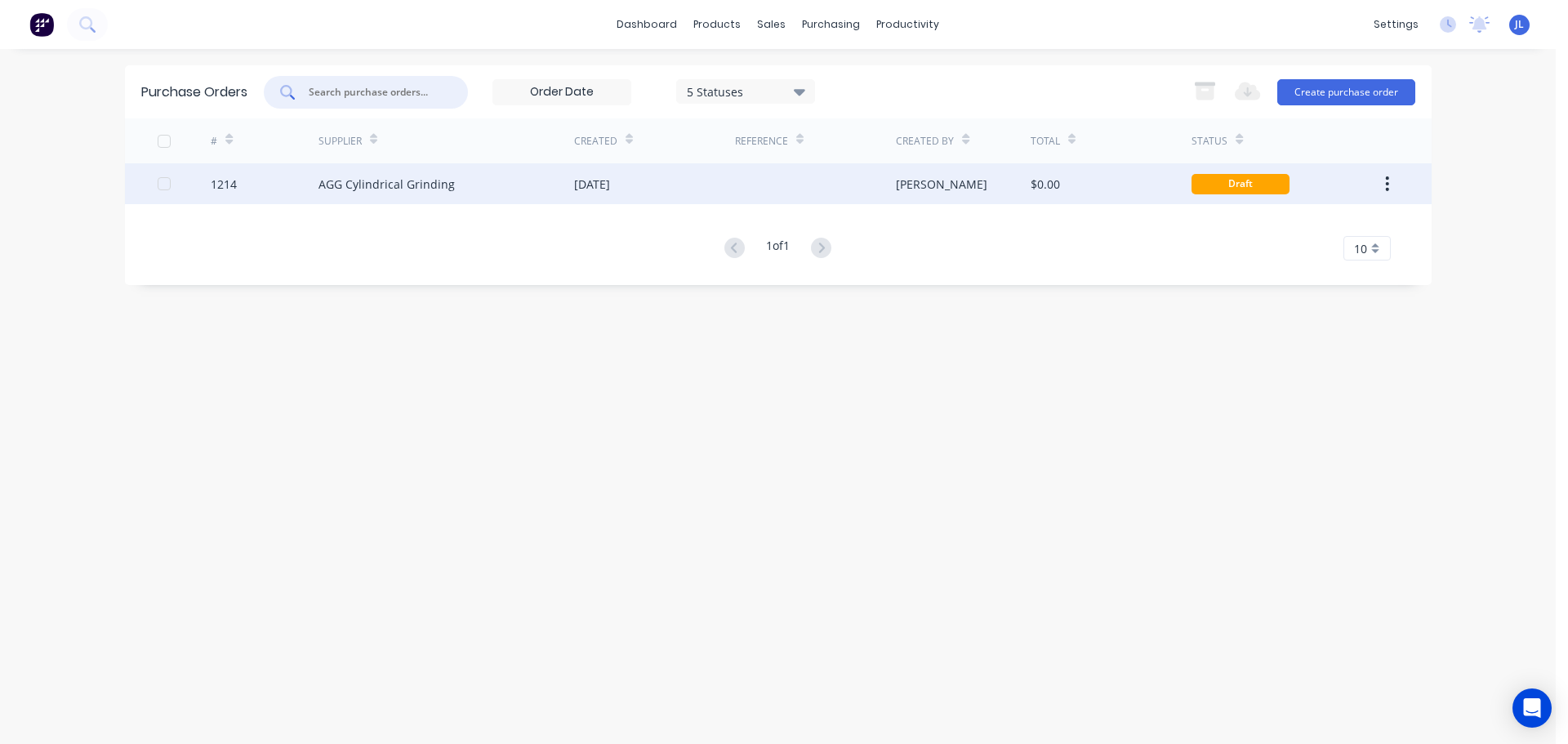
click at [540, 187] on div "AGG Cylindrical Grinding" at bounding box center [447, 183] width 256 height 41
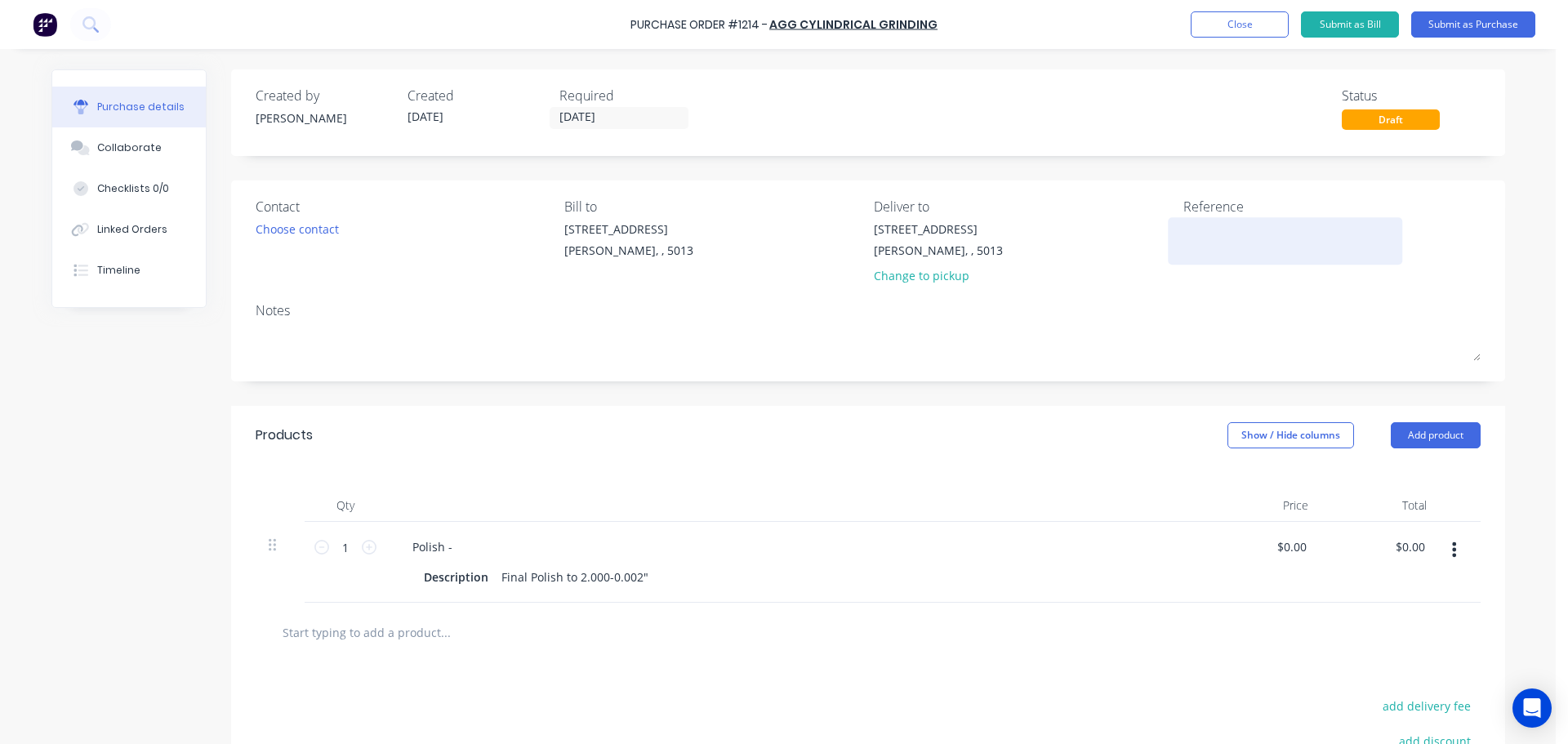
click at [1215, 240] on textarea at bounding box center [1285, 239] width 204 height 37
type textarea "TC182"
type textarea "x"
type textarea "TC1824"
type textarea "x"
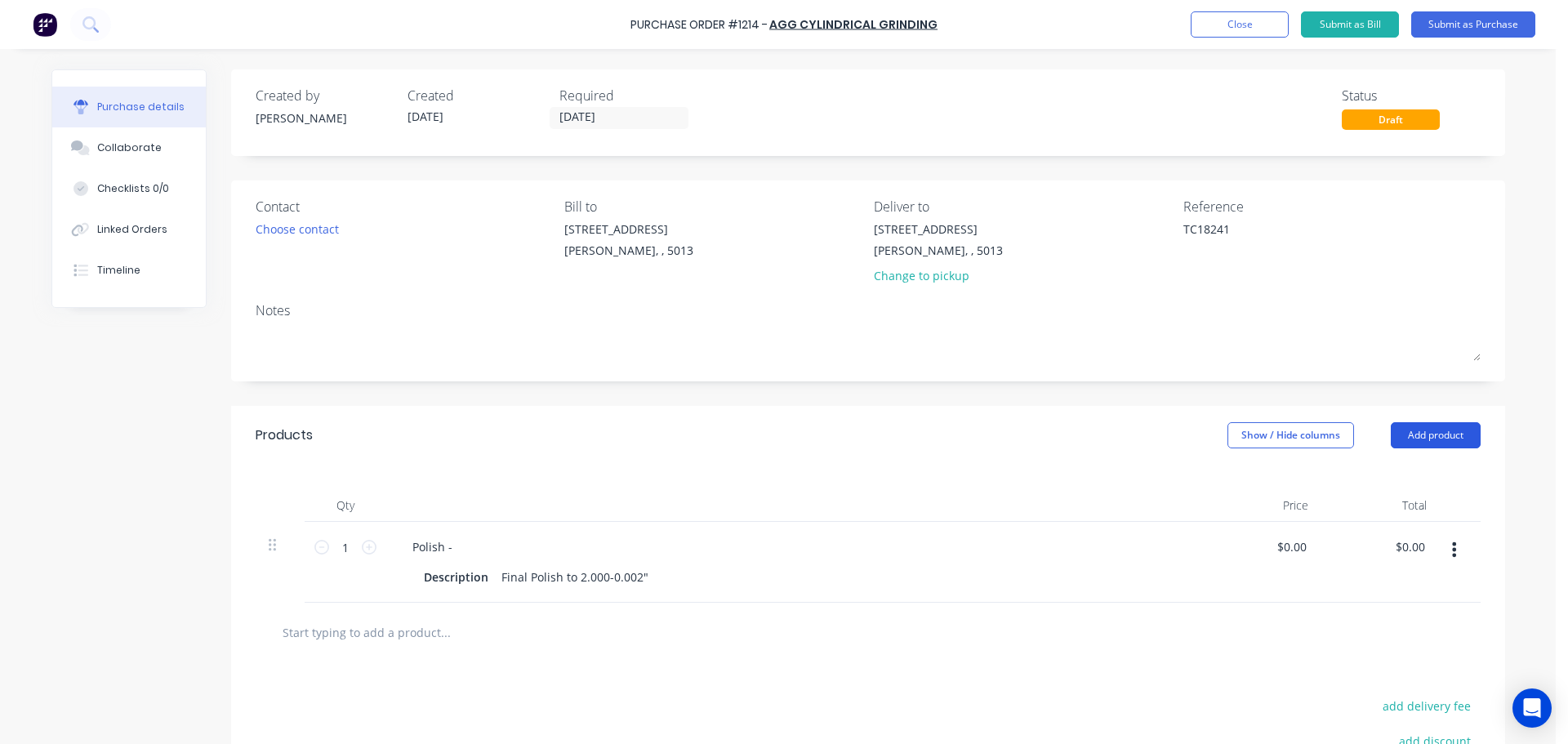
type textarea "TC18241"
type textarea "x"
type textarea "TC18241"
click at [1410, 442] on button "Add product" at bounding box center [1435, 435] width 90 height 26
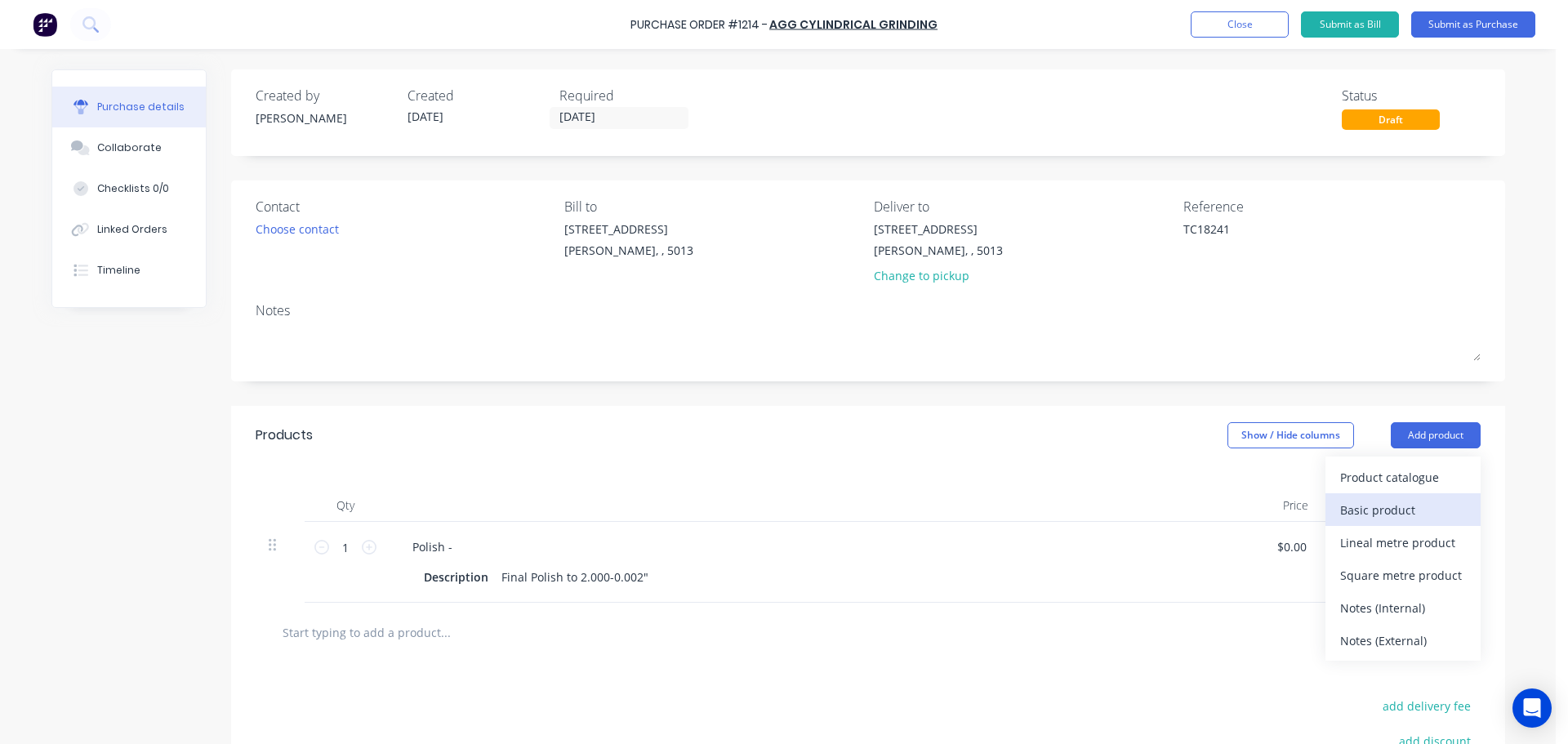
click at [1389, 515] on button "Basic product" at bounding box center [1402, 509] width 155 height 32
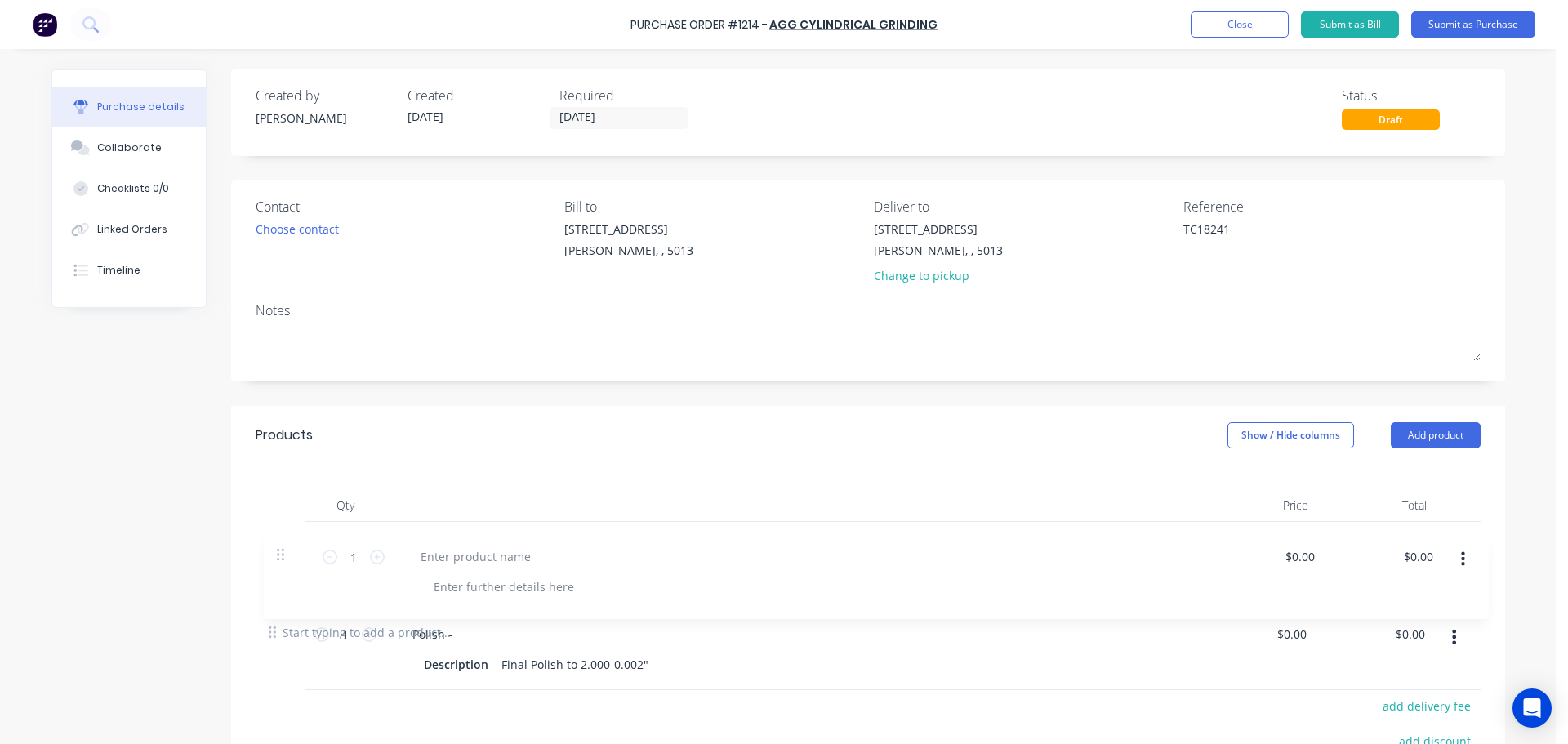
scroll to position [5, 0]
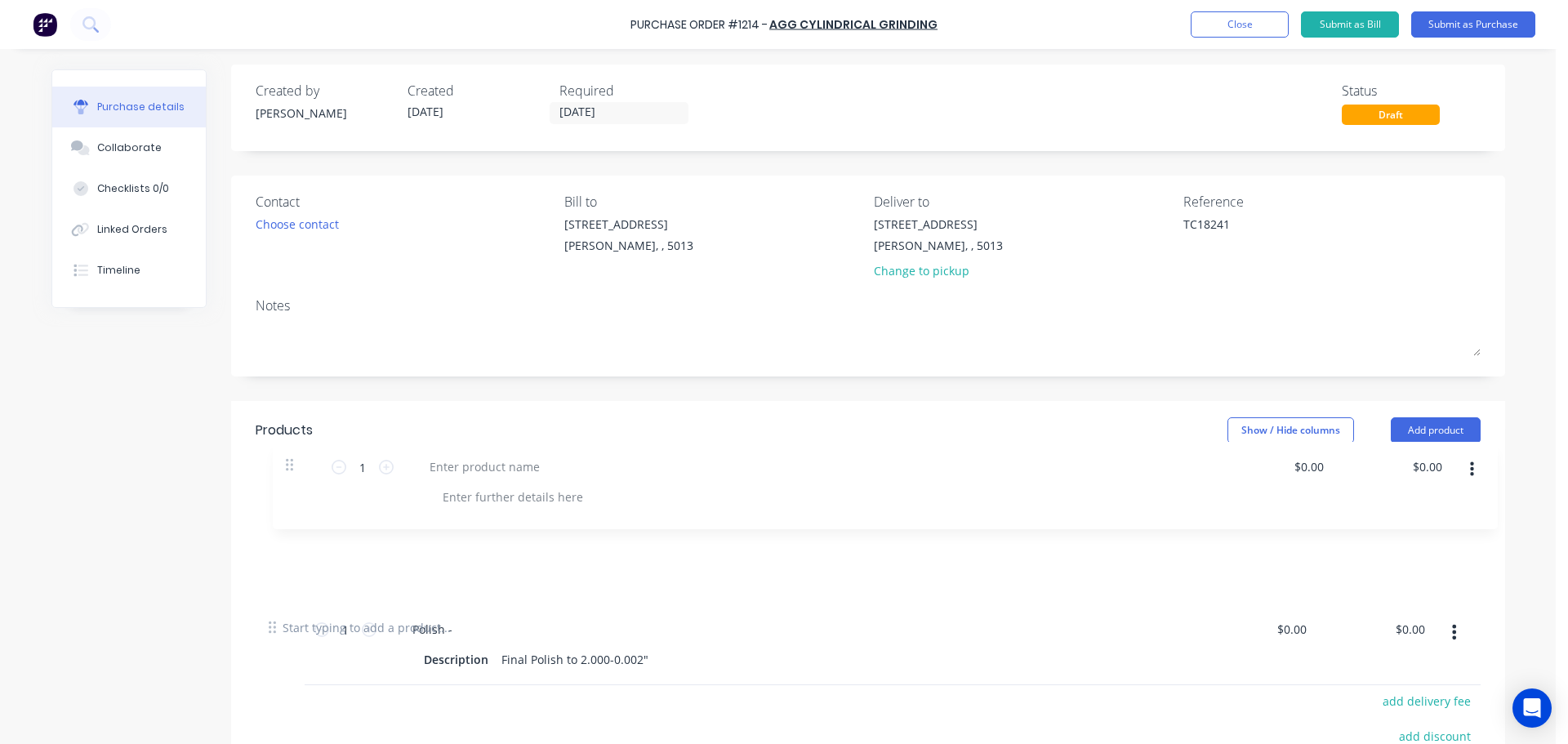
drag, startPoint x: 267, startPoint y: 626, endPoint x: 292, endPoint y: 450, distance: 177.8
click at [292, 450] on div "Products Show / Hide columns Add product Qty Price Total 1 1 Polish - Descripti…" at bounding box center [867, 663] width 1274 height 525
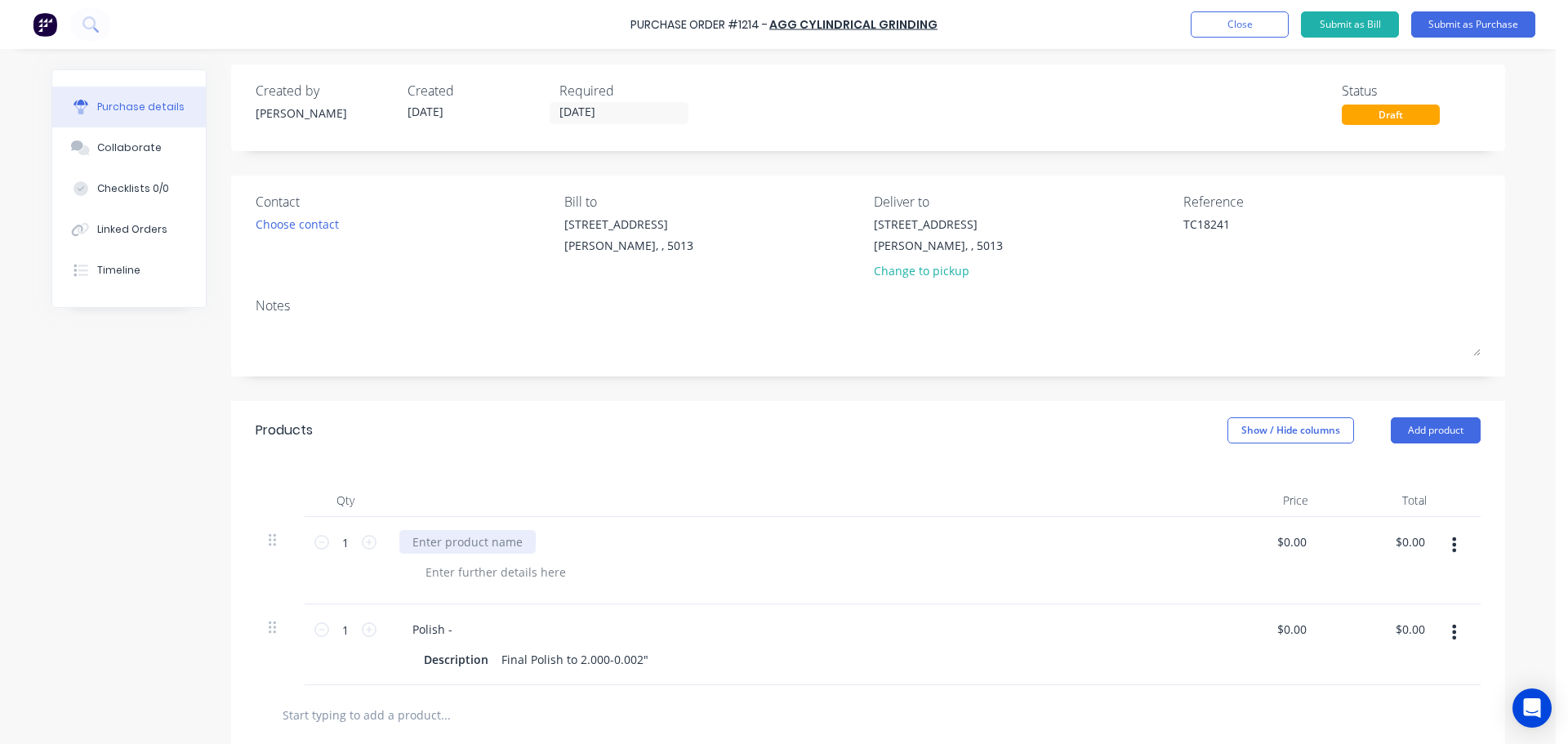
type textarea "x"
click at [434, 536] on div at bounding box center [467, 542] width 136 height 24
click at [1471, 31] on button "Submit as Purchase" at bounding box center [1473, 24] width 124 height 26
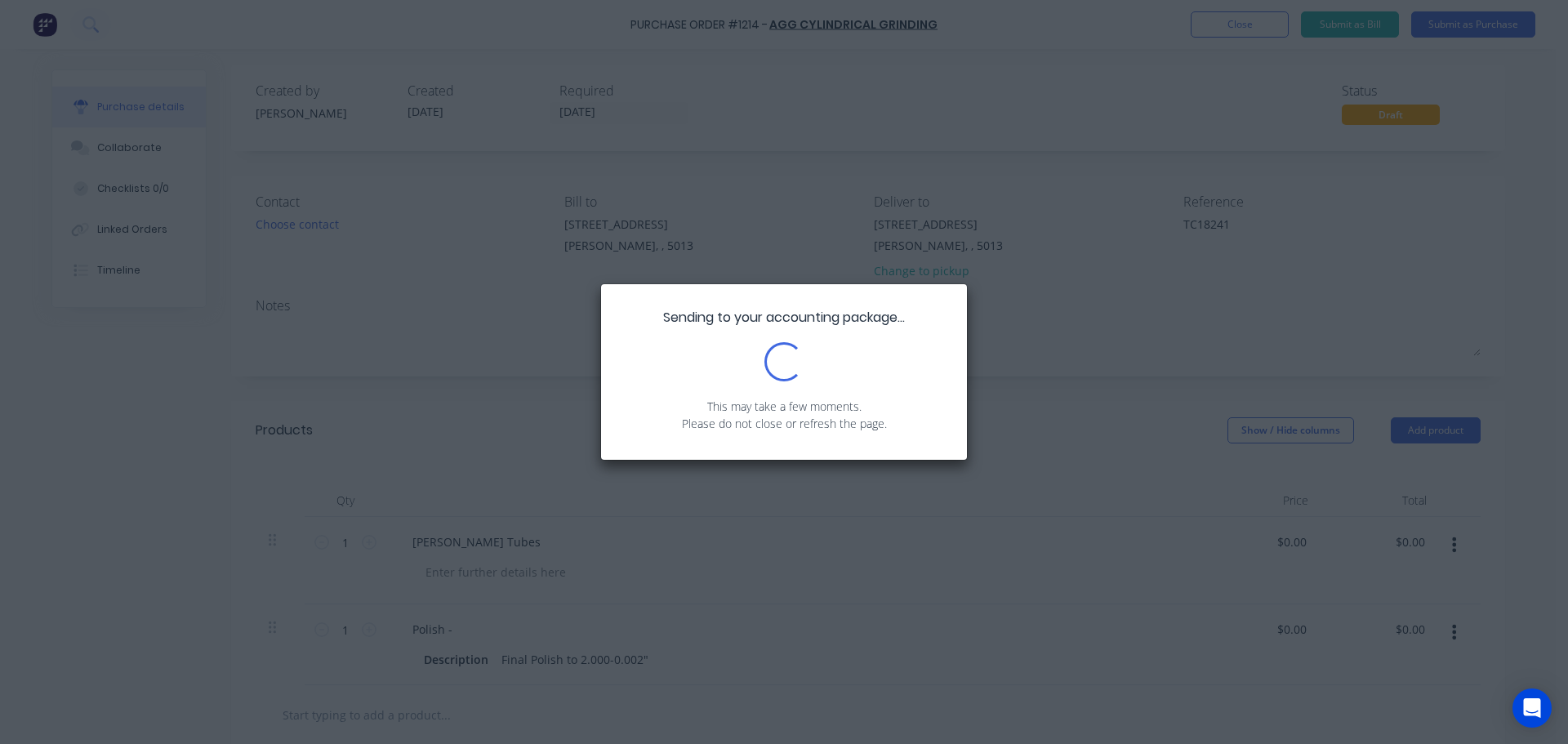
scroll to position [0, 0]
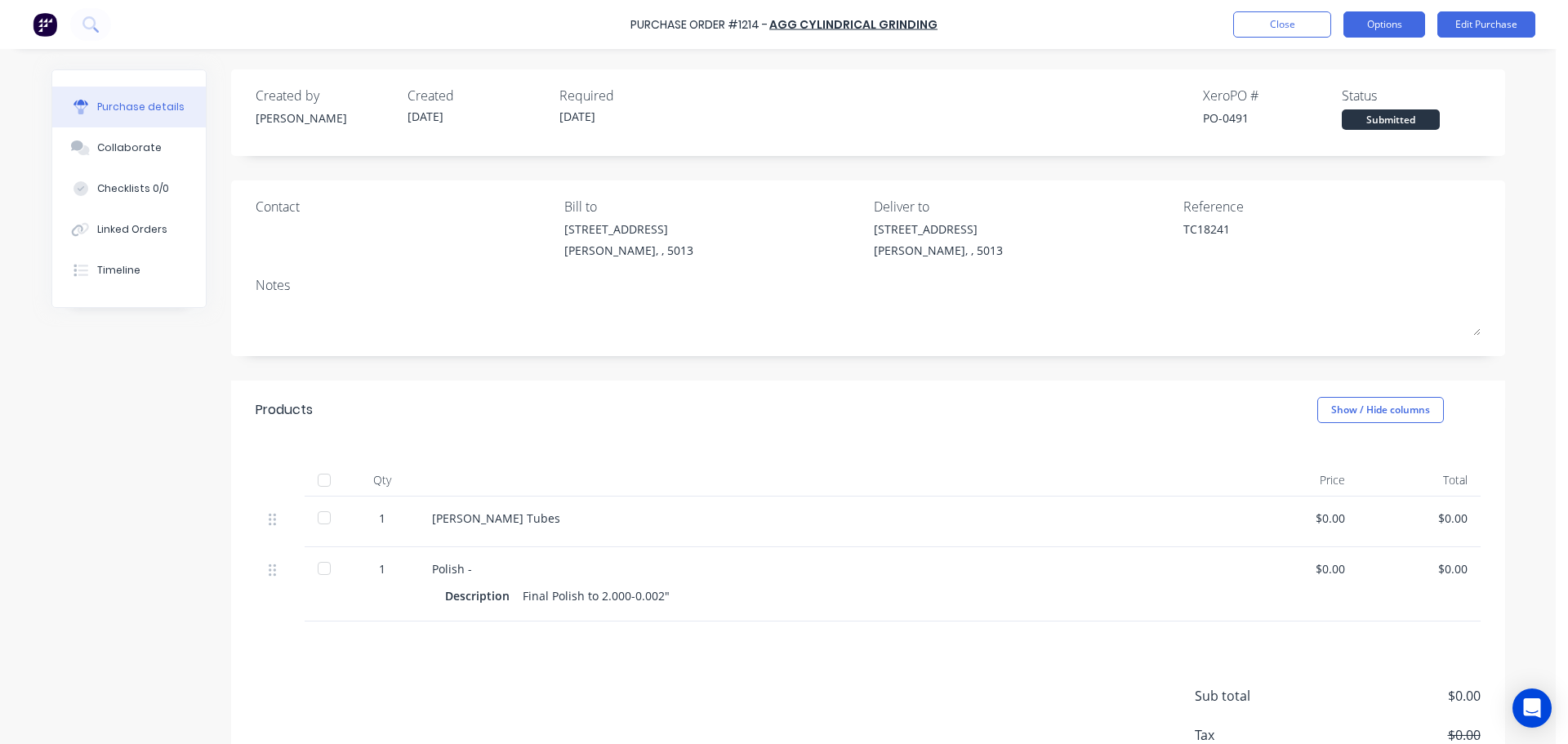
click at [1382, 24] on button "Options" at bounding box center [1385, 24] width 82 height 26
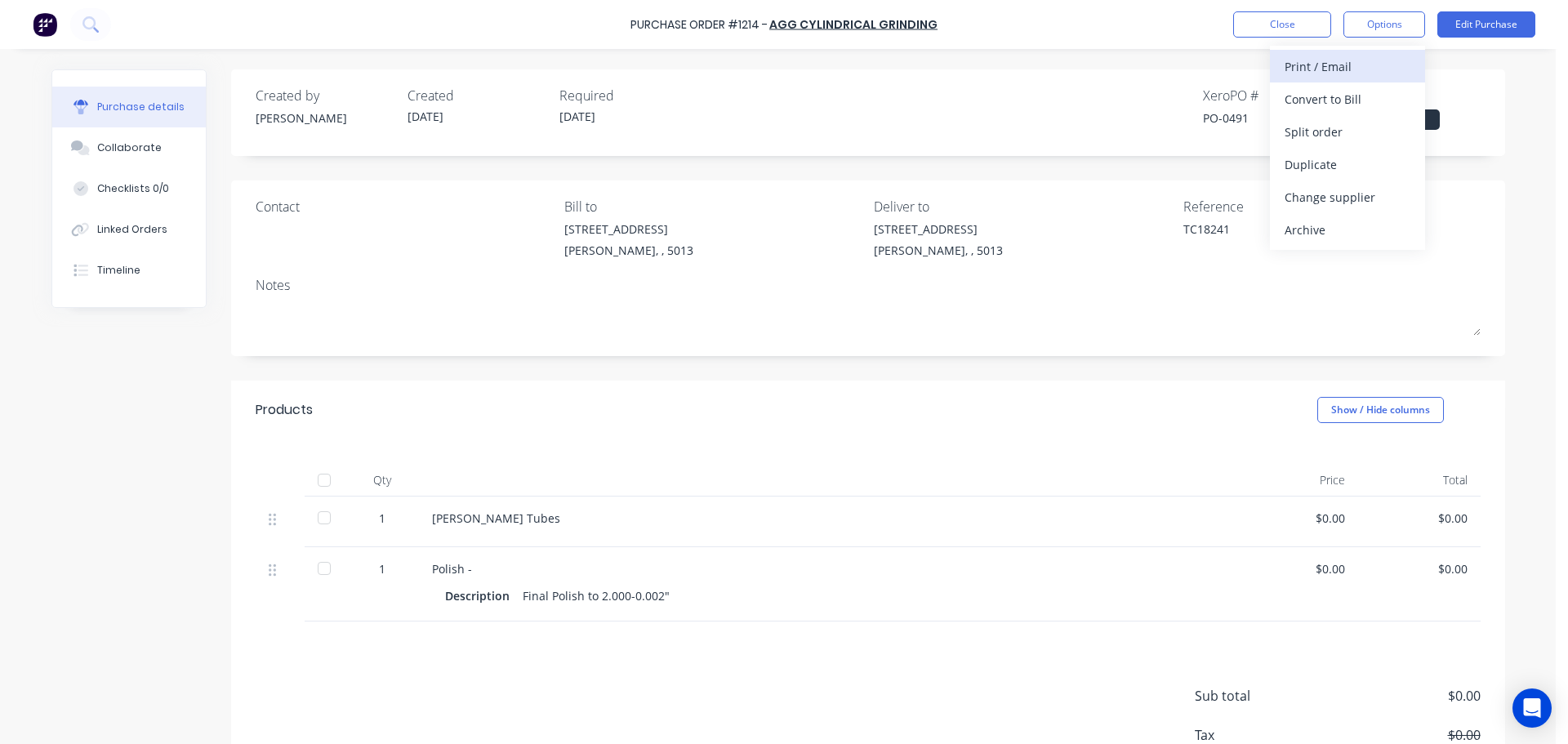
click at [1326, 67] on div "Print / Email" at bounding box center [1347, 67] width 126 height 24
click at [1334, 137] on div "Without pricing" at bounding box center [1347, 132] width 126 height 24
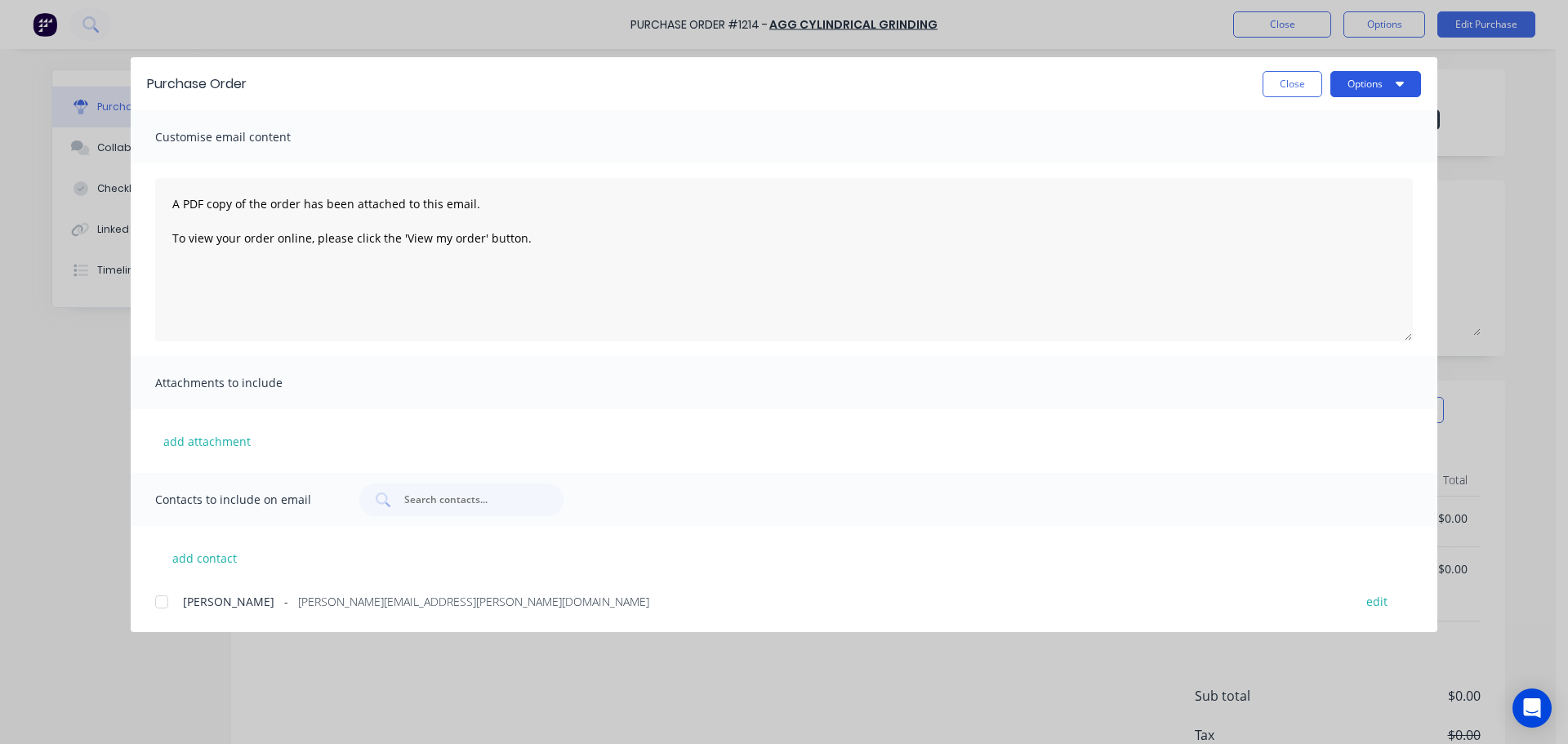
click at [1360, 87] on button "Options" at bounding box center [1376, 84] width 91 height 26
click at [1334, 147] on div "Print" at bounding box center [1344, 158] width 126 height 24
click at [1284, 82] on button "Close" at bounding box center [1293, 84] width 59 height 26
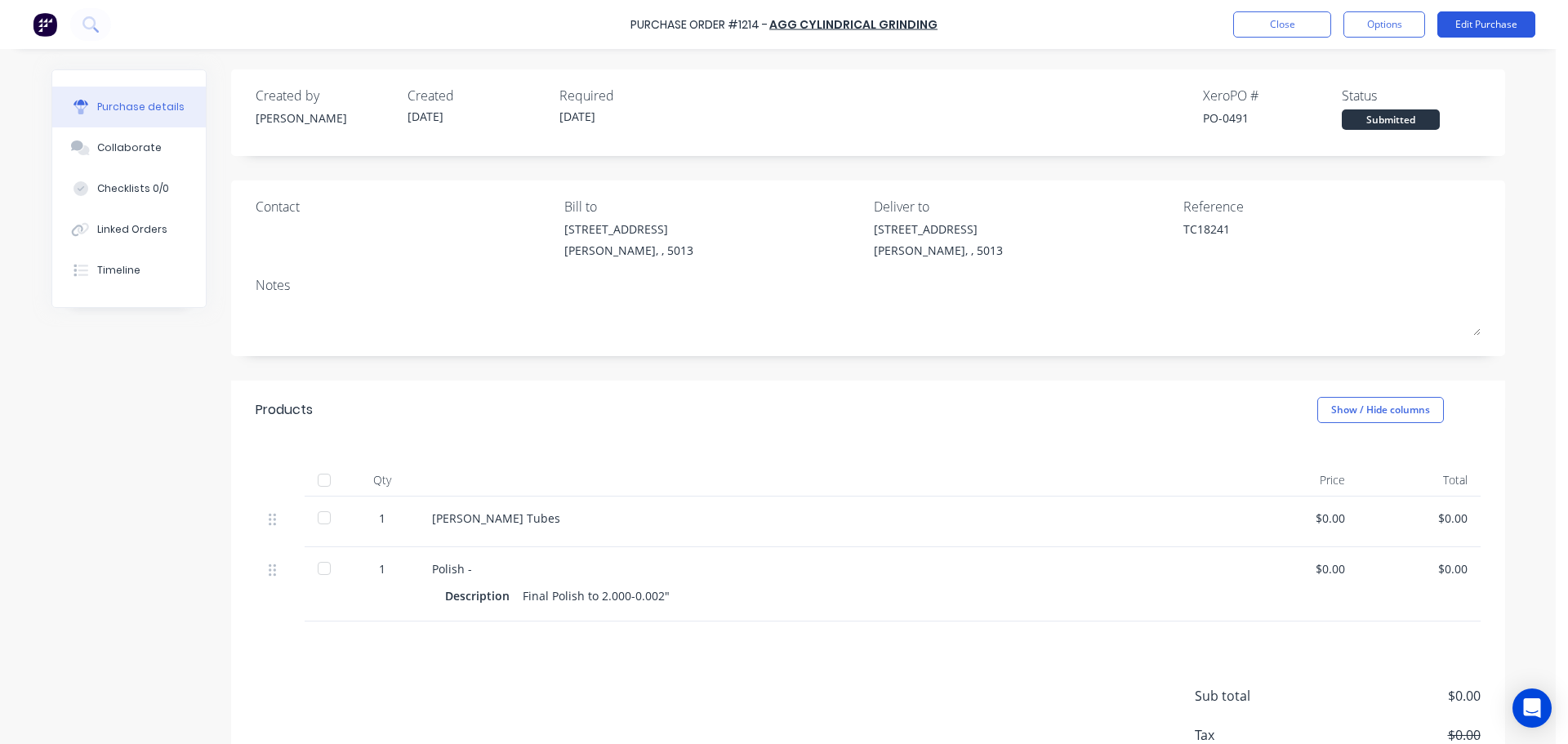
click at [1512, 19] on button "Edit Purchase" at bounding box center [1486, 24] width 98 height 26
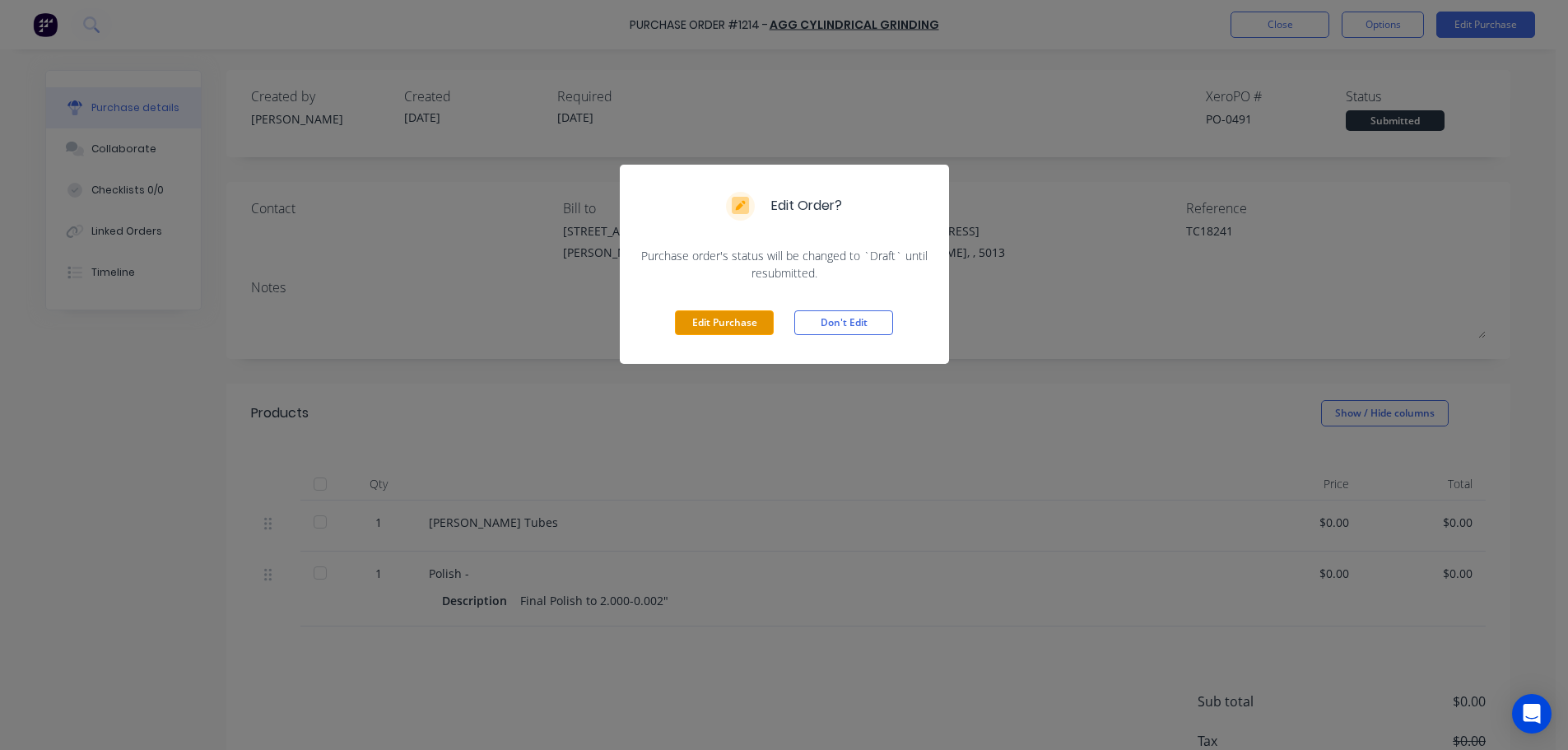
click at [718, 313] on button "Edit Purchase" at bounding box center [725, 322] width 99 height 24
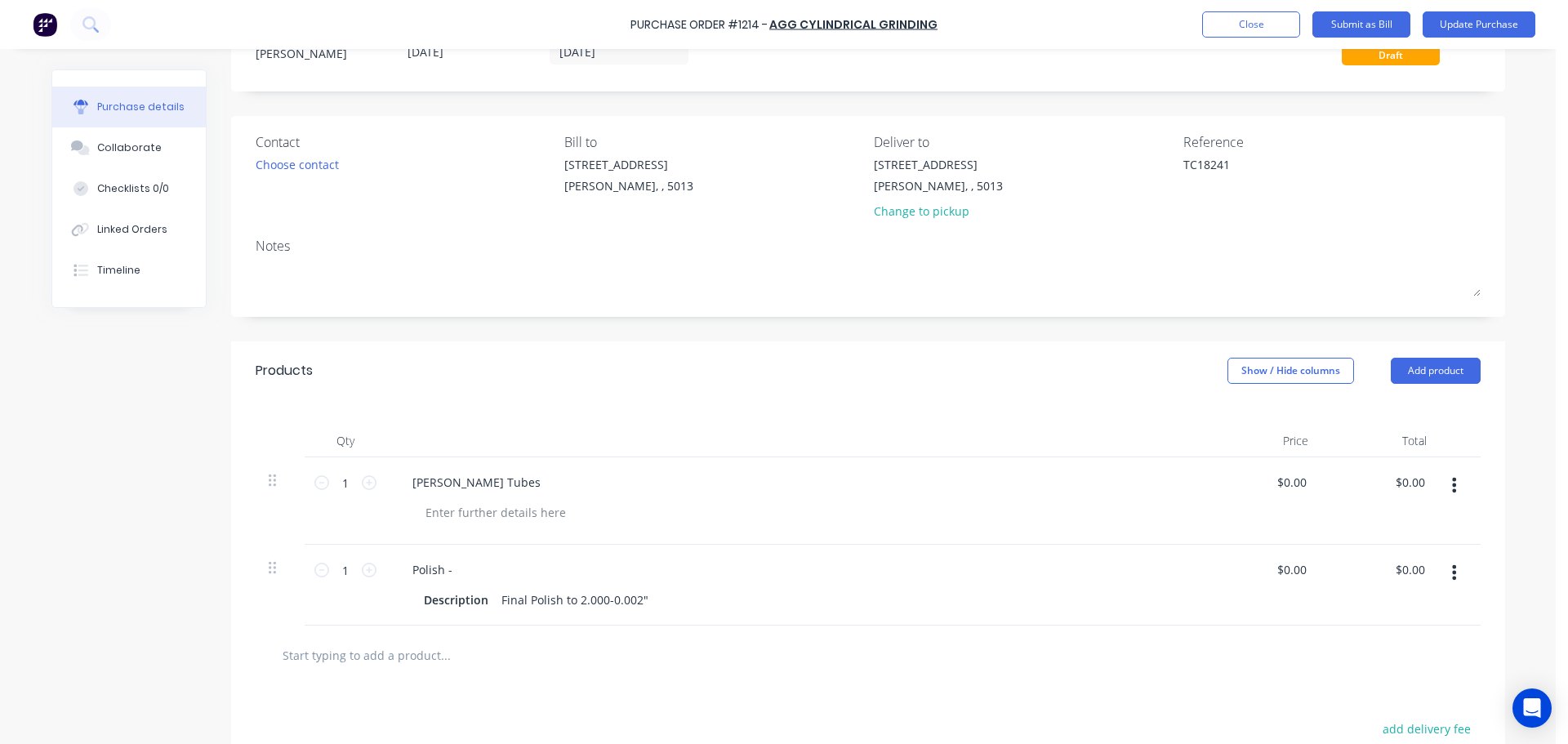
scroll to position [163, 0]
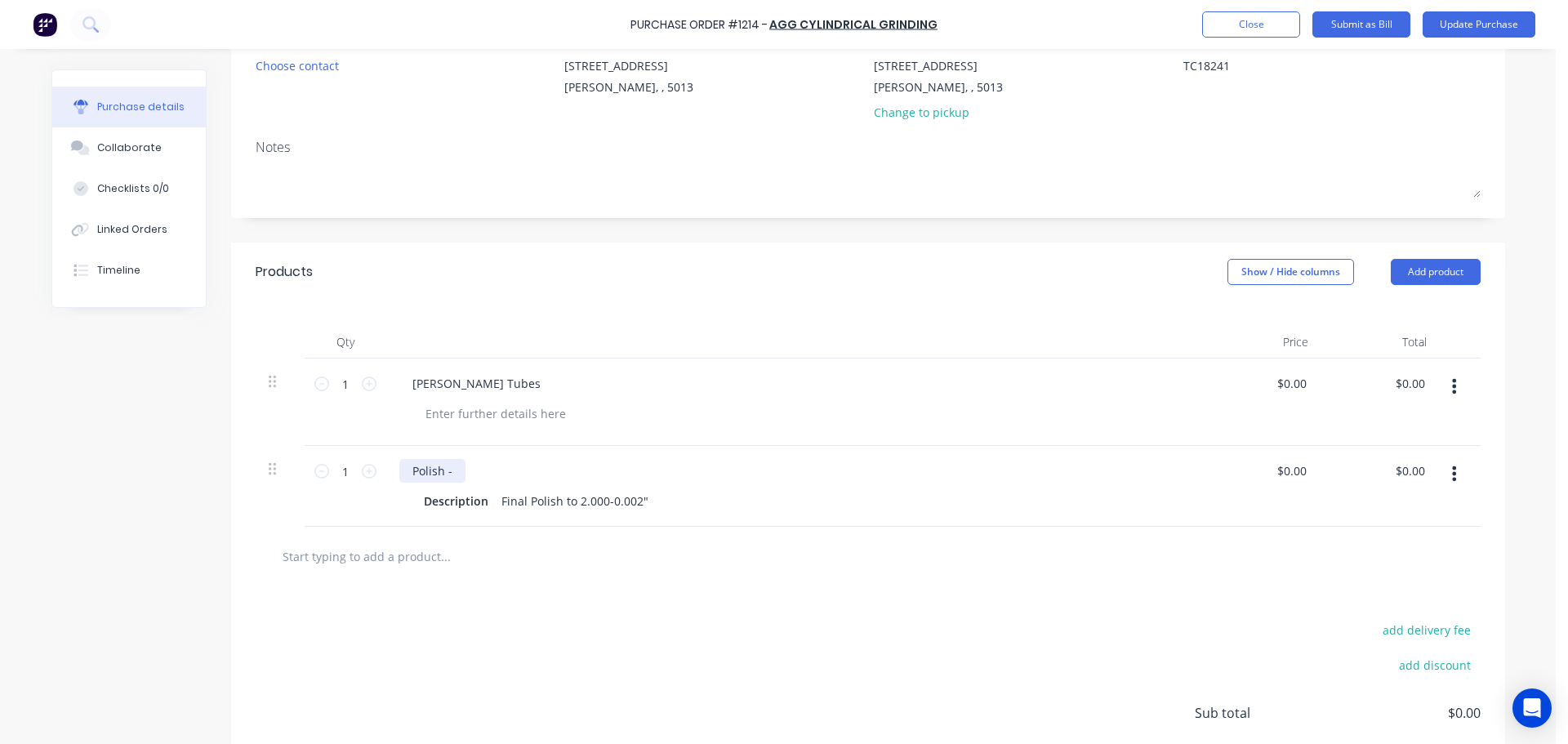
type textarea "x"
drag, startPoint x: 453, startPoint y: 470, endPoint x: 364, endPoint y: 473, distance: 89.1
click at [364, 473] on div "1 1 Polish - Description Final Polish to 2.000-0.002" $0.00 $0.00 $0.00 $0.00" at bounding box center [868, 485] width 1225 height 81
click at [530, 510] on div "Final Polish to 2.000-0.002"" at bounding box center [575, 501] width 160 height 24
type textarea "x"
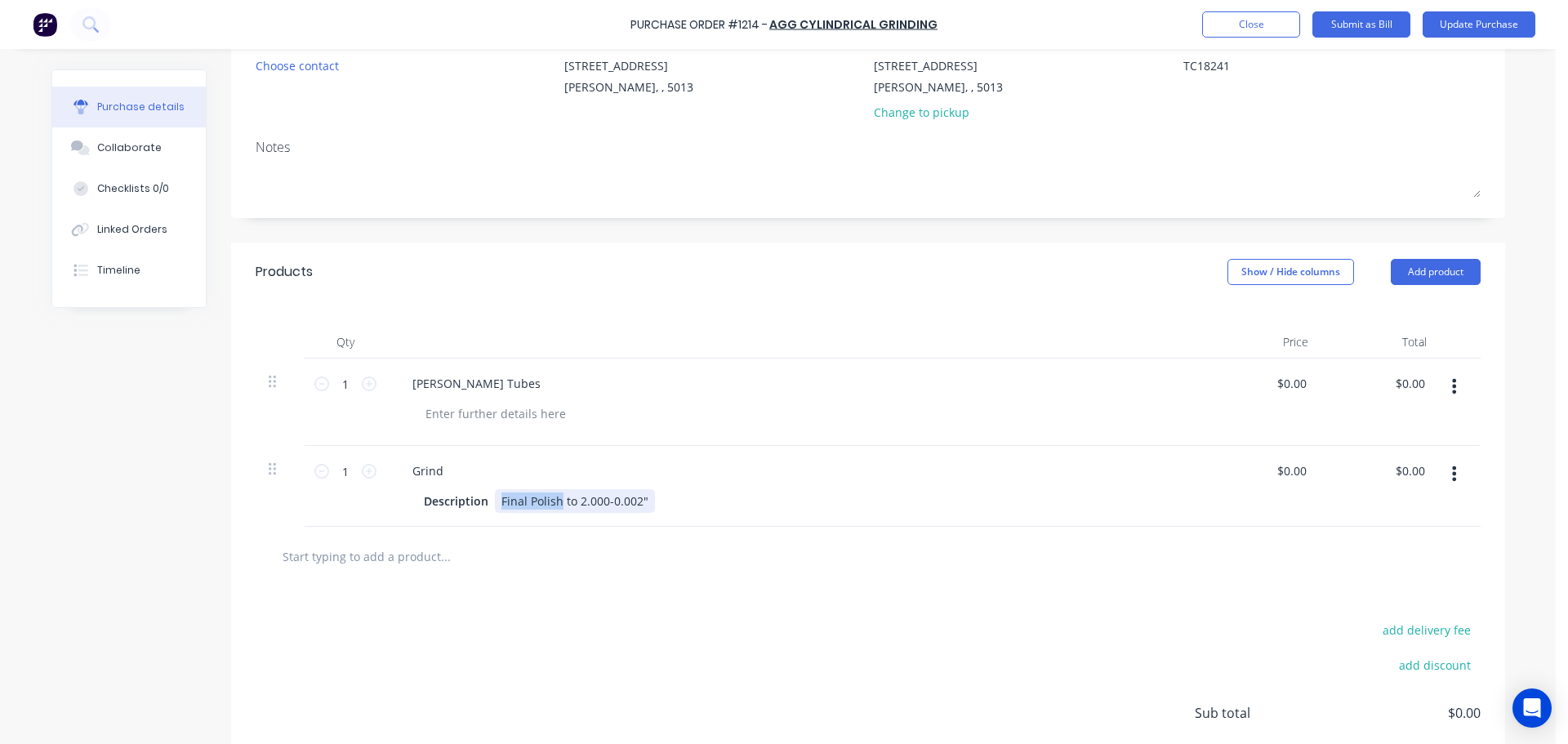
drag, startPoint x: 493, startPoint y: 499, endPoint x: 552, endPoint y: 497, distance: 59.0
click at [552, 497] on div "Final Polish to 2.000-0.002"" at bounding box center [575, 501] width 160 height 24
click at [686, 611] on div "add delivery fee add discount Sub total $0.00 Tax $0.00 Total $0.00" at bounding box center [867, 721] width 1274 height 269
click at [1441, 24] on button "Update Purchase" at bounding box center [1479, 24] width 113 height 26
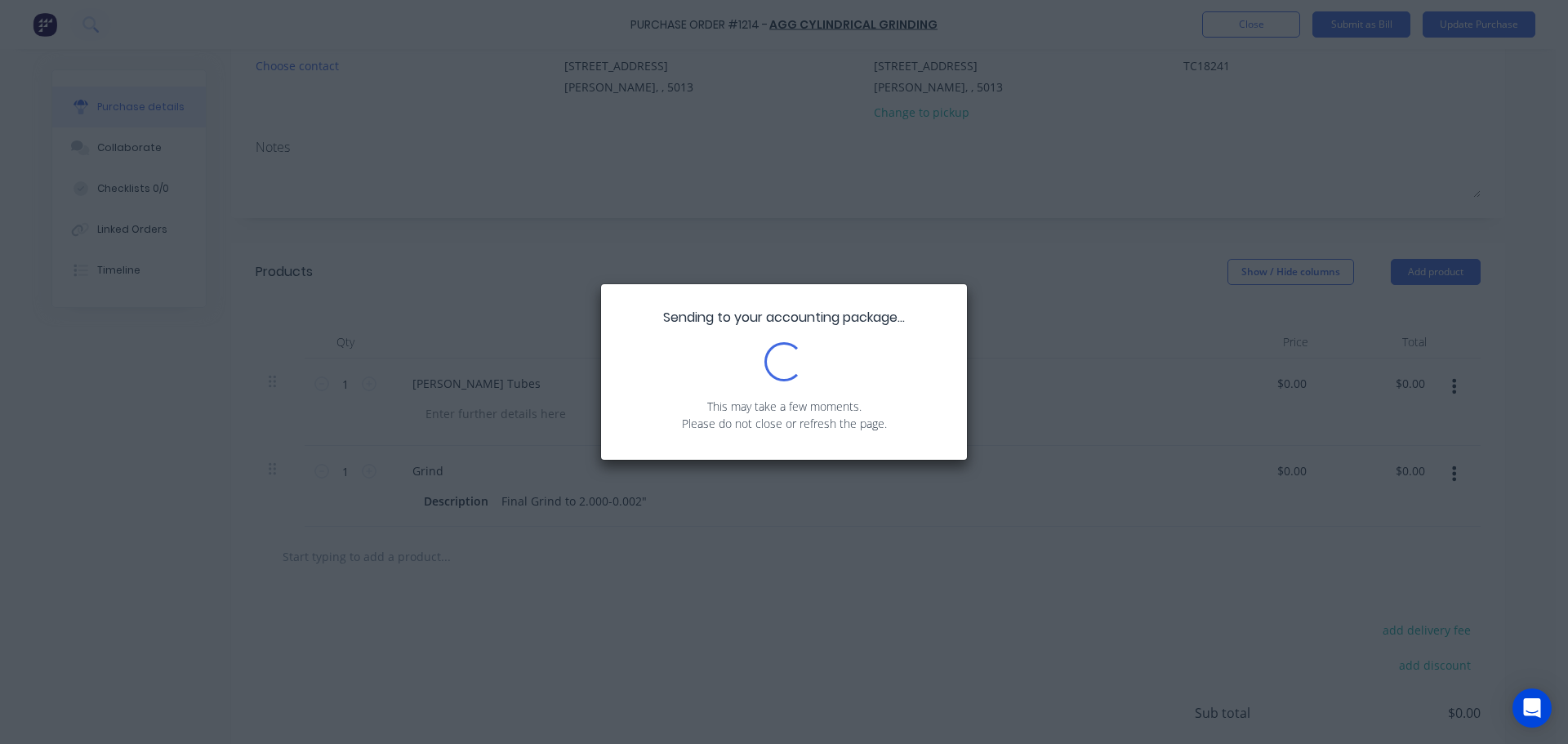
scroll to position [0, 0]
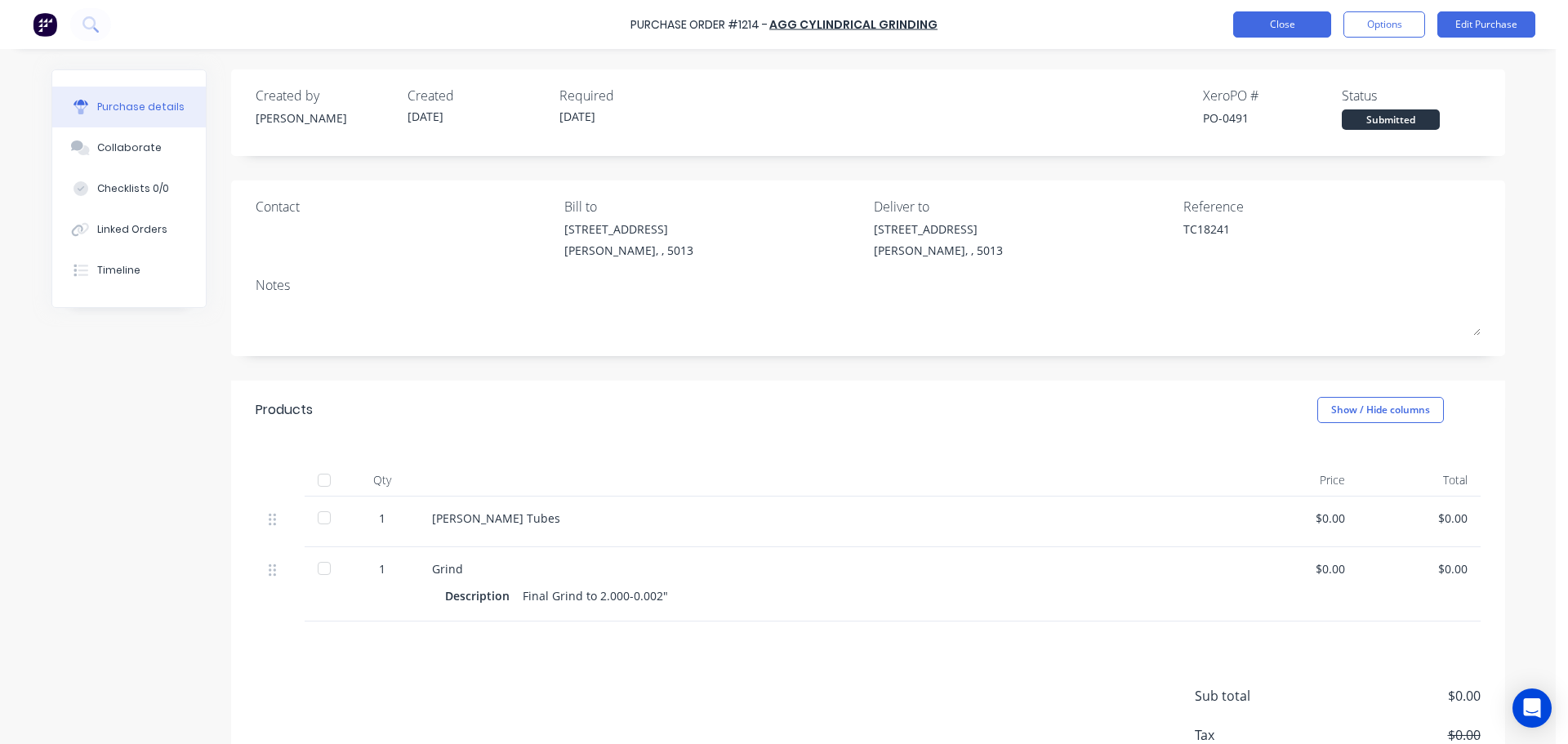
click at [1279, 34] on button "Close" at bounding box center [1283, 24] width 98 height 26
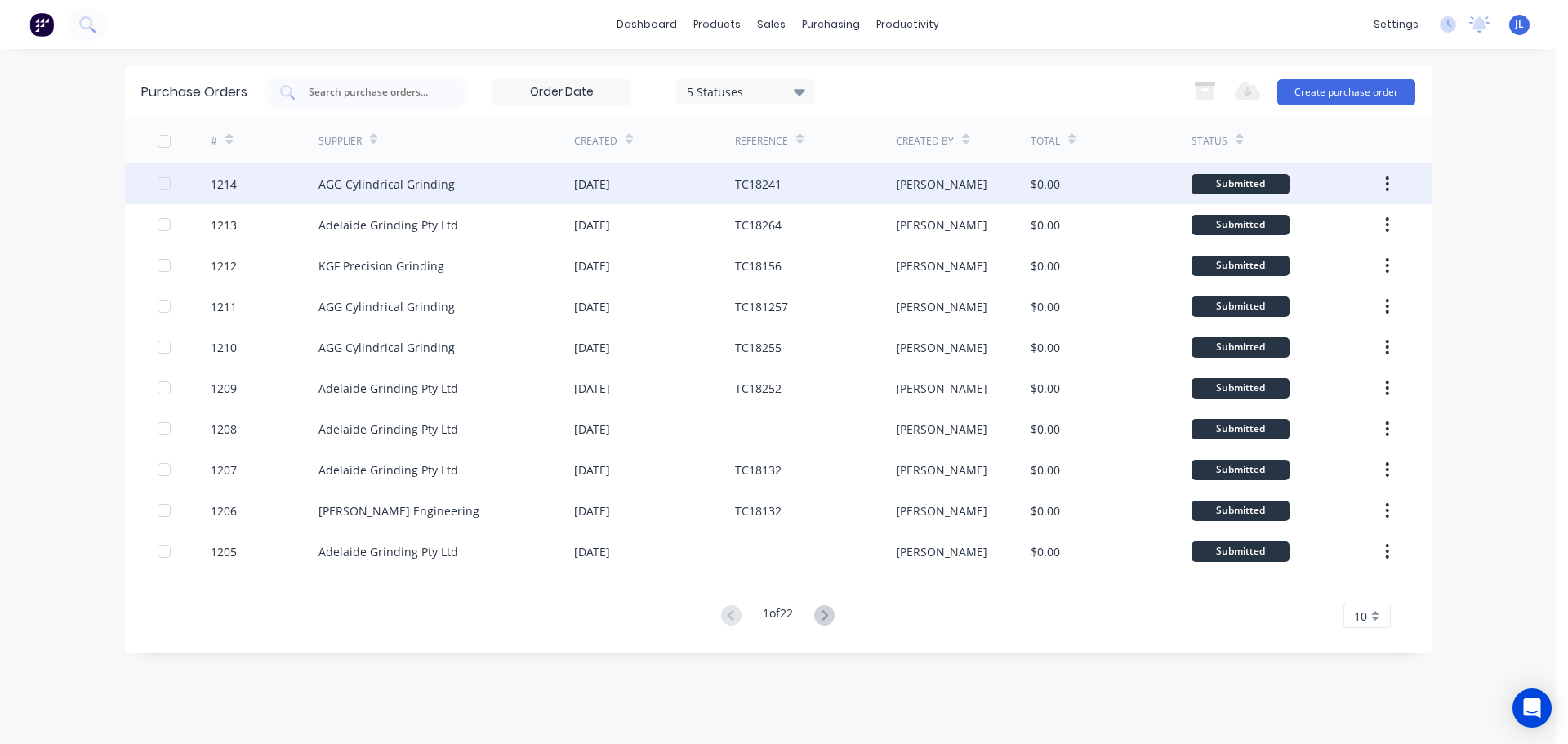
click at [468, 176] on div "AGG Cylindrical Grinding" at bounding box center [447, 183] width 256 height 41
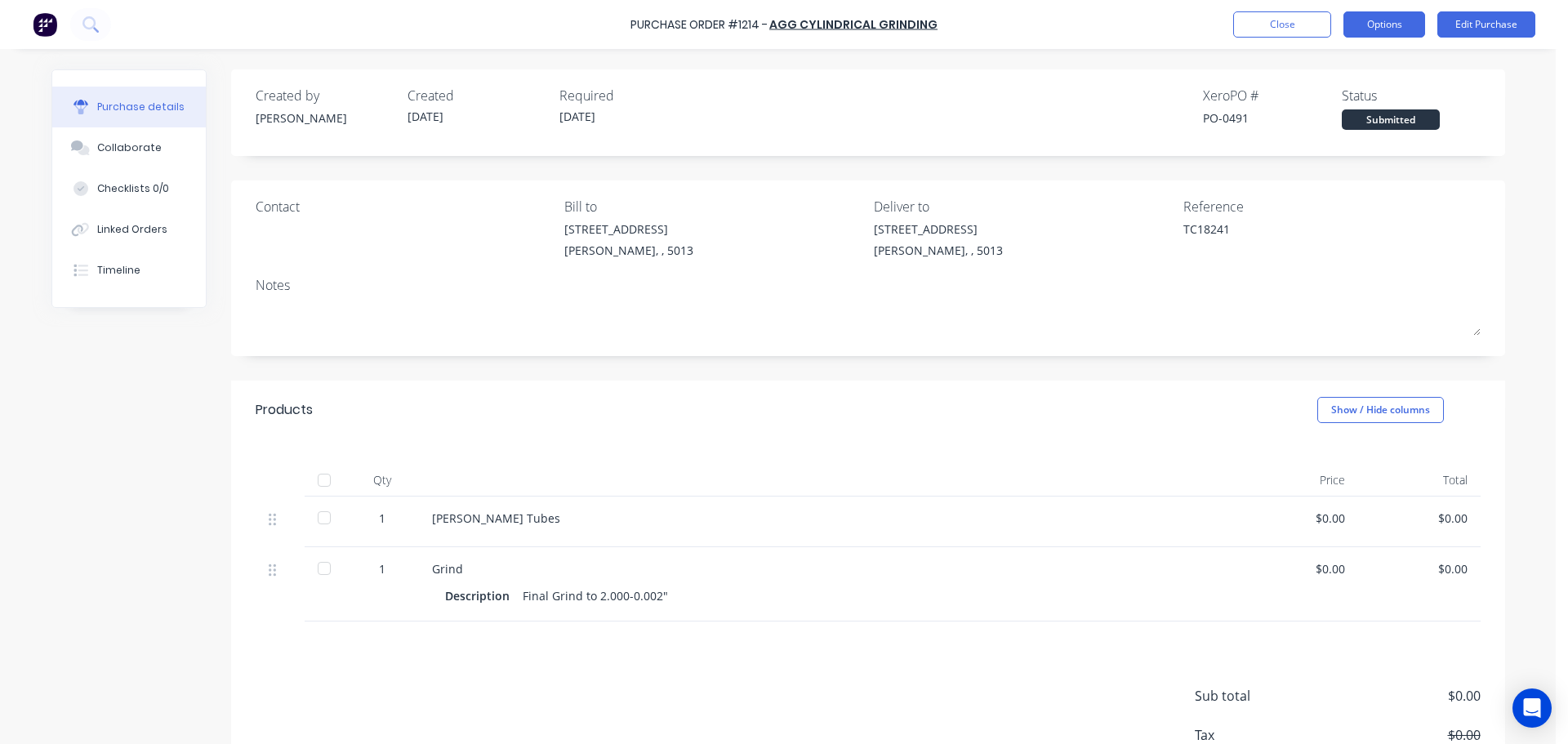
click at [1363, 18] on button "Options" at bounding box center [1385, 24] width 82 height 26
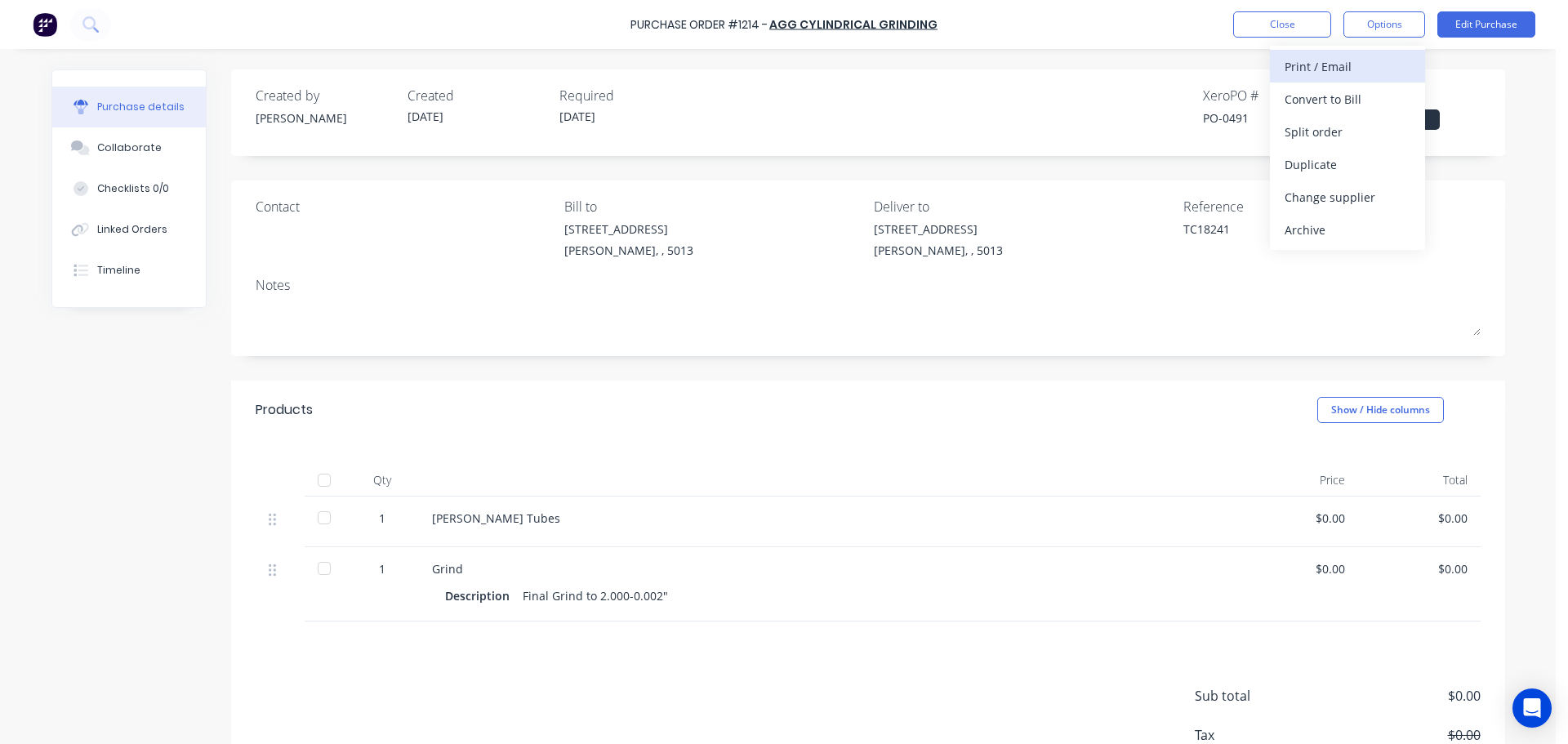
click at [1352, 69] on div "Print / Email" at bounding box center [1347, 67] width 126 height 24
click at [1334, 132] on div "Without pricing" at bounding box center [1347, 132] width 126 height 24
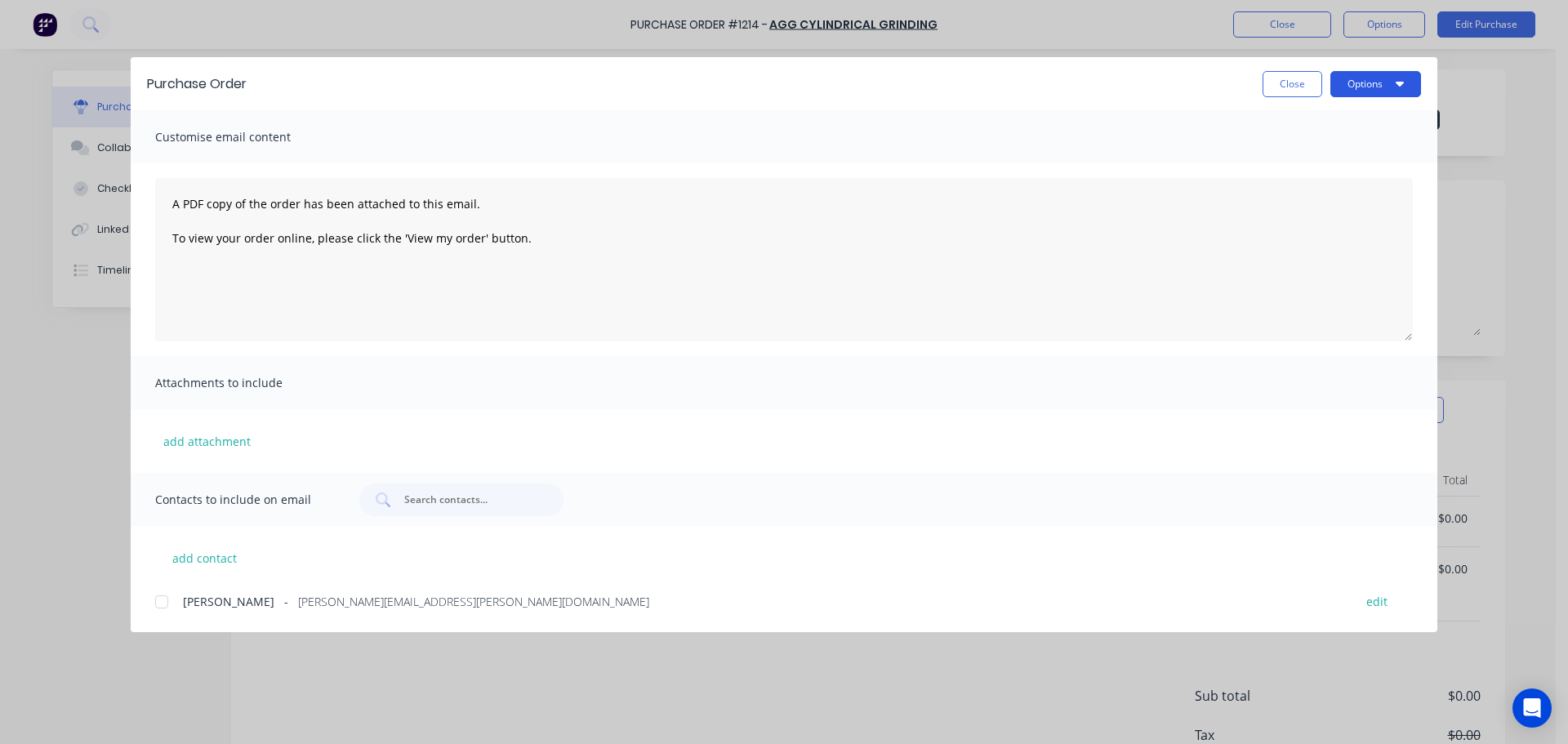
click at [1361, 82] on button "Options" at bounding box center [1376, 84] width 91 height 26
click at [1344, 128] on div "Preview" at bounding box center [1344, 126] width 126 height 24
click at [1303, 73] on button "Close" at bounding box center [1293, 84] width 59 height 26
type textarea "x"
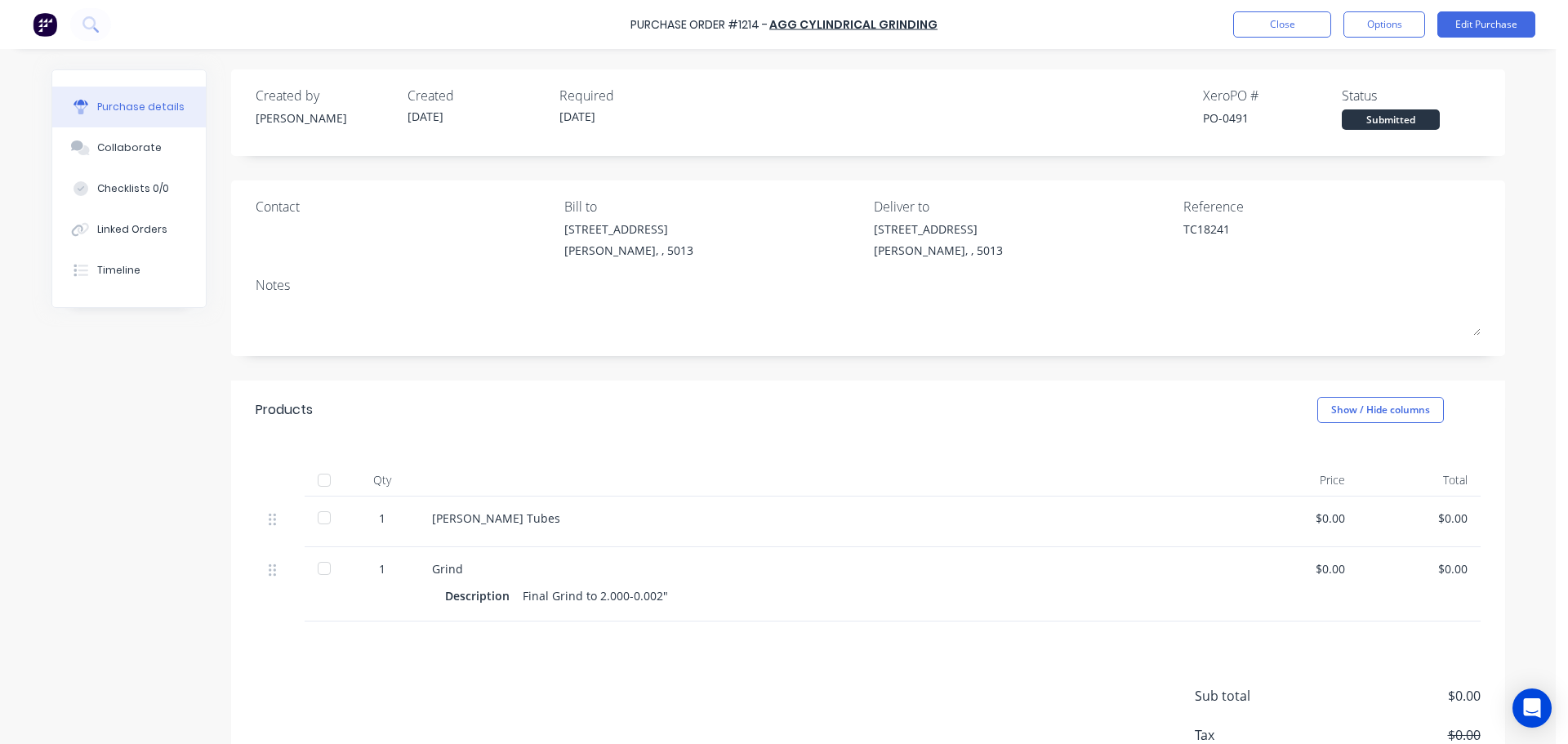
click at [67, 24] on div at bounding box center [71, 24] width 79 height 32
click at [61, 26] on div at bounding box center [71, 24] width 79 height 32
click at [58, 30] on div at bounding box center [71, 24] width 79 height 32
click at [56, 32] on img at bounding box center [44, 24] width 24 height 24
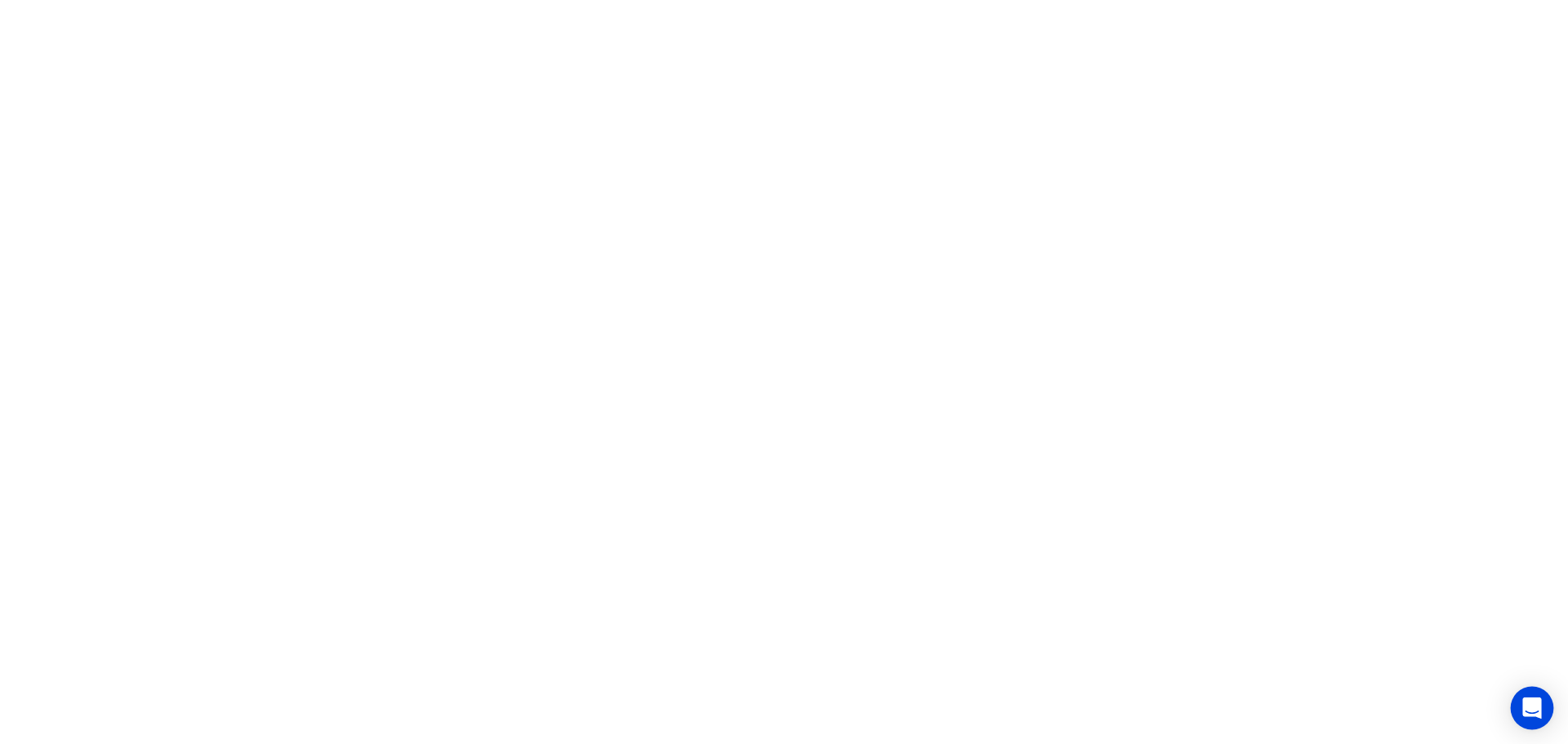
click at [1527, 702] on icon "Open Intercom Messenger" at bounding box center [1532, 708] width 19 height 21
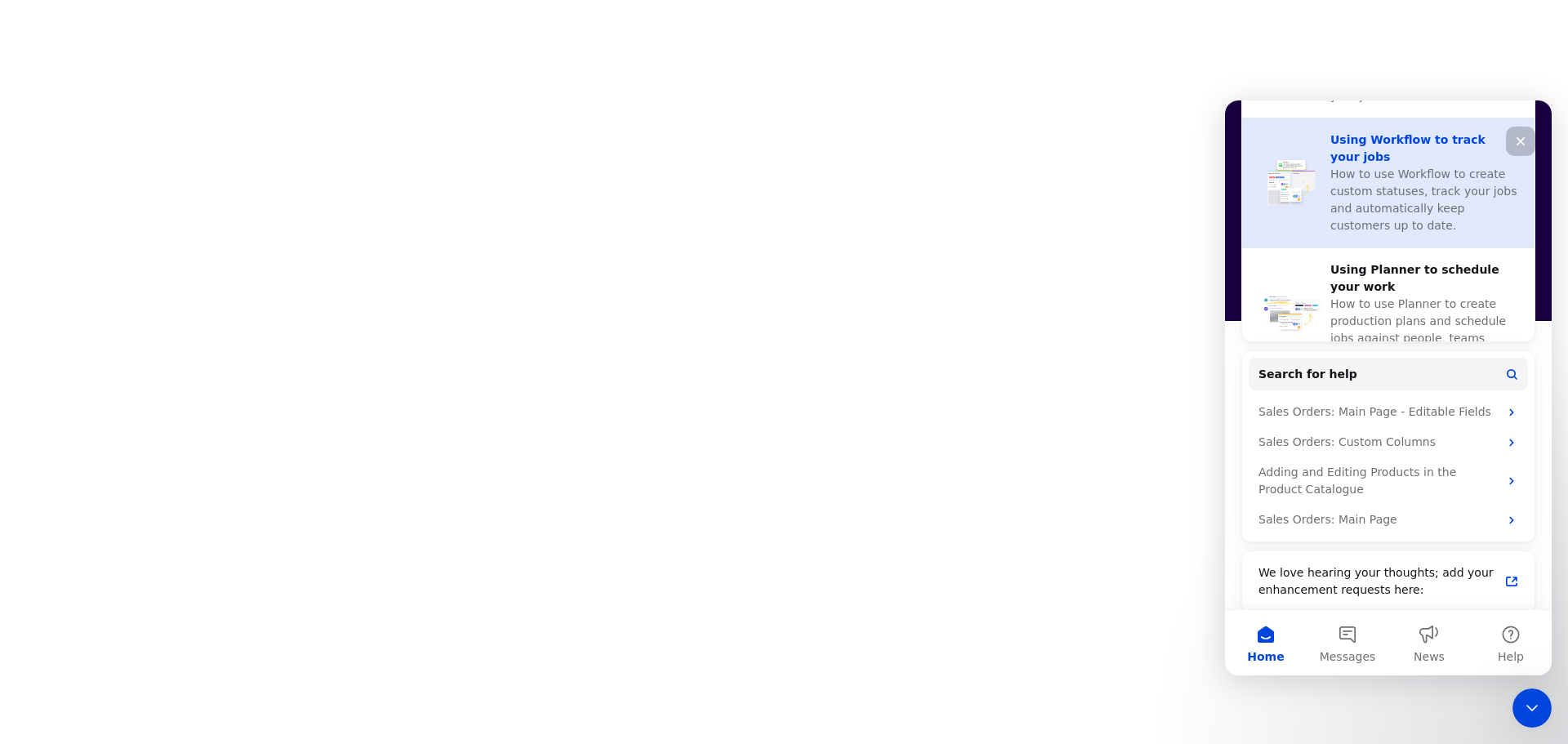
scroll to position [626, 0]
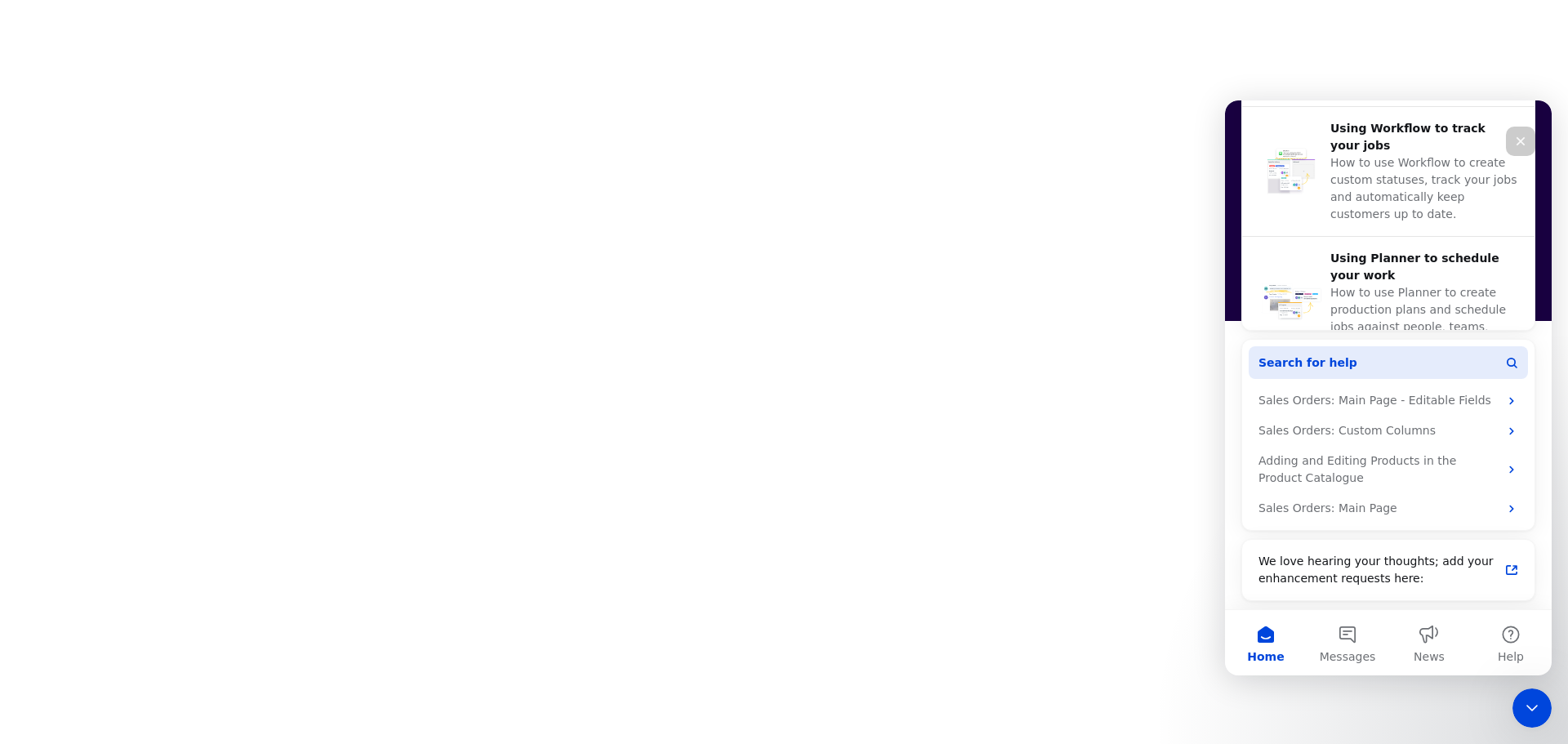
click at [1361, 367] on button "Search for help" at bounding box center [1388, 362] width 279 height 32
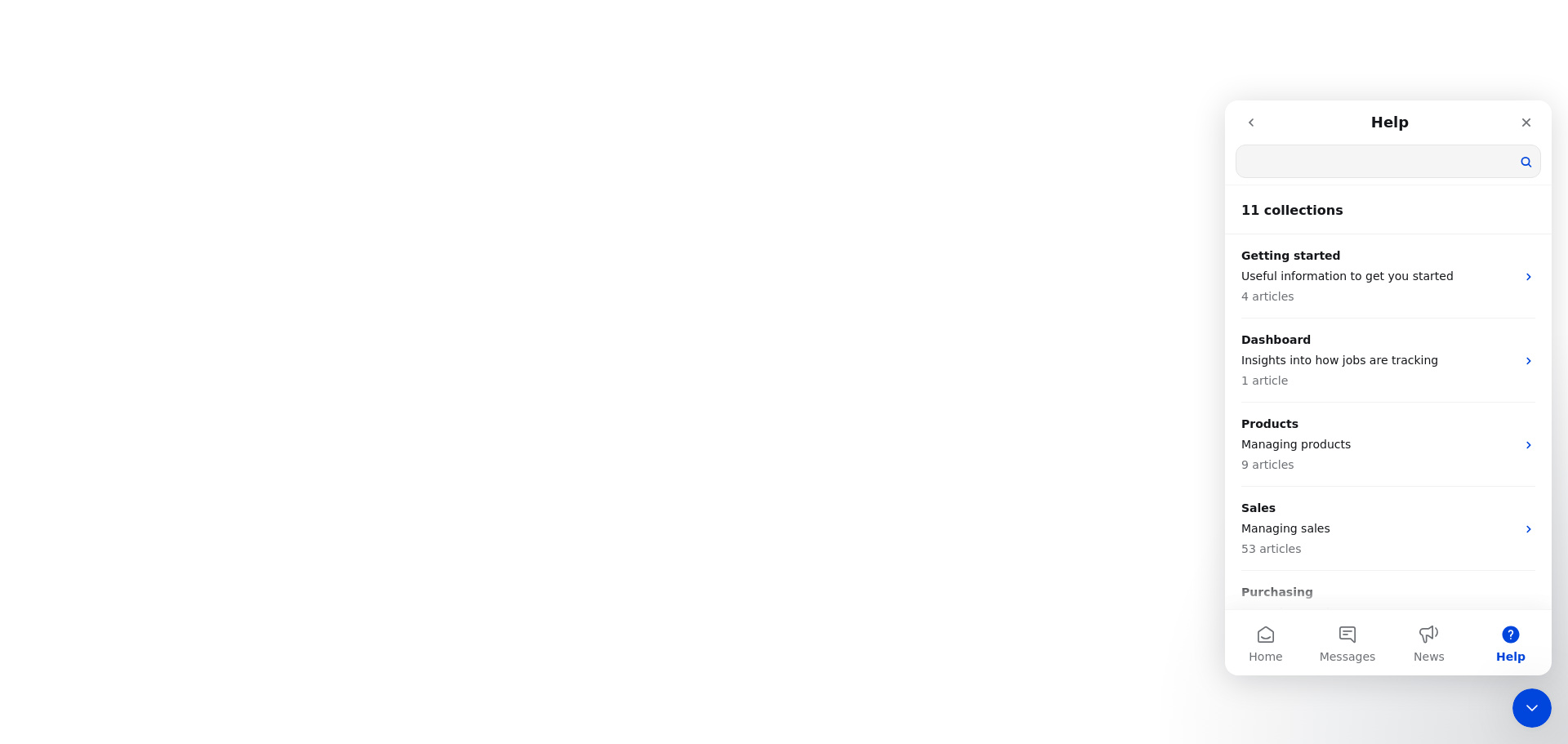
scroll to position [0, 0]
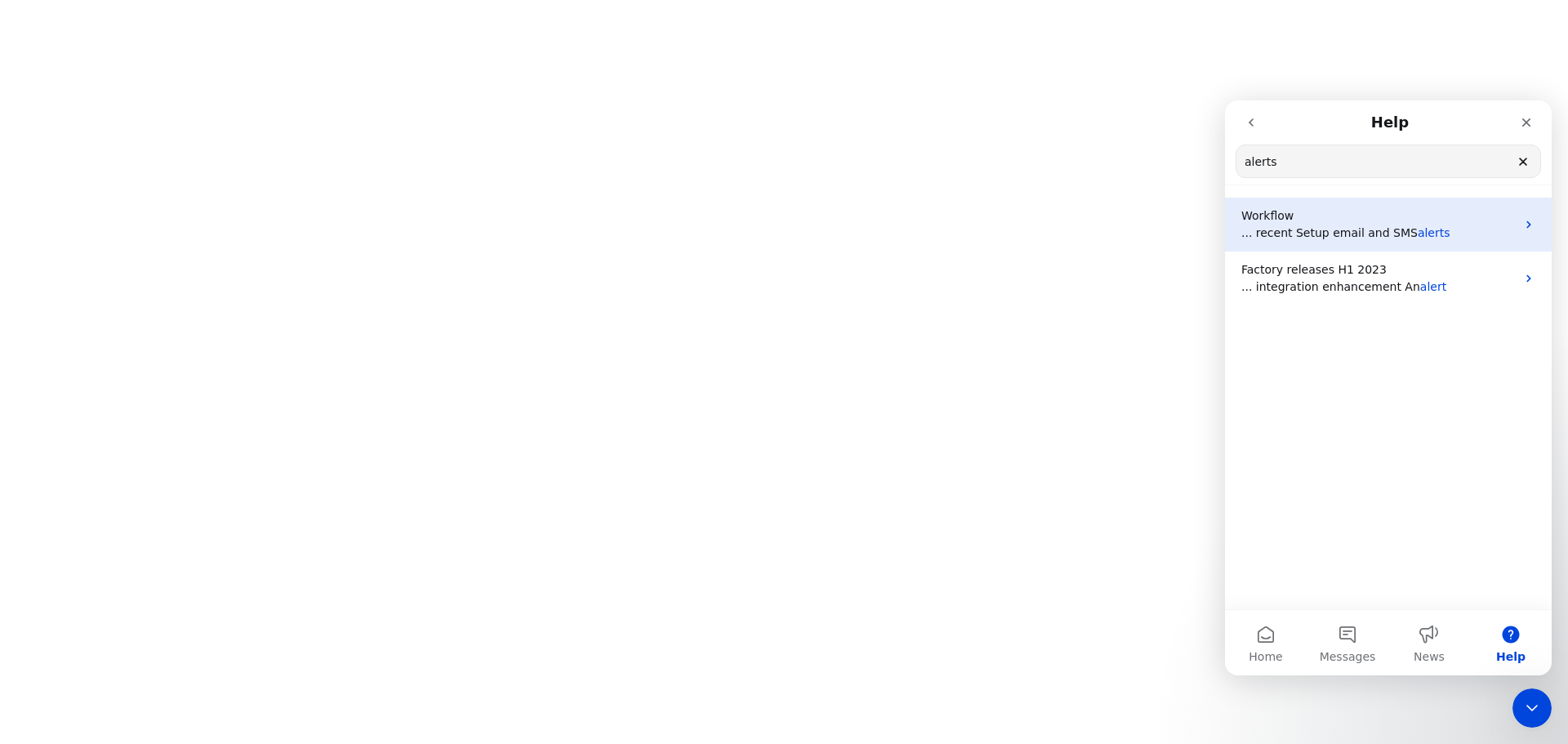
type input "alerts"
click at [1479, 234] on p "... recent Setup email and SMS alerts" at bounding box center [1379, 233] width 274 height 18
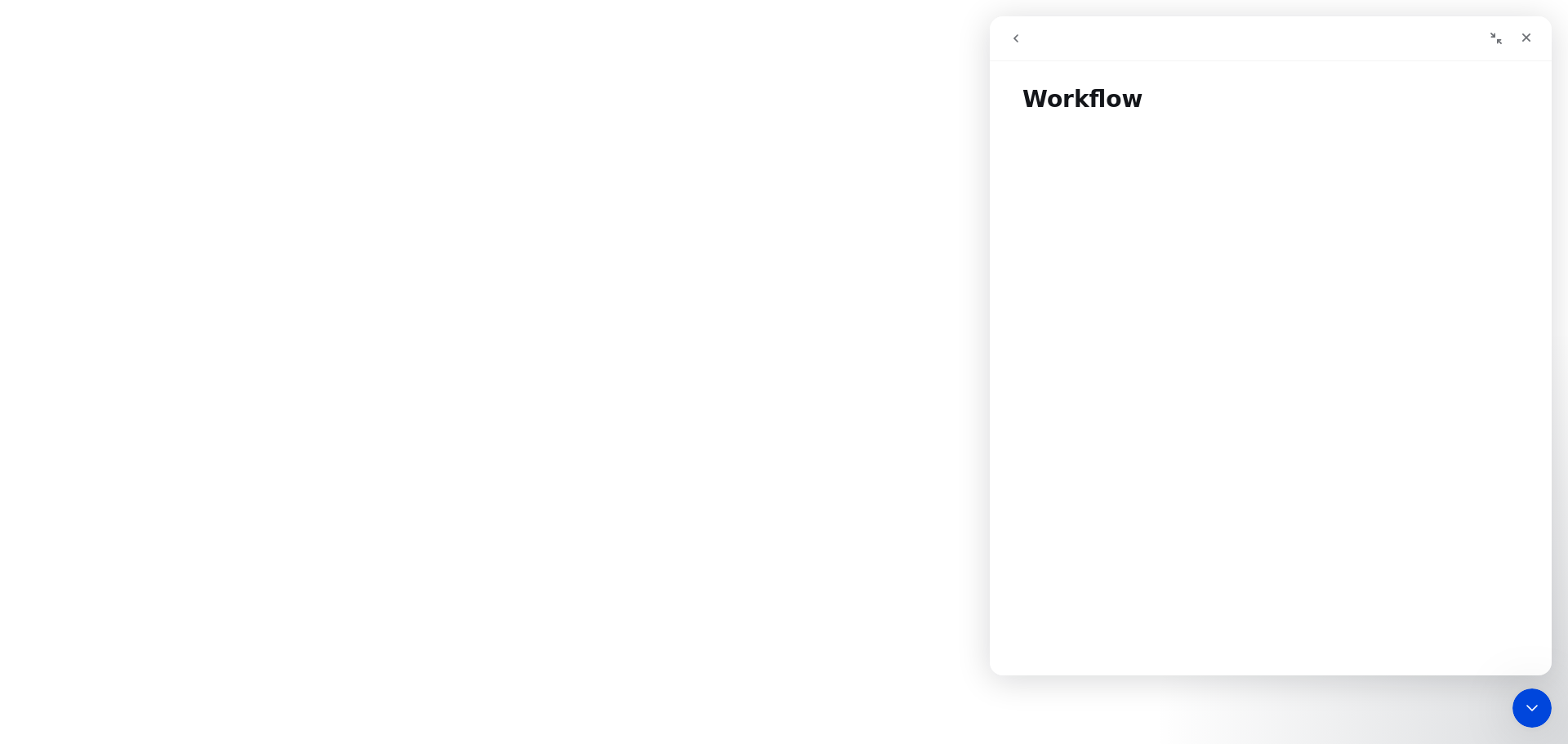
click at [1009, 44] on icon "go back" at bounding box center [1016, 38] width 13 height 13
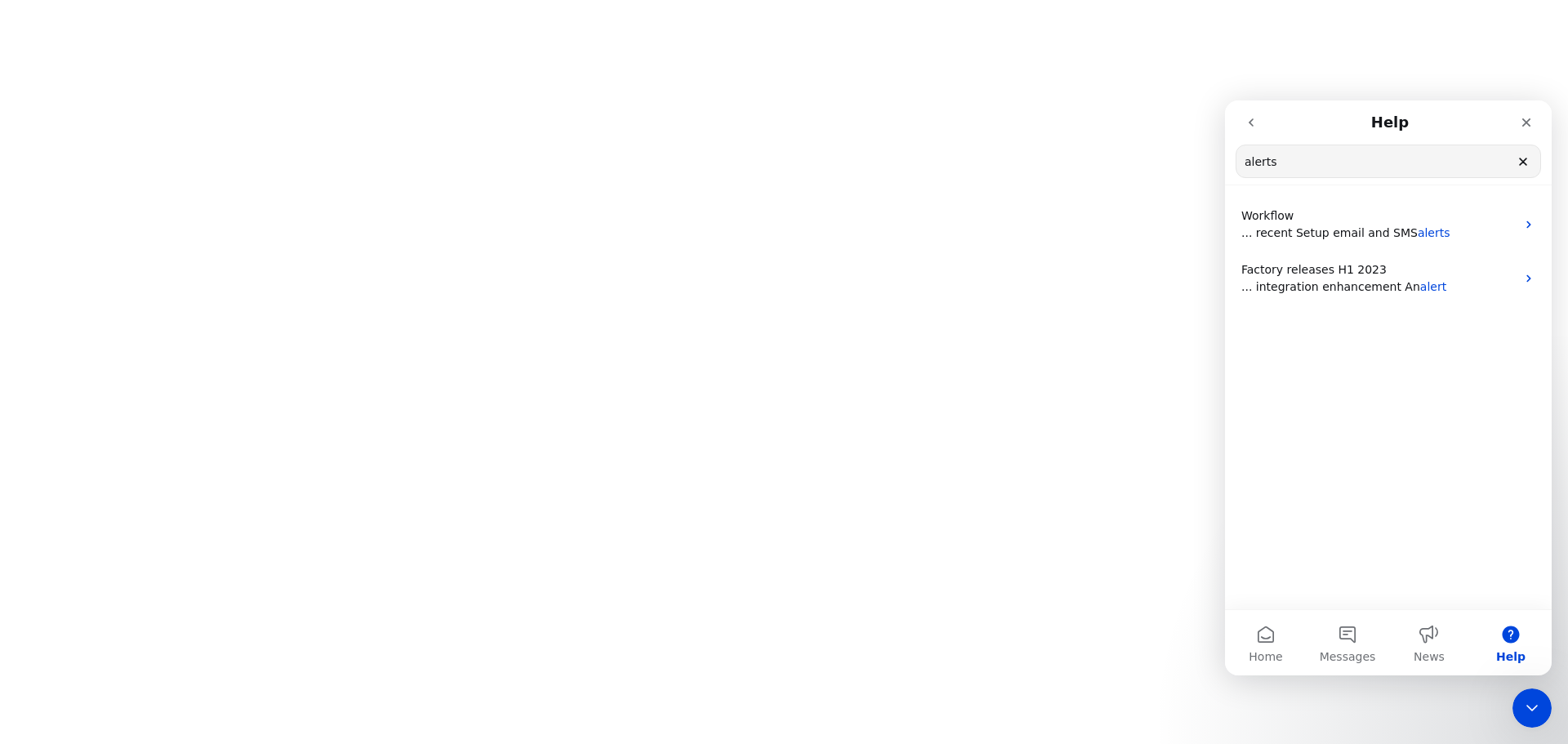
click at [820, 0] on html "x" at bounding box center [784, 0] width 1568 height 0
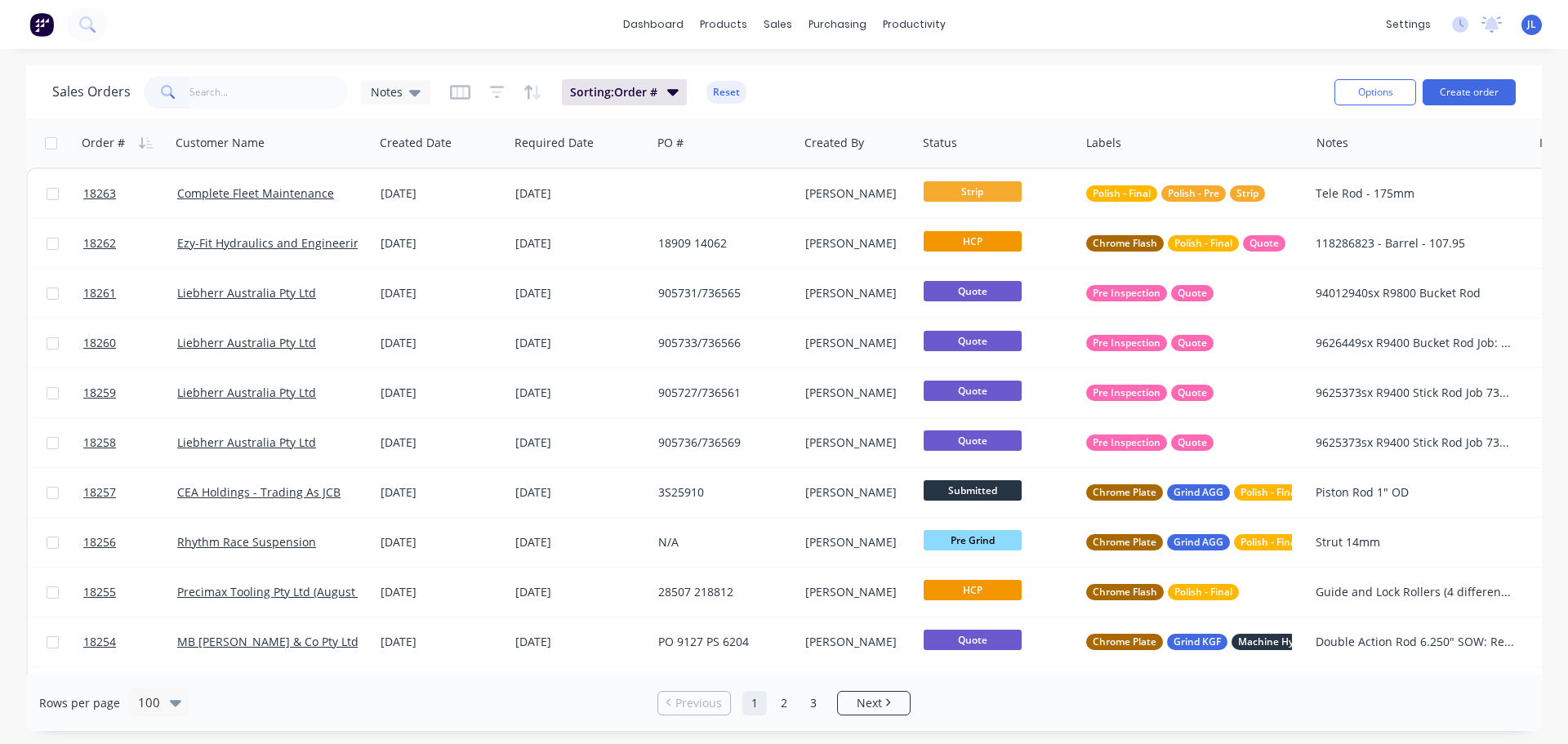
click at [228, 103] on input "text" at bounding box center [269, 92] width 159 height 32
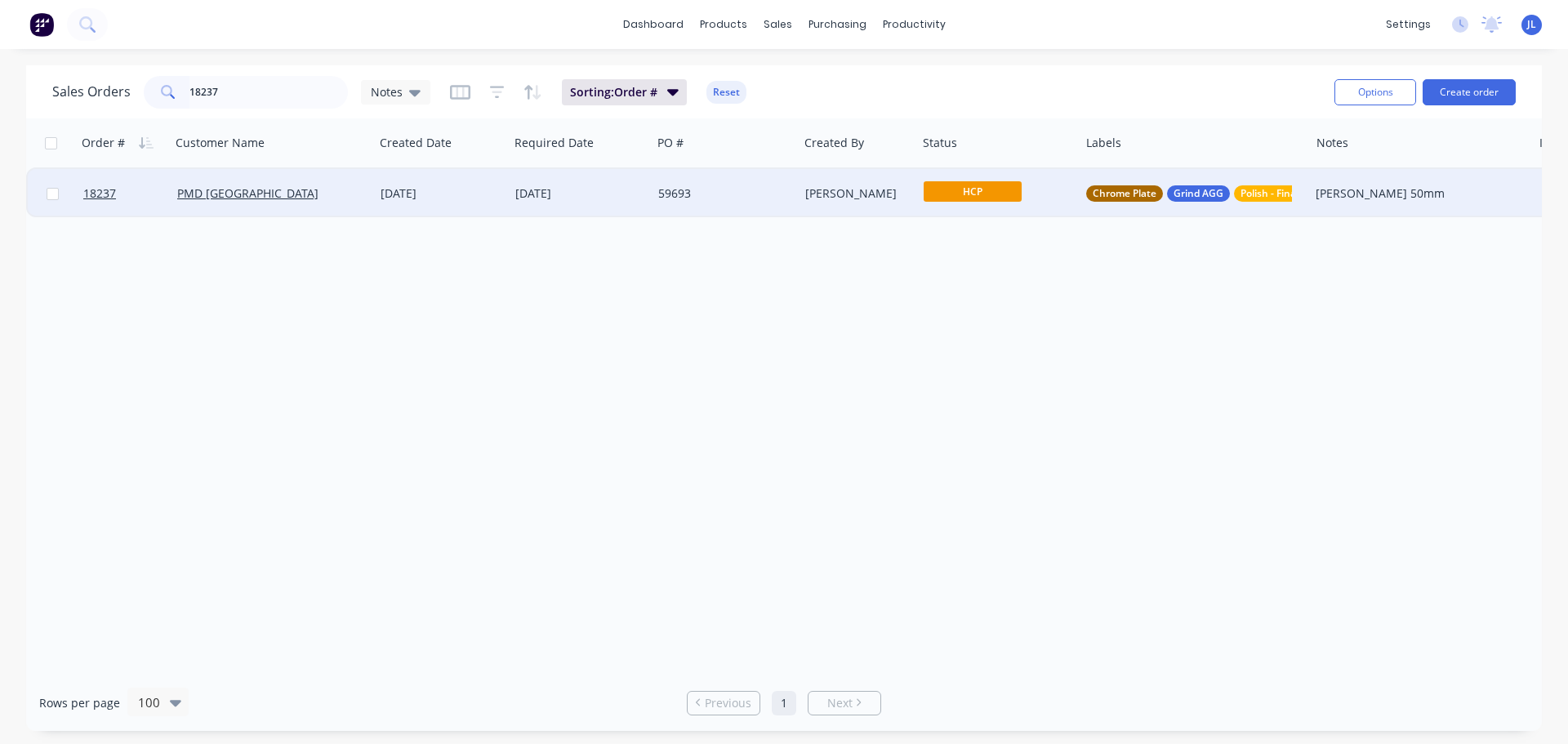
click at [966, 193] on span "HCP" at bounding box center [973, 192] width 98 height 20
click at [997, 447] on button "Final Grind" at bounding box center [1008, 452] width 169 height 31
click at [285, 79] on input "18237" at bounding box center [269, 92] width 159 height 32
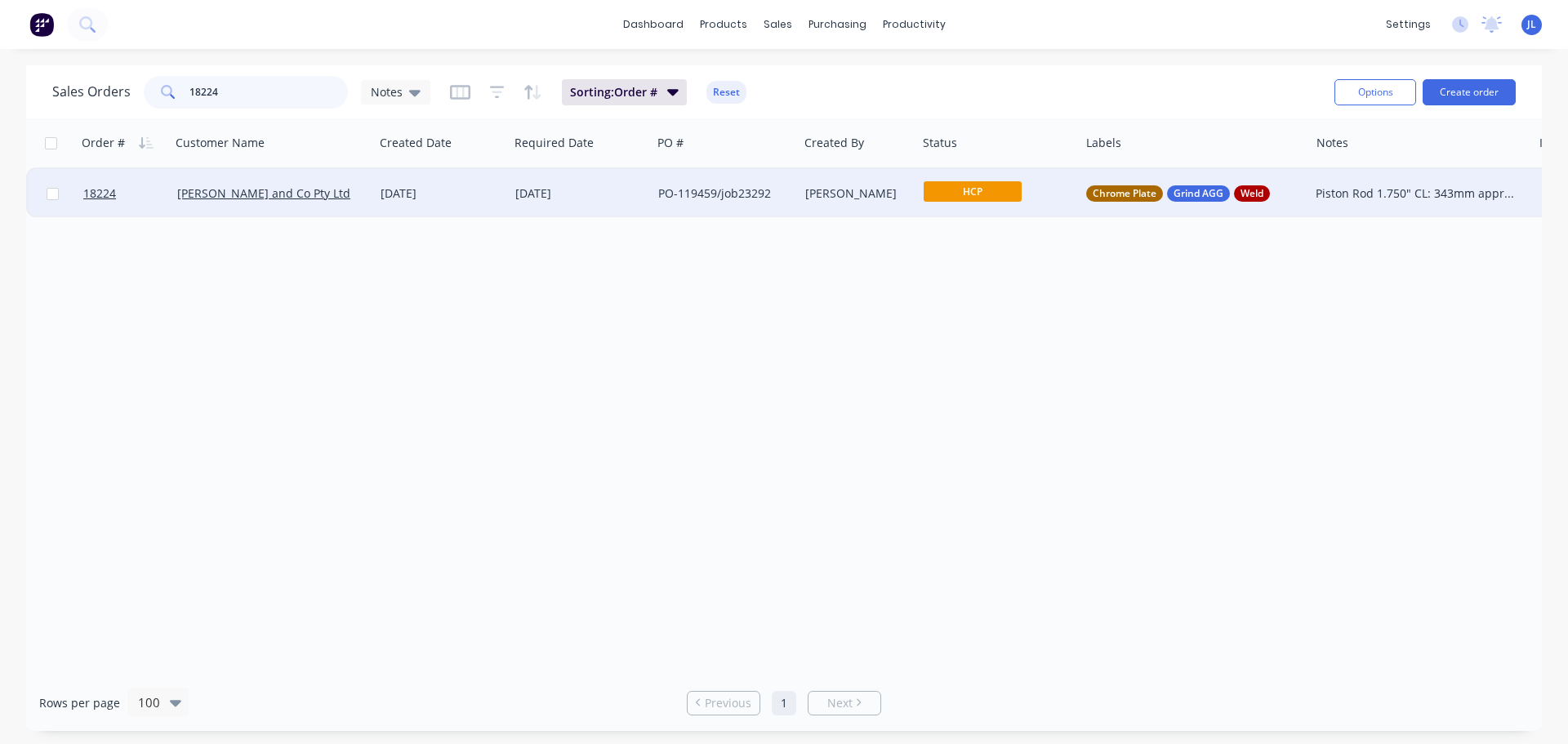
type input "18224"
click at [978, 195] on span "HCP" at bounding box center [973, 192] width 98 height 20
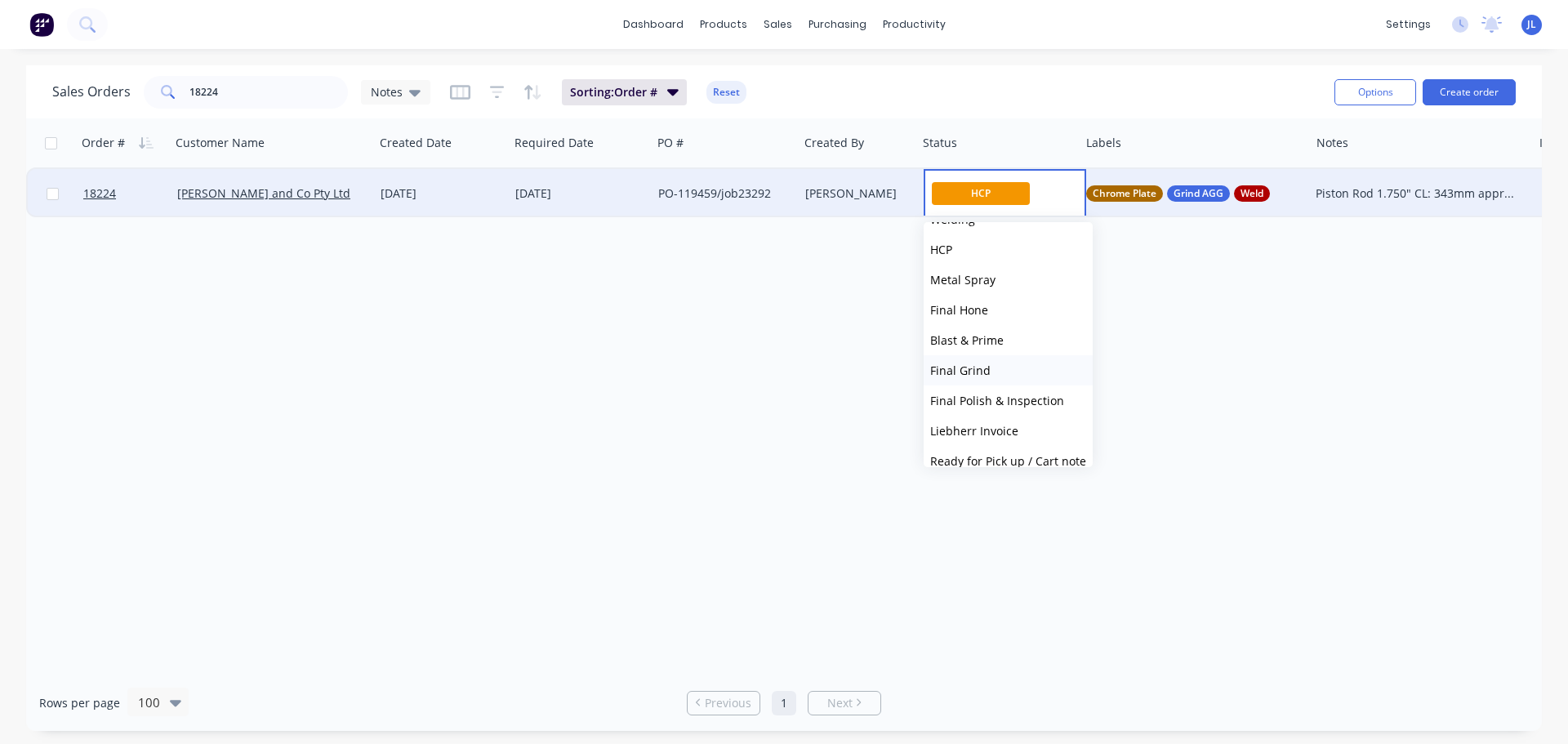
click at [985, 373] on span "Final Grind" at bounding box center [960, 370] width 60 height 16
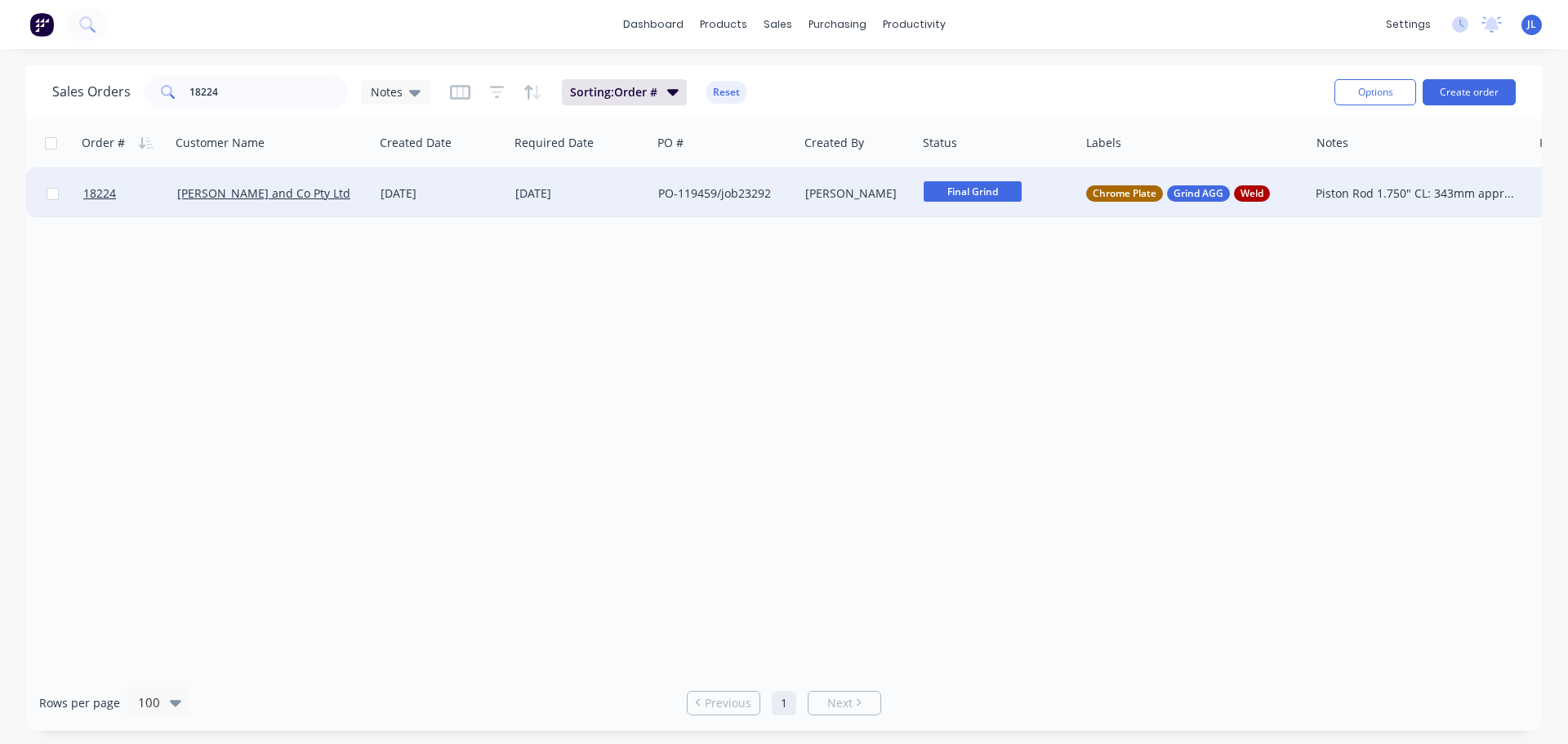
click at [50, 27] on img at bounding box center [42, 24] width 24 height 24
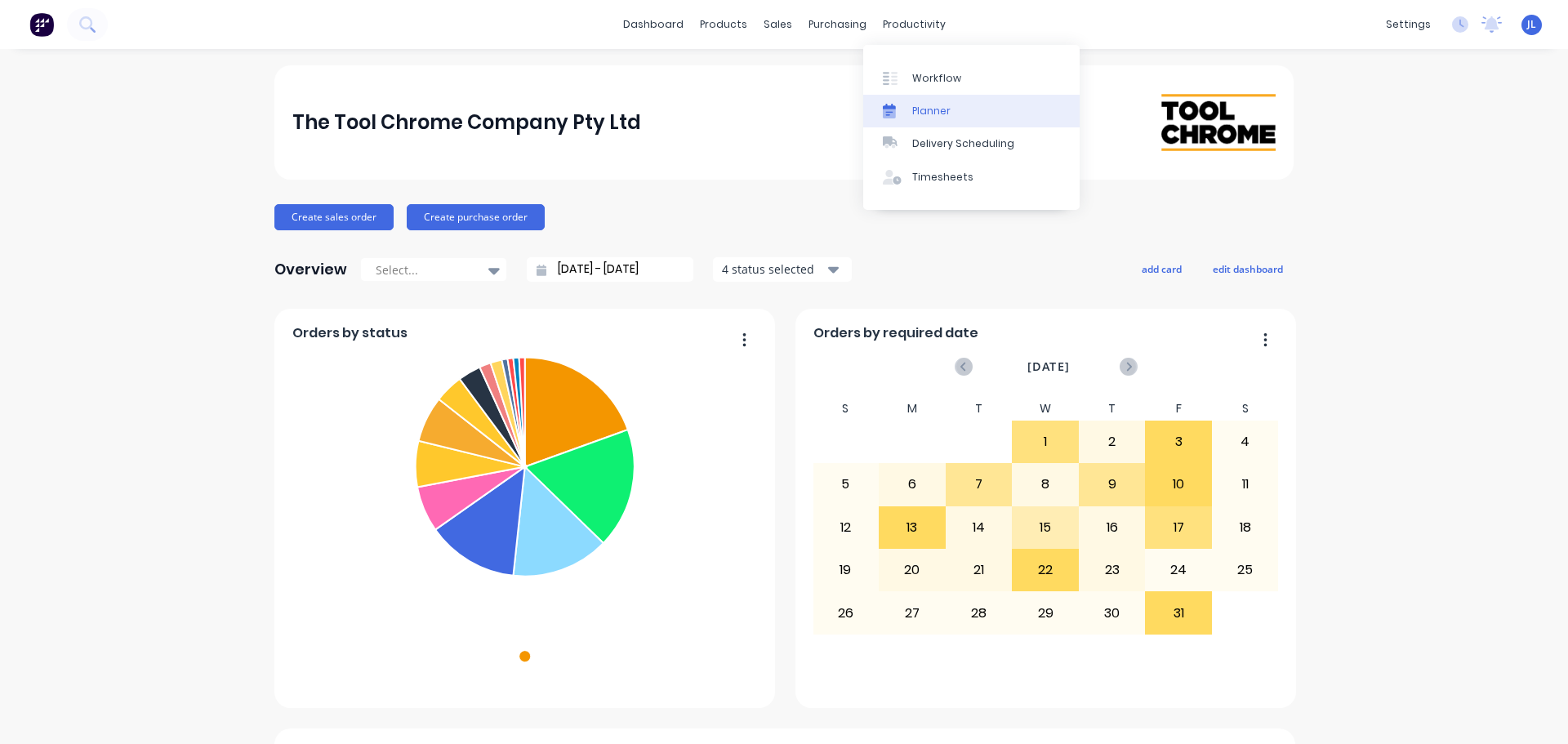
click at [951, 107] on link "Planner" at bounding box center [972, 110] width 217 height 32
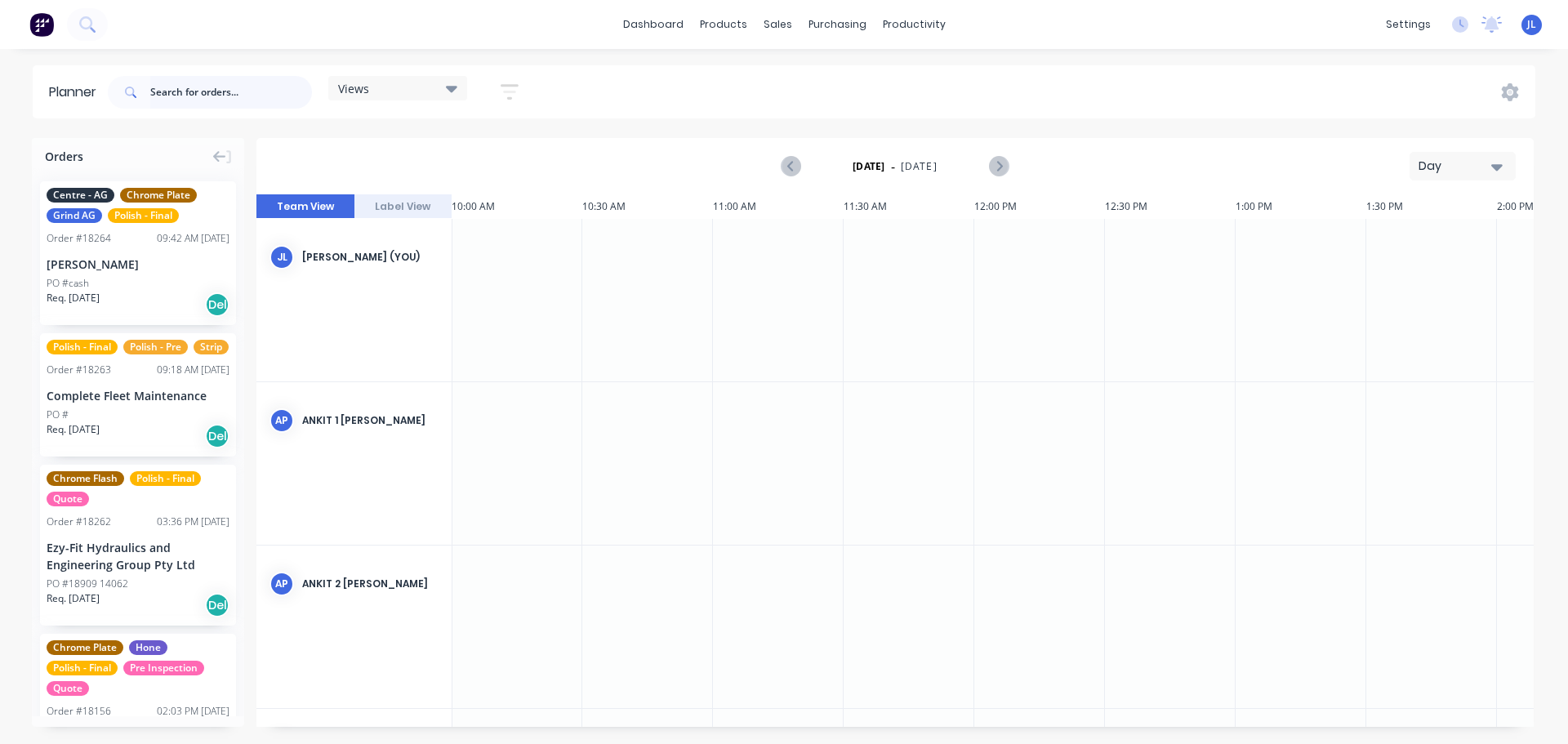
click at [175, 84] on input "text" at bounding box center [231, 92] width 162 height 32
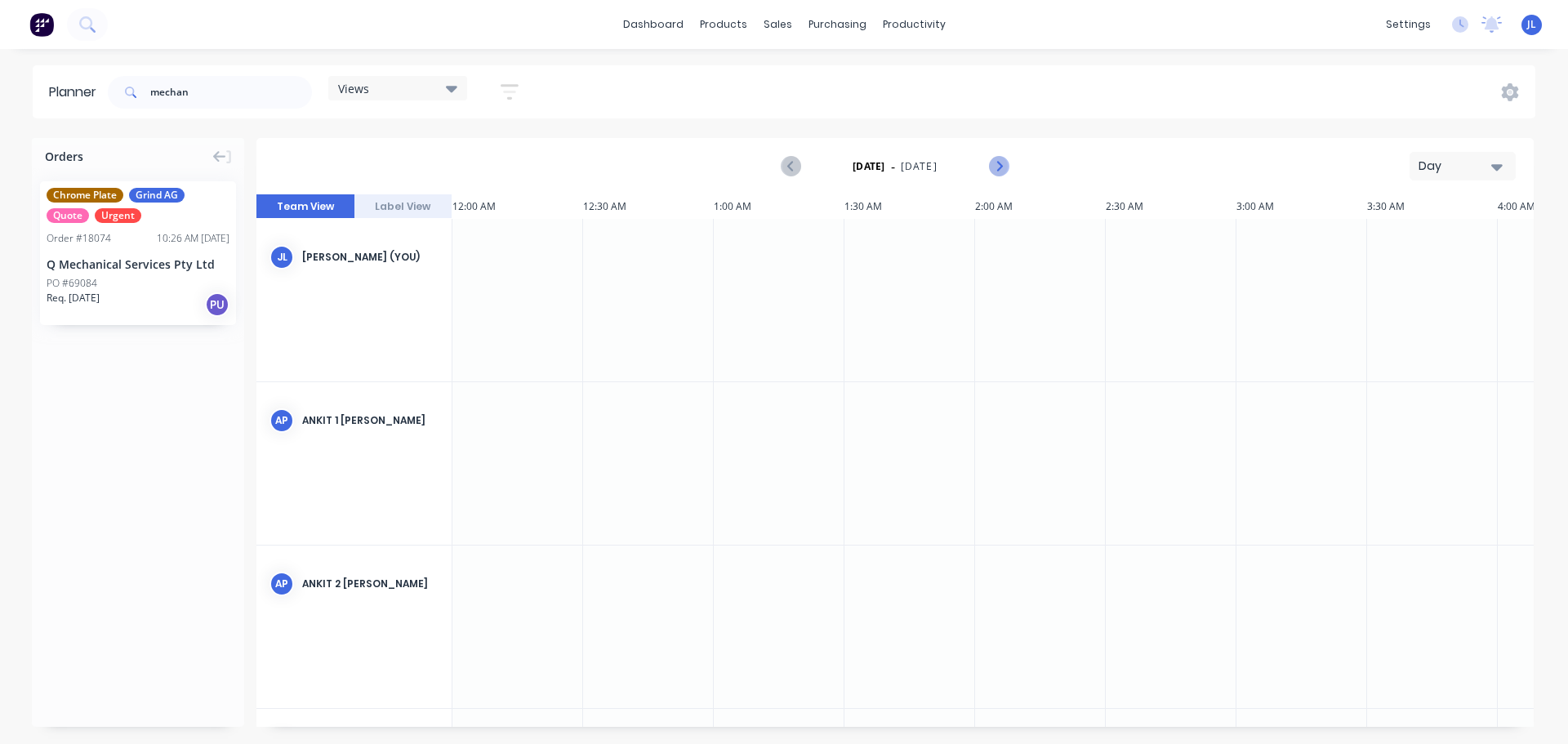
click at [1002, 165] on icon "Next page" at bounding box center [997, 166] width 19 height 19
drag, startPoint x: 113, startPoint y: 245, endPoint x: 1002, endPoint y: 274, distance: 889.5
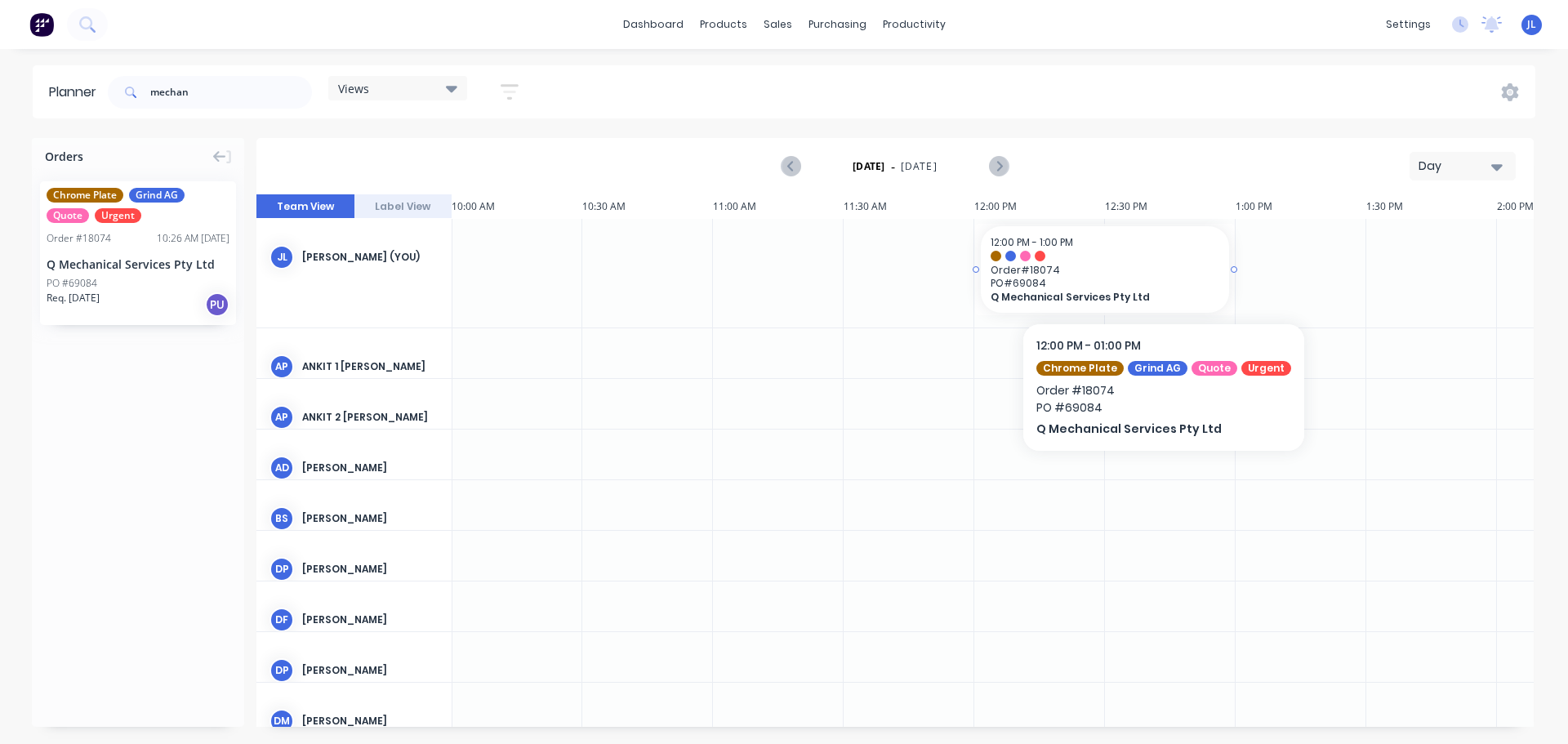
click at [1157, 273] on span "Order # 18074" at bounding box center [1105, 270] width 229 height 12
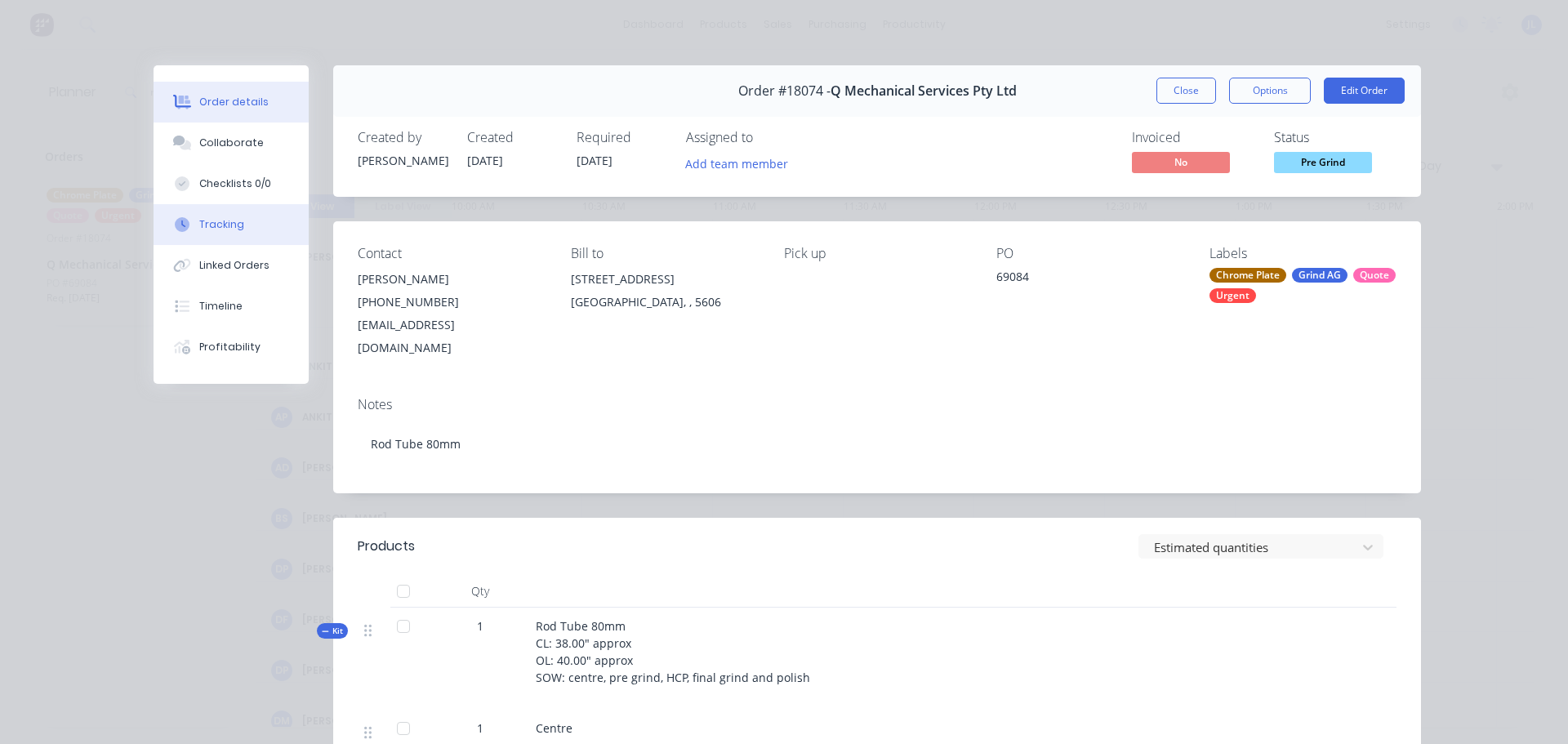
click at [225, 235] on button "Tracking" at bounding box center [231, 224] width 155 height 41
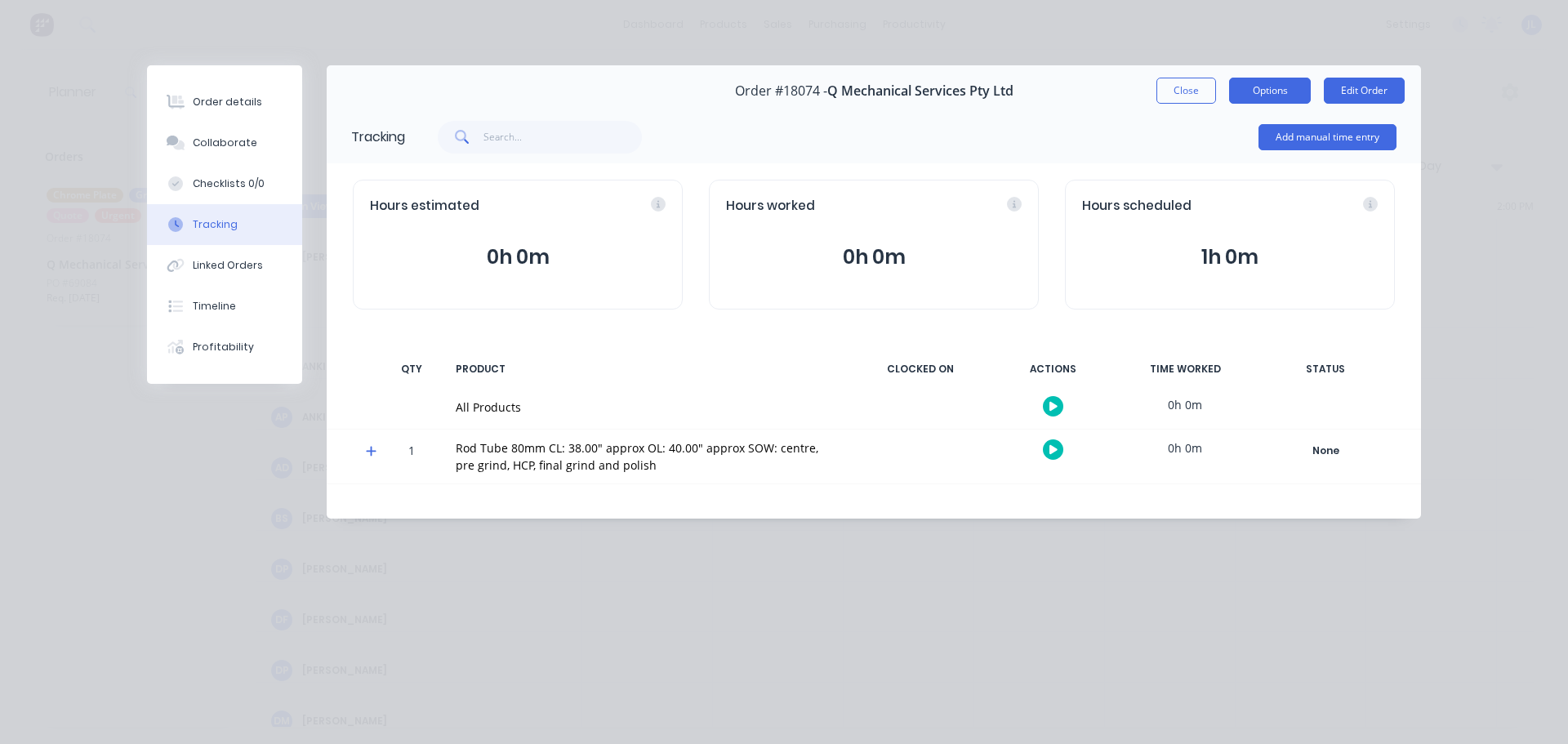
click at [1231, 100] on button "Options" at bounding box center [1270, 91] width 82 height 26
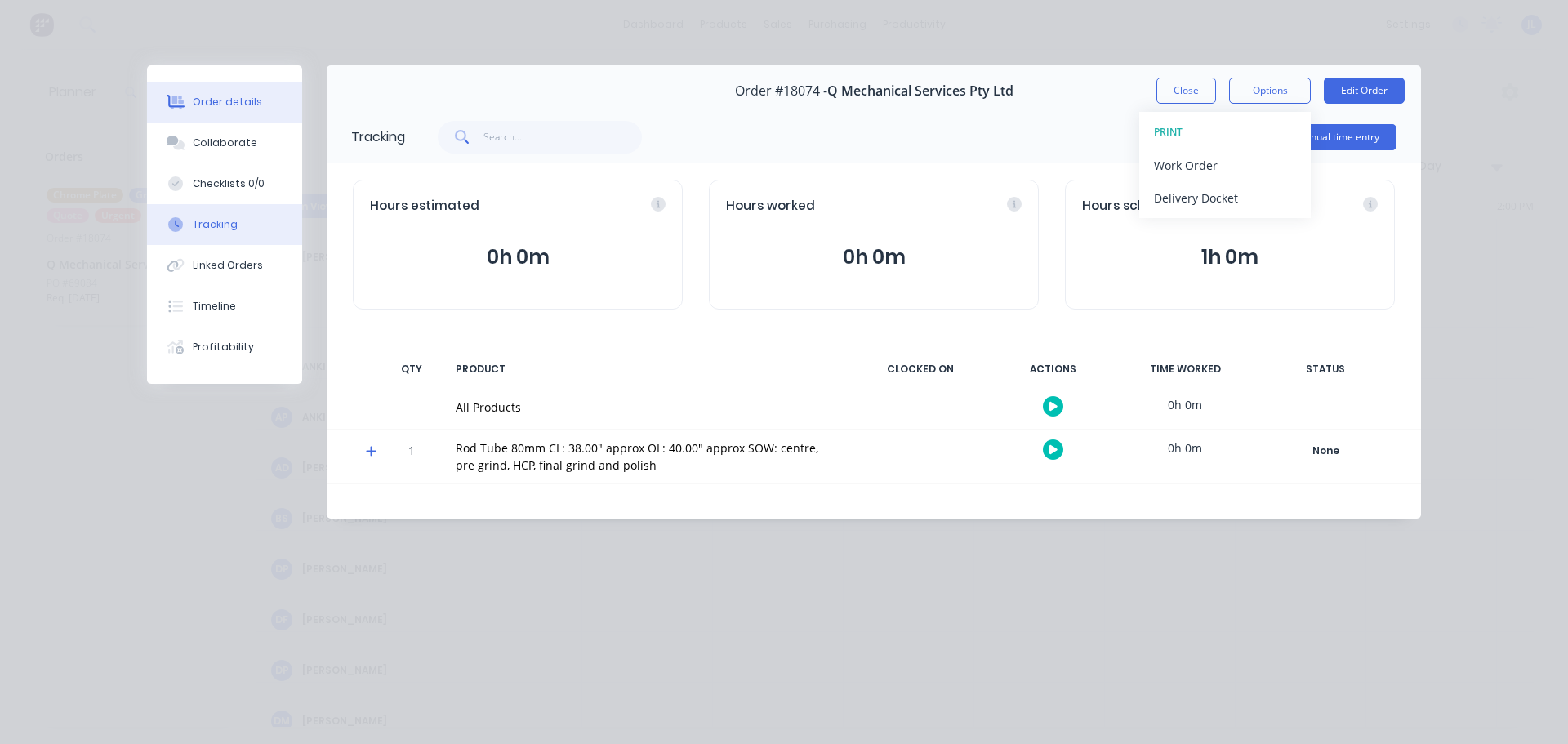
click at [253, 105] on div "Order details" at bounding box center [227, 102] width 70 height 15
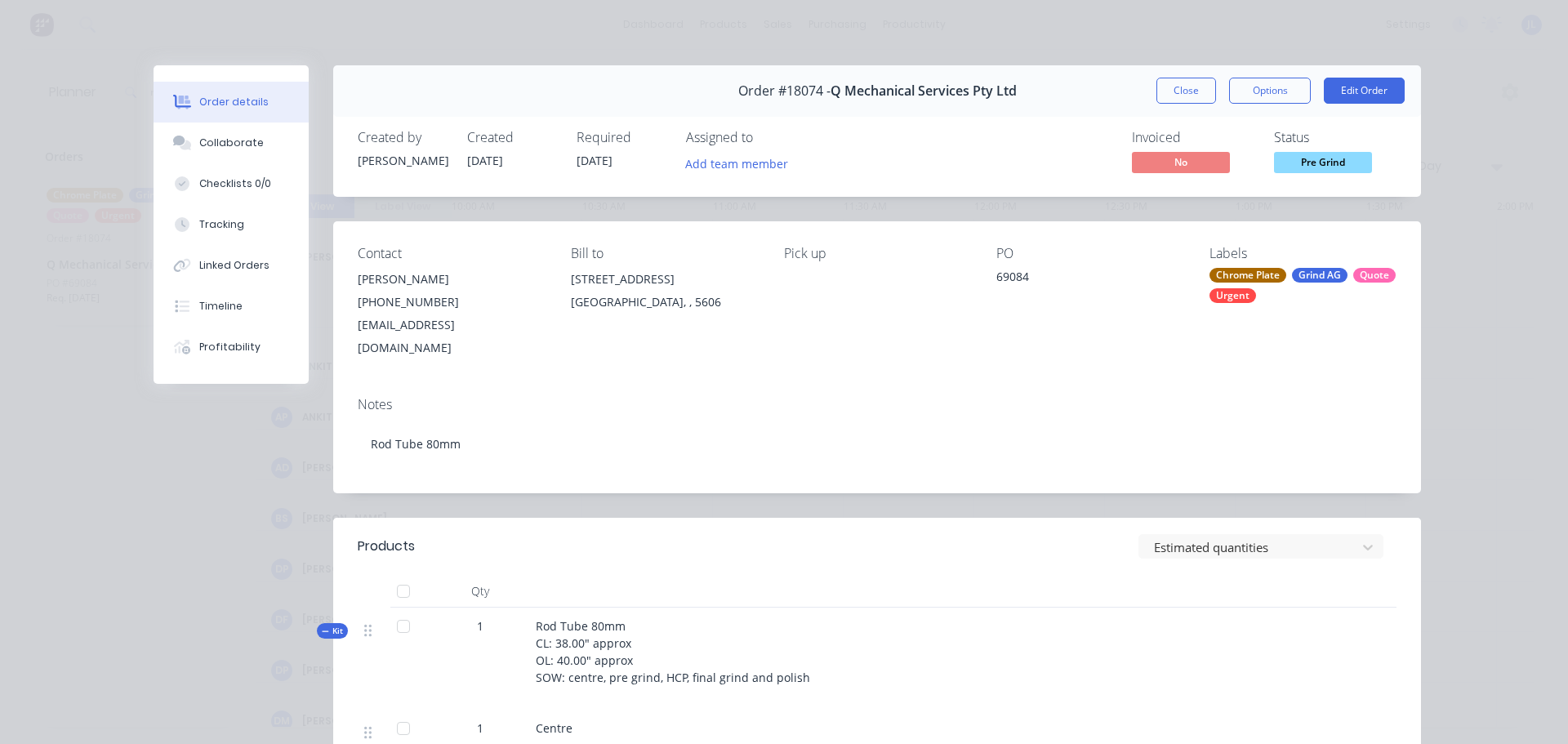
click at [1188, 104] on div "Order #18074 - Q Mechanical Services Pty Ltd Close Options Edit Order" at bounding box center [878, 92] width 1088 height 52
click at [1188, 103] on button "Close" at bounding box center [1186, 91] width 59 height 26
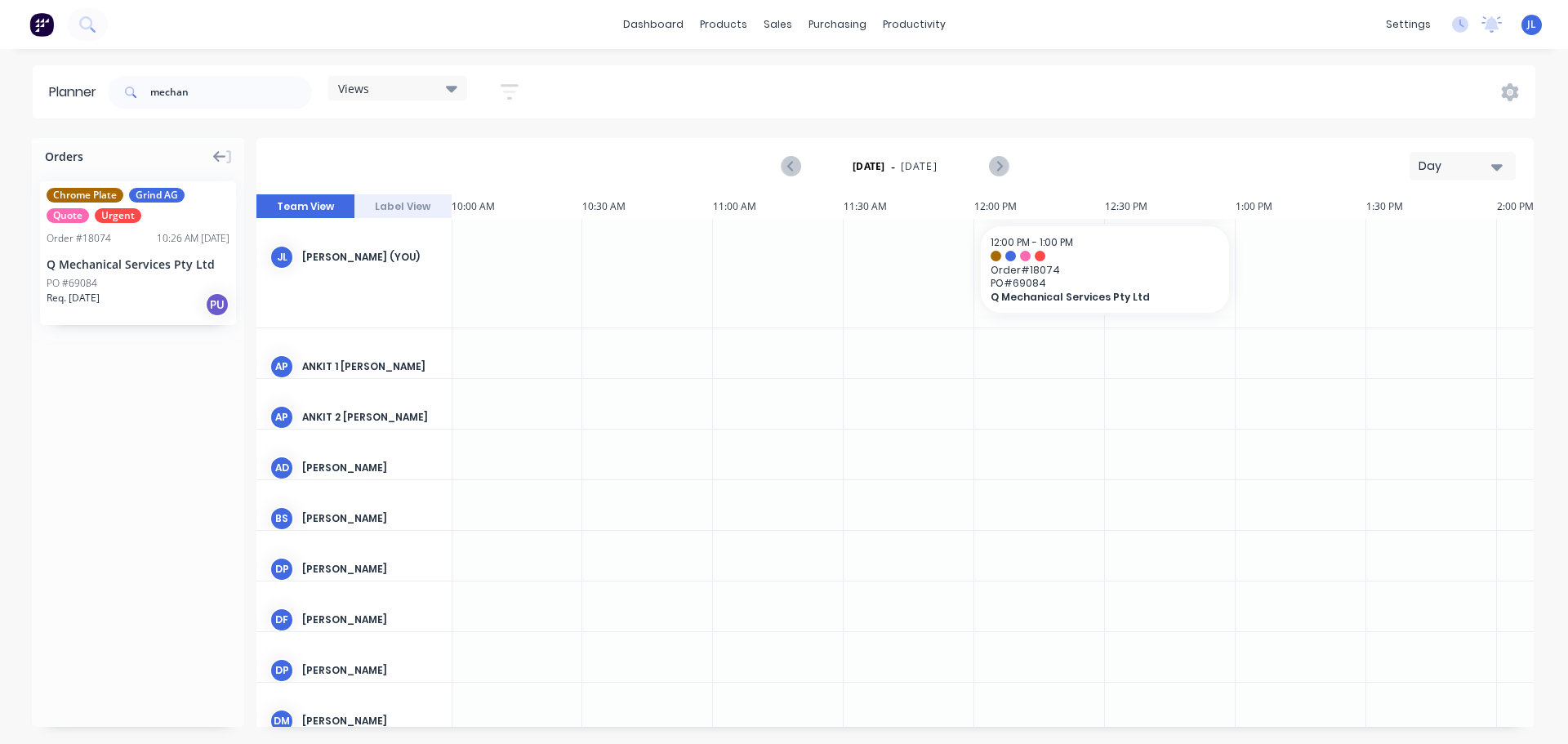
click at [214, 155] on icon at bounding box center [220, 157] width 13 height 15
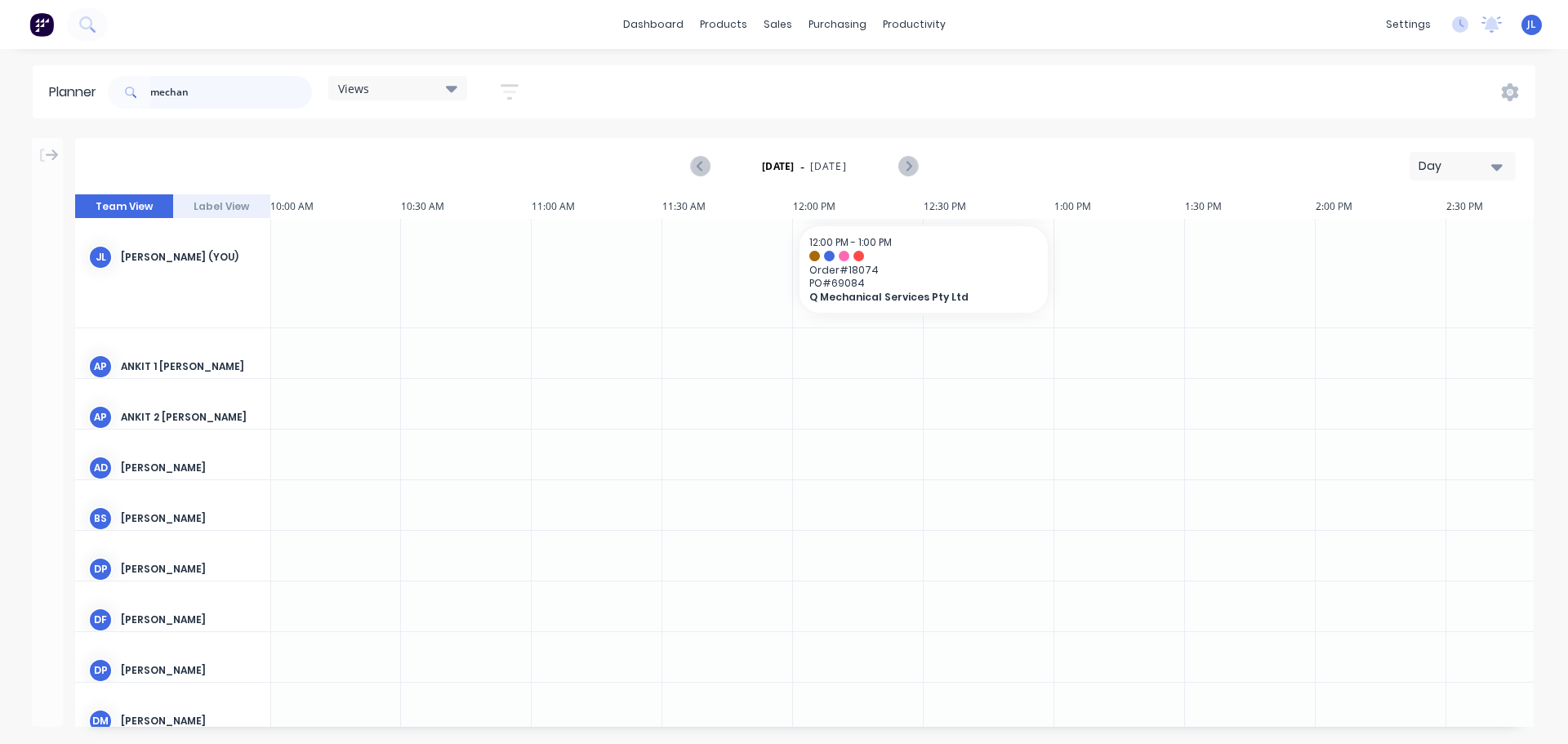
click at [209, 87] on input "mechan" at bounding box center [231, 92] width 162 height 32
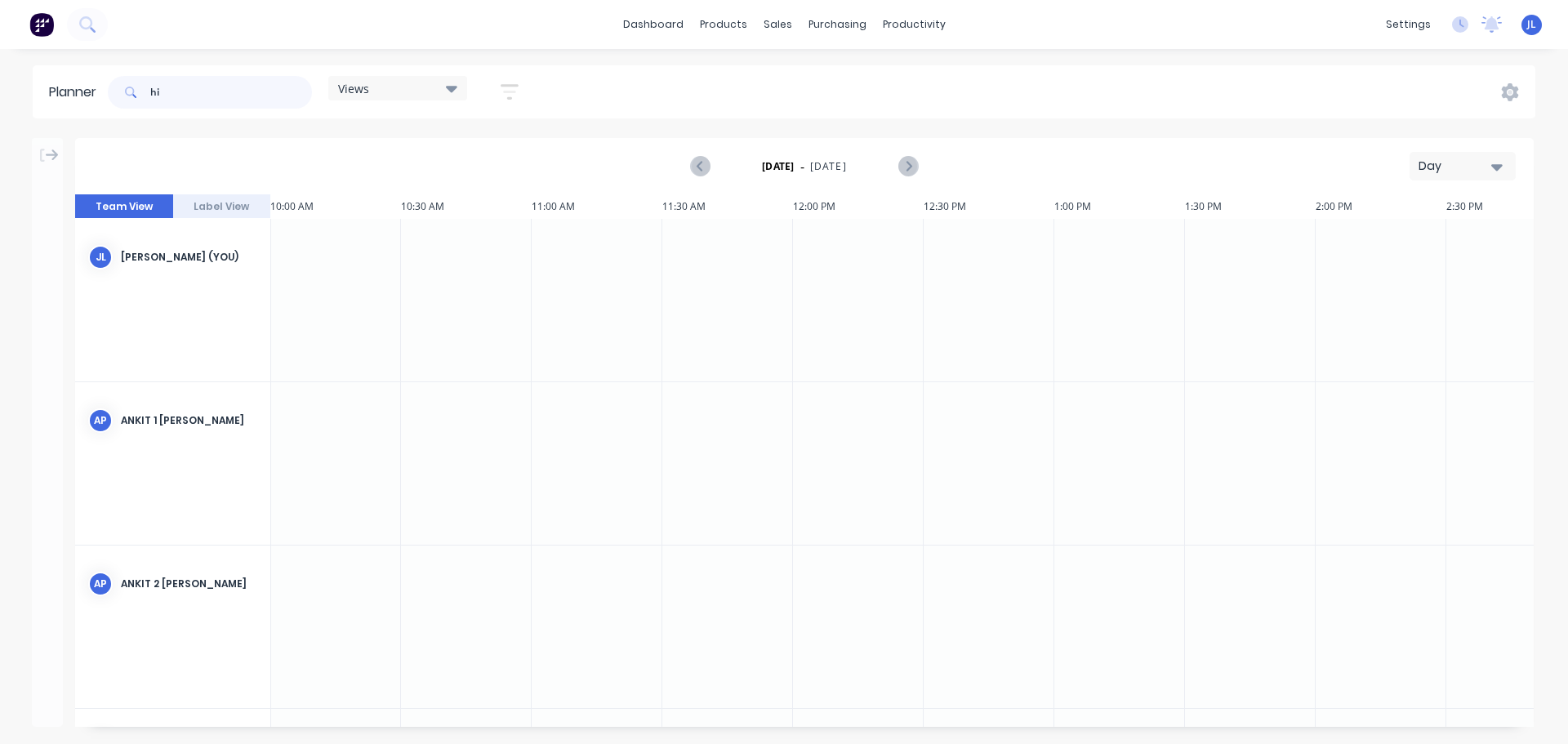
type input "h"
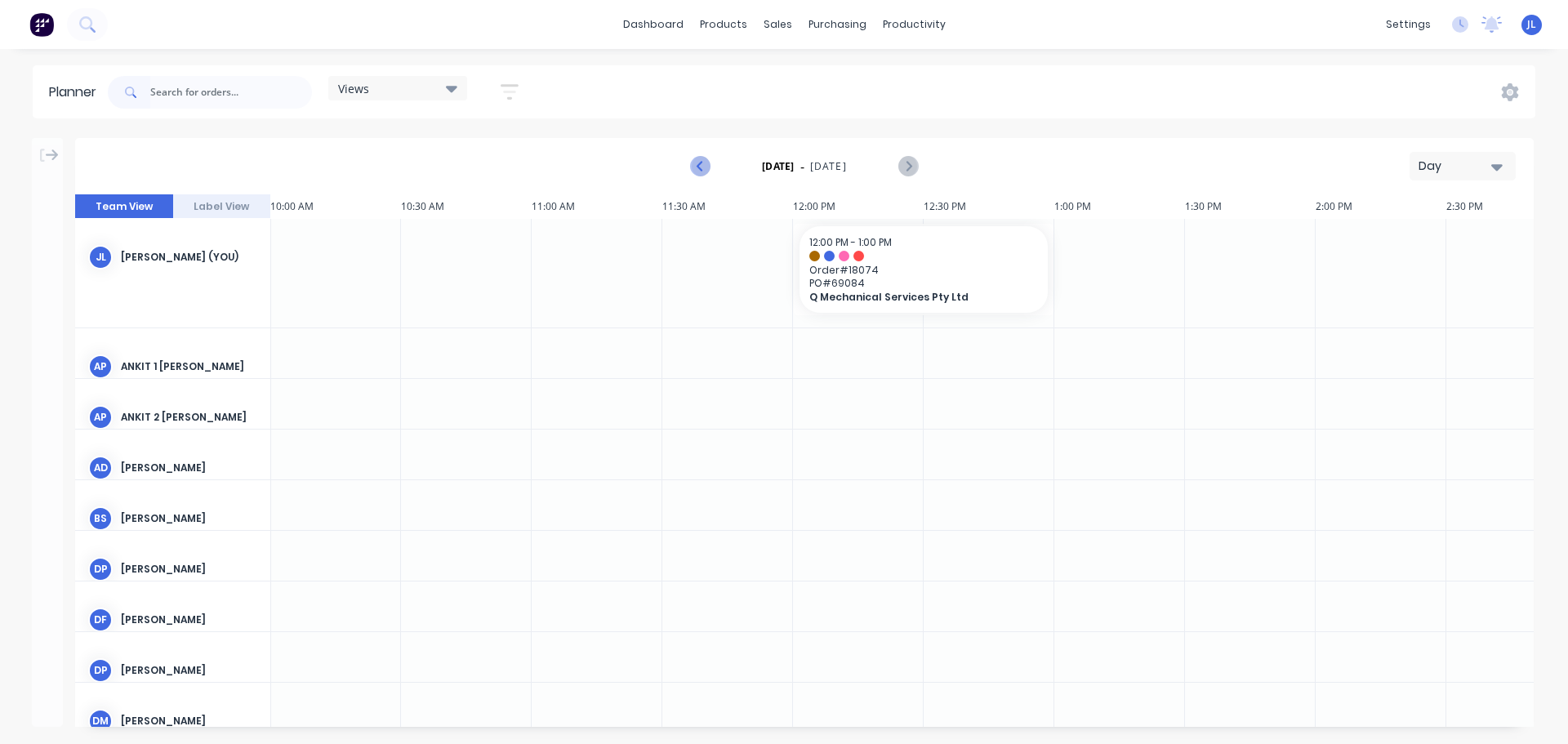
click at [705, 171] on icon "Previous page" at bounding box center [701, 166] width 19 height 19
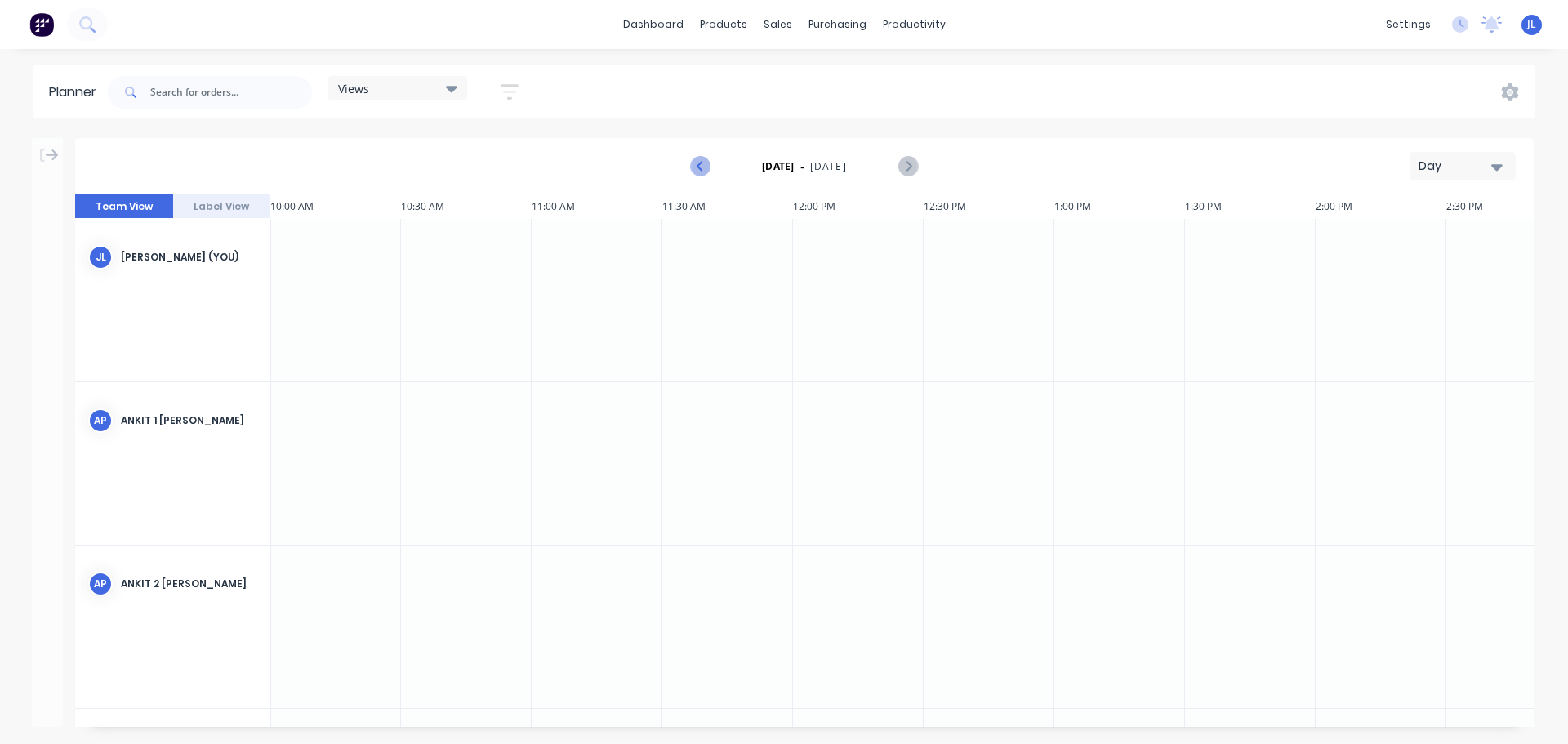
click at [705, 171] on icon "Previous page" at bounding box center [701, 166] width 19 height 19
click at [919, 161] on button "Next page" at bounding box center [907, 166] width 32 height 32
click at [231, 98] on input "text" at bounding box center [231, 92] width 162 height 32
type input "hitac"
click at [49, 158] on icon at bounding box center [52, 156] width 13 height 15
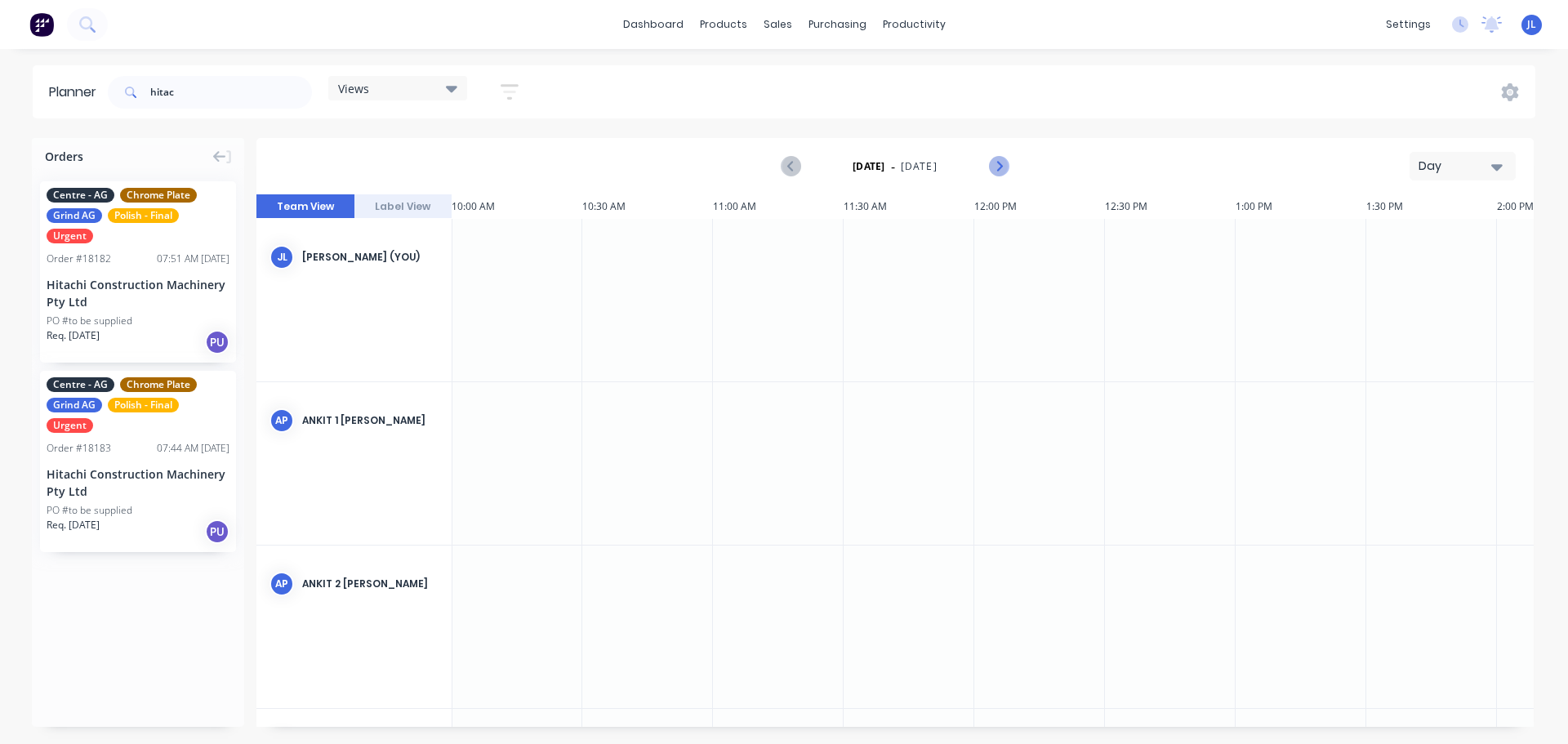
click at [995, 158] on icon "Next page" at bounding box center [997, 166] width 19 height 19
drag, startPoint x: 154, startPoint y: 234, endPoint x: 1028, endPoint y: 246, distance: 874.1
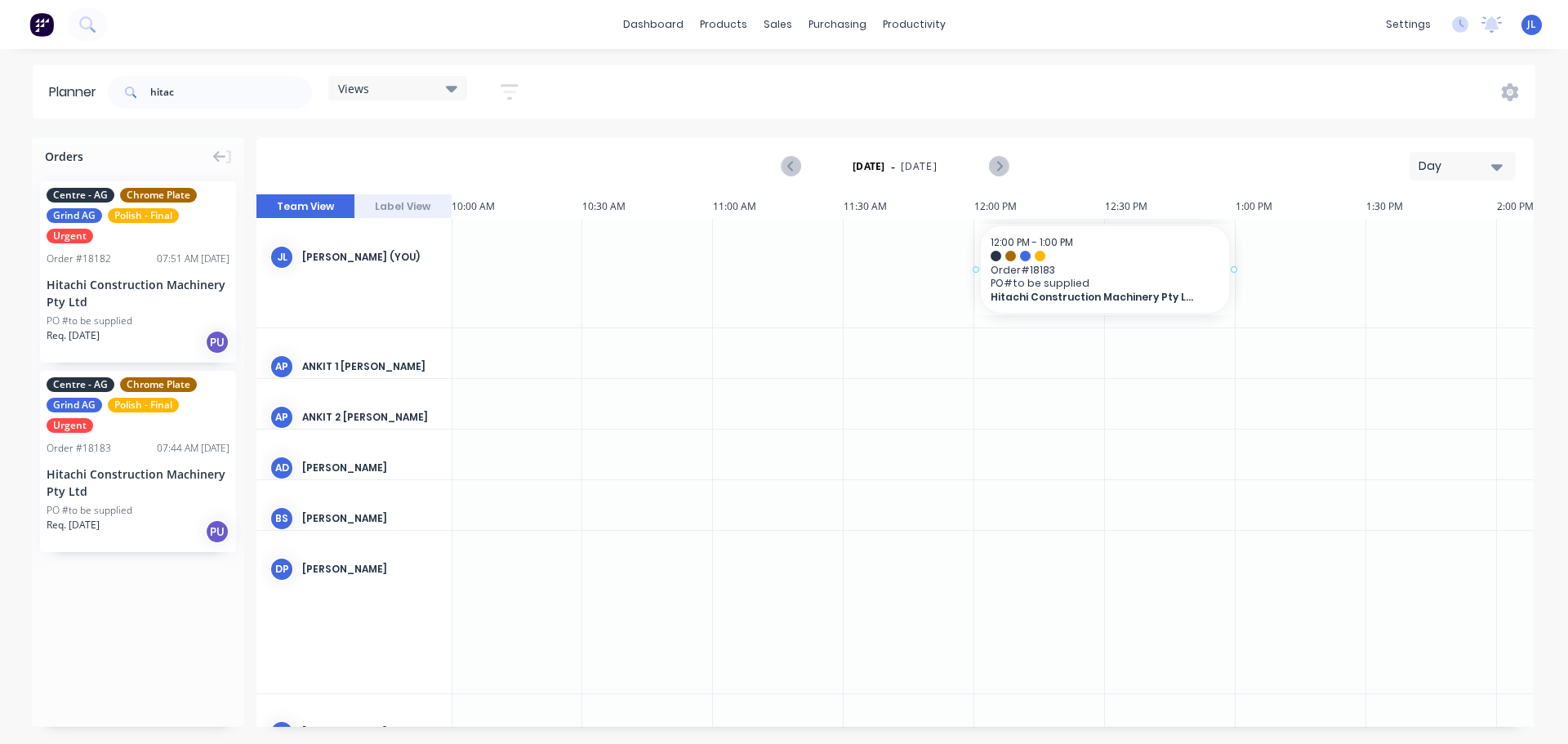
drag, startPoint x: 134, startPoint y: 394, endPoint x: 1048, endPoint y: 307, distance: 918.1
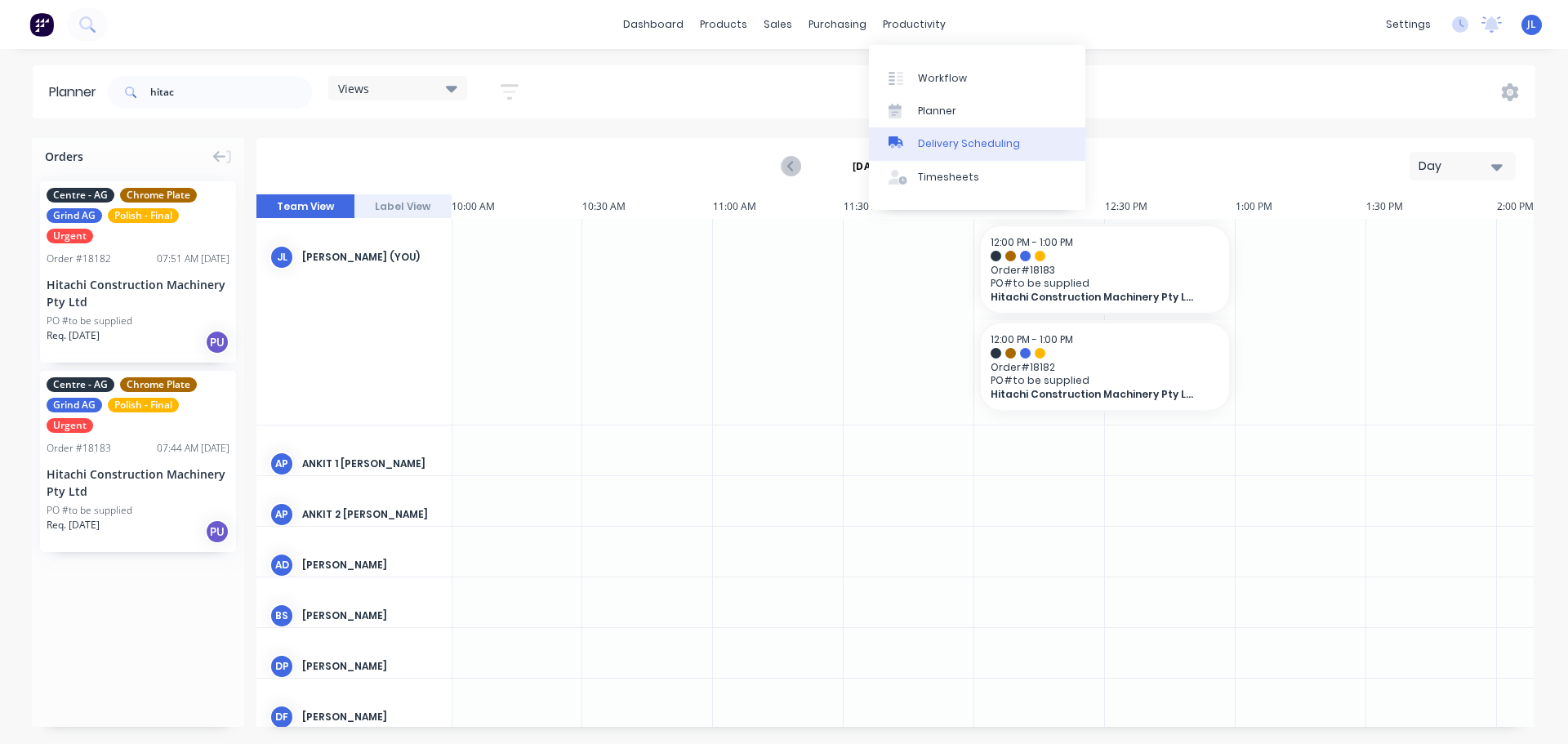
click at [955, 152] on link "Delivery Scheduling" at bounding box center [978, 143] width 217 height 32
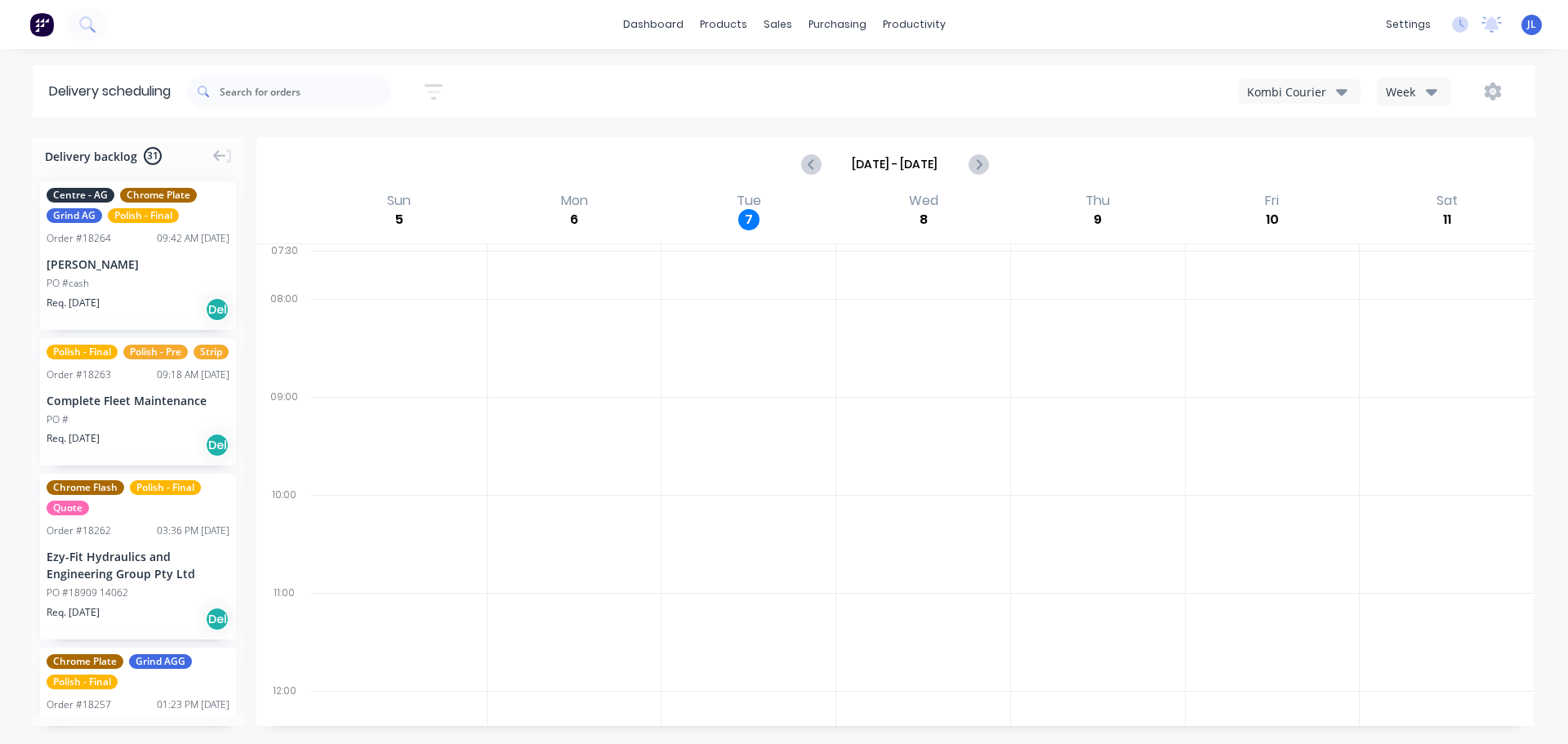
click at [1351, 97] on button "Kombi Courier" at bounding box center [1299, 91] width 122 height 24
click at [1345, 96] on icon "button" at bounding box center [1342, 91] width 11 height 18
click at [1490, 93] on icon "button" at bounding box center [1492, 91] width 18 height 18
click at [1490, 24] on icon at bounding box center [1492, 23] width 15 height 13
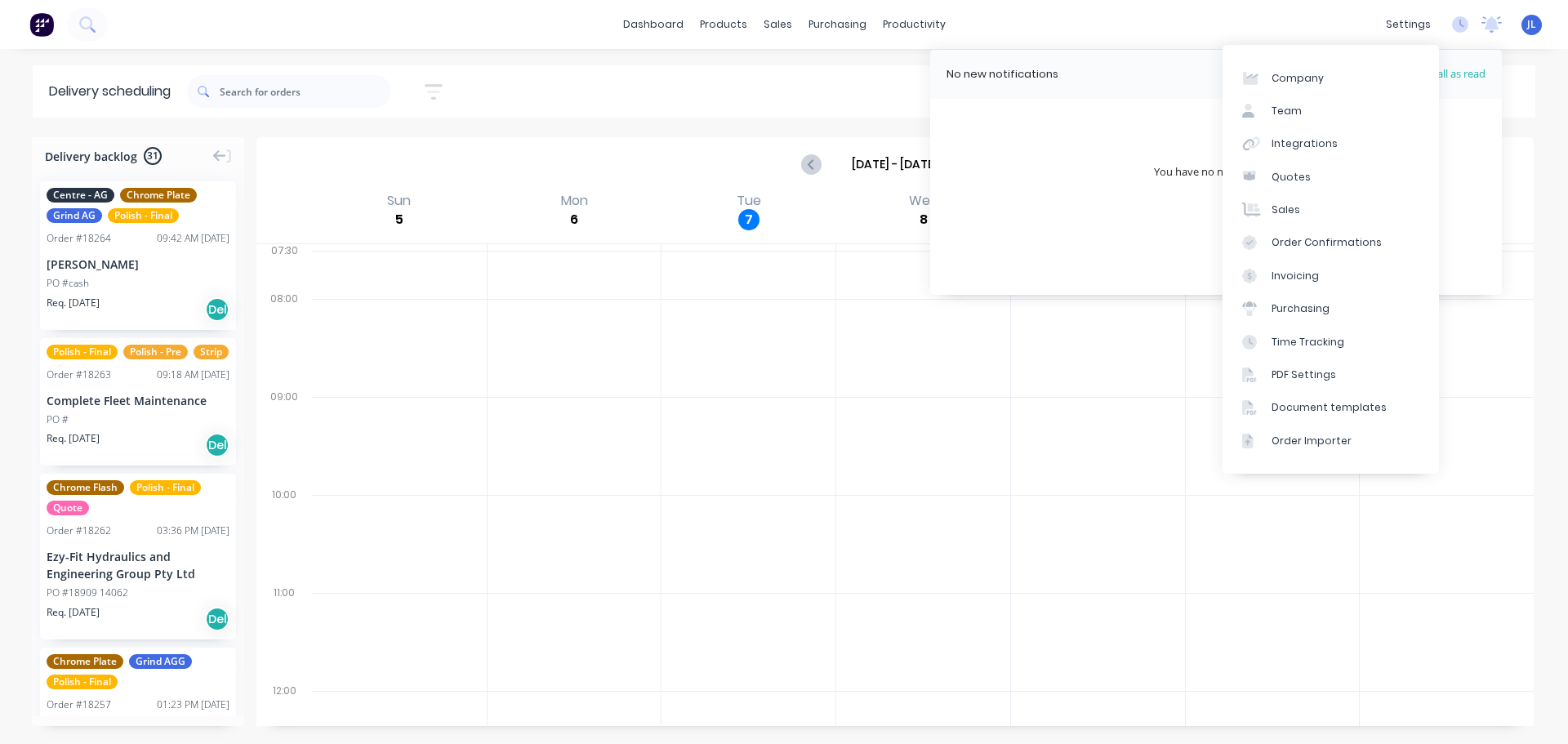
click at [1310, 8] on div "dashboard products sales purchasing productivity dashboard products Product Cat…" at bounding box center [784, 24] width 1568 height 49
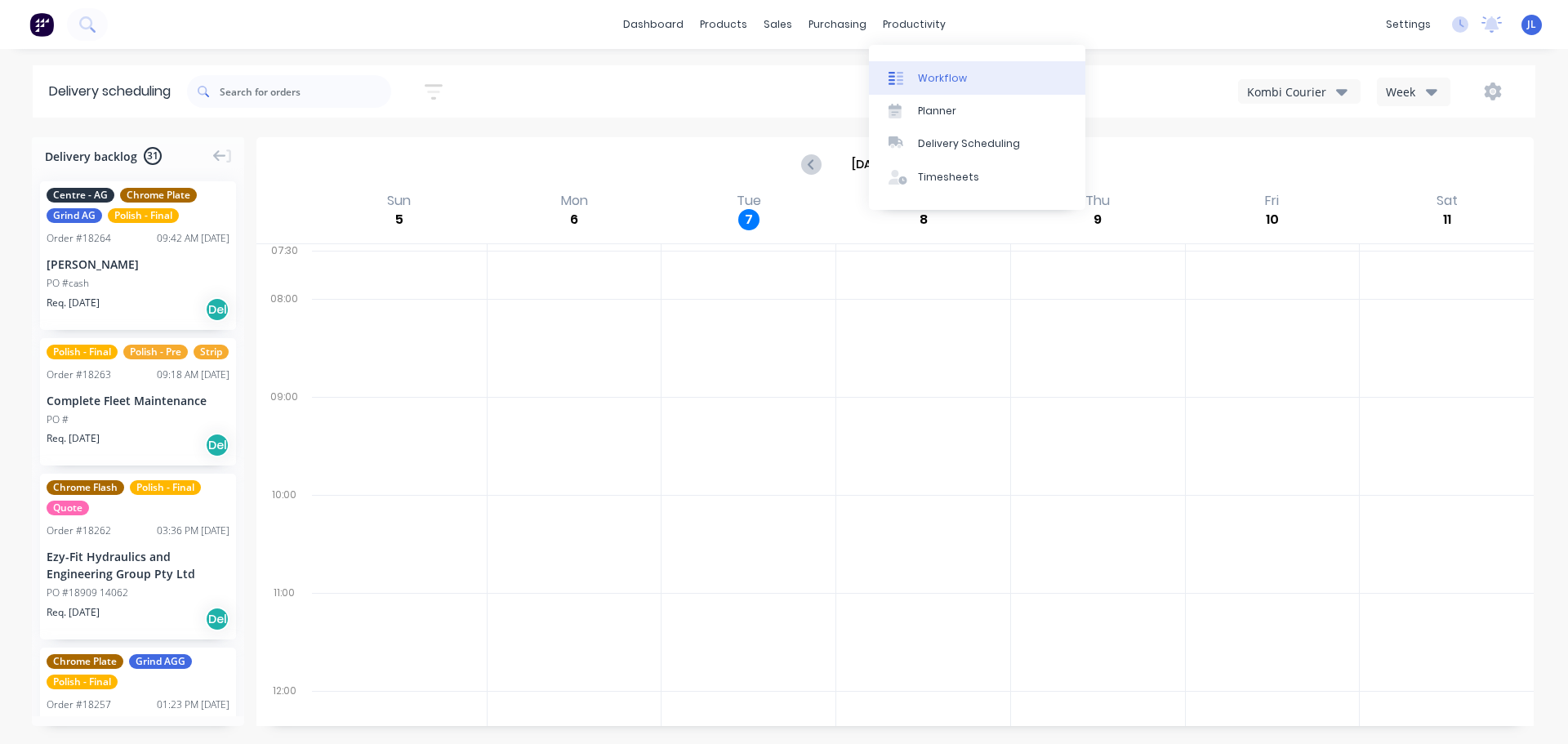
click at [928, 75] on div "Workflow" at bounding box center [942, 79] width 49 height 15
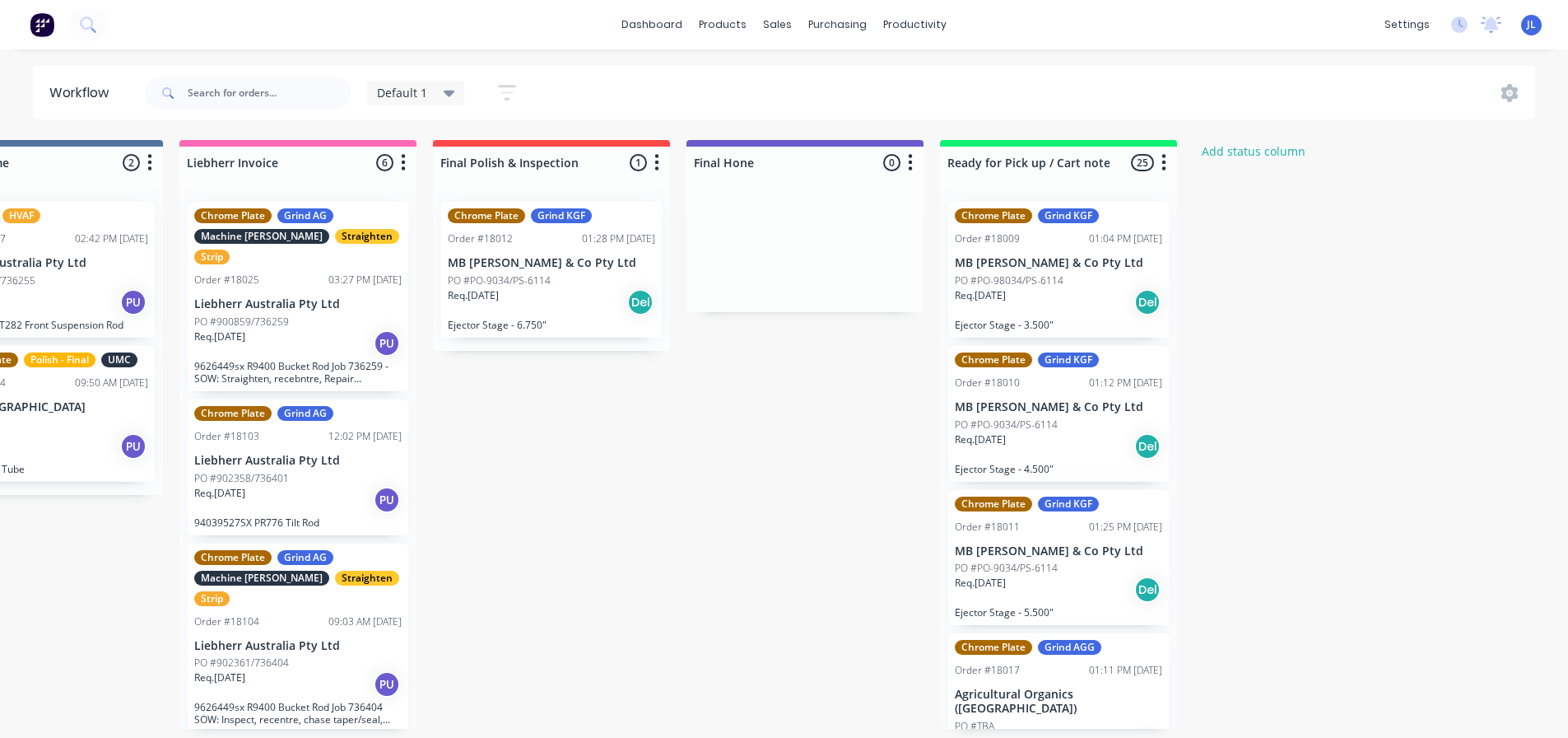
scroll to position [0, 3435]
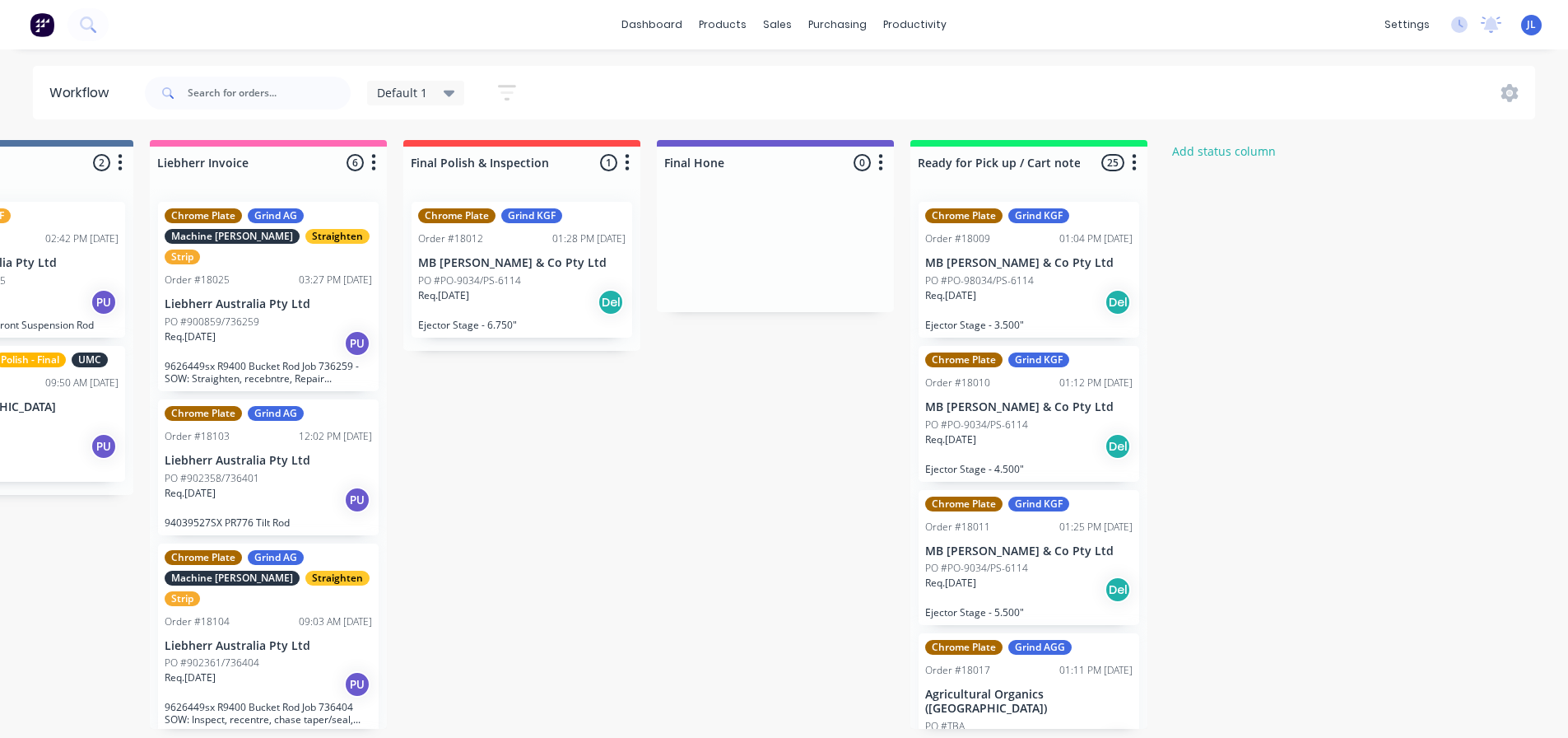
click at [1136, 170] on icon "button" at bounding box center [1134, 163] width 5 height 21
click at [1098, 247] on button "Summaries" at bounding box center [1062, 252] width 164 height 27
click at [1204, 252] on label at bounding box center [1204, 252] width 0 height 0
click at [1173, 261] on input "checkbox" at bounding box center [1171, 260] width 13 height 16
checkbox input "true"
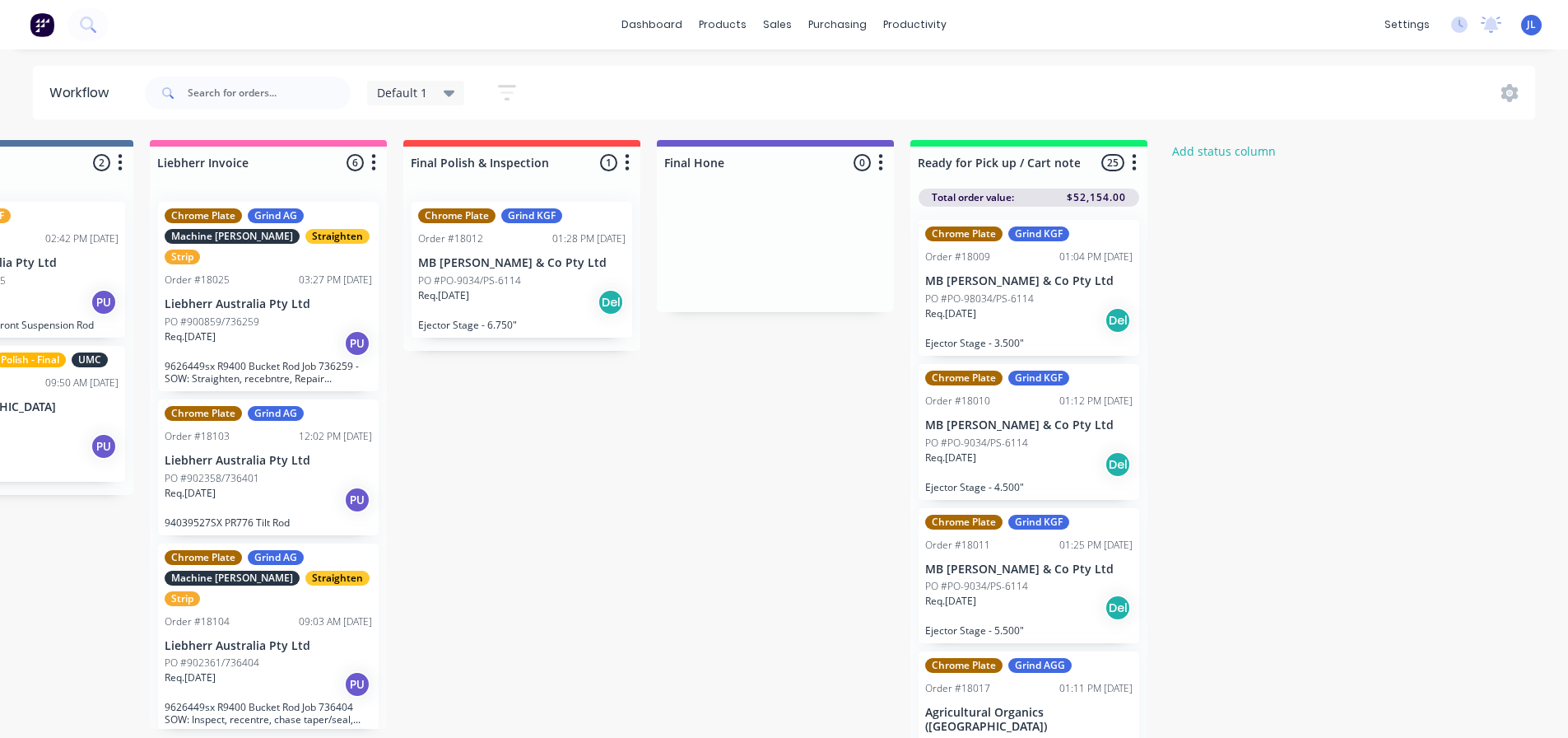
click at [1138, 170] on button "button" at bounding box center [1134, 163] width 20 height 20
click at [1087, 245] on button "Summaries" at bounding box center [1062, 252] width 164 height 27
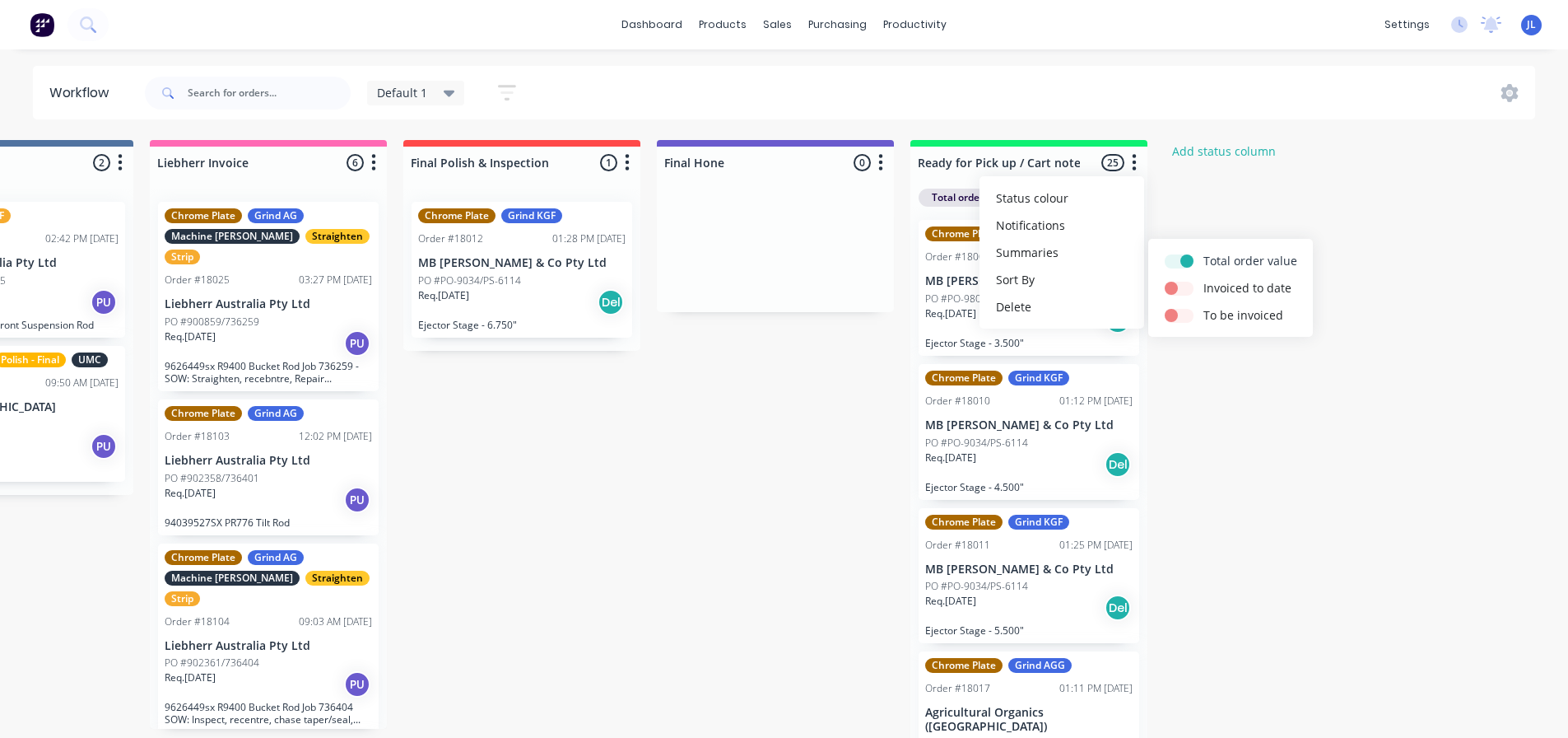
click at [1193, 254] on div at bounding box center [1183, 261] width 38 height 18
click at [1204, 252] on label at bounding box center [1204, 252] width 0 height 0
click at [1178, 259] on input "checkbox" at bounding box center [1171, 260] width 13 height 16
checkbox input "false"
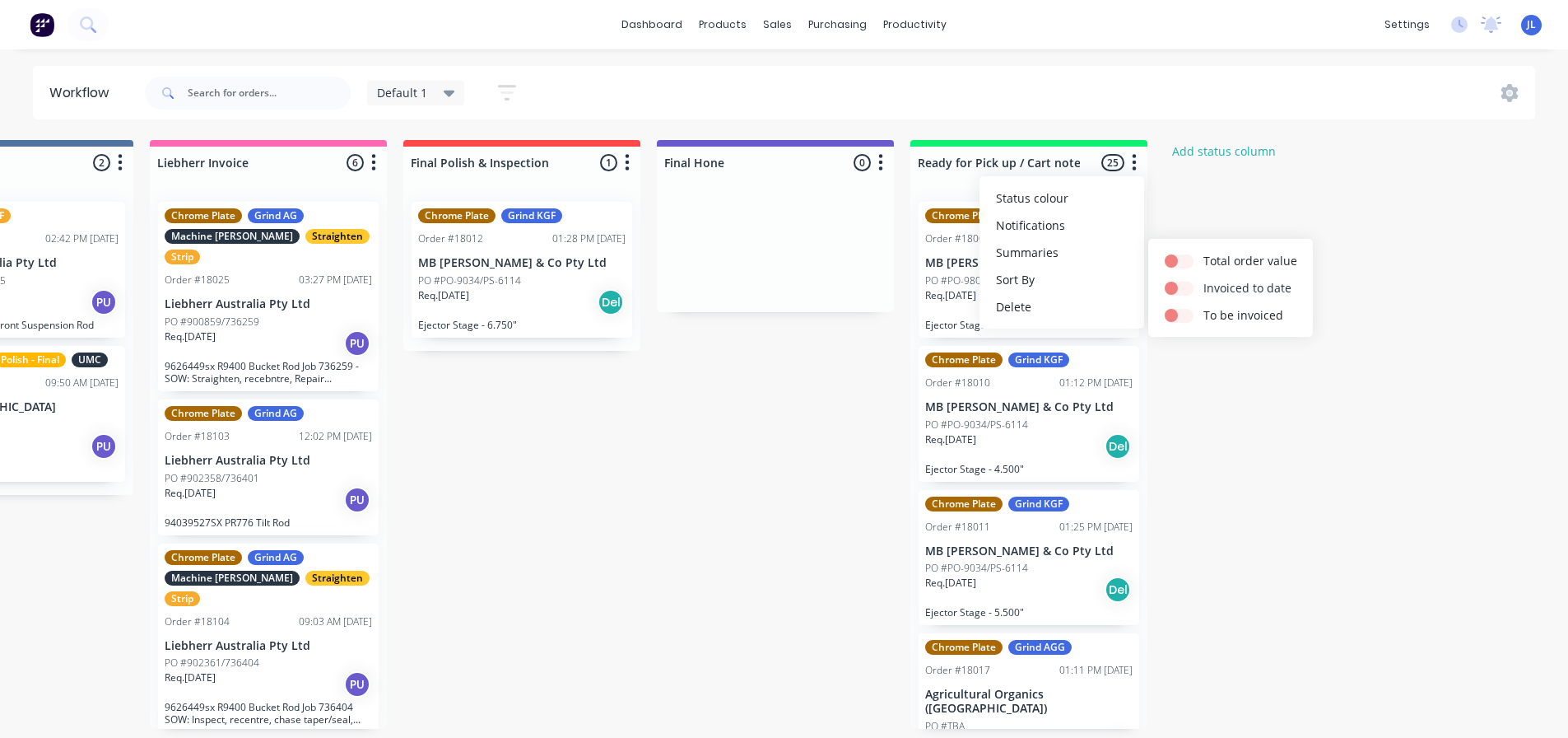
click at [1169, 277] on button "Invoiced to date" at bounding box center [1231, 287] width 164 height 27
click at [1204, 279] on label at bounding box center [1204, 279] width 0 height 0
click at [1174, 286] on input "checkbox" at bounding box center [1171, 287] width 13 height 16
checkbox input "true"
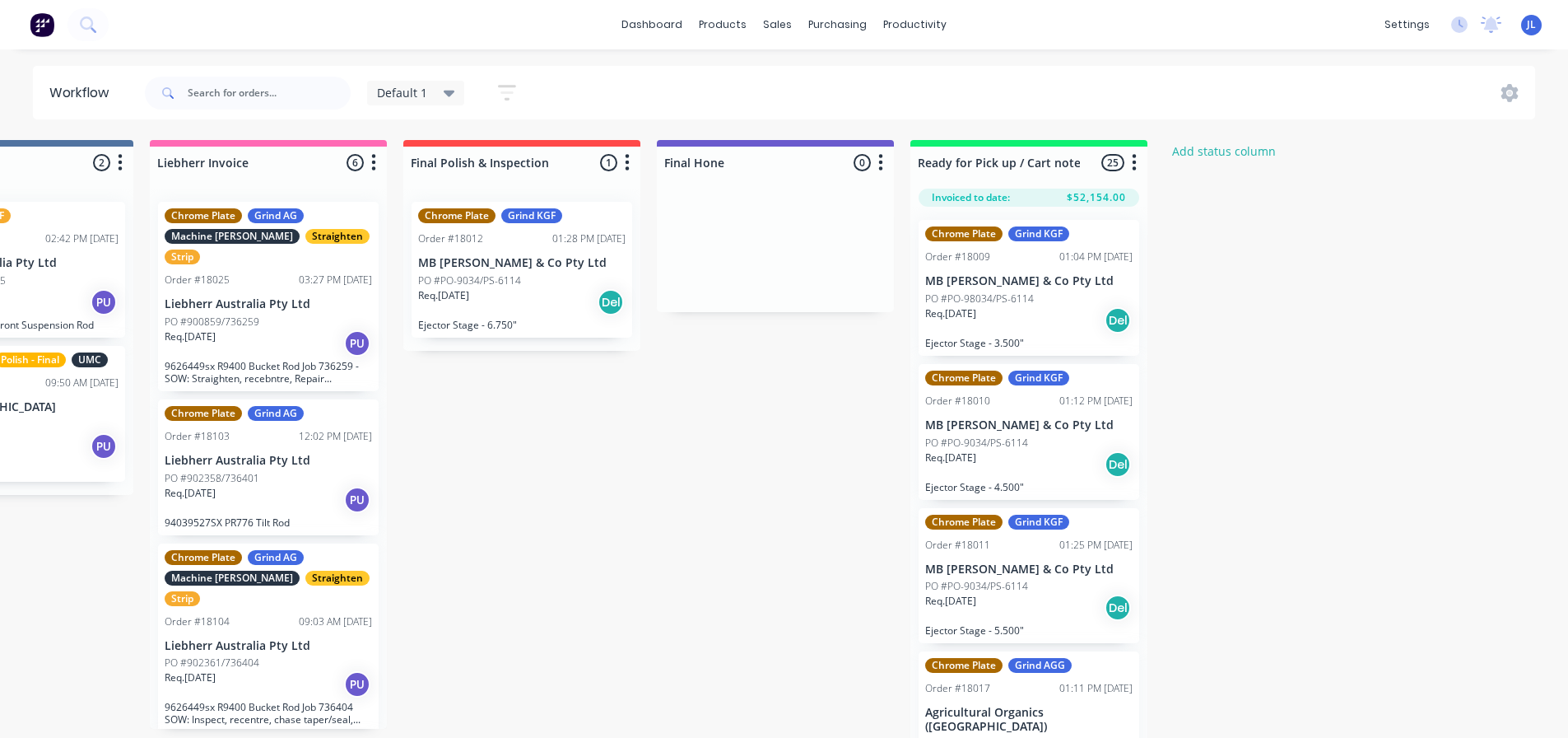
click at [1134, 170] on icon "button" at bounding box center [1135, 163] width 4 height 17
click at [1086, 245] on button "Summaries" at bounding box center [1062, 252] width 164 height 27
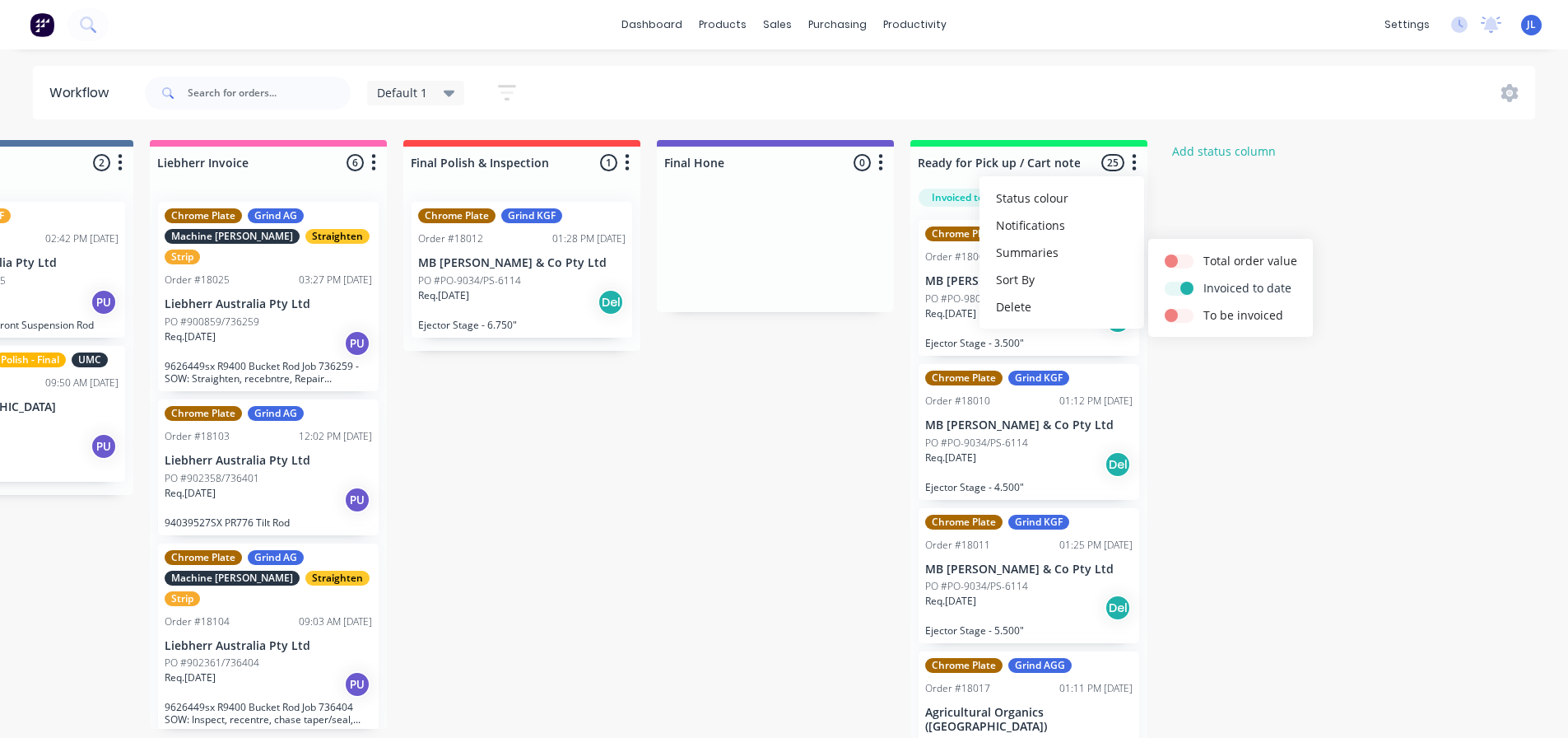
click at [1204, 279] on label at bounding box center [1204, 279] width 0 height 0
click at [1178, 285] on input "checkbox" at bounding box center [1171, 287] width 13 height 16
checkbox input "false"
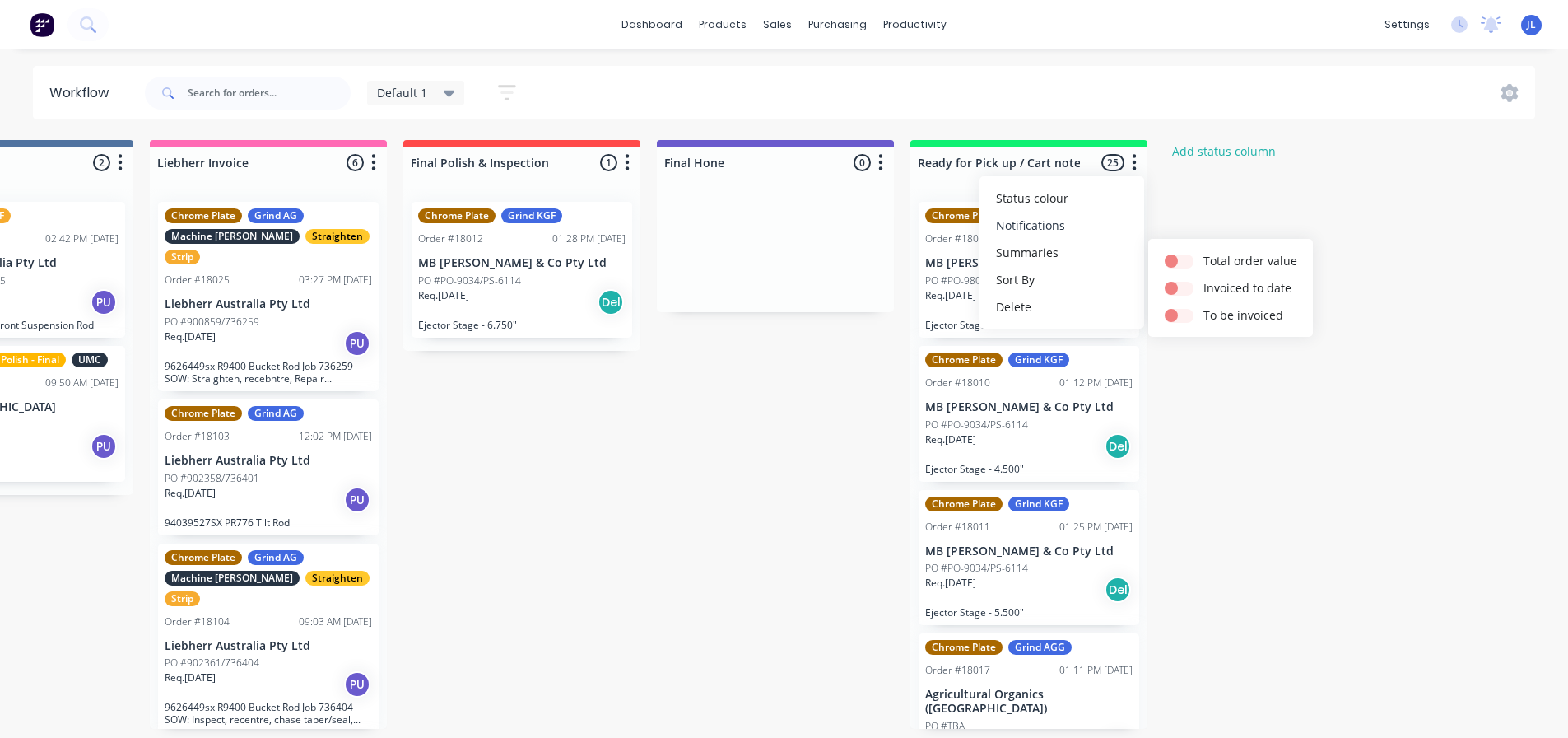
click at [1089, 225] on button "Notifications" at bounding box center [1062, 225] width 164 height 27
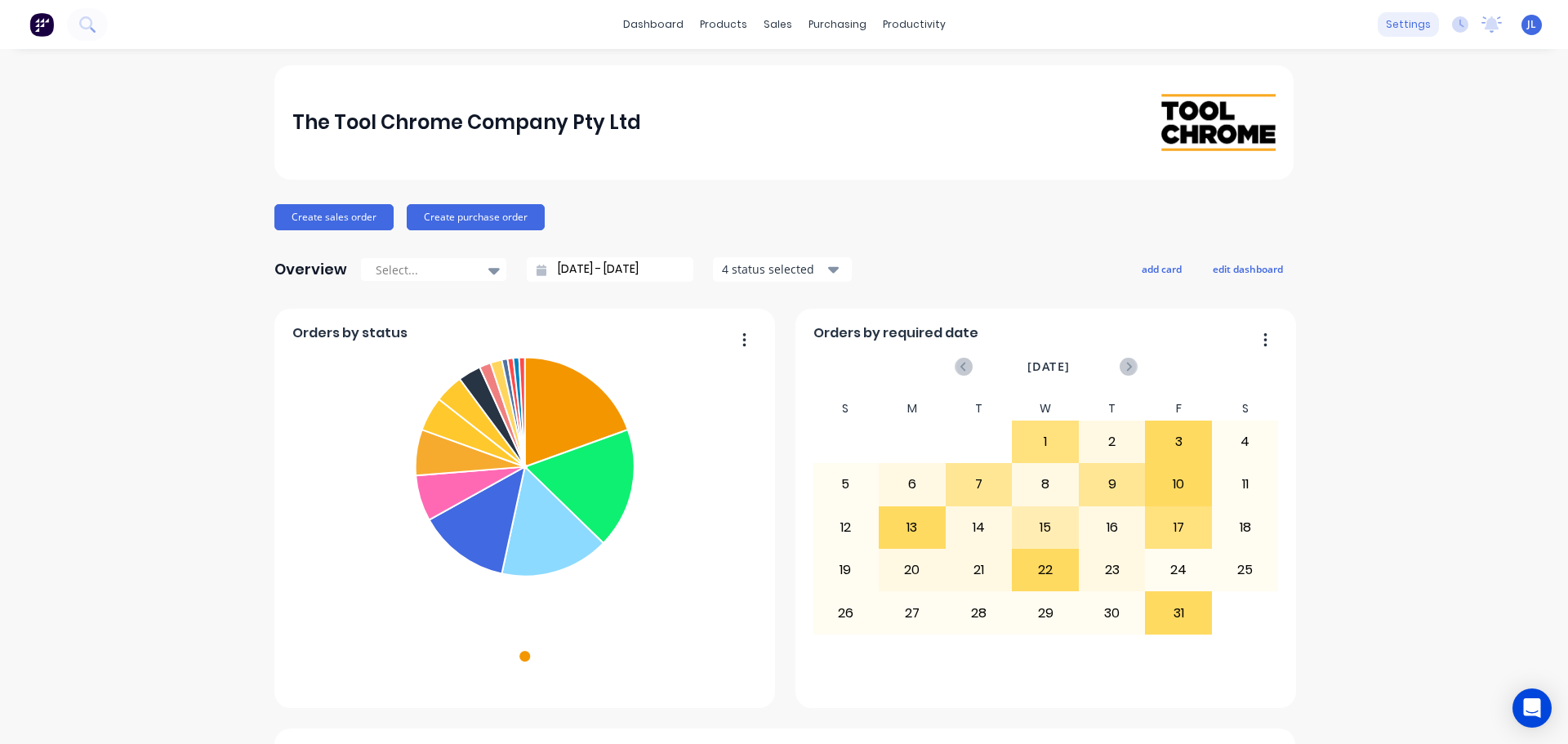
click at [1400, 21] on div "settings" at bounding box center [1409, 24] width 61 height 24
